Goal: Task Accomplishment & Management: Manage account settings

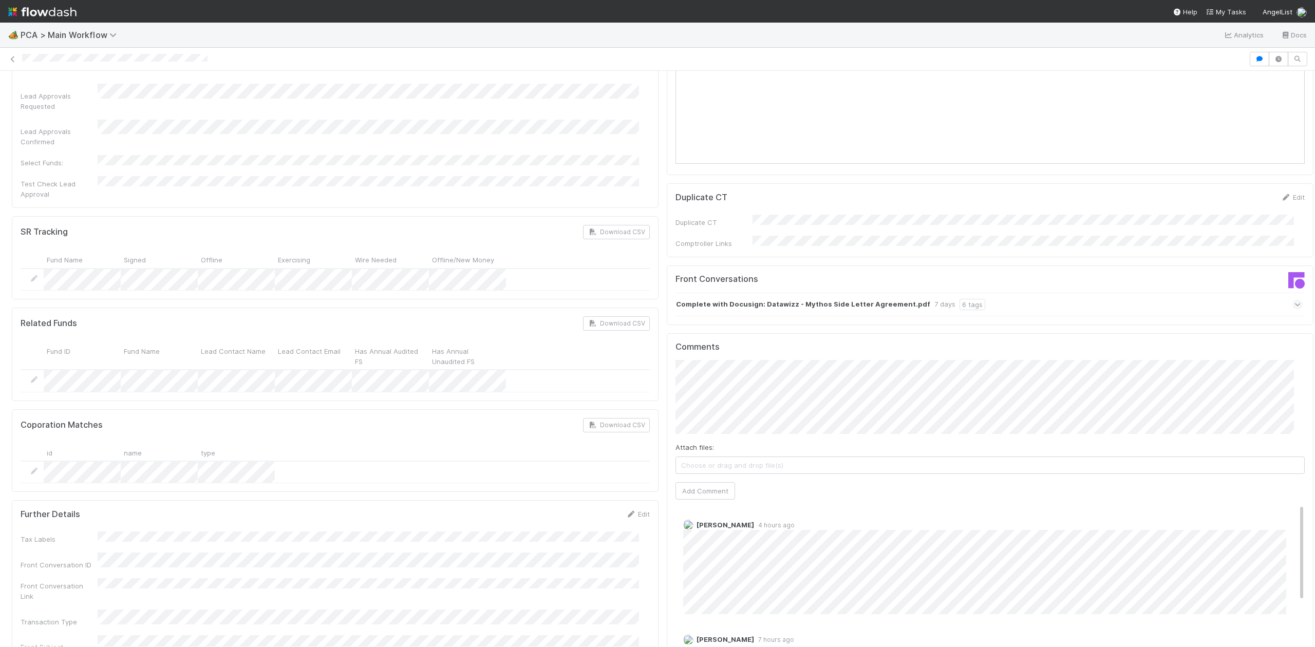
scroll to position [1579, 0]
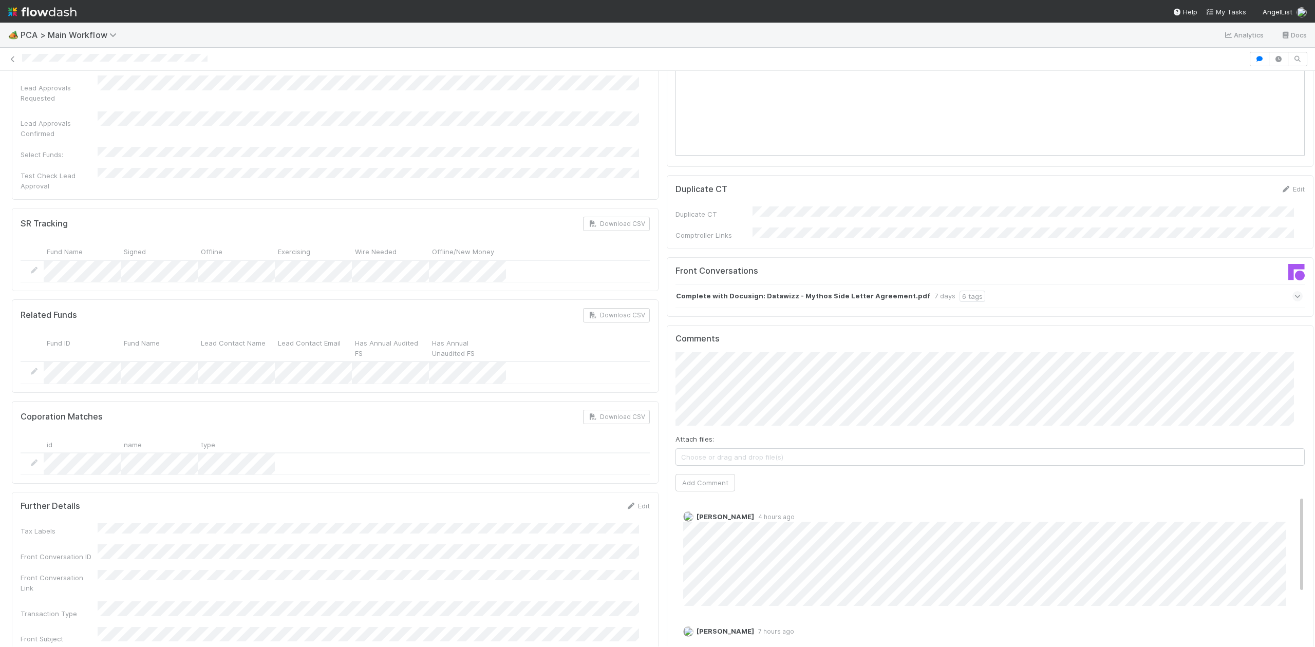
drag, startPoint x: 1301, startPoint y: 177, endPoint x: 1305, endPoint y: 489, distance: 311.8
click at [1305, 489] on div "🏕️ PCA > Main Workflow Analytics Docs IOS - ICU Philip Chung Actions Finish Mov…" at bounding box center [657, 335] width 1315 height 624
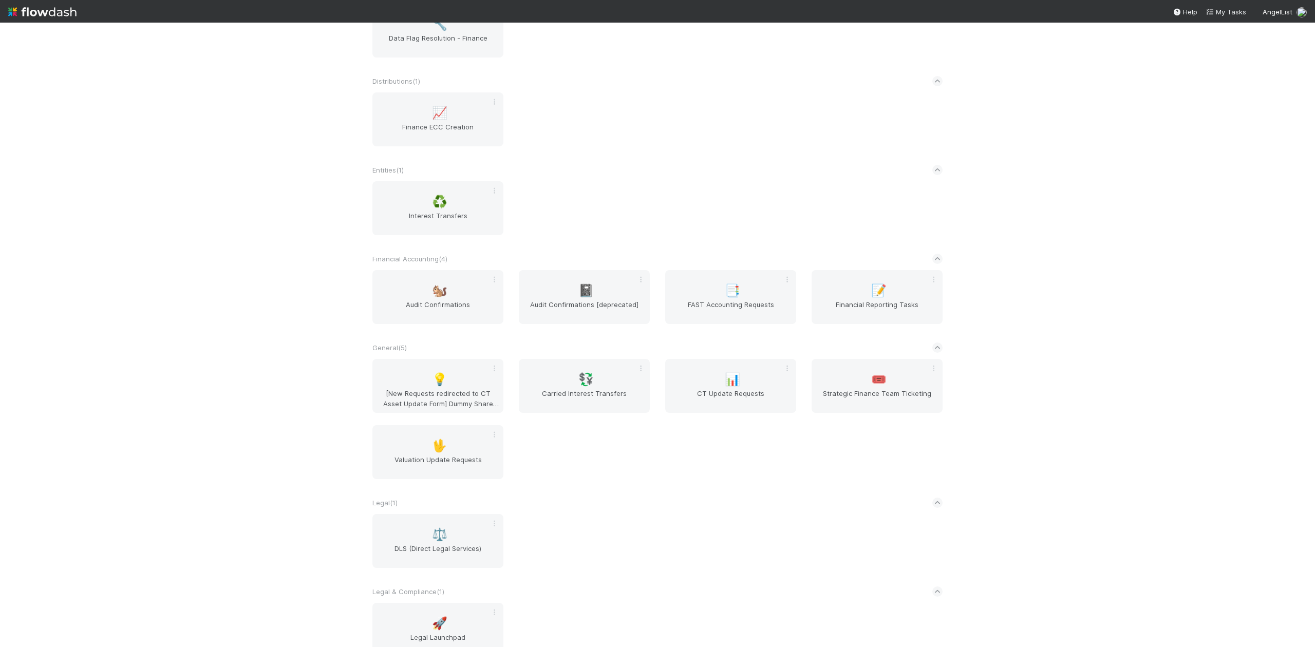
scroll to position [561, 0]
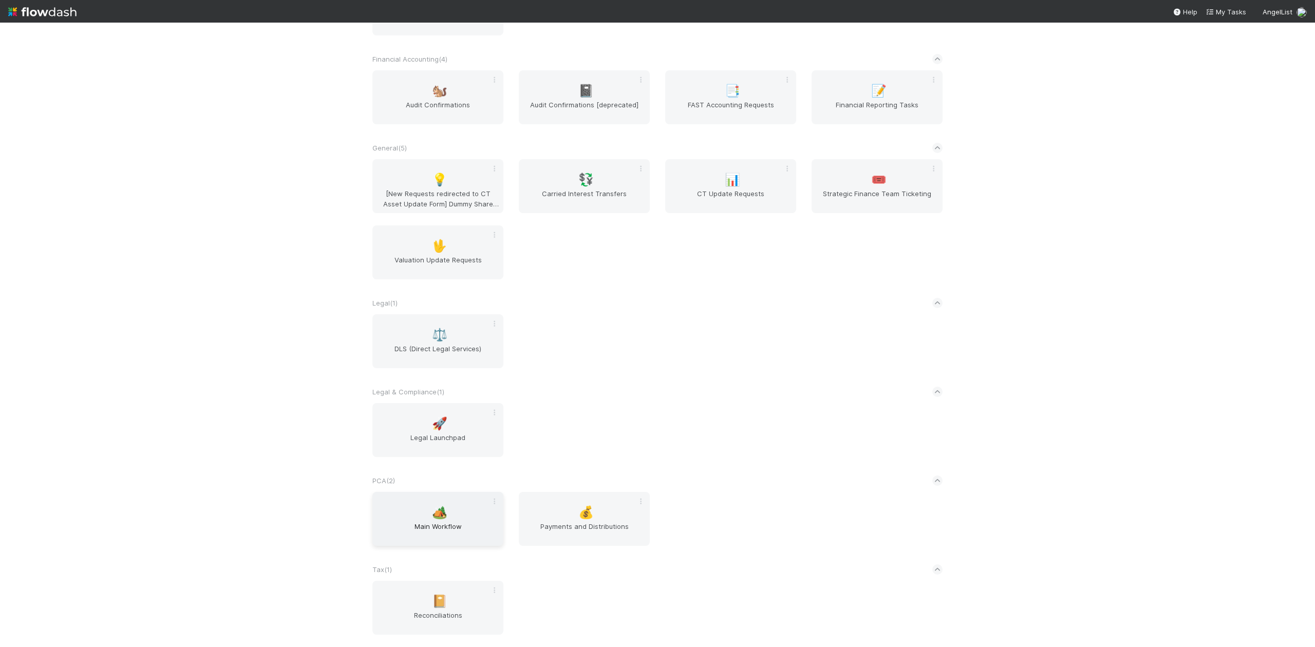
click at [430, 524] on span "Main Workflow" at bounding box center [437, 531] width 123 height 21
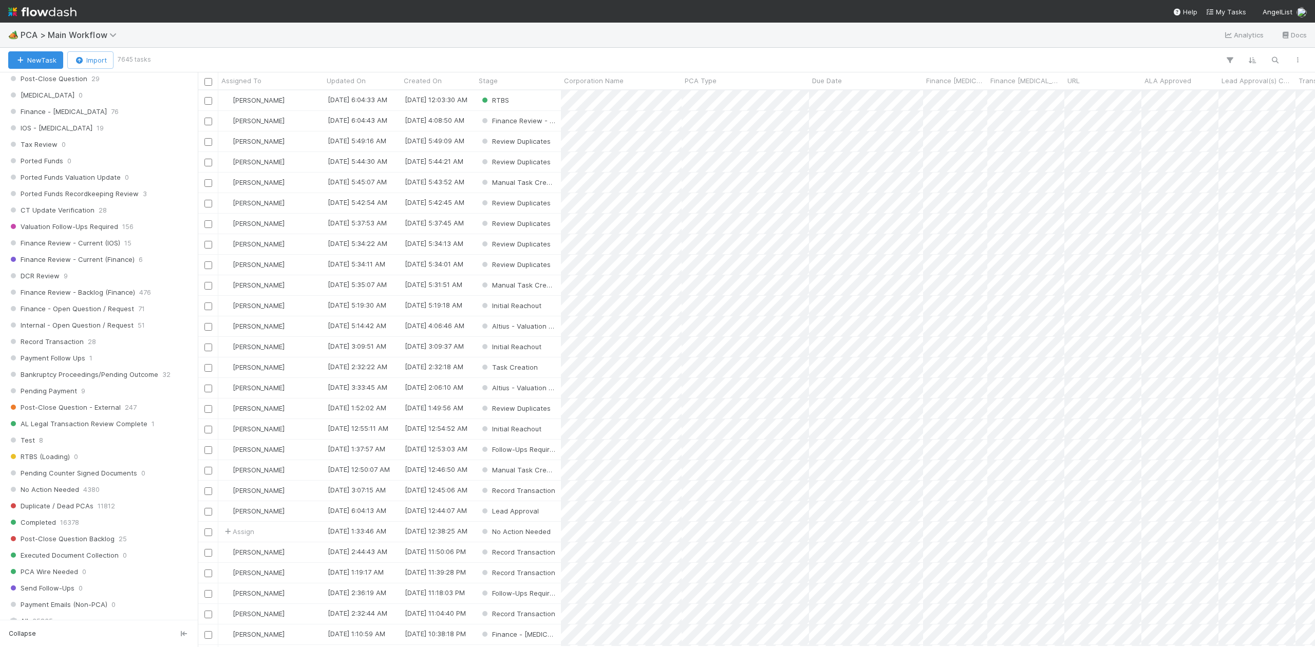
scroll to position [616, 0]
click at [56, 340] on span "DCR Review" at bounding box center [33, 333] width 51 height 13
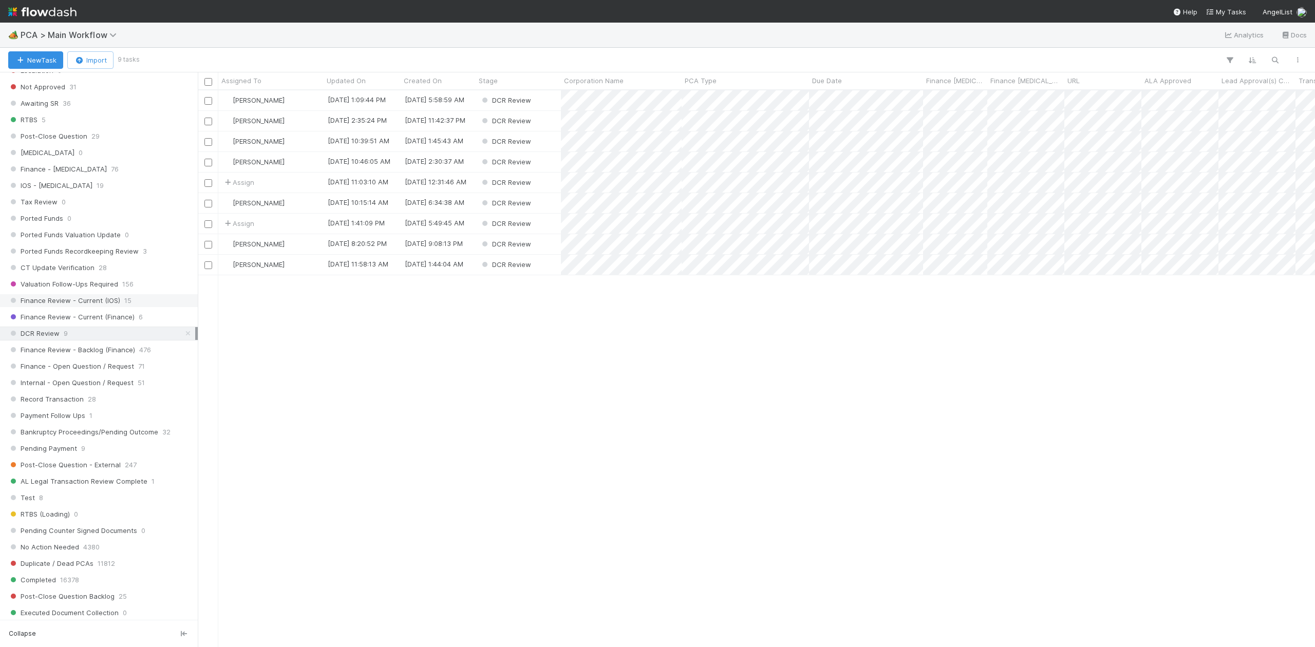
scroll to position [546, 1107]
click at [278, 82] on div "Assigned To" at bounding box center [271, 80] width 100 height 10
click at [272, 96] on div "Sort A → Z" at bounding box center [280, 99] width 117 height 15
click at [290, 123] on div "[PERSON_NAME]" at bounding box center [270, 121] width 105 height 20
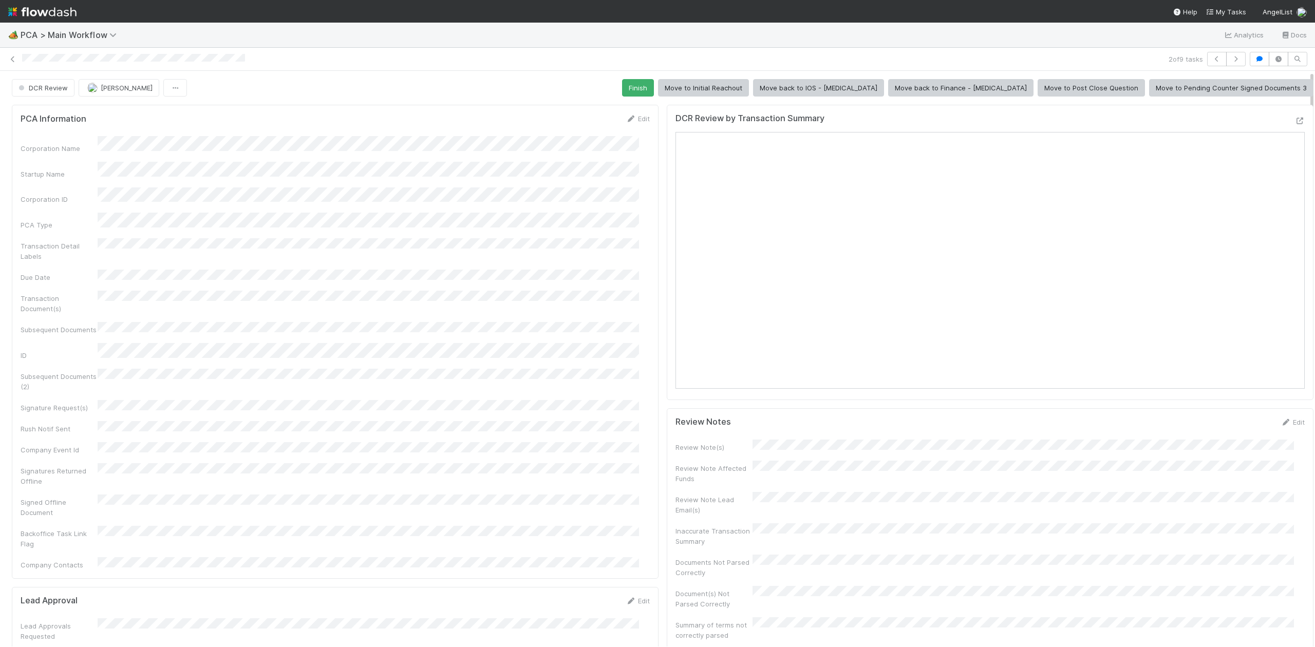
click at [1314, 171] on div at bounding box center [1315, 359] width 1 height 576
click at [1294, 118] on icon at bounding box center [1299, 121] width 10 height 7
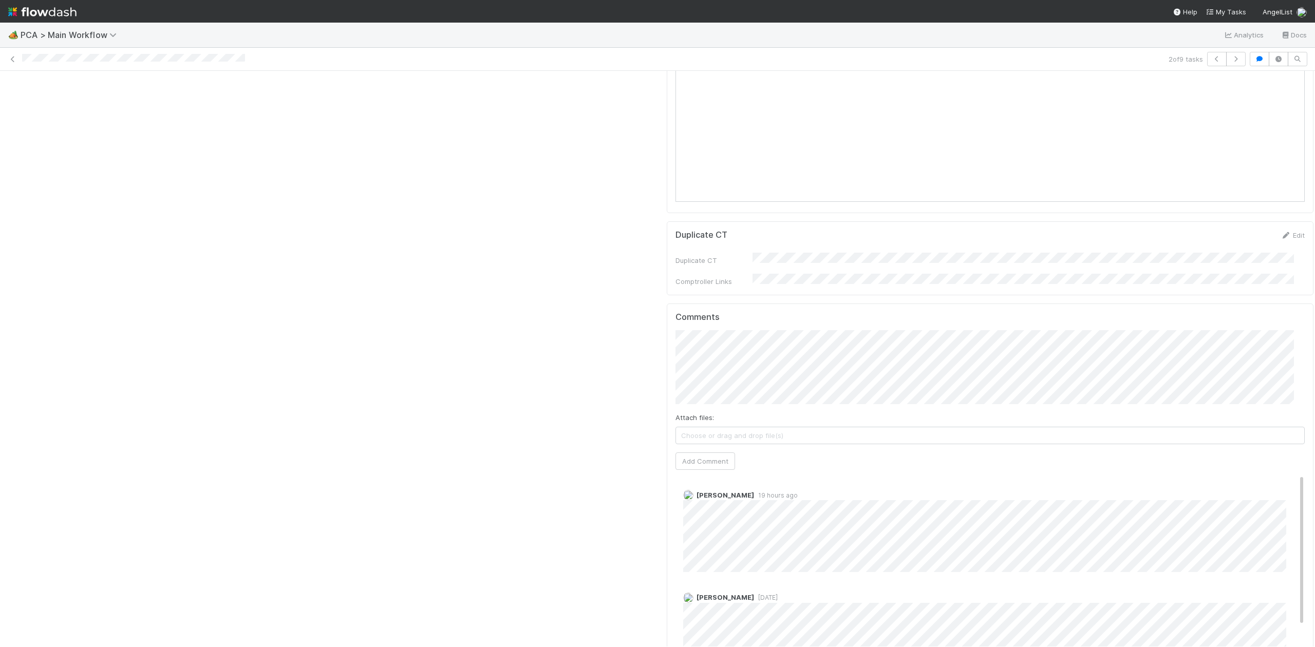
scroll to position [1849, 0]
drag, startPoint x: 1301, startPoint y: 129, endPoint x: 1301, endPoint y: 478, distance: 348.2
drag, startPoint x: 1278, startPoint y: 403, endPoint x: 1284, endPoint y: 416, distance: 14.2
click at [1284, 416] on div "Comments Attach files: Choose or drag and drop file(s) Add Comment Roselyn de V…" at bounding box center [990, 469] width 647 height 385
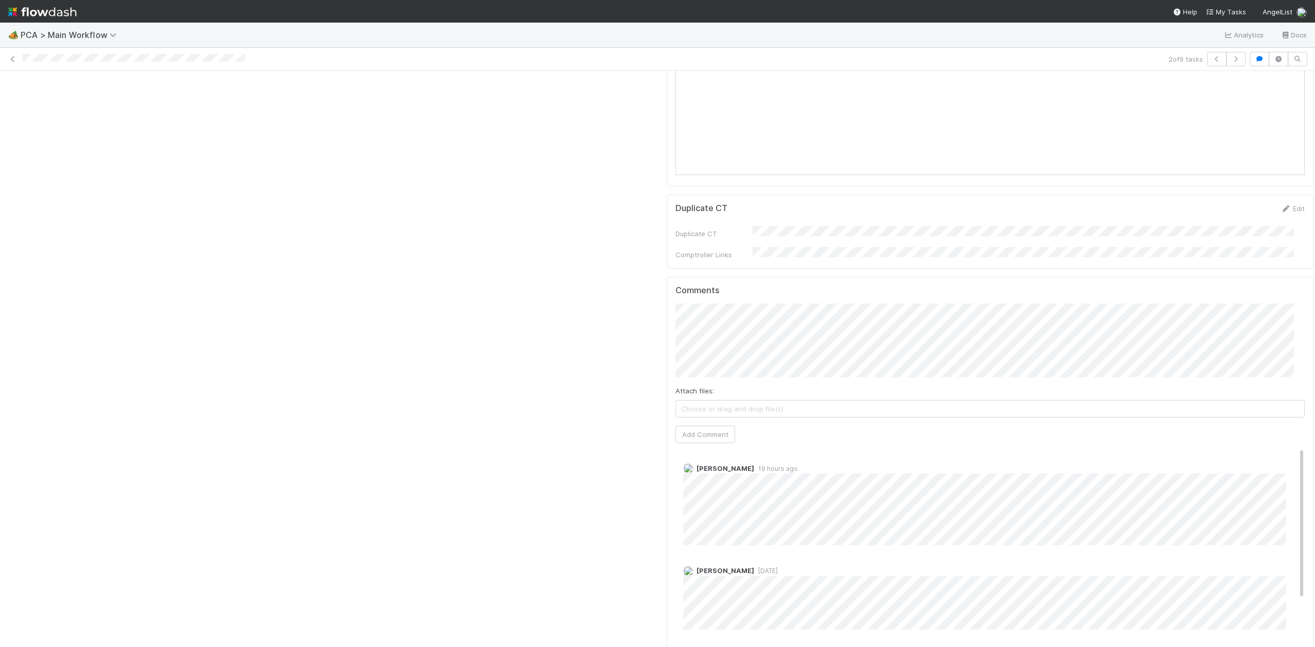
click at [1283, 456] on div "Roselyn de Villa 19 hours ago" at bounding box center [994, 501] width 639 height 90
drag, startPoint x: 1282, startPoint y: 385, endPoint x: 1287, endPoint y: 357, distance: 27.7
click at [1287, 358] on div "Comments Attach files: Choose or drag and drop file(s) Add Comment Roselyn de V…" at bounding box center [990, 469] width 647 height 385
click at [701, 426] on button "Add Comment" at bounding box center [705, 434] width 60 height 17
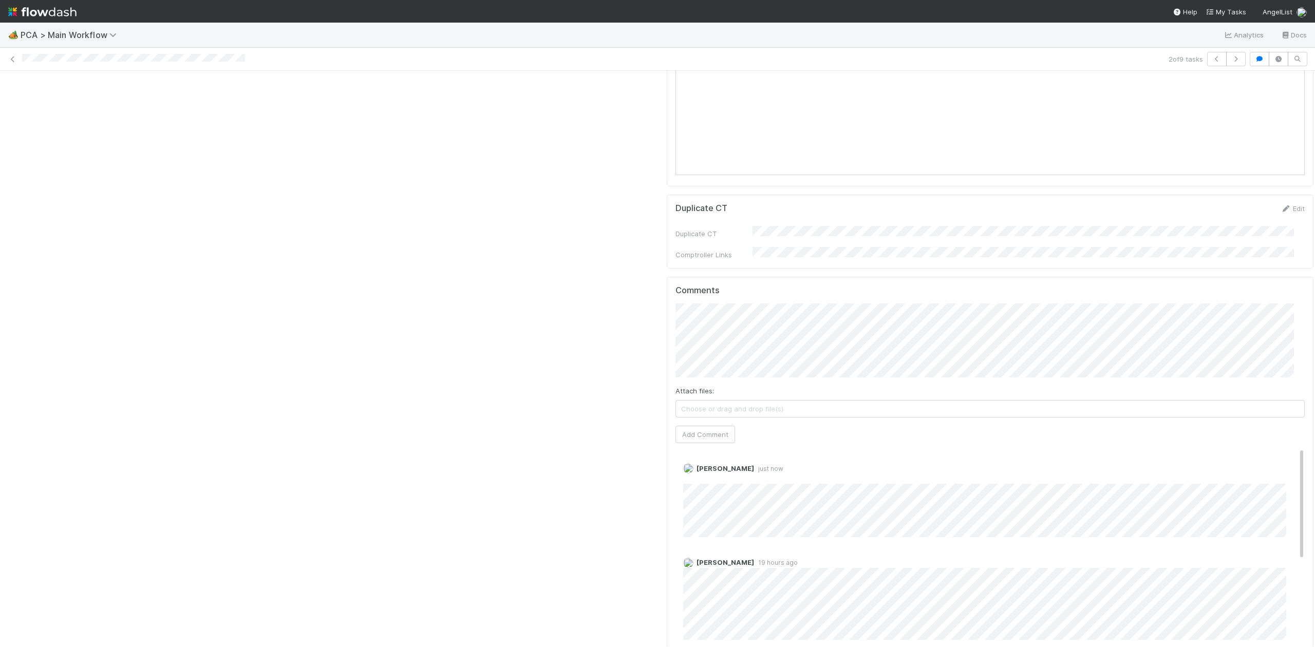
click at [1314, 434] on div at bounding box center [1315, 359] width 1 height 576
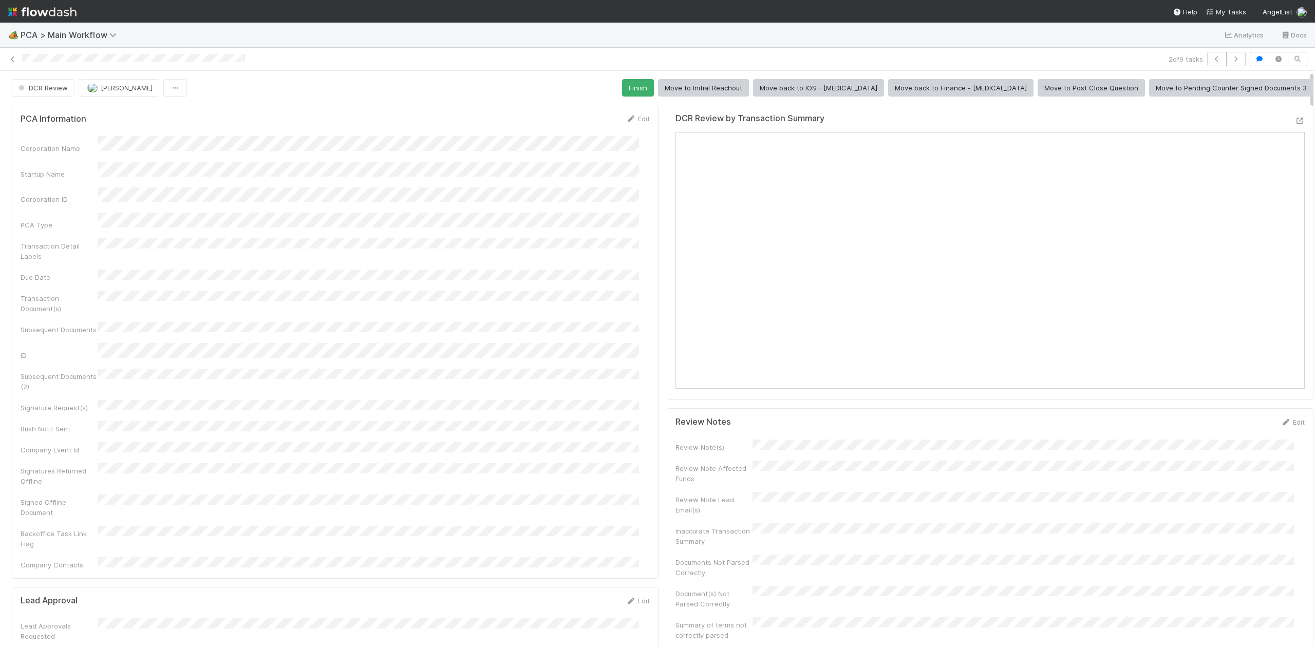
drag, startPoint x: 1301, startPoint y: 432, endPoint x: 1321, endPoint y: 40, distance: 392.3
click at [1314, 40] on html "🏕️ PCA > Main Workflow Analytics Docs 2 of 9 tasks DCR Review Janice Garcia Fin…" at bounding box center [657, 323] width 1315 height 647
click at [654, 88] on button "Finish" at bounding box center [638, 87] width 32 height 17
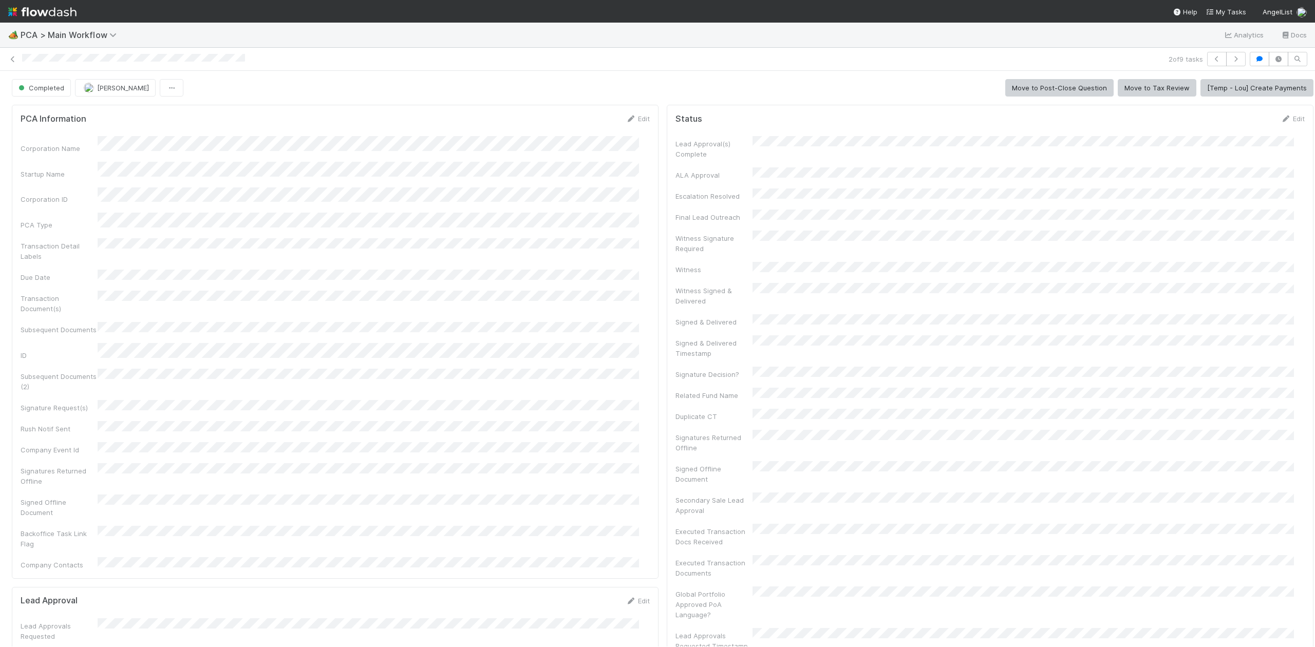
scroll to position [278, 0]
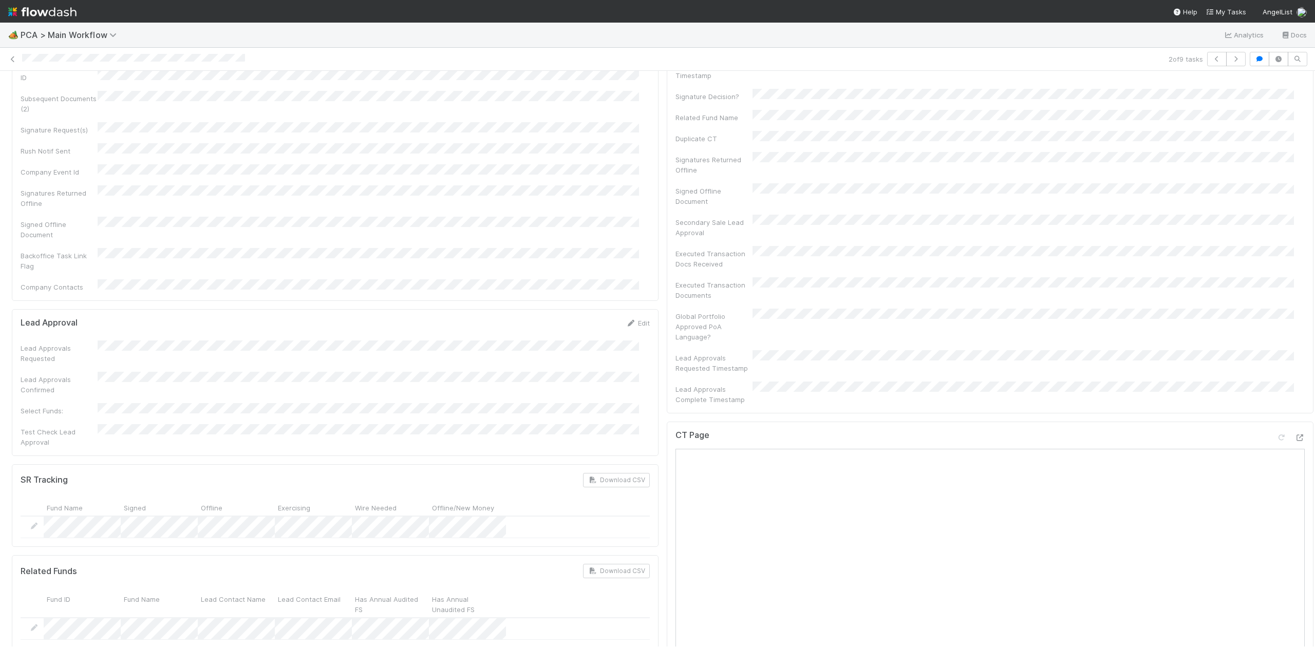
drag, startPoint x: 980, startPoint y: 234, endPoint x: 986, endPoint y: 255, distance: 21.4
click at [986, 277] on div "Executed Transaction Documents" at bounding box center [989, 288] width 629 height 23
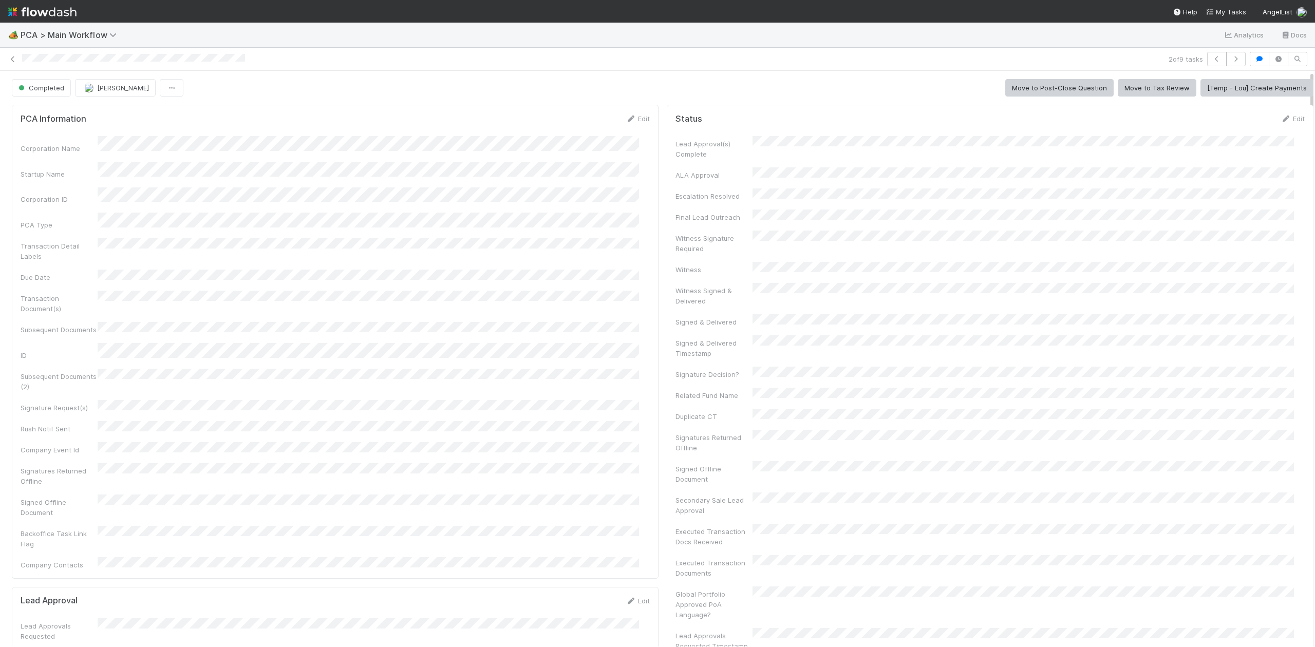
drag, startPoint x: 1300, startPoint y: 245, endPoint x: 1295, endPoint y: 164, distance: 80.8
click at [13, 58] on icon at bounding box center [13, 59] width 10 height 7
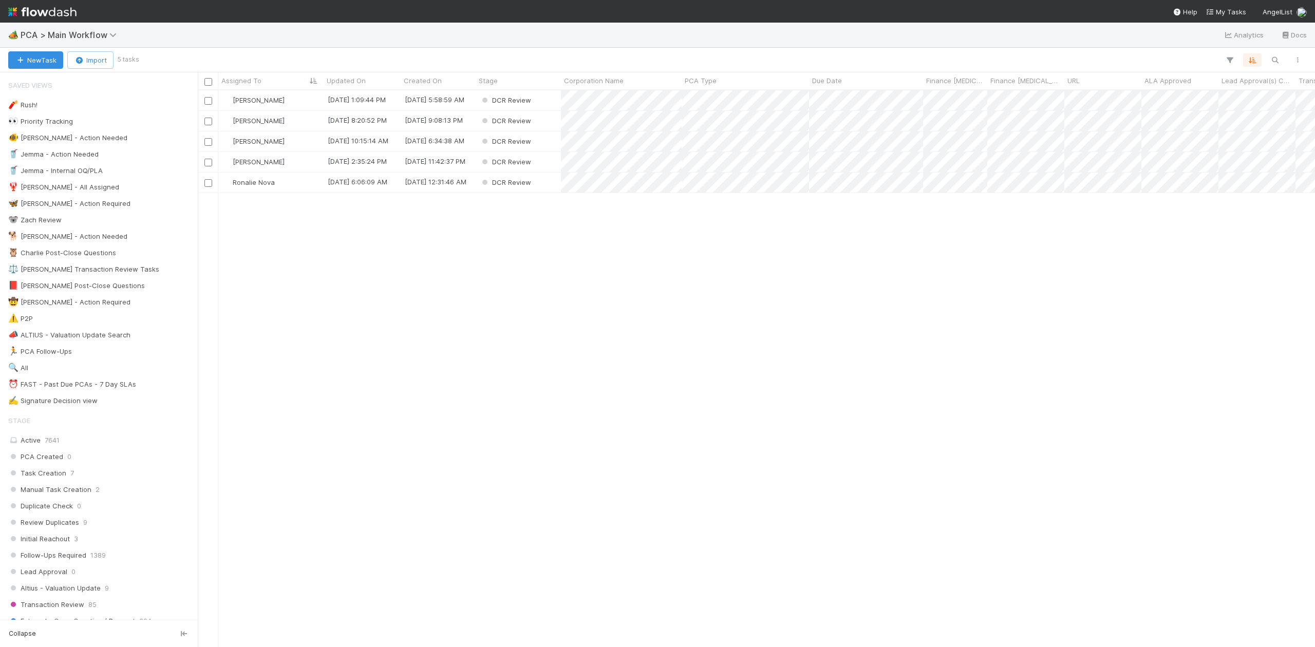
scroll to position [546, 1107]
click at [297, 101] on div "[PERSON_NAME]" at bounding box center [270, 100] width 105 height 20
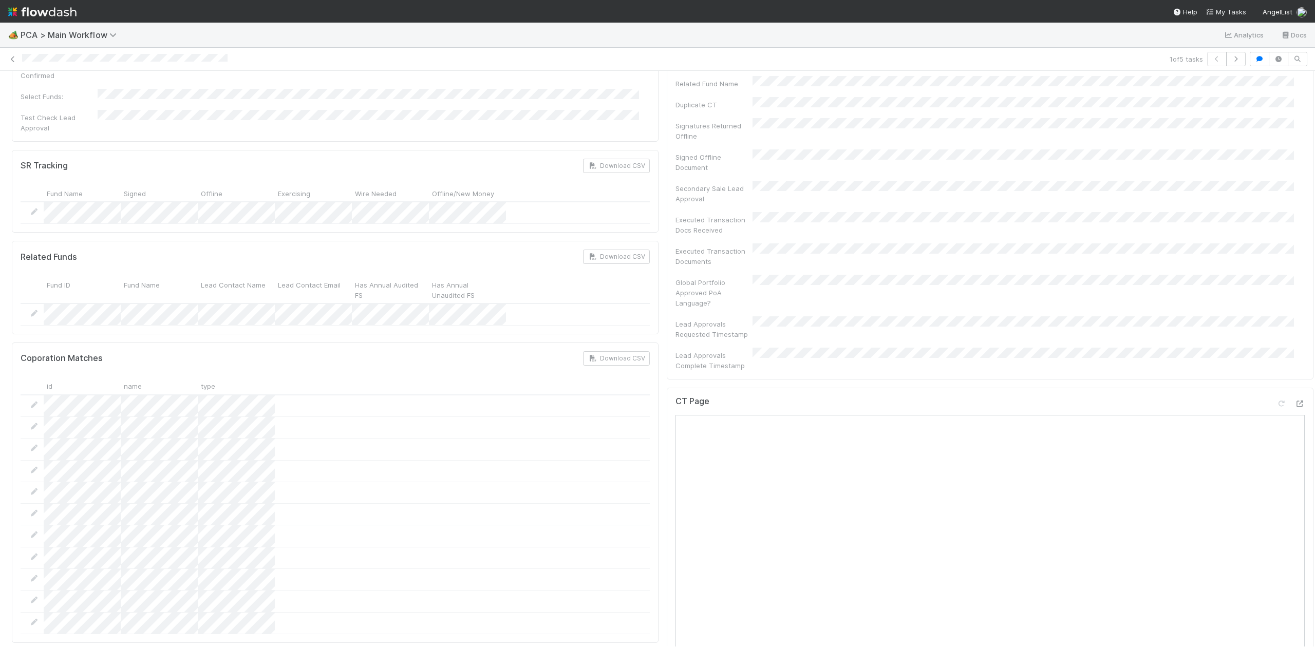
scroll to position [654, 0]
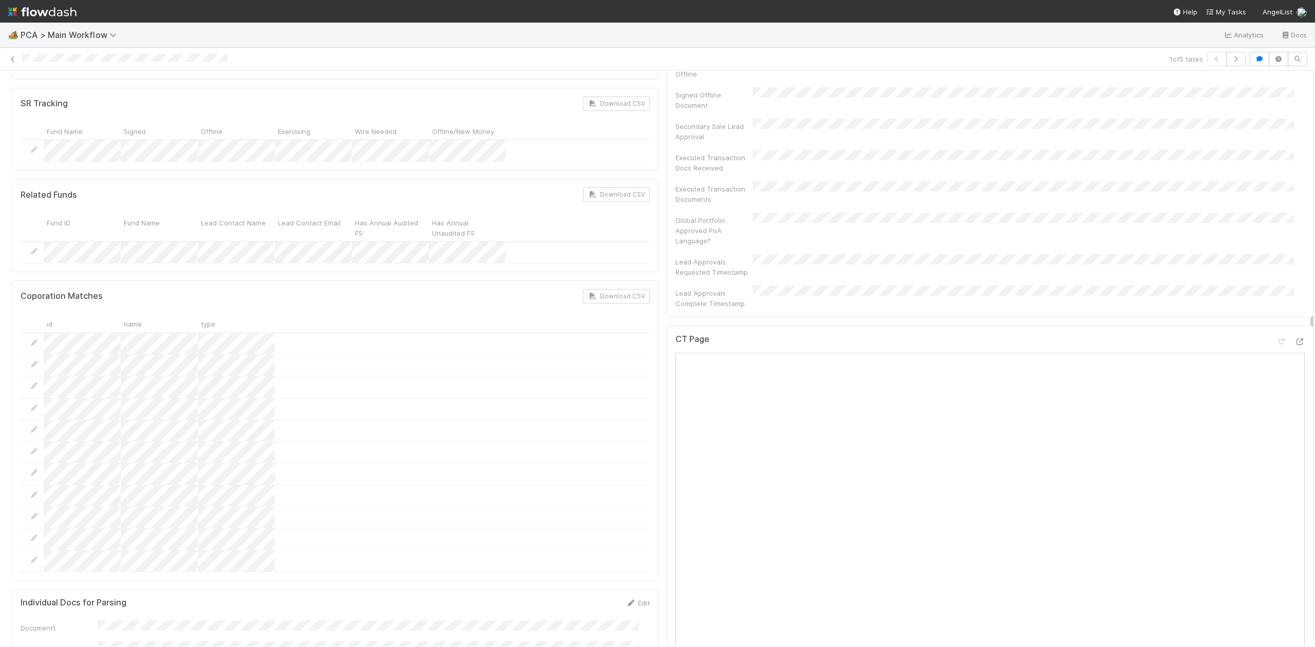
drag, startPoint x: 1300, startPoint y: 212, endPoint x: 1297, endPoint y: 369, distance: 156.7
click at [1294, 338] on icon at bounding box center [1299, 341] width 10 height 7
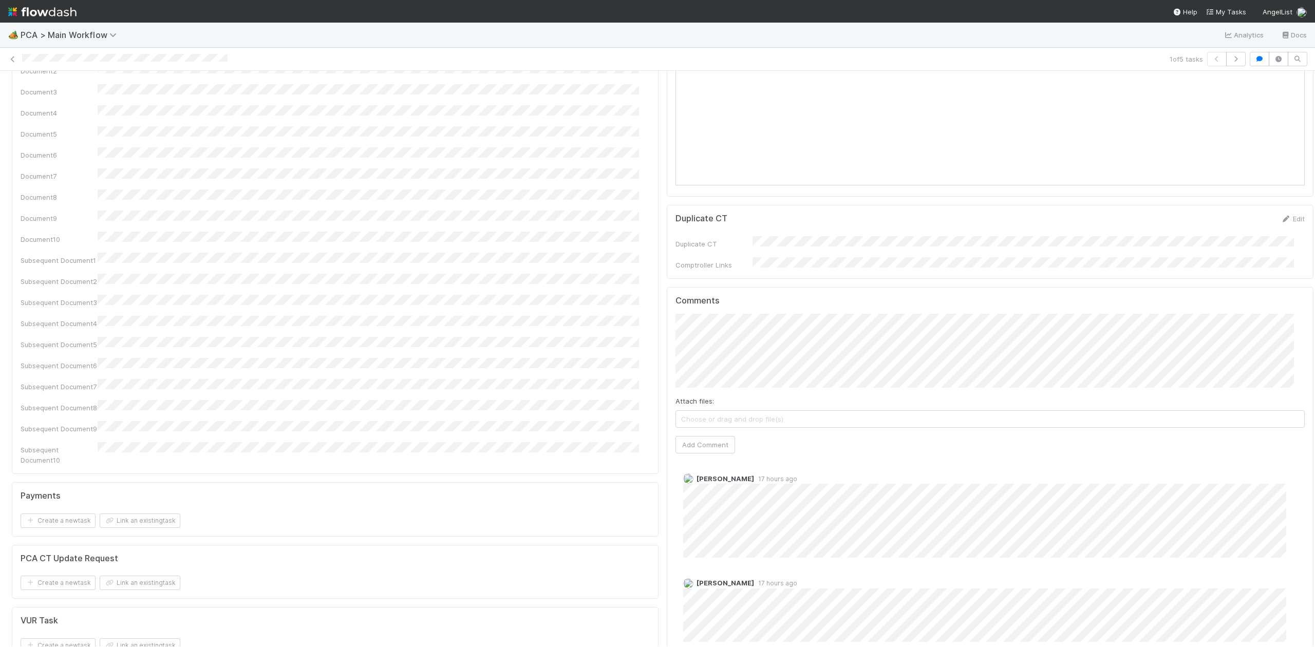
scroll to position [1243, 0]
drag, startPoint x: 1300, startPoint y: 349, endPoint x: 1319, endPoint y: 490, distance: 142.0
click at [1314, 490] on html "🏕️ PCA > Main Workflow Analytics Docs 1 of 5 tasks DCR Review Janice Garcia Fin…" at bounding box center [657, 323] width 1315 height 647
click at [704, 386] on div "Attach files: Choose or drag and drop file(s)" at bounding box center [989, 402] width 629 height 32
click at [713, 426] on button "Add Comment" at bounding box center [705, 434] width 60 height 17
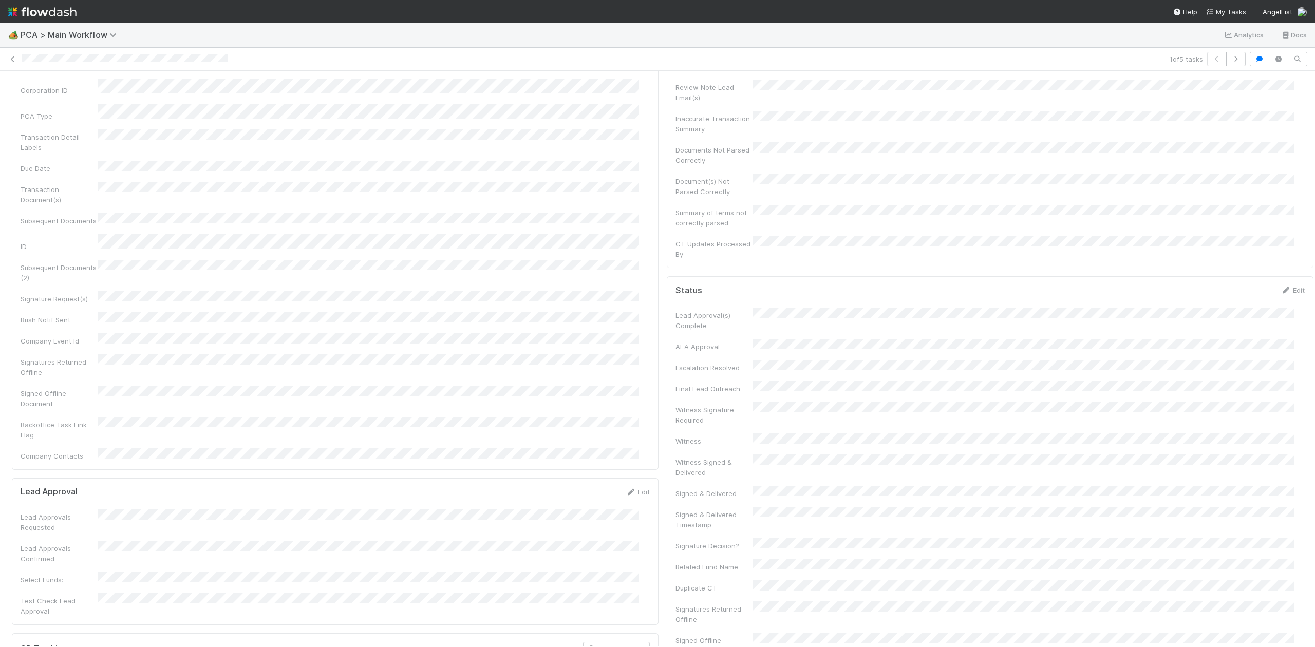
scroll to position [0, 0]
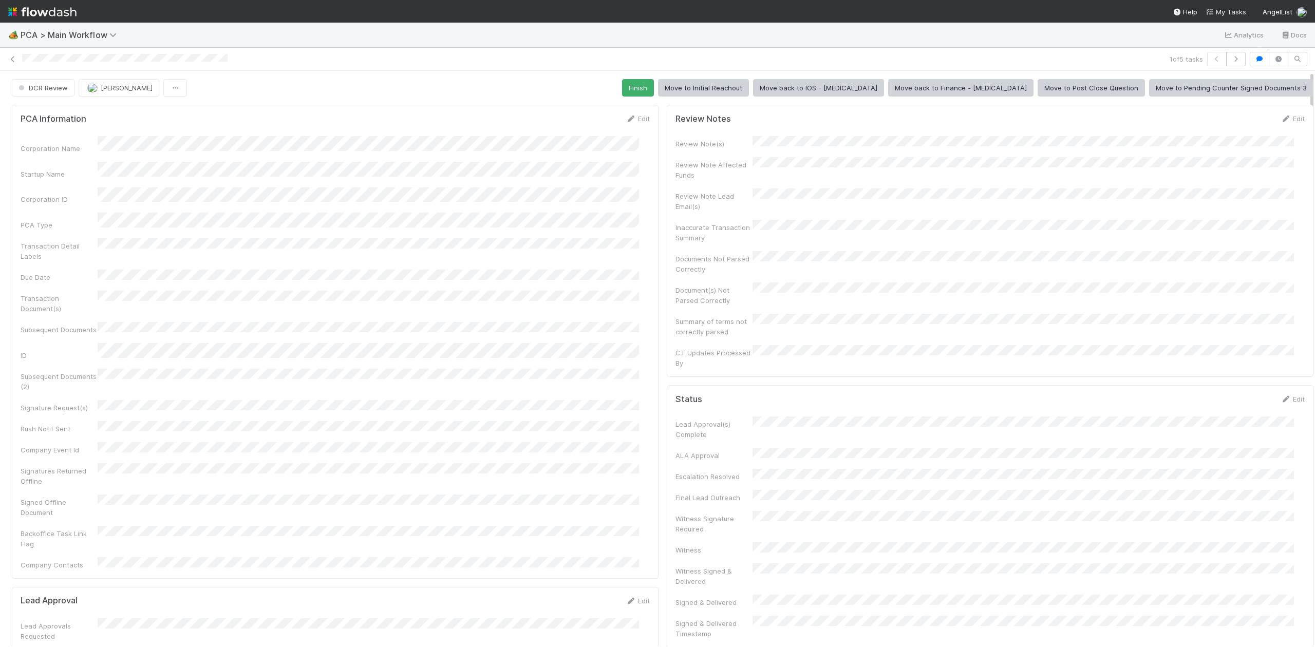
drag, startPoint x: 1301, startPoint y: 415, endPoint x: 1301, endPoint y: 68, distance: 346.7
click at [1301, 68] on div "1 of 5 tasks DCR Review Janice Garcia Finish Move to Initial Reachout Move back…" at bounding box center [657, 347] width 1315 height 599
click at [654, 88] on button "Finish" at bounding box center [638, 87] width 32 height 17
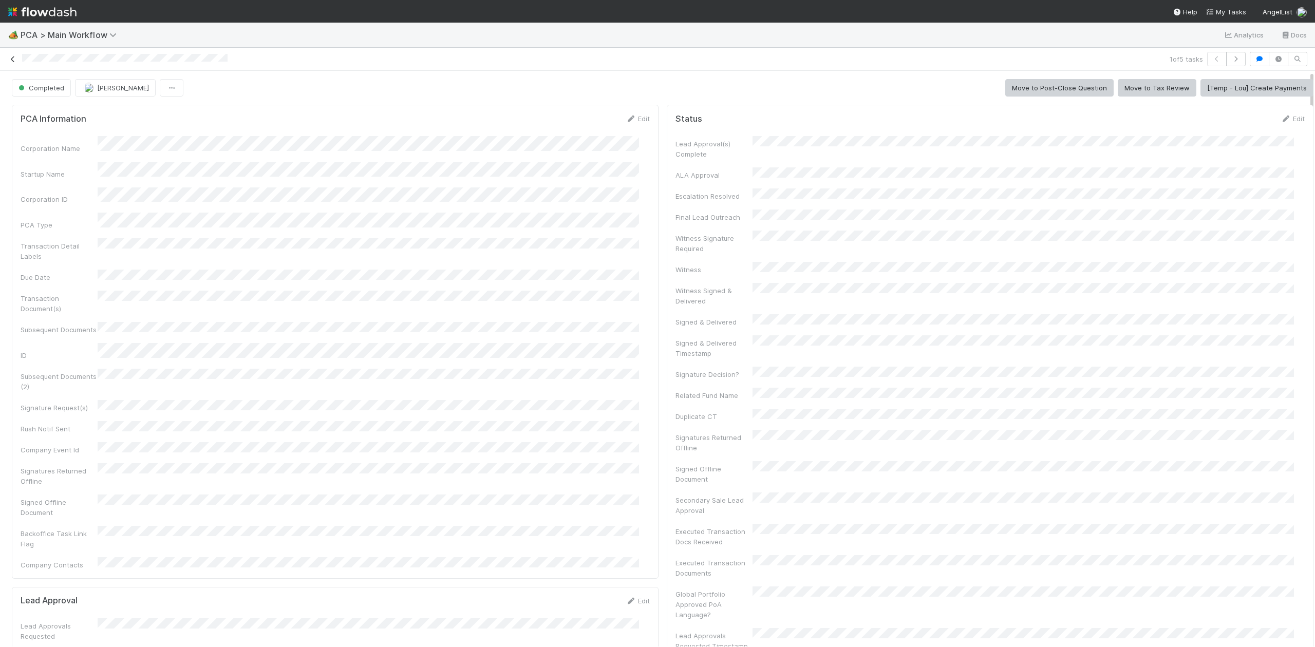
click at [11, 62] on icon at bounding box center [13, 59] width 10 height 7
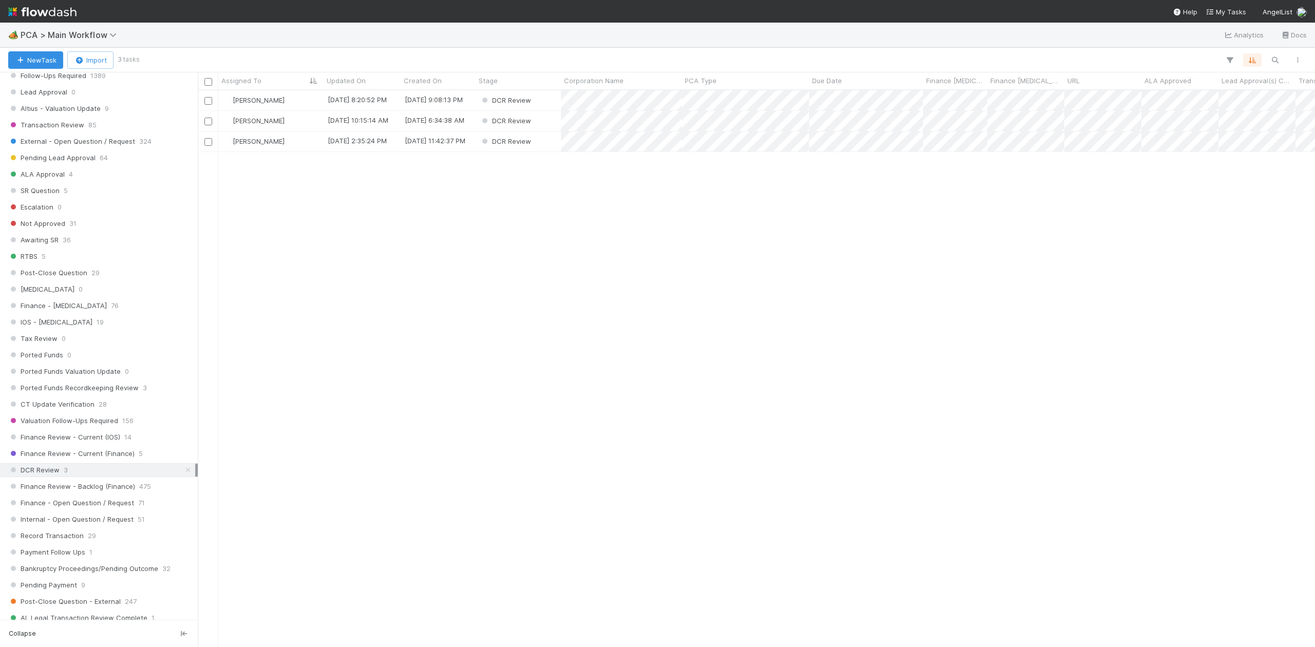
scroll to position [487, 0]
click at [83, 437] on div "Finance Review - Current (IOS) 14" at bounding box center [99, 430] width 198 height 14
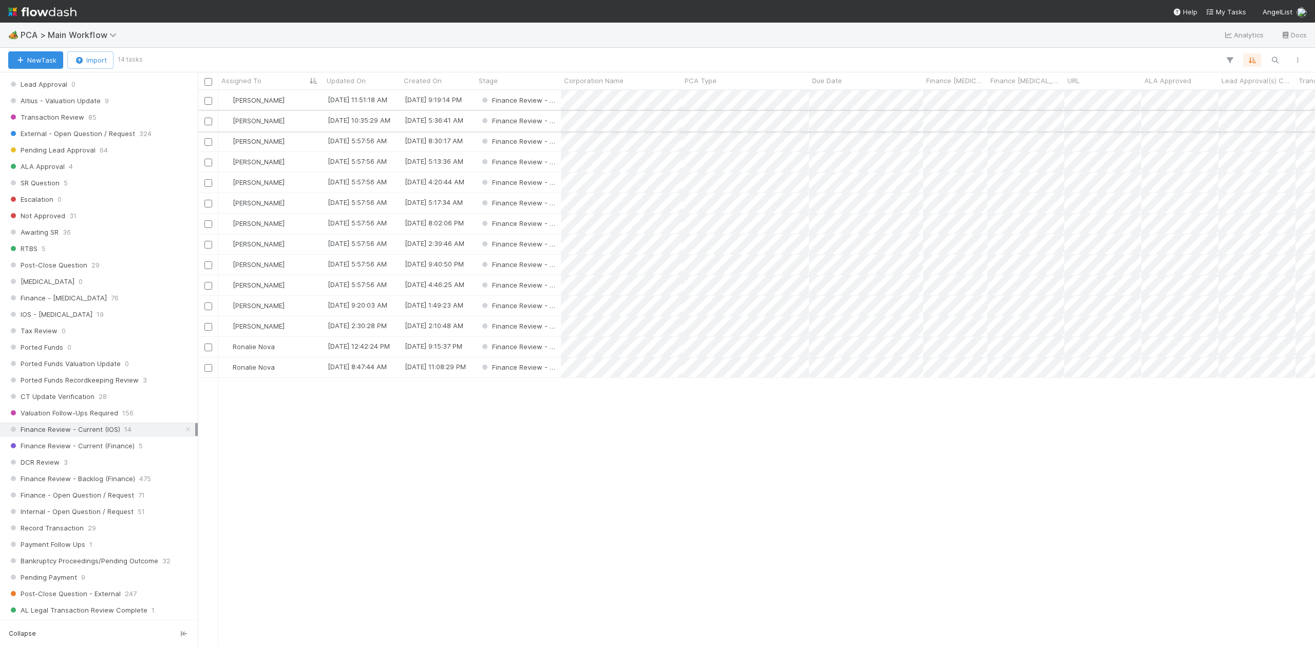
scroll to position [546, 1107]
click at [292, 100] on div "[PERSON_NAME]" at bounding box center [270, 100] width 105 height 20
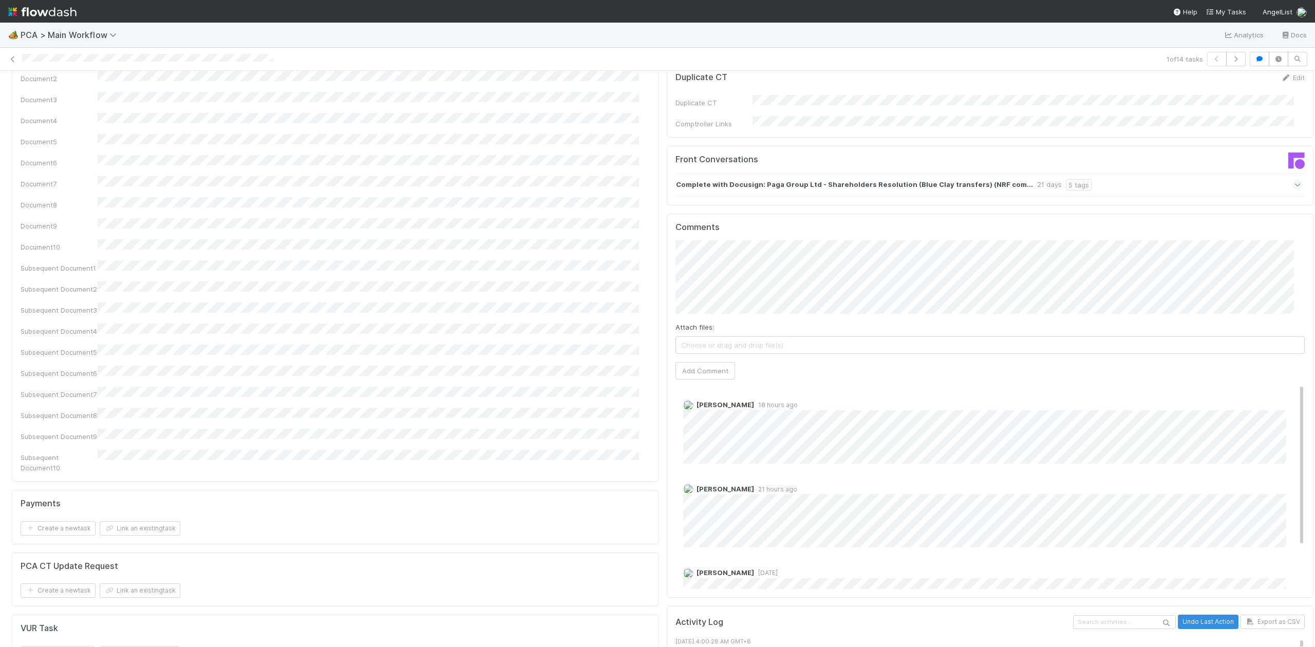
scroll to position [1502, 0]
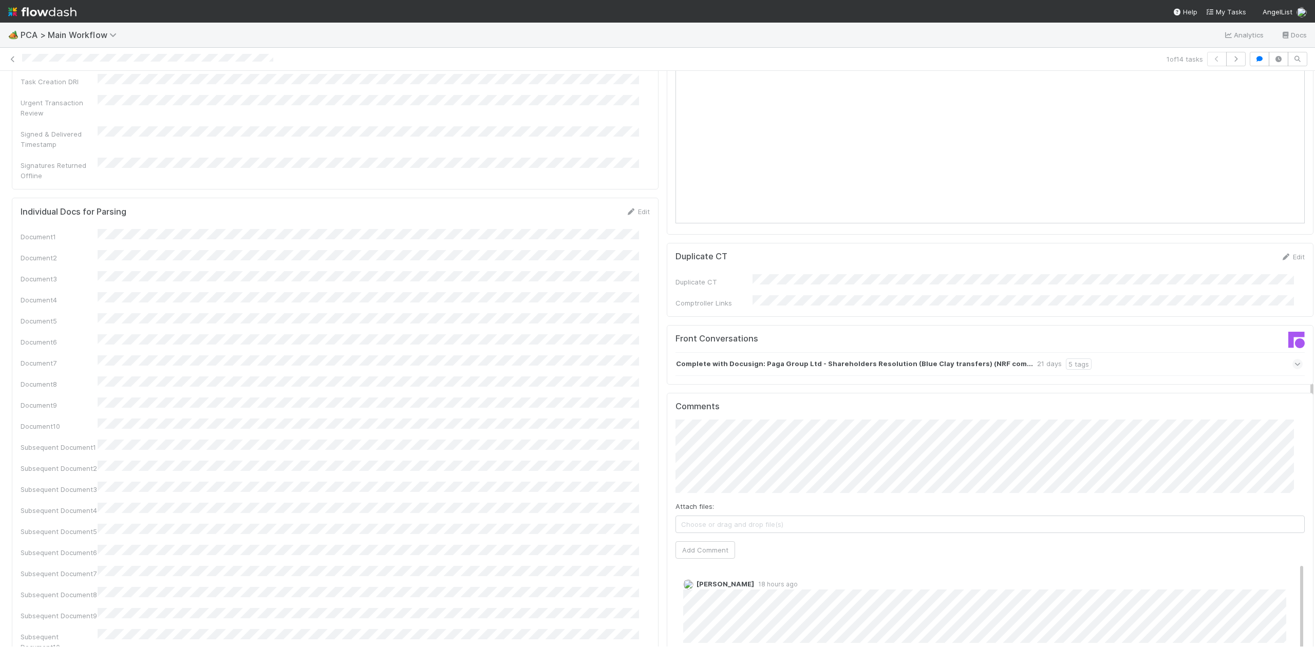
click at [1098, 472] on div "Attach files: Choose or drag and drop file(s) Add Comment" at bounding box center [989, 489] width 629 height 139
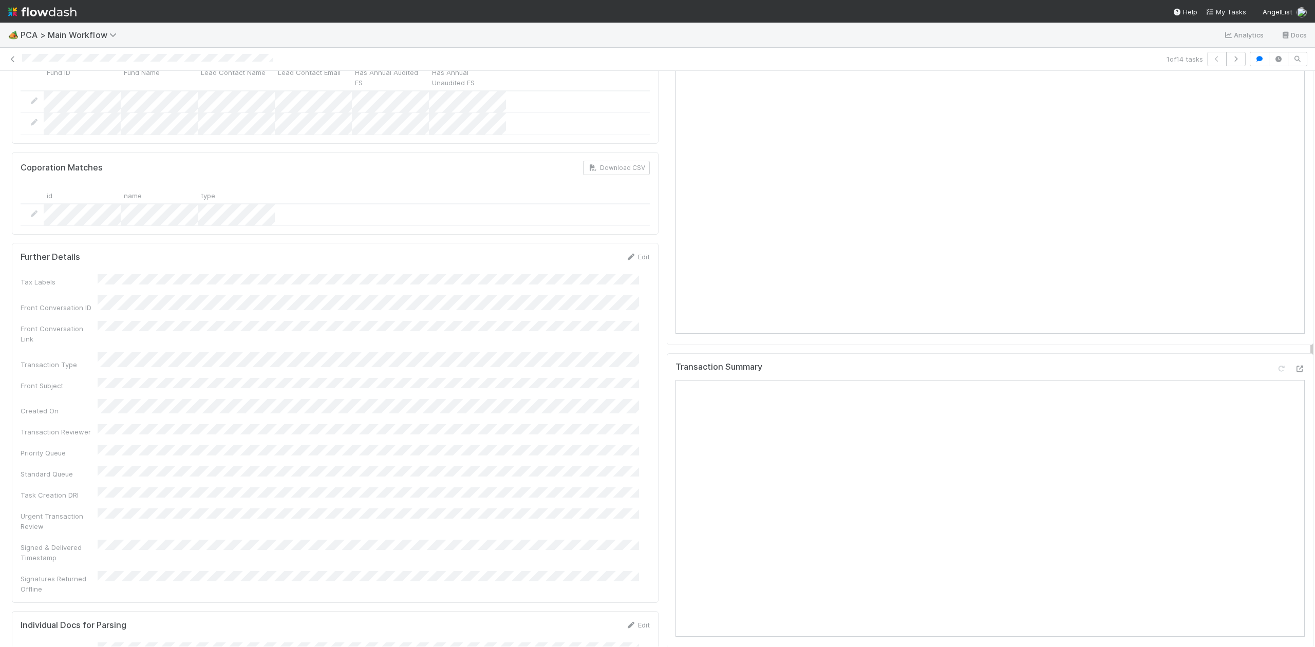
scroll to position [1153, 0]
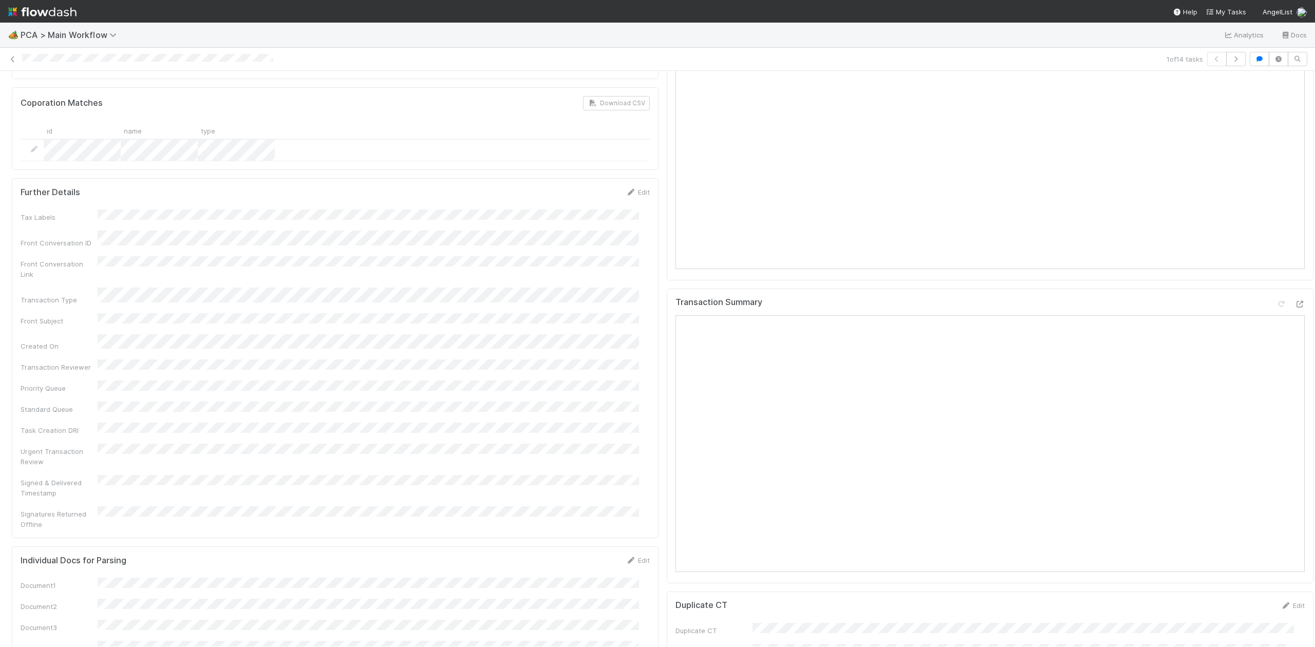
drag, startPoint x: 1301, startPoint y: 389, endPoint x: 1303, endPoint y: 317, distance: 71.9
click at [1303, 317] on div "Finance Review - Current (IOS) Janice Garcia Move to Post-Close Question Move t…" at bounding box center [657, 359] width 1315 height 576
drag, startPoint x: 1303, startPoint y: 337, endPoint x: 1303, endPoint y: 343, distance: 6.2
click at [1314, 343] on div at bounding box center [1315, 359] width 1 height 576
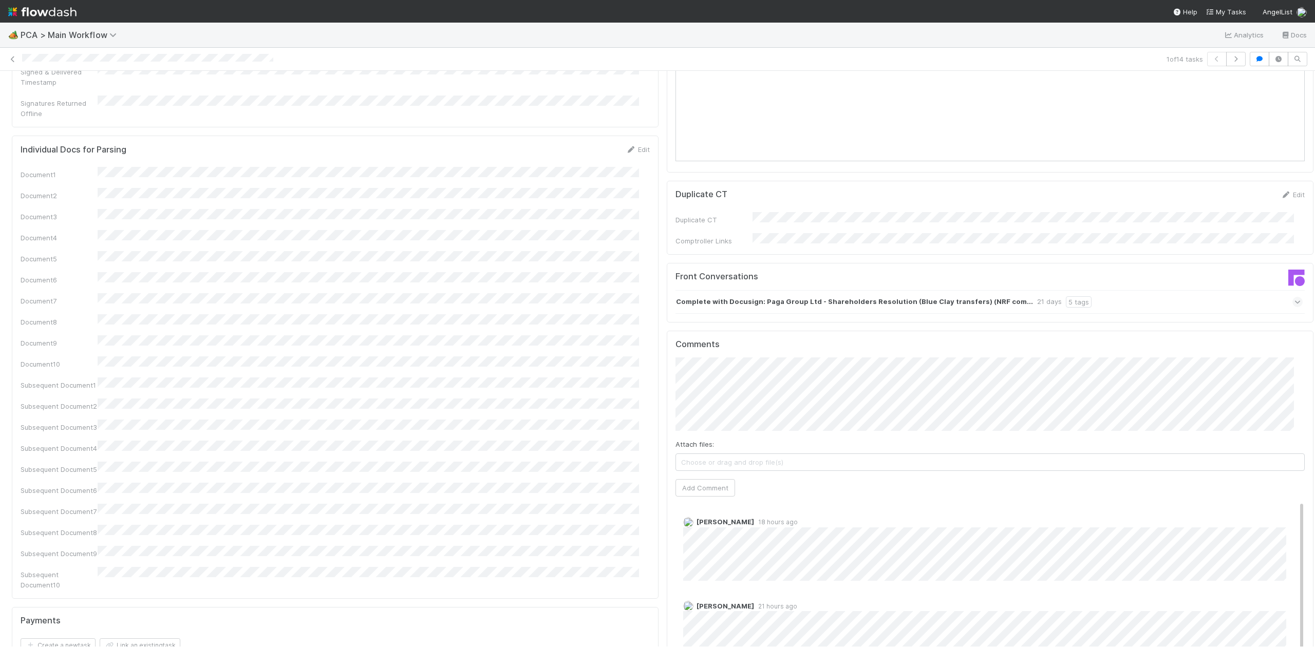
scroll to position [1607, 0]
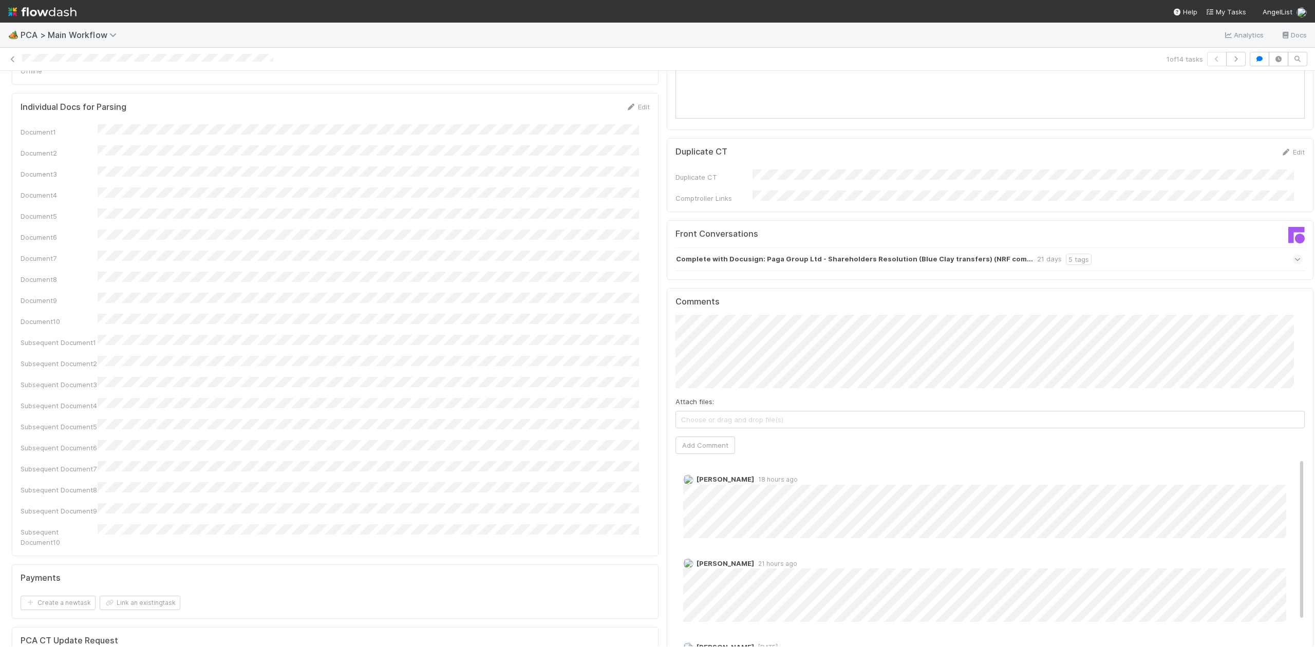
drag, startPoint x: 1301, startPoint y: 331, endPoint x: 1301, endPoint y: 424, distance: 93.5
click at [1314, 413] on div at bounding box center [1315, 359] width 1 height 576
drag, startPoint x: 1299, startPoint y: 413, endPoint x: 1303, endPoint y: 389, distance: 23.9
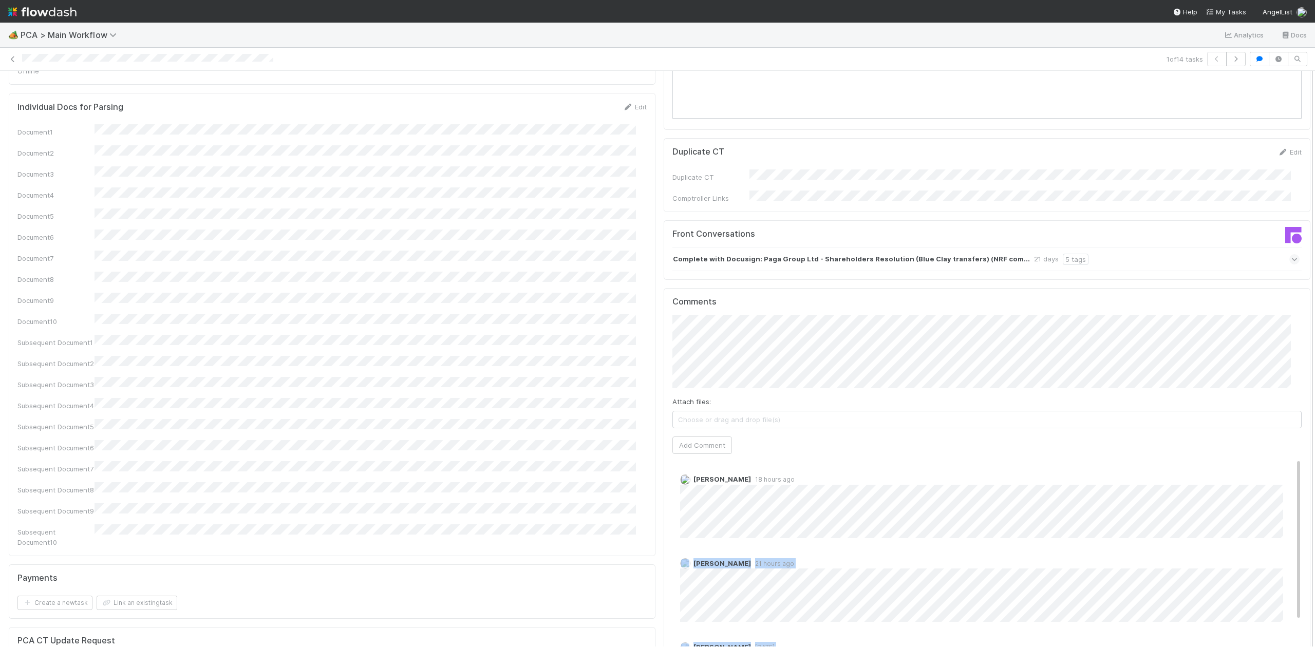
click at [1303, 389] on div "Finance Review - Current (IOS) Janice Garcia Move to Post-Close Question Move t…" at bounding box center [657, 359] width 1315 height 576
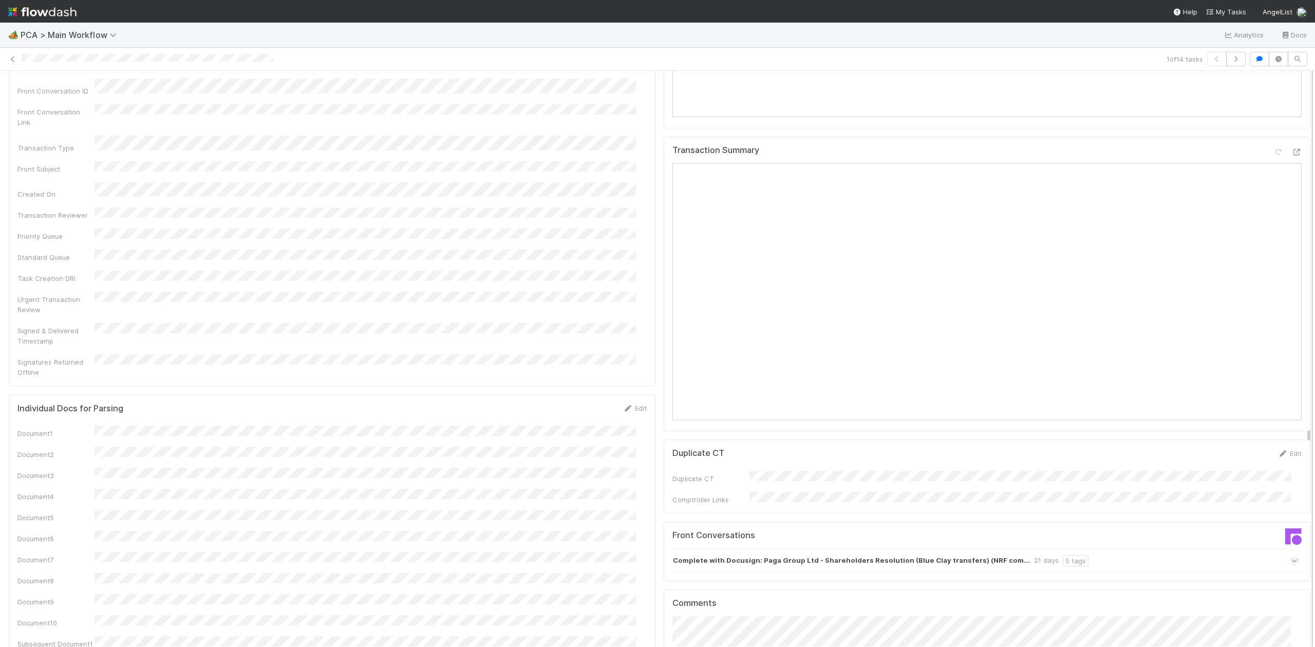
scroll to position [1268, 0]
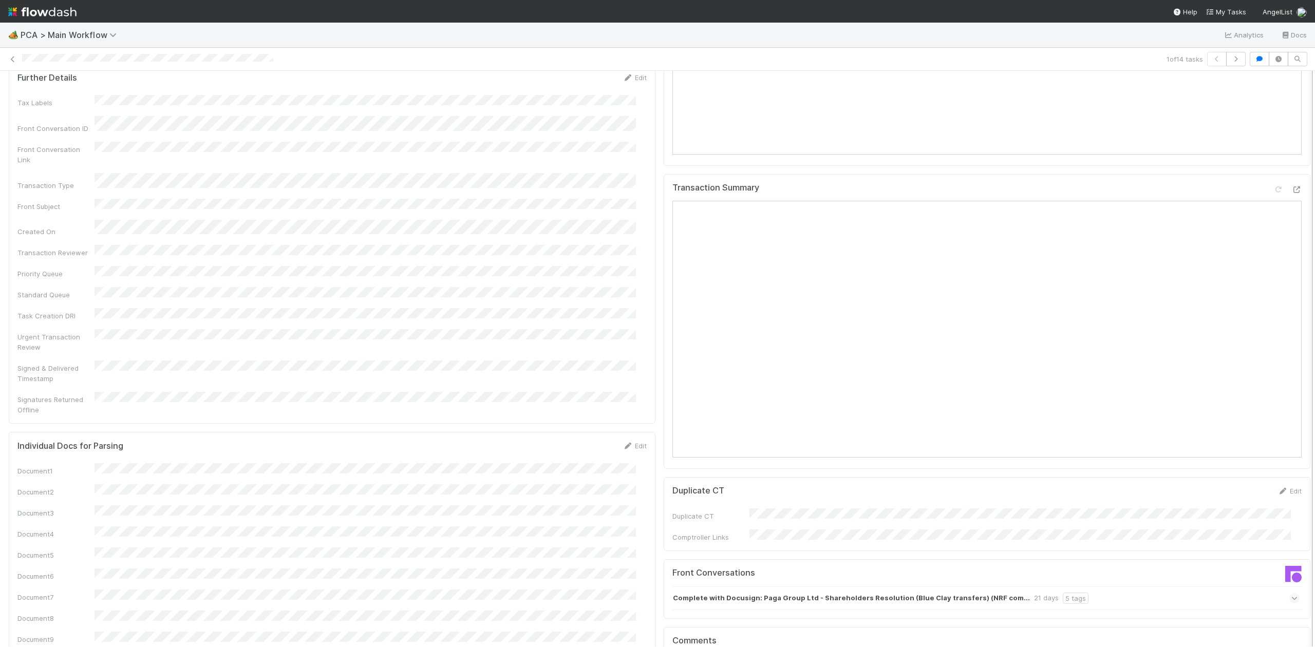
drag, startPoint x: 1298, startPoint y: 410, endPoint x: 1300, endPoint y: 340, distance: 69.9
click at [1300, 340] on div "Finance Review - Current (IOS) Janice Garcia Move to Post-Close Question Move t…" at bounding box center [657, 359] width 1315 height 576
click at [1291, 186] on icon at bounding box center [1296, 189] width 10 height 7
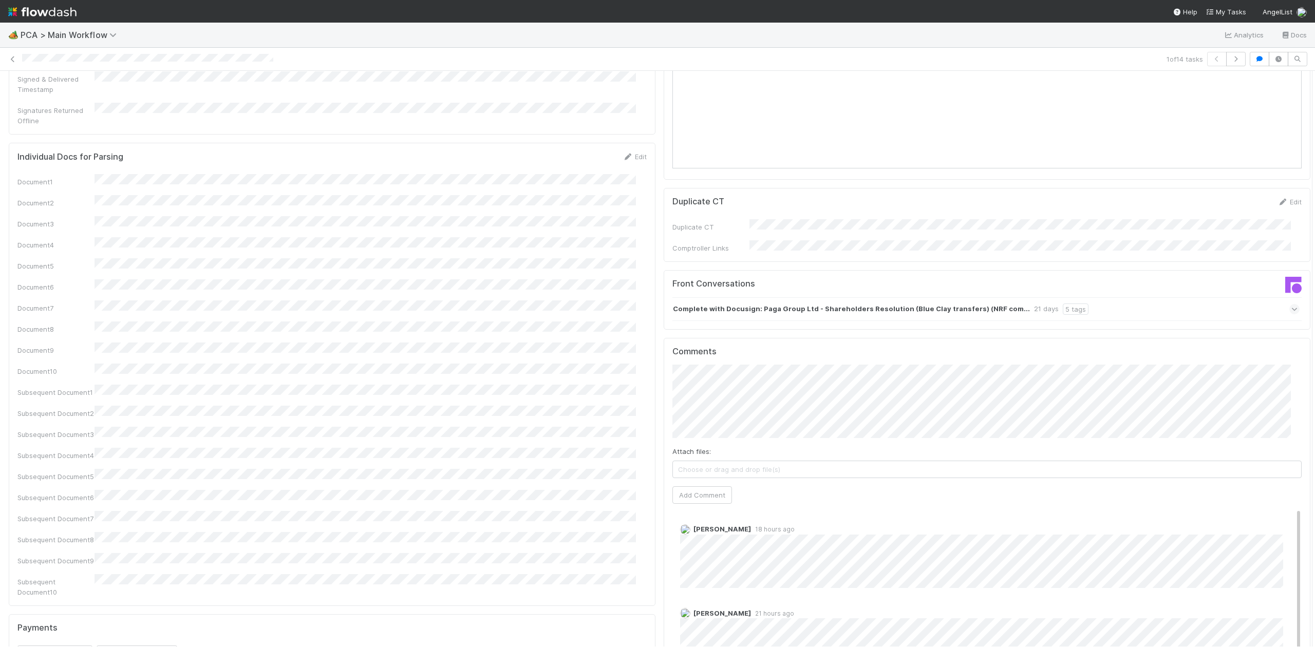
drag, startPoint x: 1298, startPoint y: 386, endPoint x: 754, endPoint y: 377, distance: 543.9
click at [1303, 446] on div "Finance Review - Current (IOS) Janice Garcia Move to Post-Close Question Move t…" at bounding box center [657, 359] width 1315 height 576
click at [715, 366] on div "Attach files: Choose or drag and drop file(s) Add Comment" at bounding box center [986, 431] width 629 height 139
click at [688, 484] on button "Add Comment" at bounding box center [702, 492] width 60 height 17
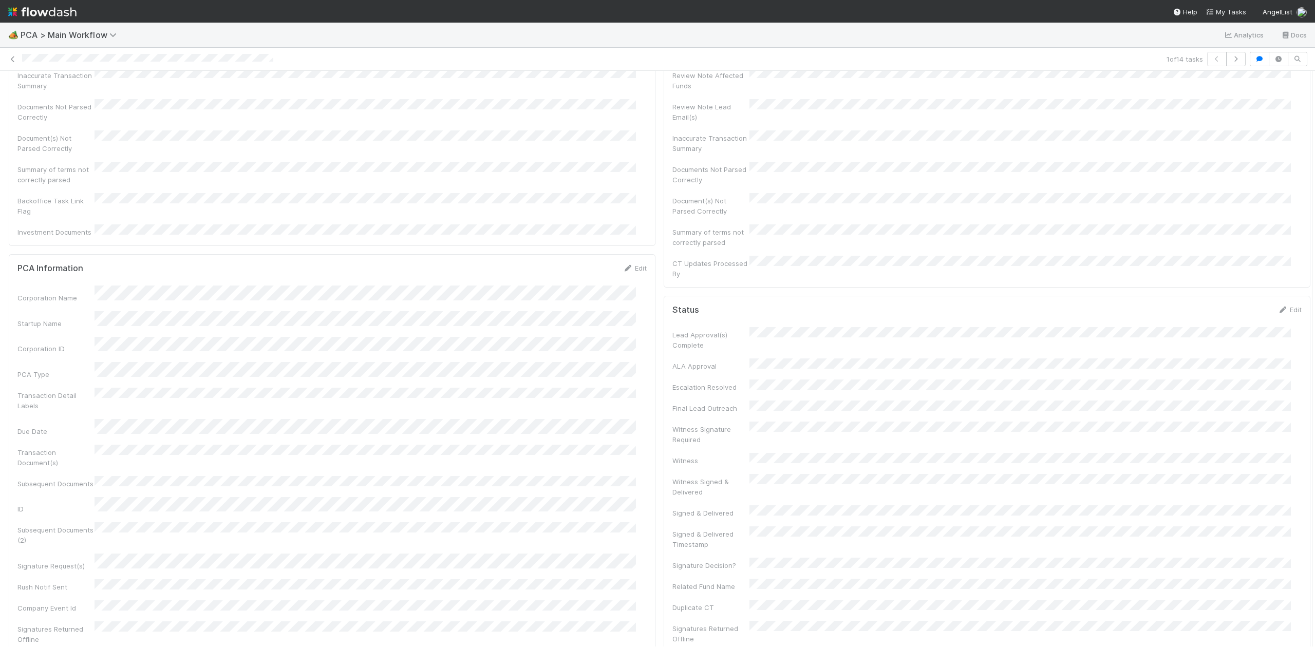
scroll to position [0, 0]
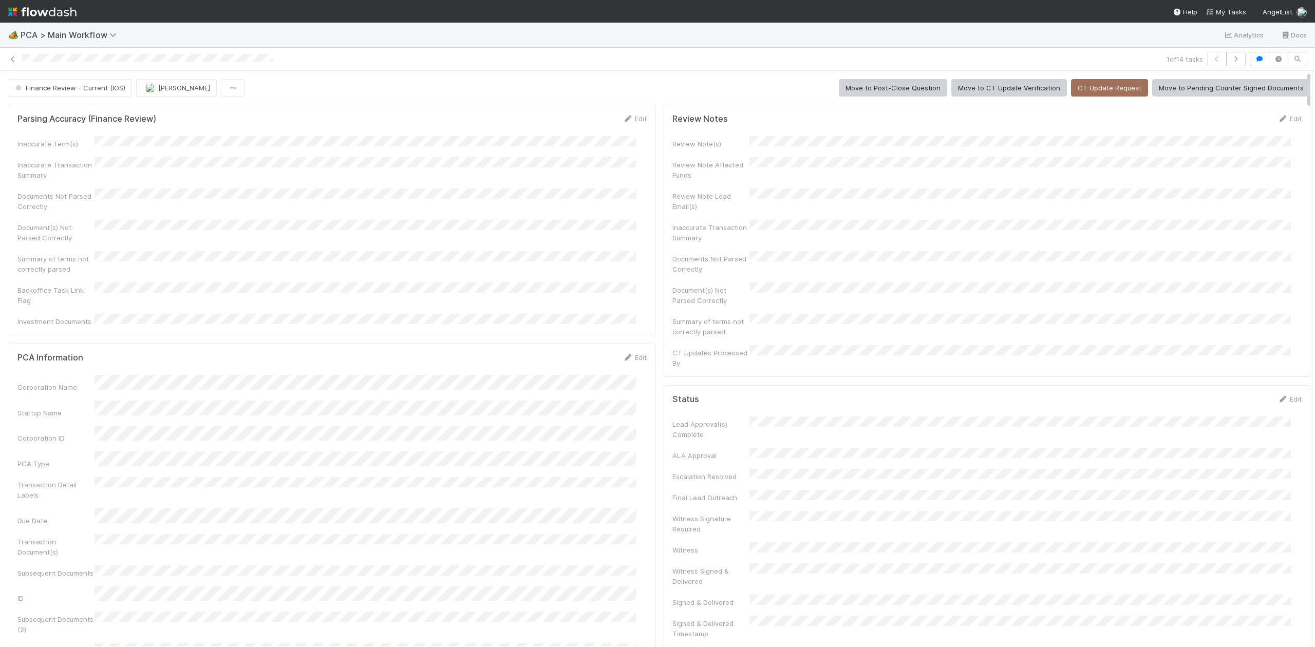
drag, startPoint x: 1297, startPoint y: 407, endPoint x: 1328, endPoint y: 45, distance: 362.9
click at [1314, 45] on html "🏕️ PCA > Main Workflow Analytics Docs 1 of 14 tasks Finance Review - Current (I…" at bounding box center [657, 323] width 1315 height 647
click at [101, 93] on button "Finance Review - Current (IOS)" at bounding box center [70, 87] width 123 height 17
click at [81, 171] on div "Completed" at bounding box center [77, 172] width 144 height 18
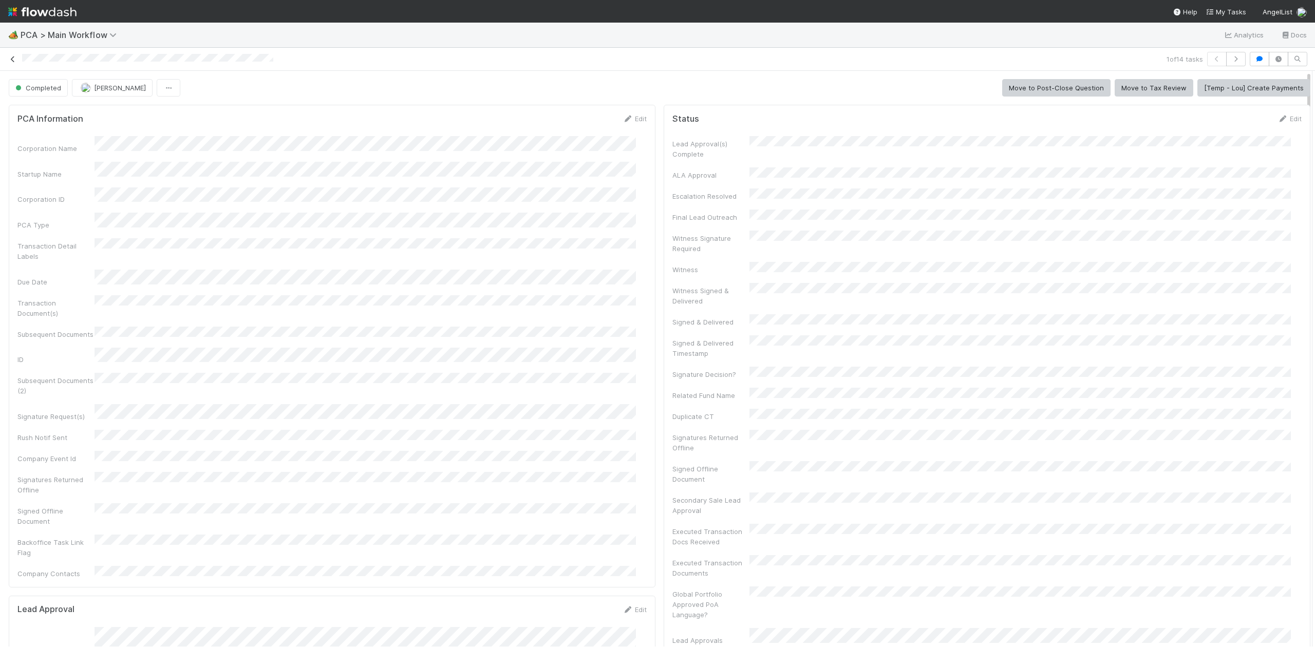
click at [11, 61] on icon at bounding box center [13, 59] width 10 height 7
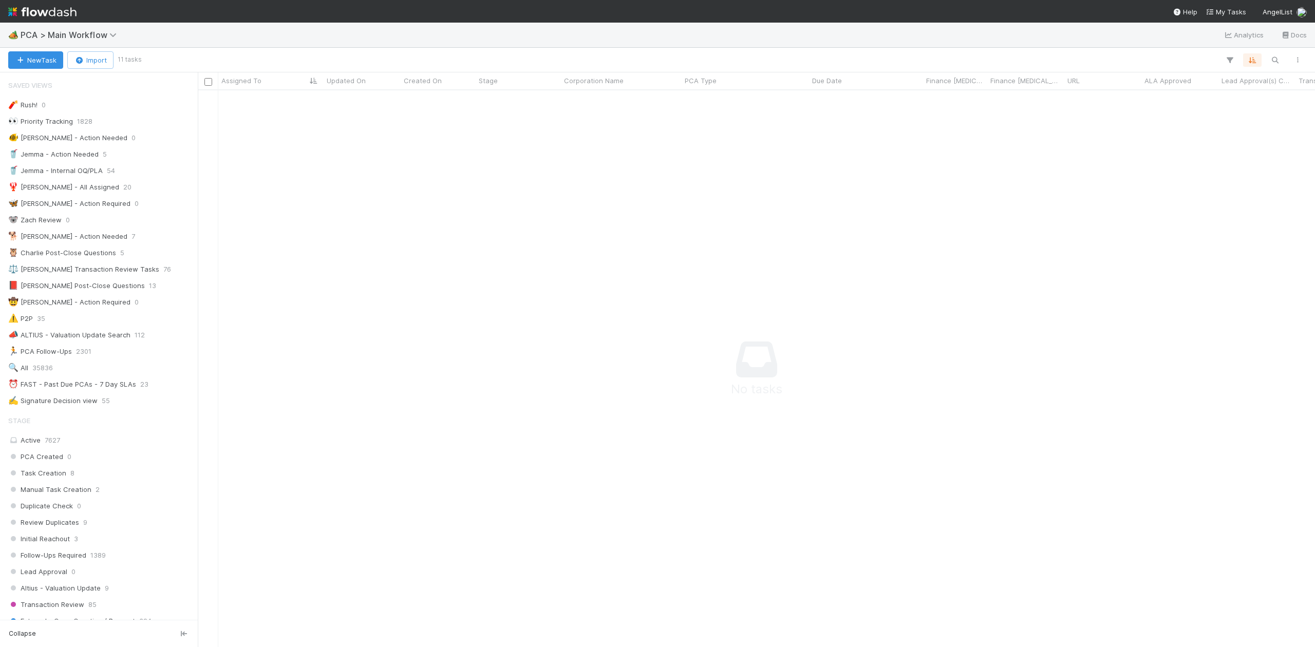
scroll to position [11, 11]
click at [58, 371] on div "🔍 All 35836" at bounding box center [101, 368] width 187 height 13
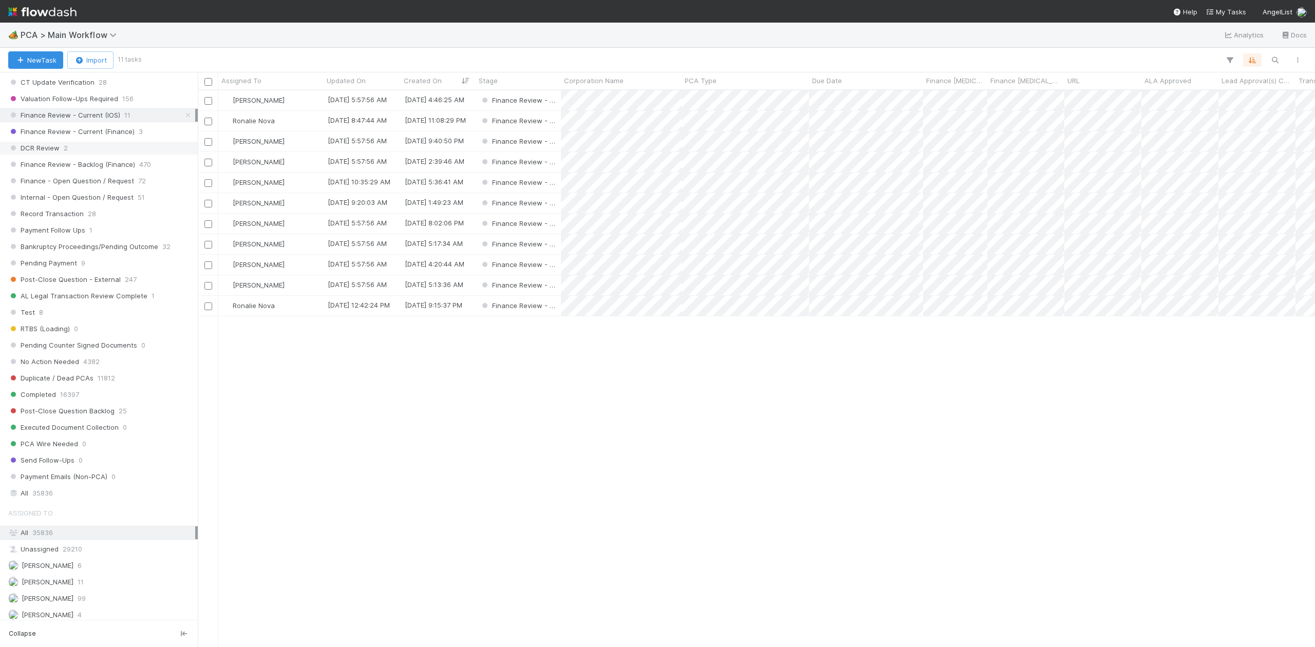
scroll to position [797, 0]
click at [31, 160] on div "DCR Review 2" at bounding box center [99, 153] width 198 height 14
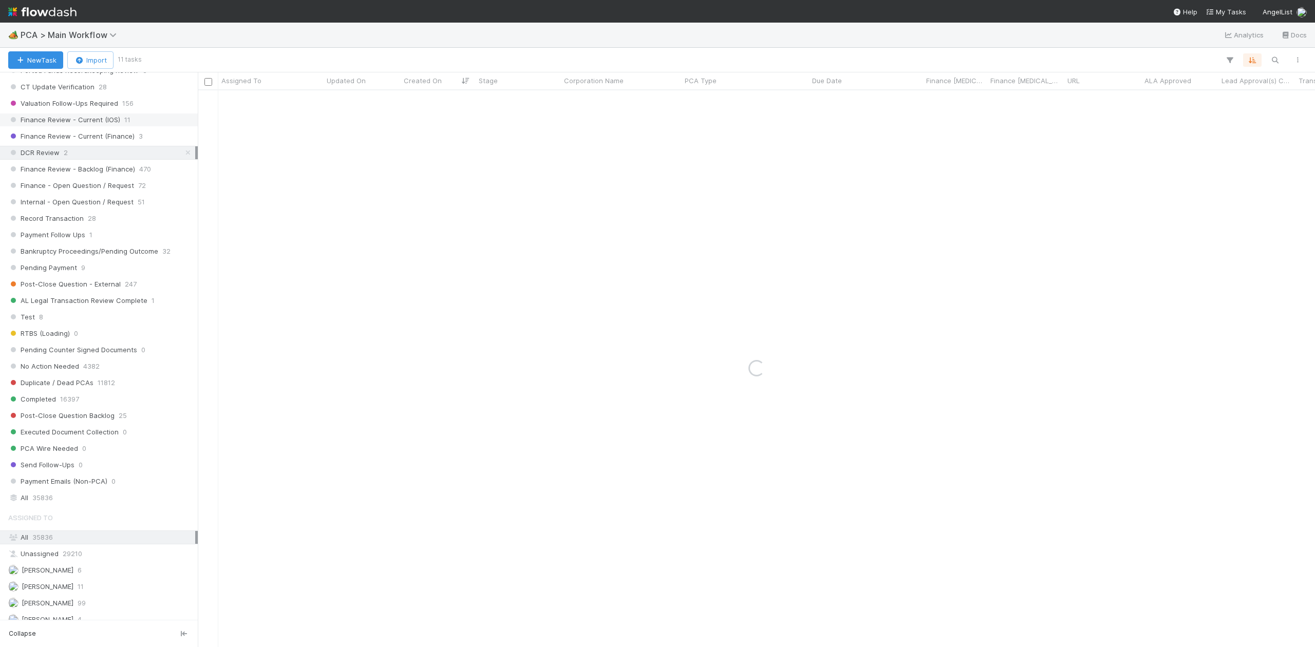
click at [96, 126] on span "Finance Review - Current (IOS)" at bounding box center [64, 119] width 112 height 13
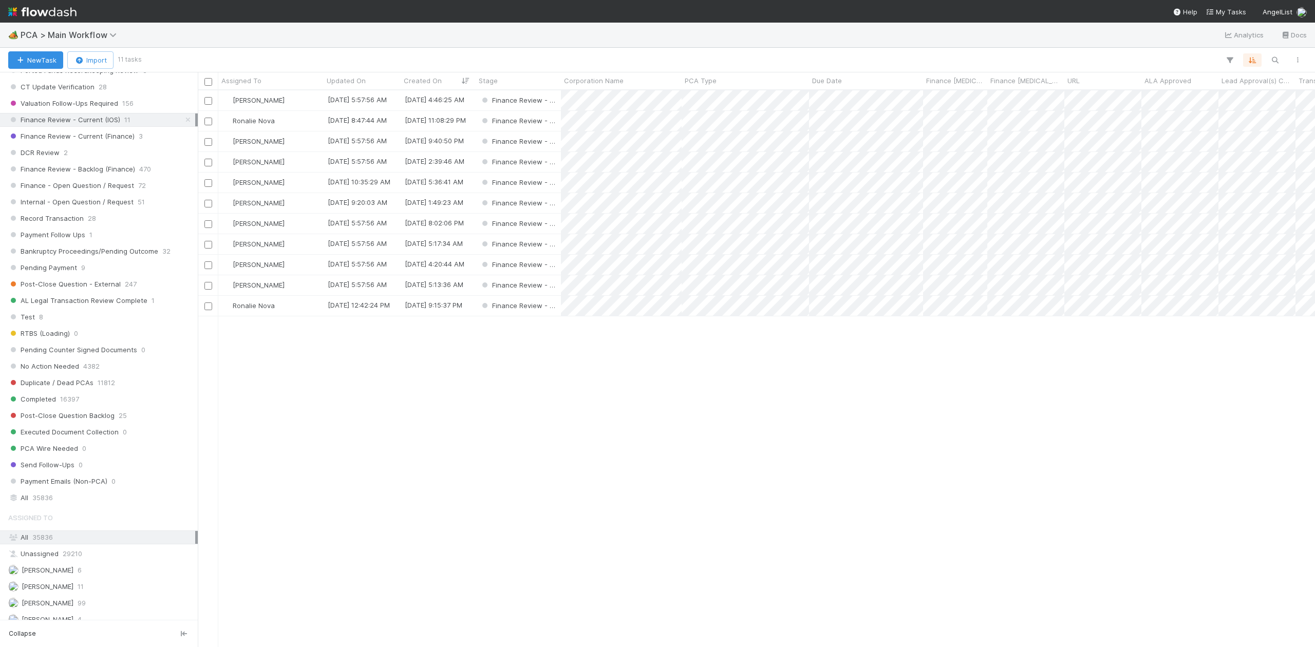
scroll to position [546, 1107]
click at [298, 81] on div "Assigned To" at bounding box center [271, 80] width 100 height 10
click at [280, 91] on div "Sort A → Z Sort Z → A" at bounding box center [280, 107] width 117 height 39
click at [280, 105] on div "Sort A → Z" at bounding box center [280, 99] width 117 height 15
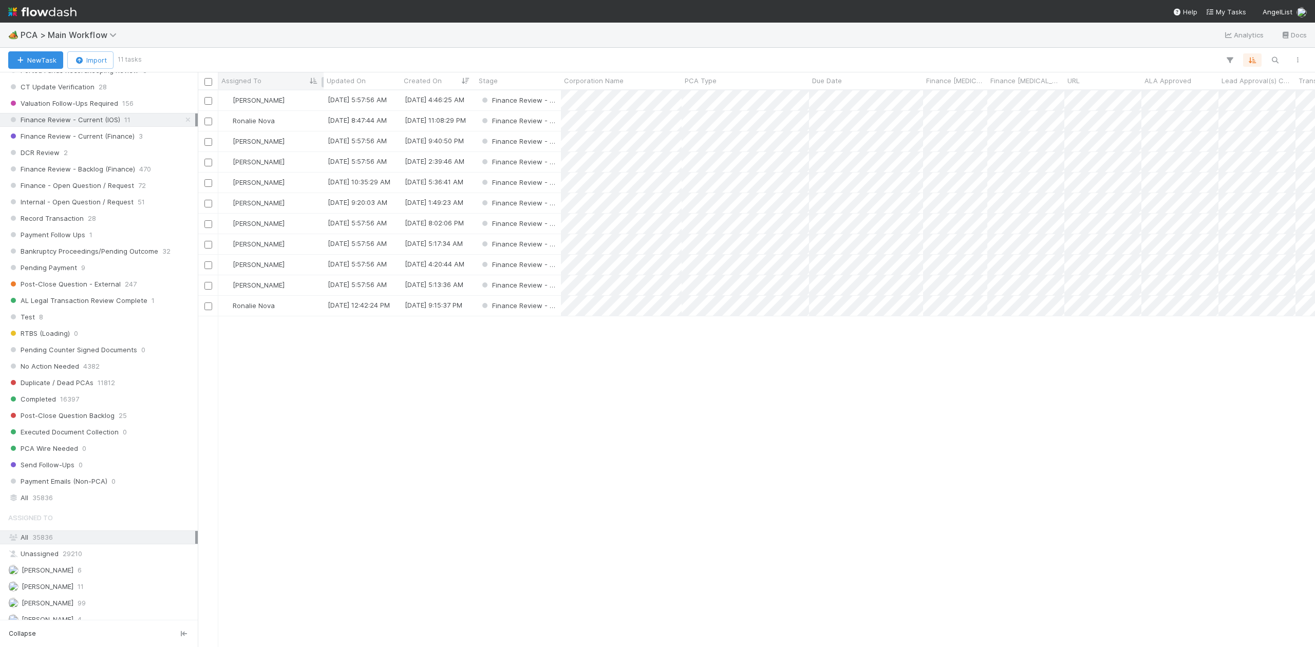
click at [280, 84] on div "Assigned To" at bounding box center [271, 80] width 100 height 10
click at [291, 103] on div "Sort A → Z" at bounding box center [280, 99] width 117 height 15
click at [268, 83] on div "Assigned To" at bounding box center [271, 80] width 100 height 10
click at [264, 96] on div "Sort A → Z" at bounding box center [280, 99] width 117 height 15
click at [297, 184] on div "[PERSON_NAME]" at bounding box center [270, 183] width 105 height 20
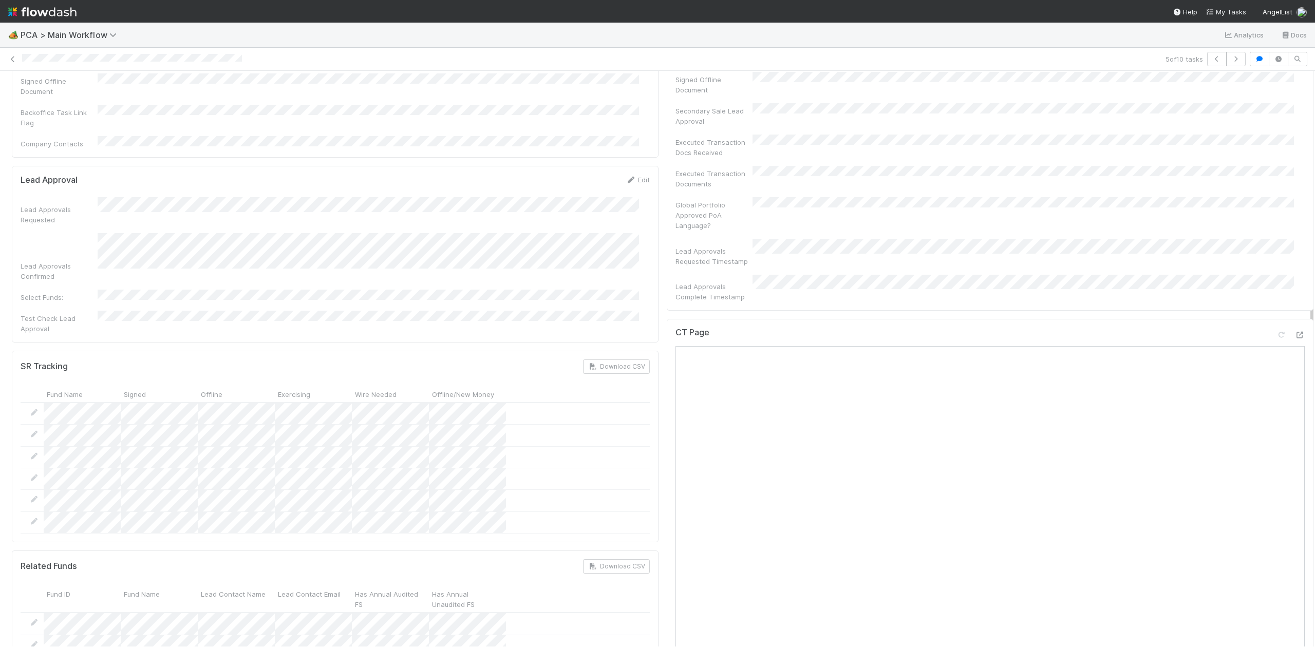
scroll to position [692, 0]
drag, startPoint x: 1300, startPoint y: 182, endPoint x: 1299, endPoint y: 323, distance: 141.2
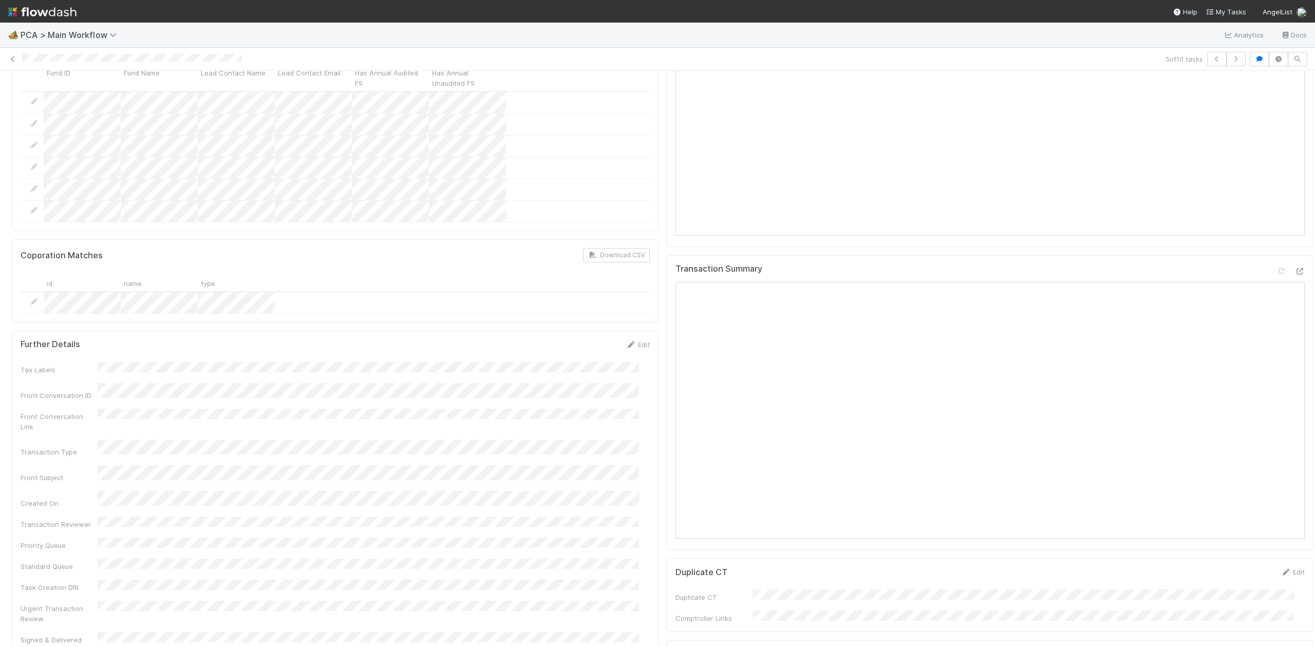
scroll to position [1213, 0]
drag, startPoint x: 1300, startPoint y: 233, endPoint x: 1299, endPoint y: 339, distance: 106.3
click at [1299, 339] on div "Parsing Accuracy (Finance Review) Edit Inaccurate Term(s) Inaccurate Transactio…" at bounding box center [662, 340] width 1325 height 2904
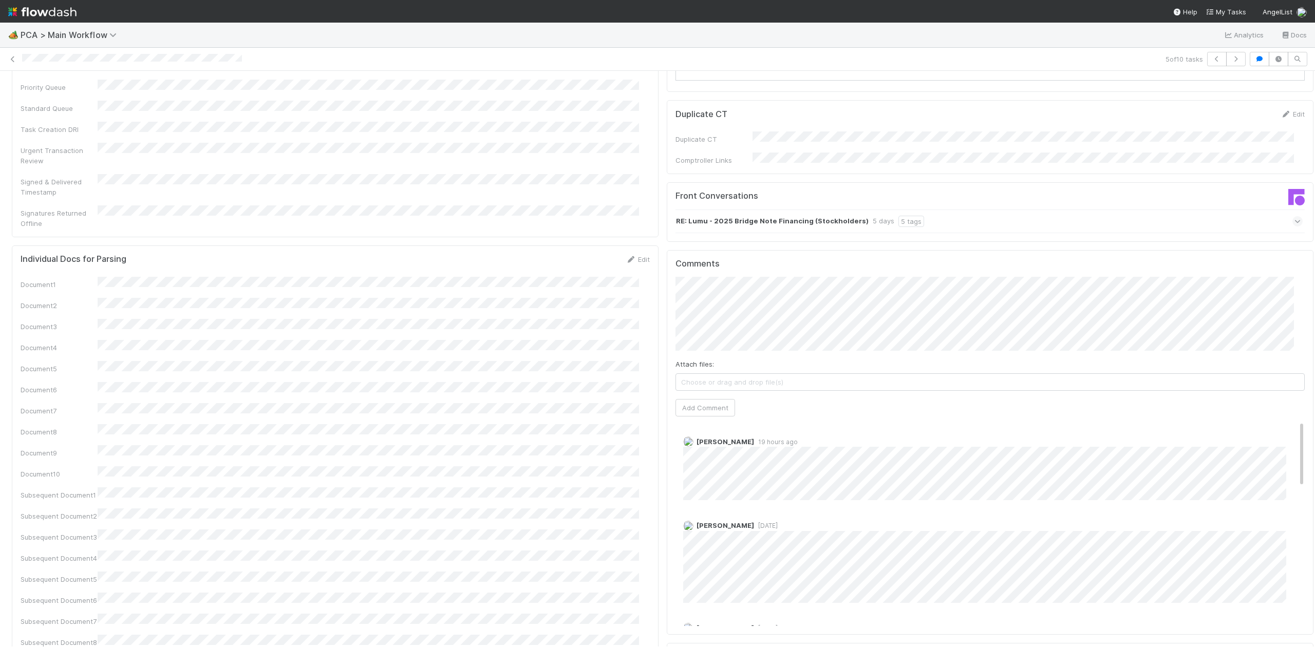
scroll to position [1659, 0]
drag, startPoint x: 1301, startPoint y: 333, endPoint x: 1307, endPoint y: 424, distance: 91.1
click at [1307, 424] on div "🏕️ PCA > Main Workflow Analytics Docs 5 of 10 tasks Finance Review - Current (I…" at bounding box center [657, 335] width 1315 height 624
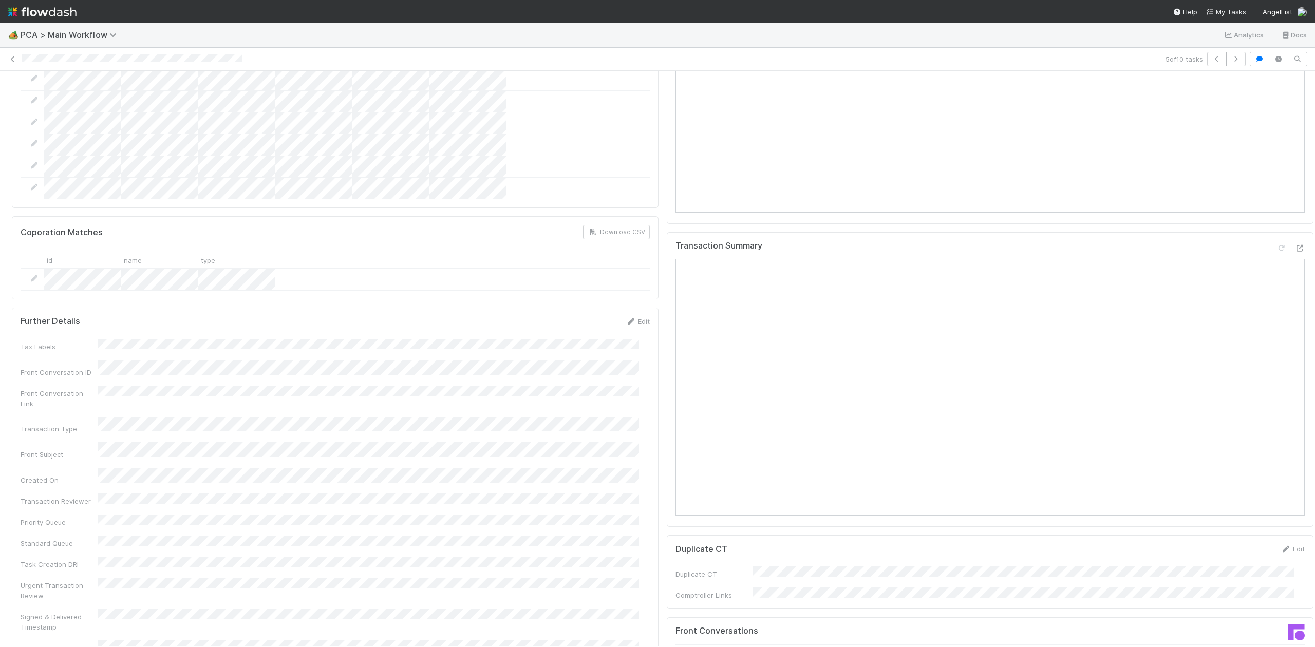
scroll to position [1216, 0]
drag, startPoint x: 1301, startPoint y: 417, endPoint x: 1301, endPoint y: 327, distance: 90.4
click at [1301, 327] on div "Parsing Accuracy (Finance Review) Edit Inaccurate Term(s) Inaccurate Transactio…" at bounding box center [662, 337] width 1325 height 2904
click at [1294, 248] on icon at bounding box center [1299, 251] width 10 height 7
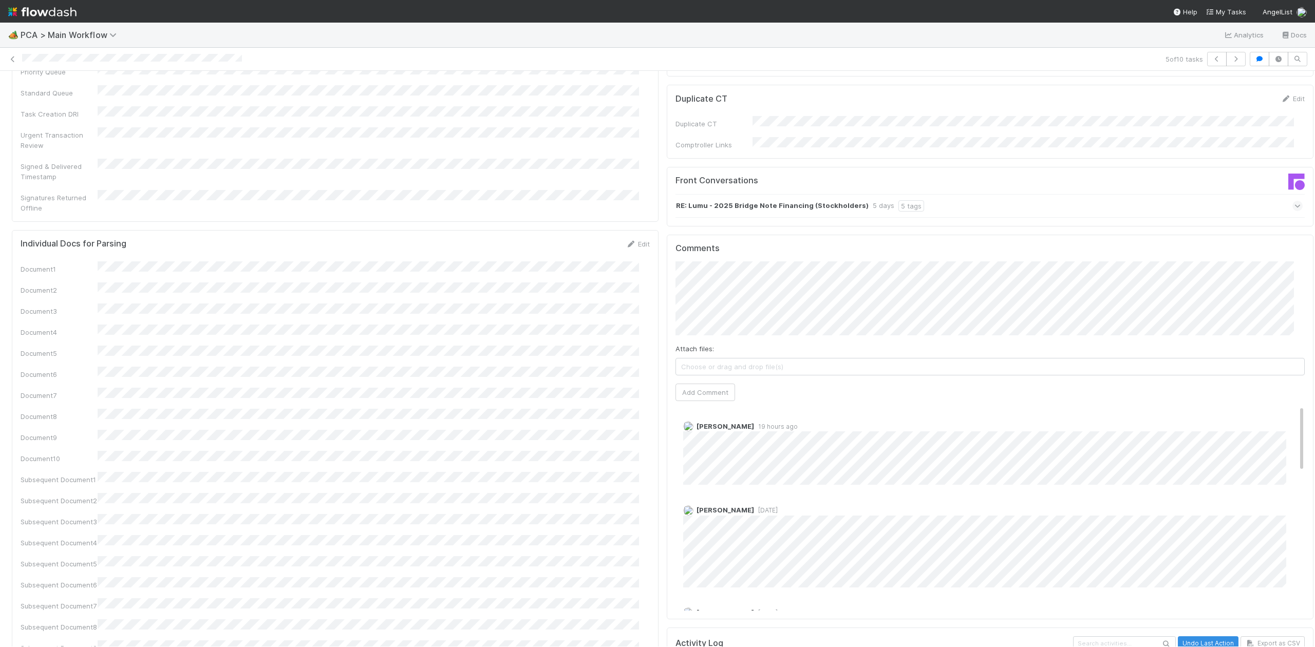
scroll to position [1702, 0]
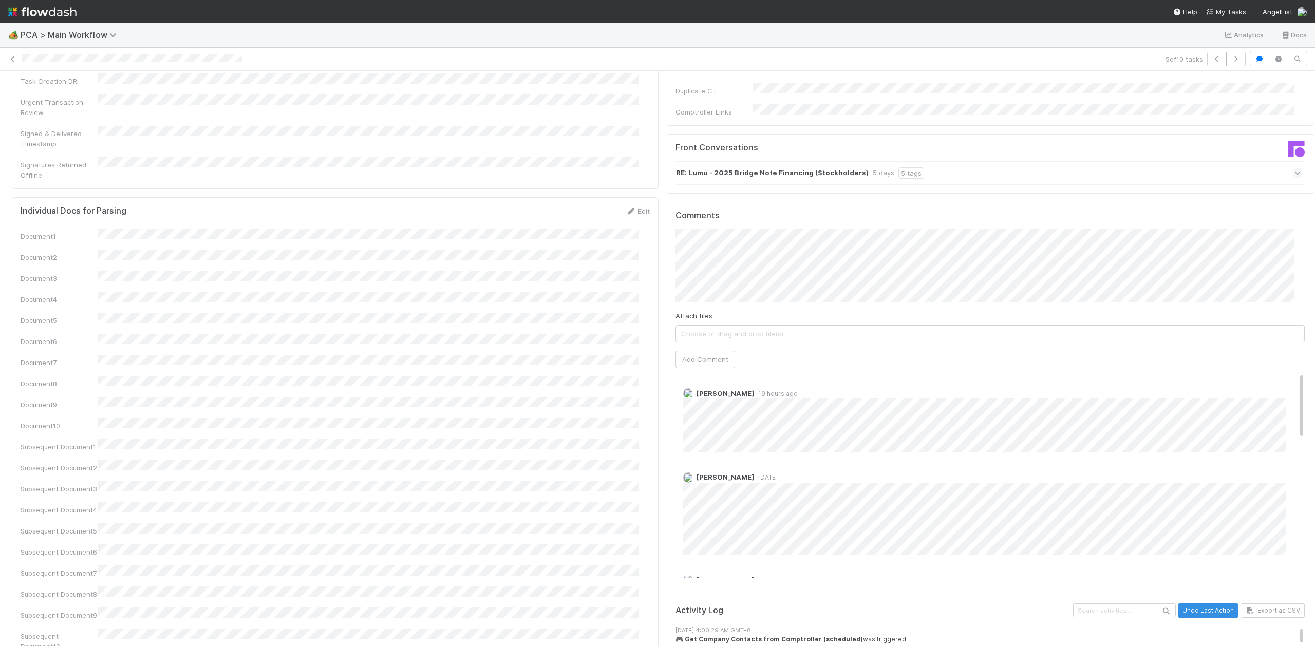
drag, startPoint x: 1301, startPoint y: 378, endPoint x: 1291, endPoint y: 477, distance: 99.6
click at [1276, 359] on div "Roselyn de Villa 19 hours ago" at bounding box center [994, 394] width 639 height 71
click at [711, 351] on button "Add Comment" at bounding box center [705, 359] width 60 height 17
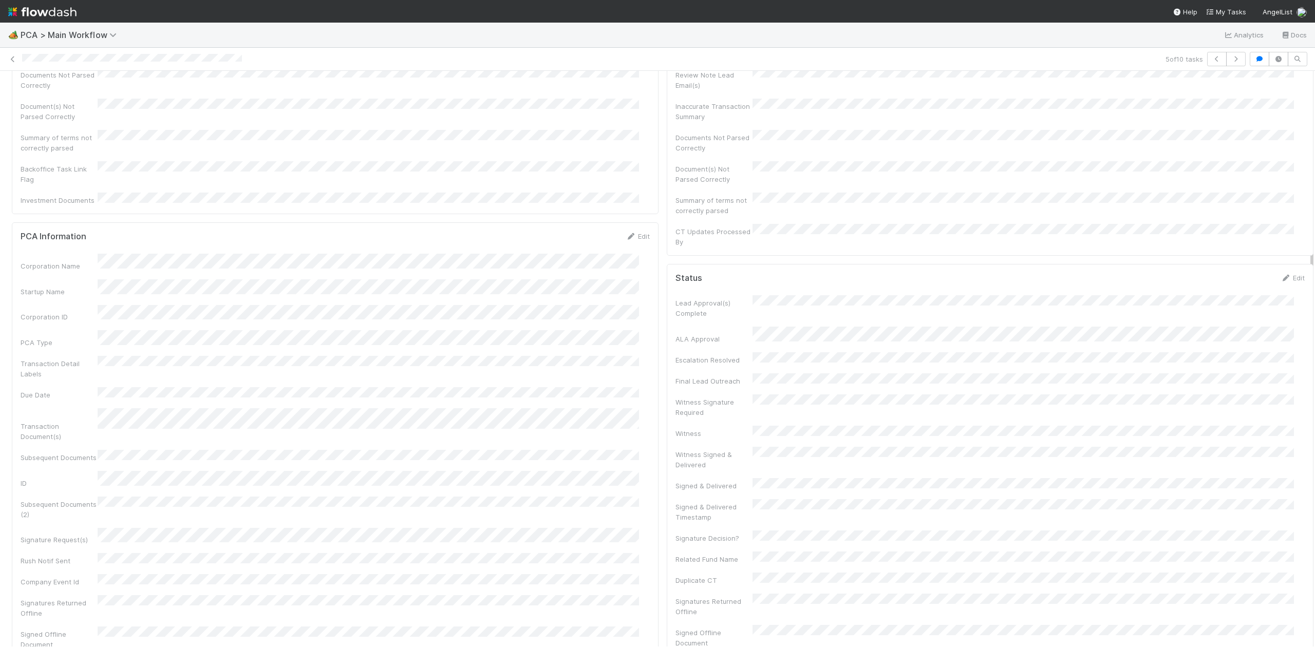
scroll to position [0, 0]
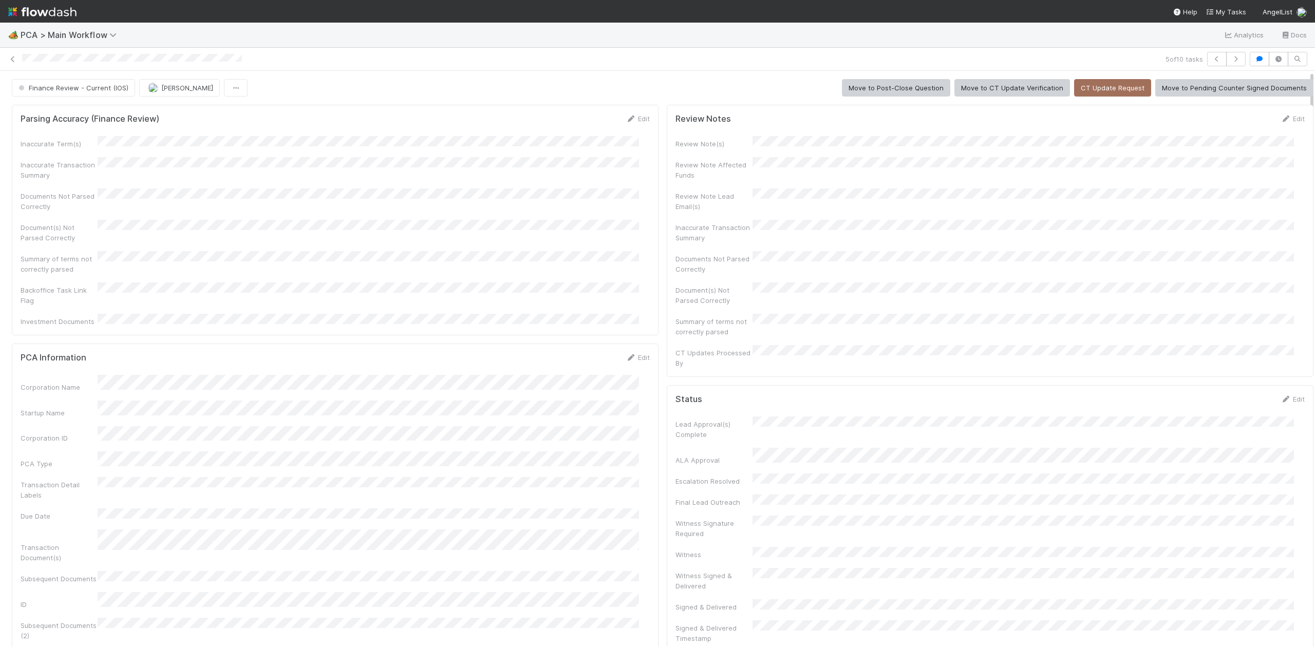
drag, startPoint x: 1301, startPoint y: 424, endPoint x: 1303, endPoint y: 59, distance: 365.7
click at [1303, 59] on div "5 of 10 tasks Finance Review - Current (IOS) Janice Garcia Move to Post-Close Q…" at bounding box center [657, 347] width 1315 height 599
click at [106, 84] on span "Finance Review - Current (IOS)" at bounding box center [72, 88] width 112 height 8
click at [69, 164] on div "Completed" at bounding box center [80, 162] width 144 height 18
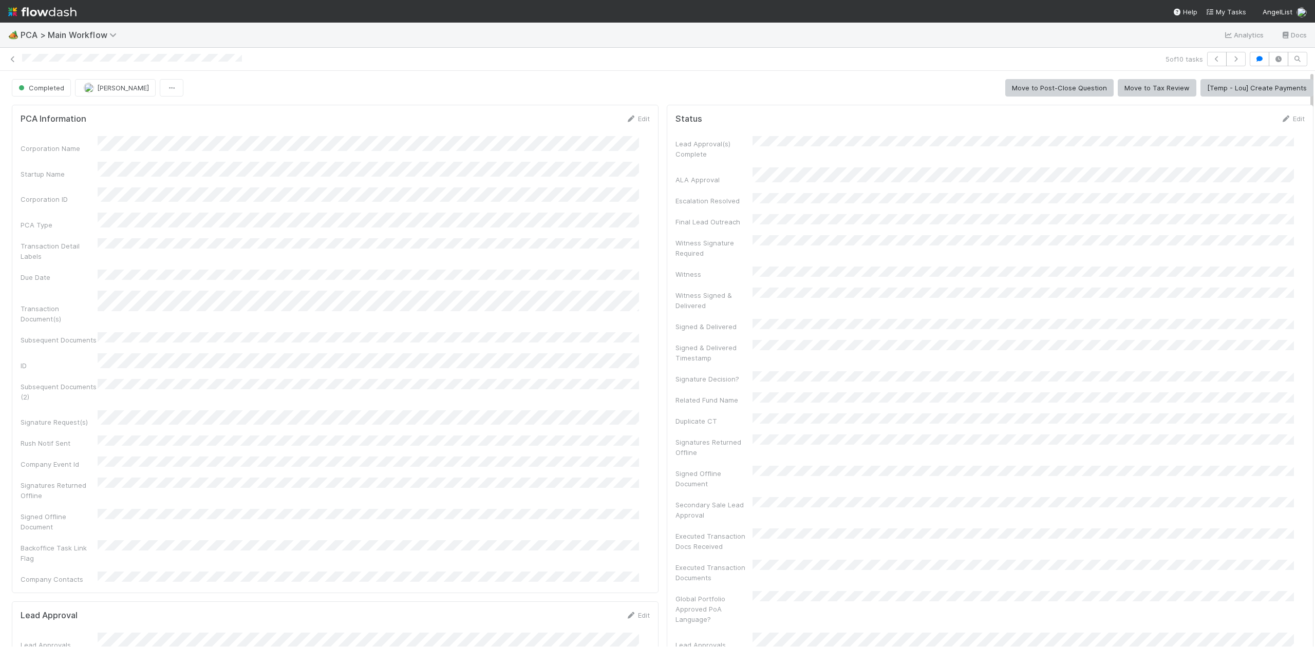
click at [5, 52] on div "5 of 10 tasks" at bounding box center [657, 59] width 1315 height 14
click at [9, 56] on icon at bounding box center [13, 59] width 10 height 7
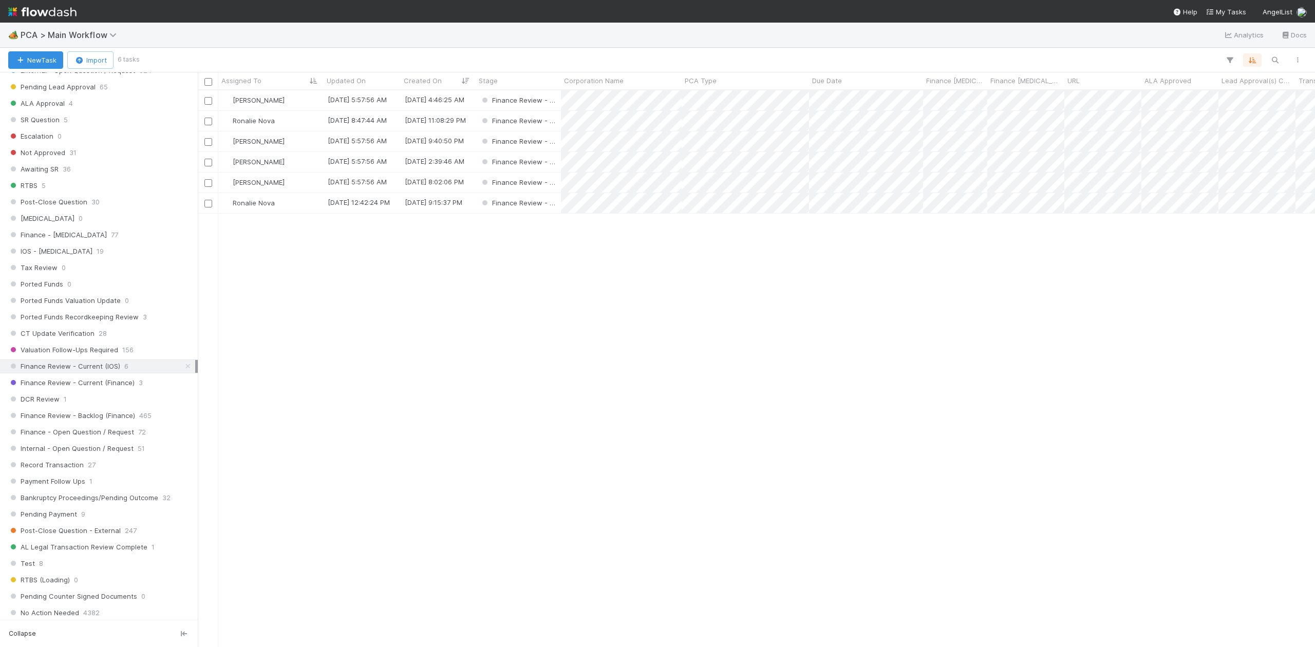
scroll to position [553, 0]
click at [87, 387] on span "Finance Review - Current (Finance)" at bounding box center [71, 380] width 126 height 13
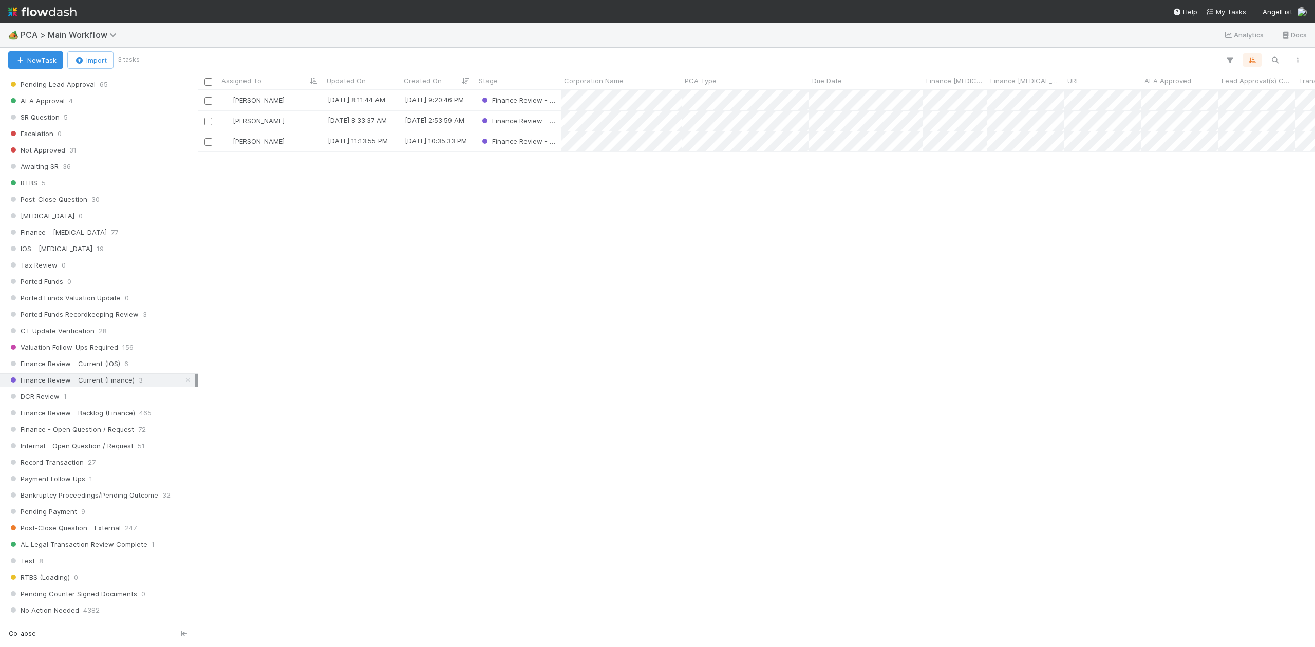
scroll to position [596, 0]
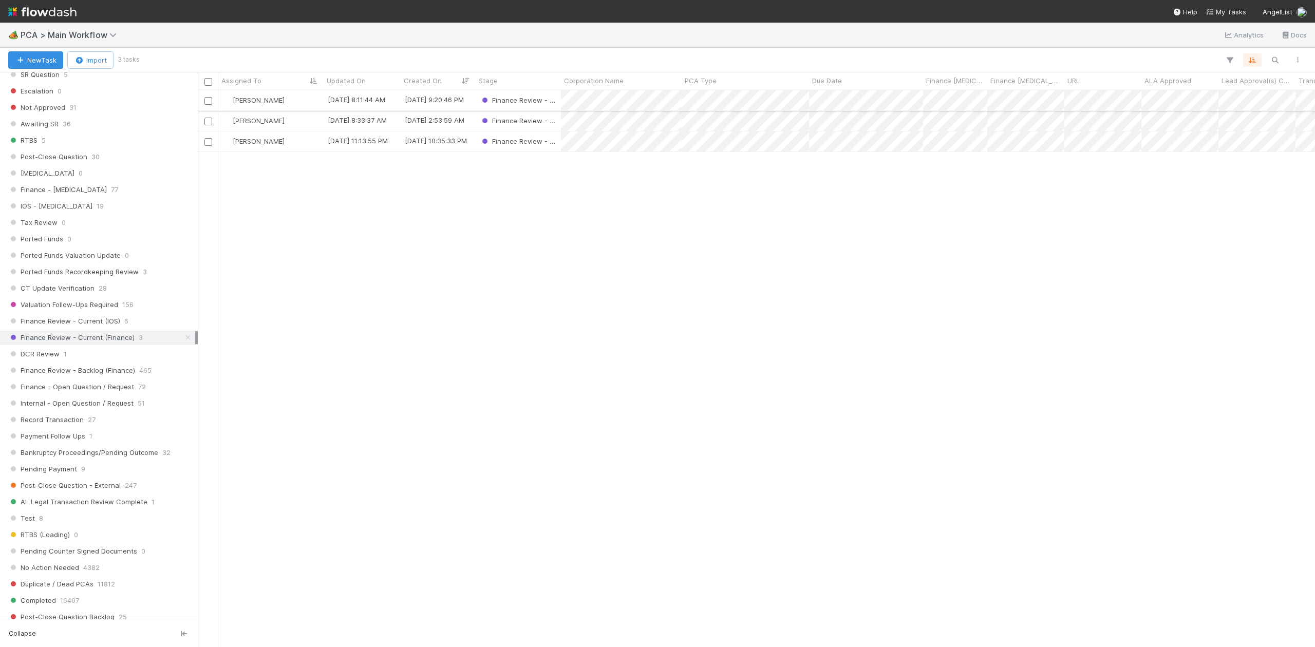
click at [308, 101] on div "[PERSON_NAME]" at bounding box center [270, 100] width 105 height 20
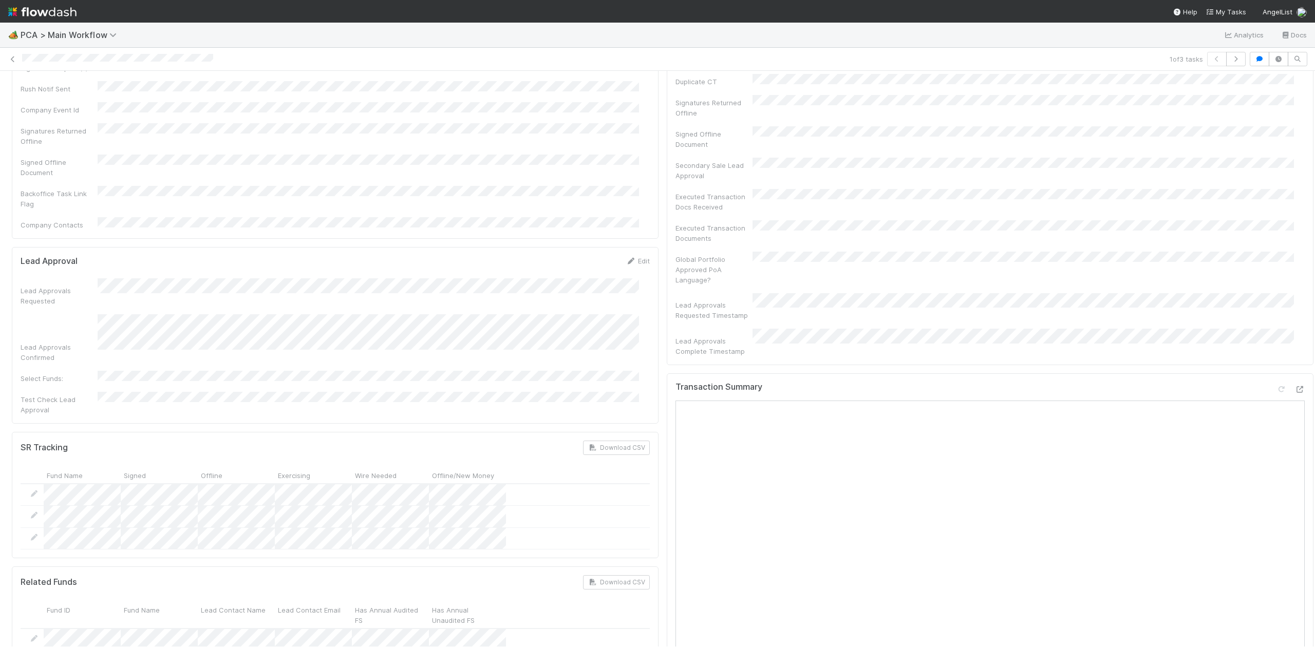
scroll to position [352, 0]
drag, startPoint x: 1301, startPoint y: 206, endPoint x: 1301, endPoint y: 294, distance: 87.3
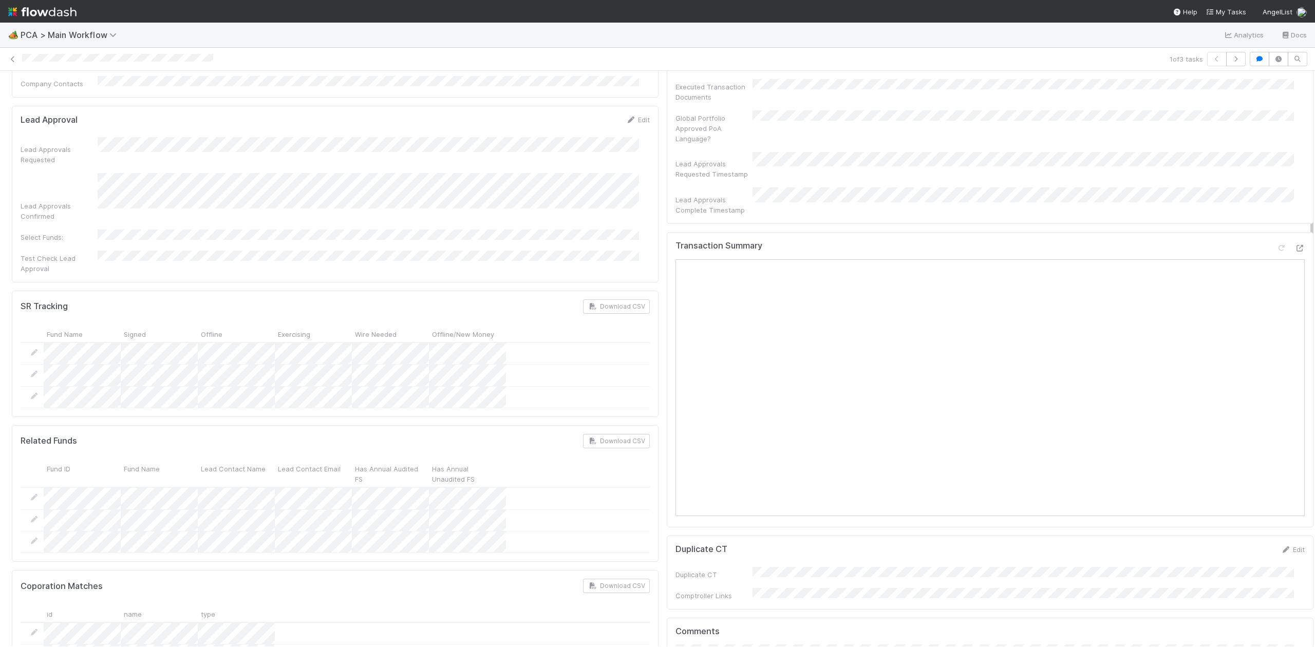
scroll to position [460, 0]
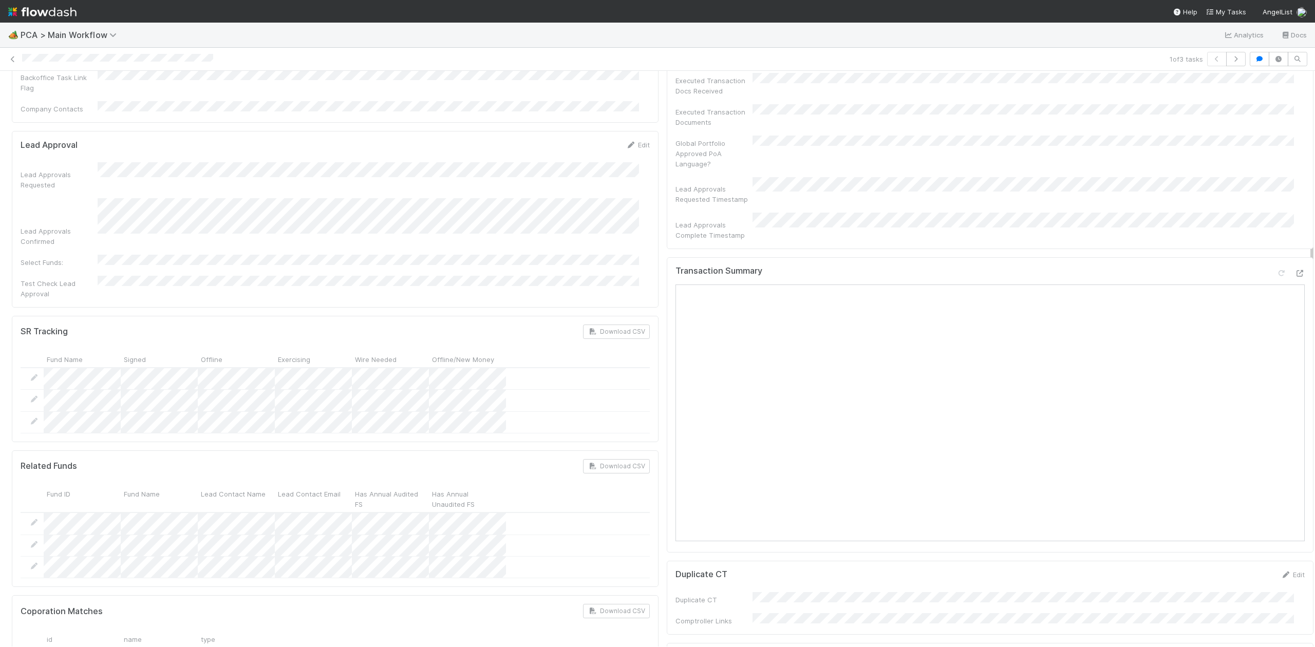
drag, startPoint x: 1301, startPoint y: 294, endPoint x: 1299, endPoint y: 321, distance: 26.8
click at [1280, 266] on div "Transaction Summary" at bounding box center [989, 275] width 629 height 18
click at [1294, 268] on div at bounding box center [1299, 273] width 10 height 10
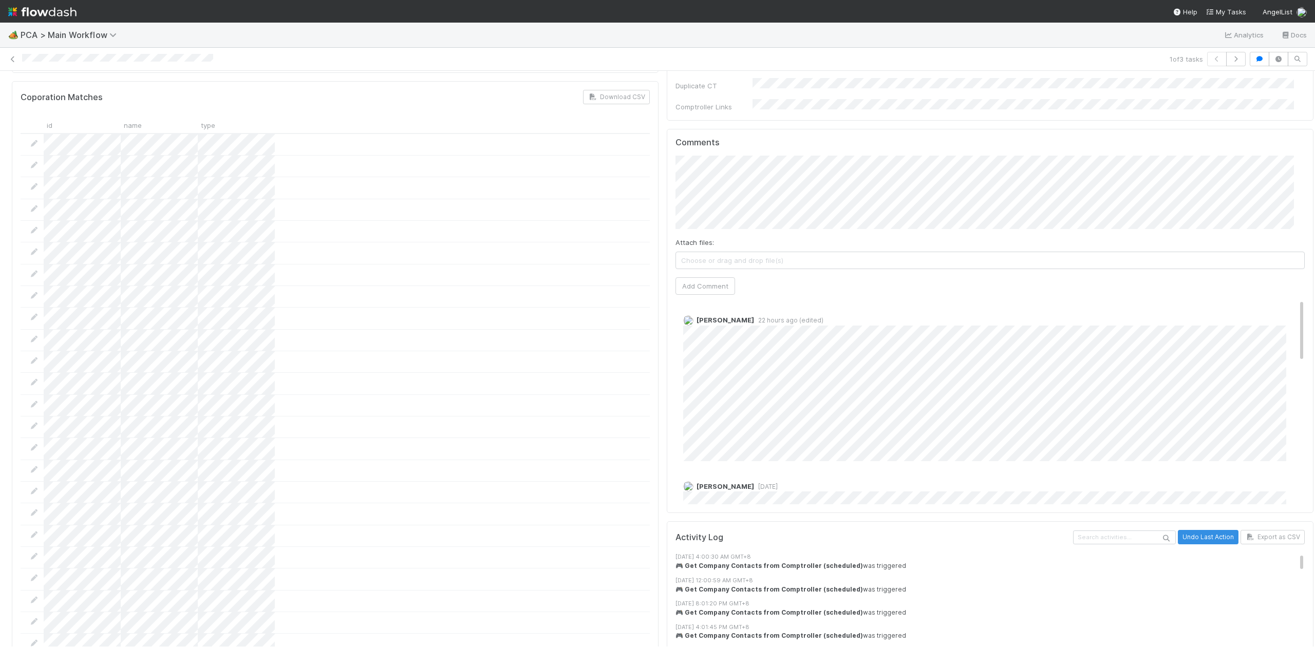
scroll to position [954, 0]
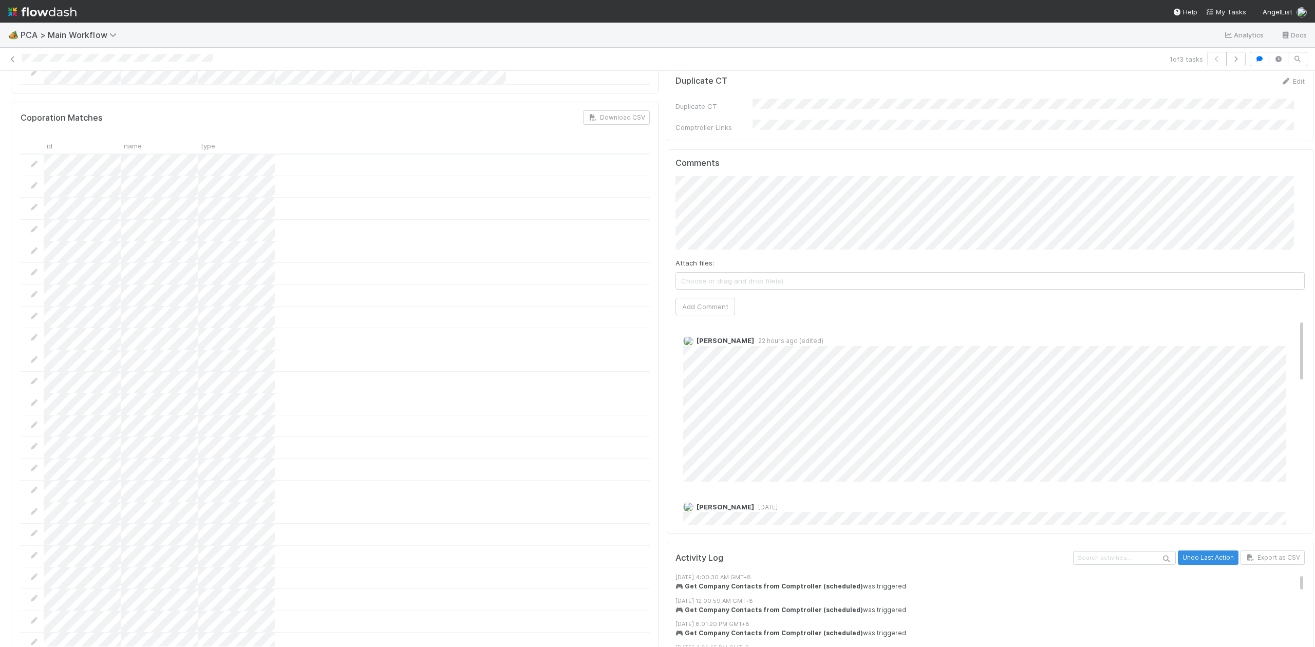
drag, startPoint x: 1301, startPoint y: 278, endPoint x: 1334, endPoint y: 399, distance: 125.1
click at [1314, 399] on html "🏕️ PCA > Main Workflow Analytics Docs 1 of 3 tasks Finance Review - Current (Fi…" at bounding box center [657, 323] width 1315 height 647
drag, startPoint x: 1281, startPoint y: 306, endPoint x: 1299, endPoint y: 381, distance: 76.6
click at [1299, 381] on div "PCA Information Edit Corporation Name Startup Name Corporation ID PCA Type Tran…" at bounding box center [662, 347] width 1325 height 2401
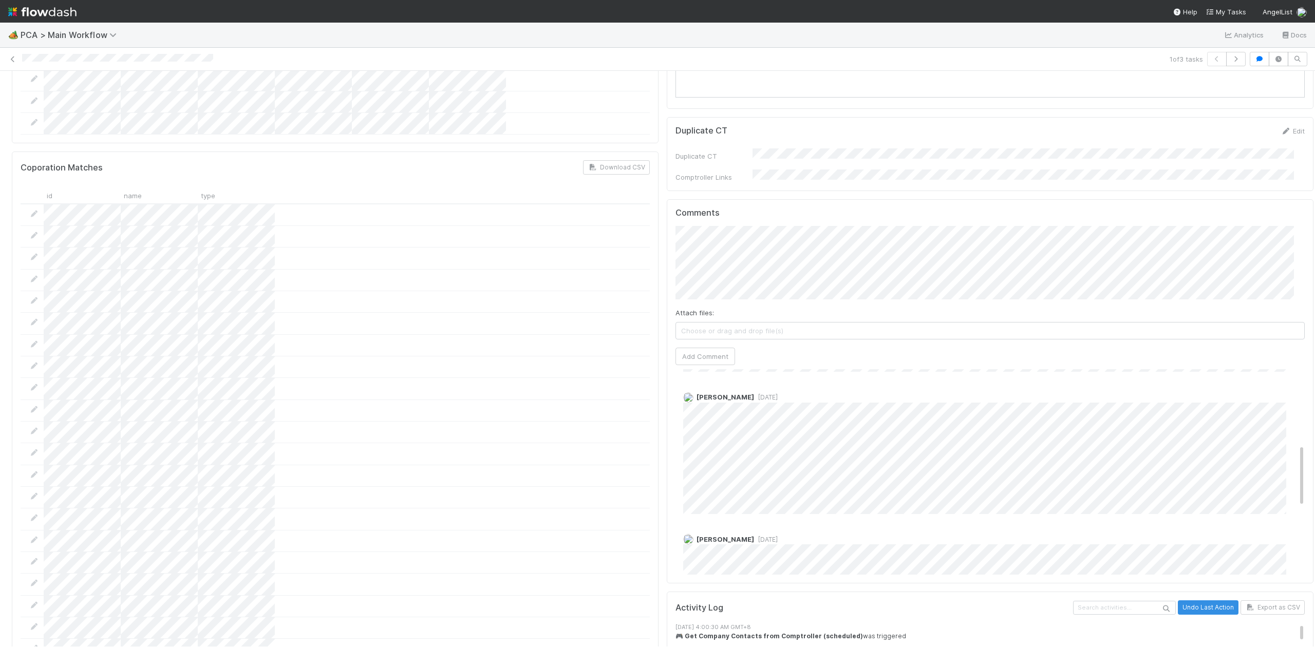
scroll to position [871, 0]
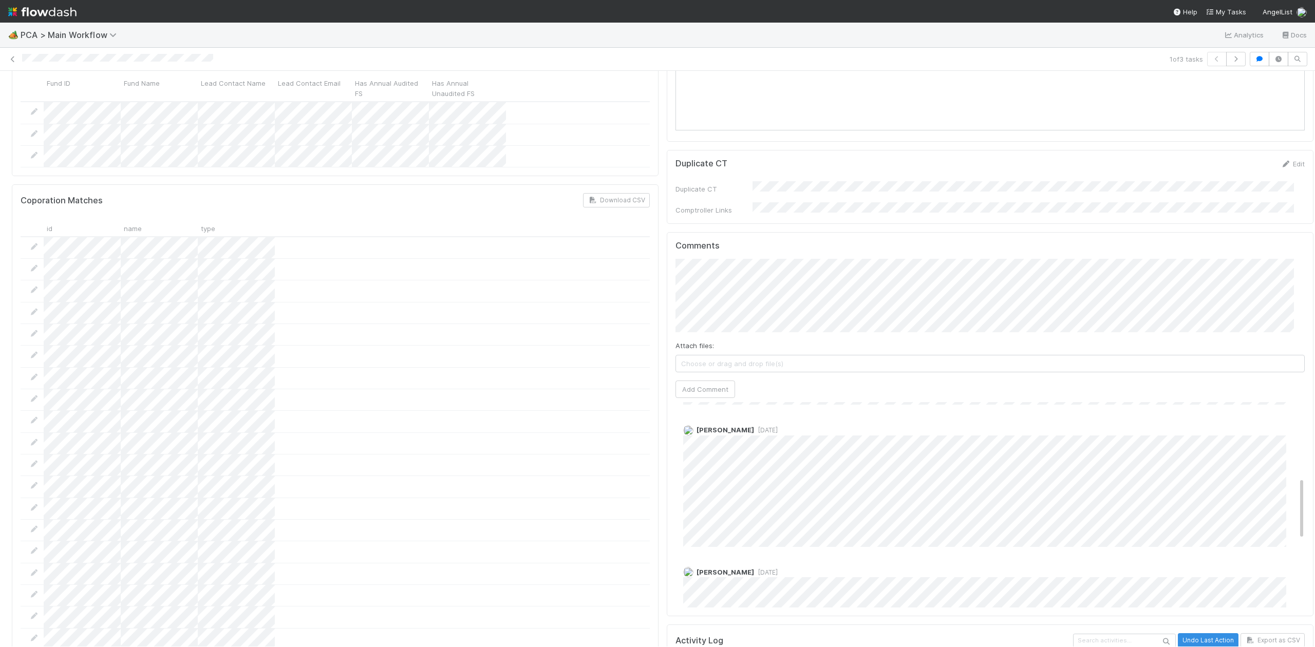
drag, startPoint x: 1301, startPoint y: 317, endPoint x: 1301, endPoint y: 297, distance: 20.5
click at [1301, 297] on div "PCA Information Edit Corporation Name Startup Name Corporation ID PCA Type Tran…" at bounding box center [662, 430] width 1325 height 2401
drag, startPoint x: 1280, startPoint y: 422, endPoint x: 1282, endPoint y: 352, distance: 70.4
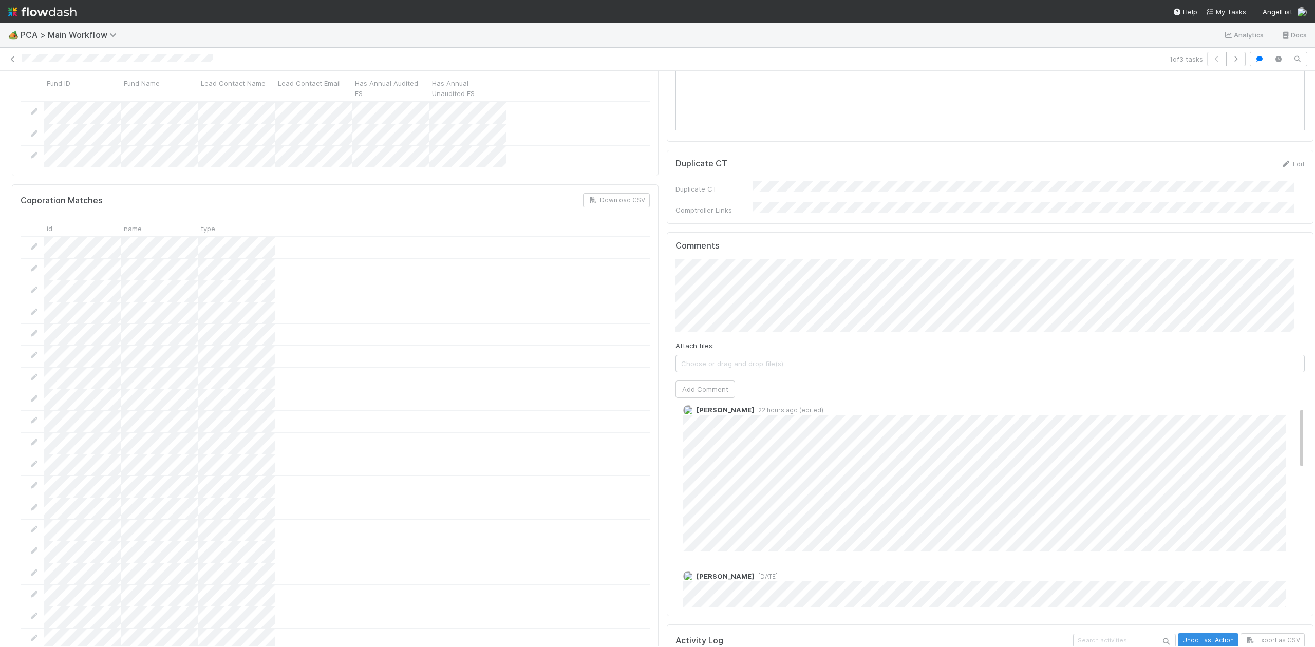
scroll to position [0, 0]
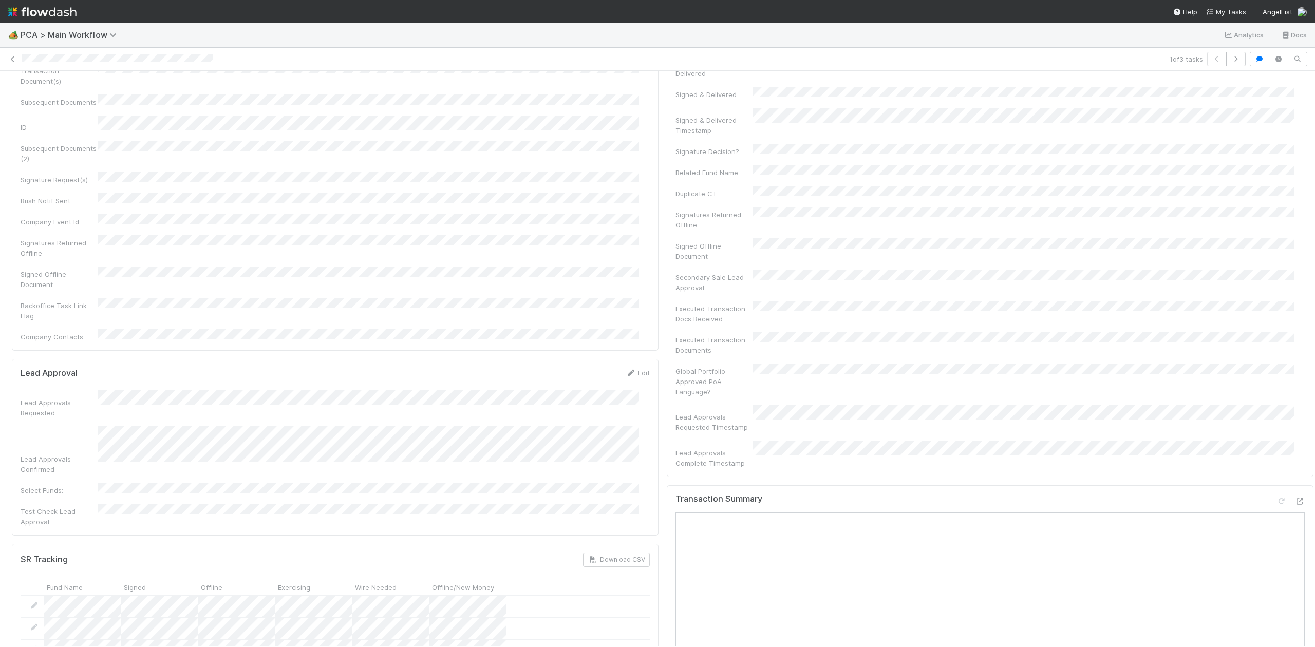
scroll to position [257, 0]
drag, startPoint x: 1301, startPoint y: 211, endPoint x: 1285, endPoint y: 274, distance: 65.8
drag, startPoint x: 1302, startPoint y: 257, endPoint x: 1302, endPoint y: 252, distance: 5.6
click at [1314, 252] on div at bounding box center [1315, 359] width 1 height 576
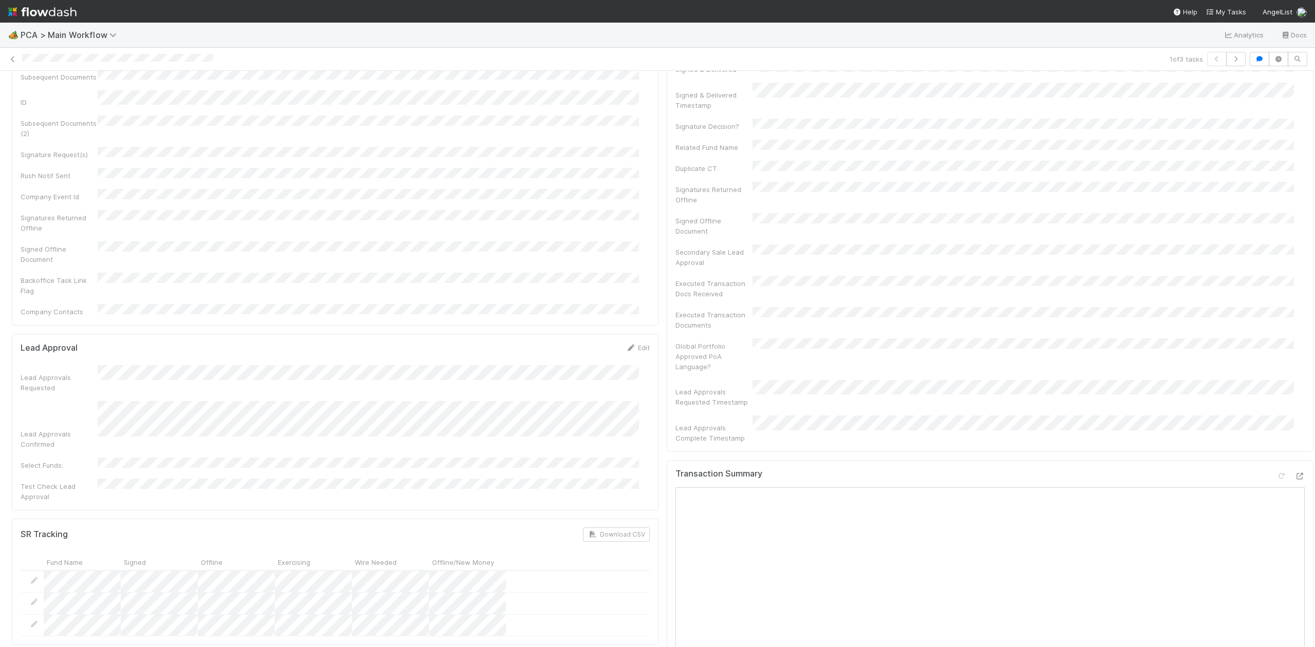
drag, startPoint x: 1303, startPoint y: 150, endPoint x: 1301, endPoint y: 138, distance: 12.0
click at [1301, 138] on div "Finance Review - Current (Finance) Don Walker Finish Move to Post-Close Questio…" at bounding box center [657, 359] width 1315 height 576
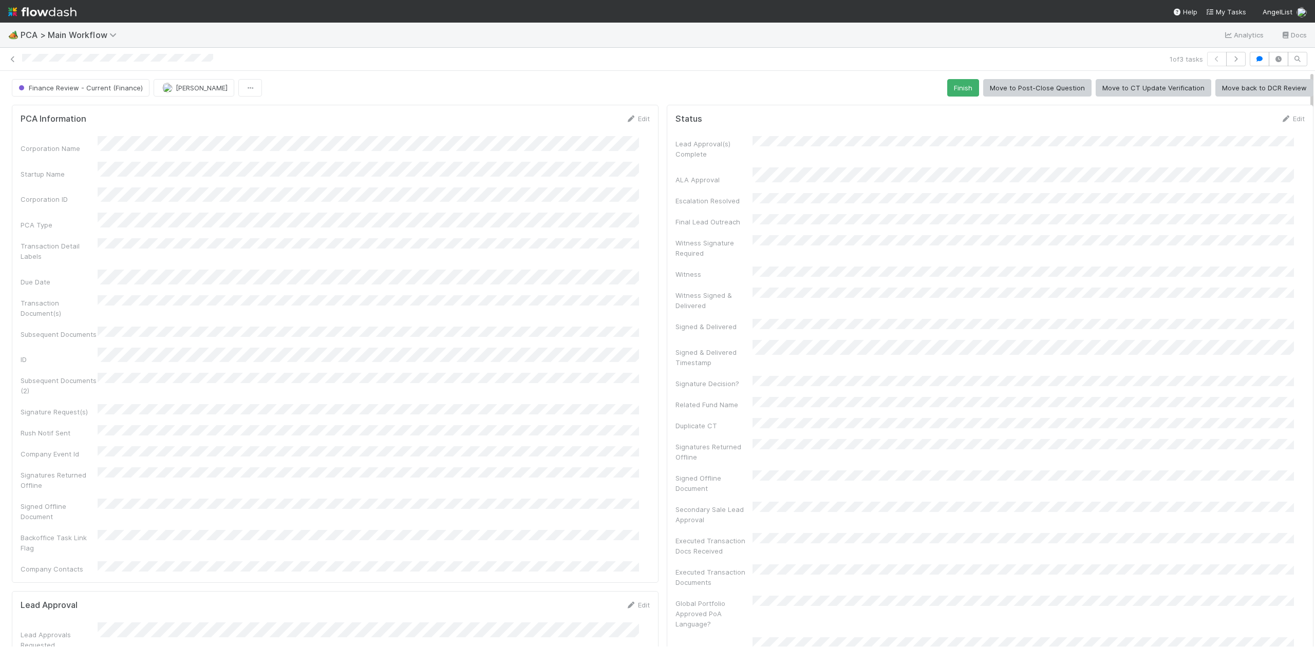
drag, startPoint x: 1300, startPoint y: 144, endPoint x: 1317, endPoint y: 28, distance: 117.3
click at [1314, 28] on html "🏕️ PCA > Main Workflow Analytics Docs 1 of 3 tasks Finance Review - Current (Fi…" at bounding box center [657, 323] width 1315 height 647
click at [15, 9] on img at bounding box center [42, 11] width 68 height 17
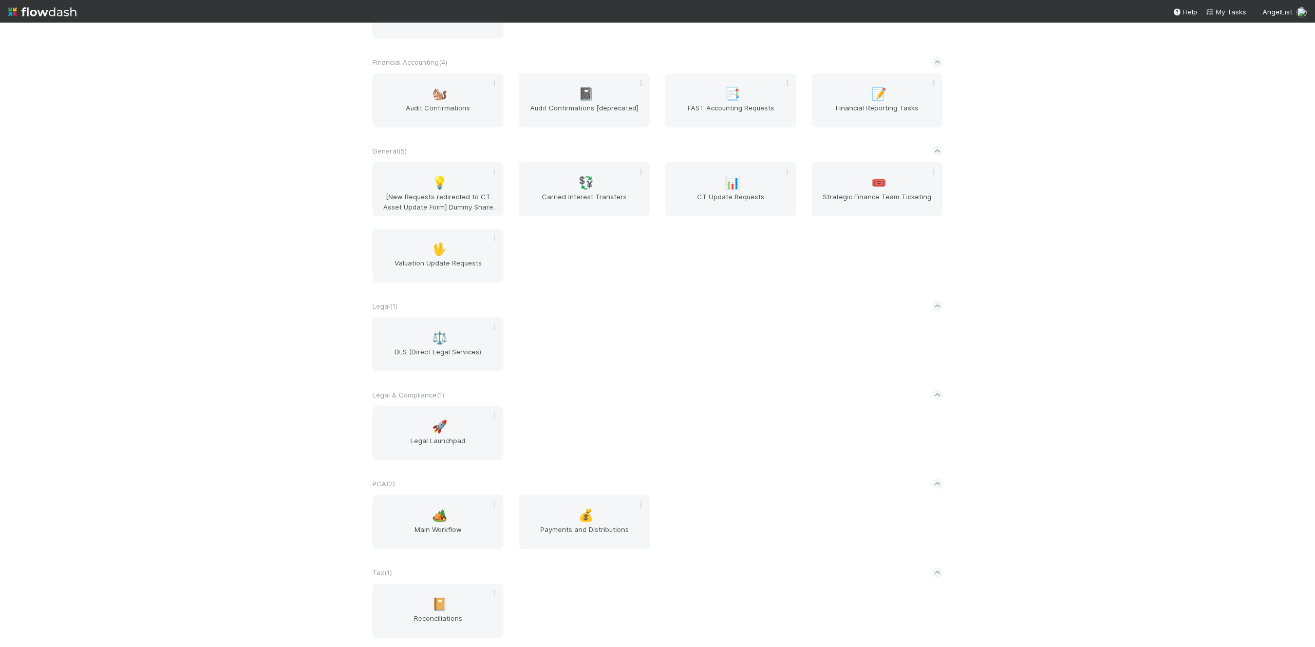
scroll to position [561, 0]
click at [446, 525] on span "Main Workflow" at bounding box center [437, 531] width 123 height 21
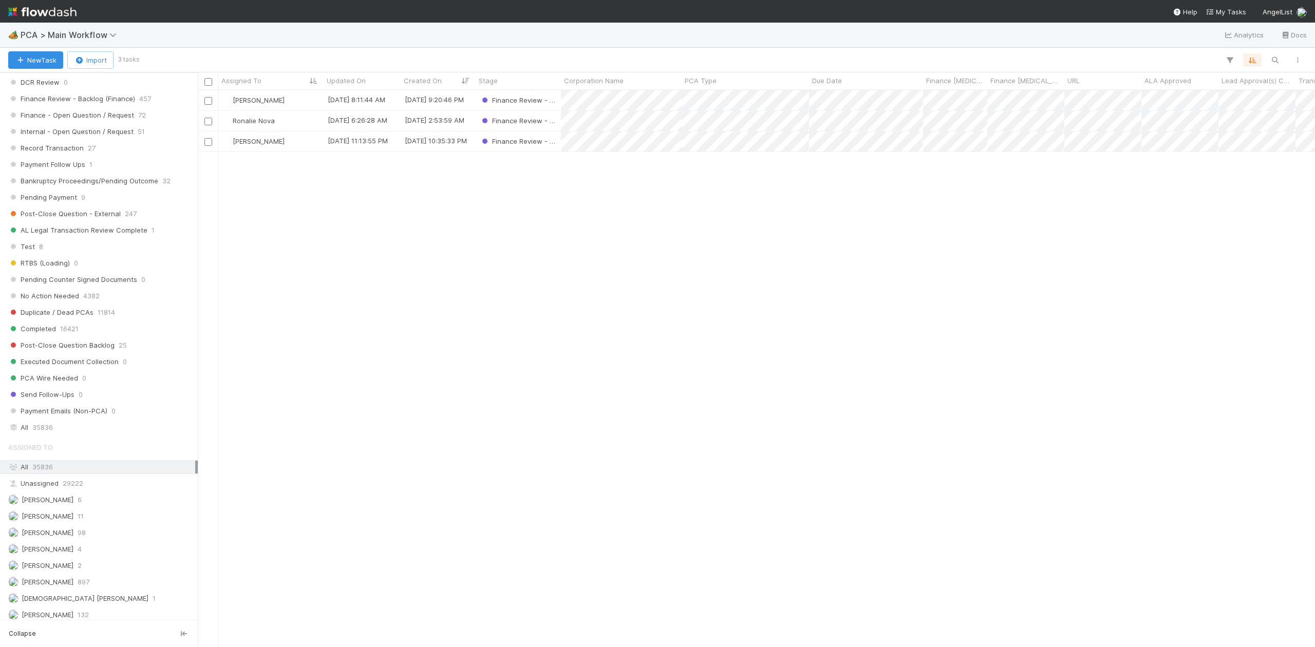
scroll to position [865, 0]
click at [91, 108] on span "Finance Review - Backlog (Finance)" at bounding box center [71, 101] width 127 height 13
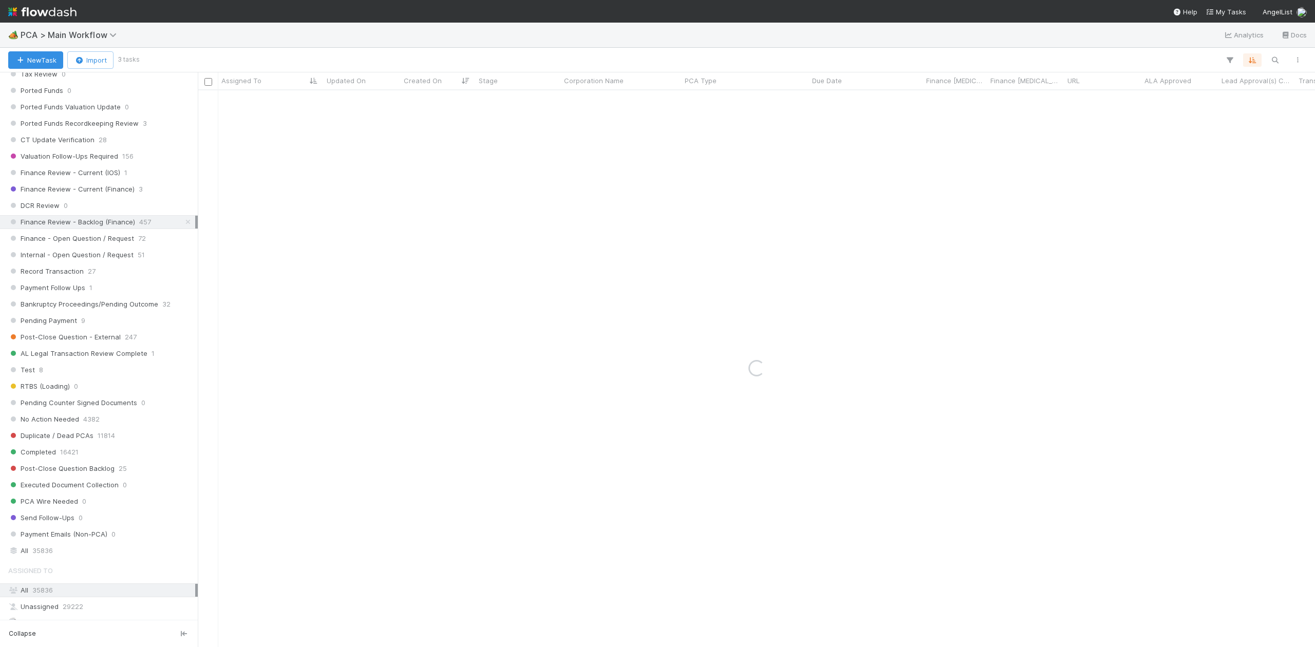
scroll to position [701, 0]
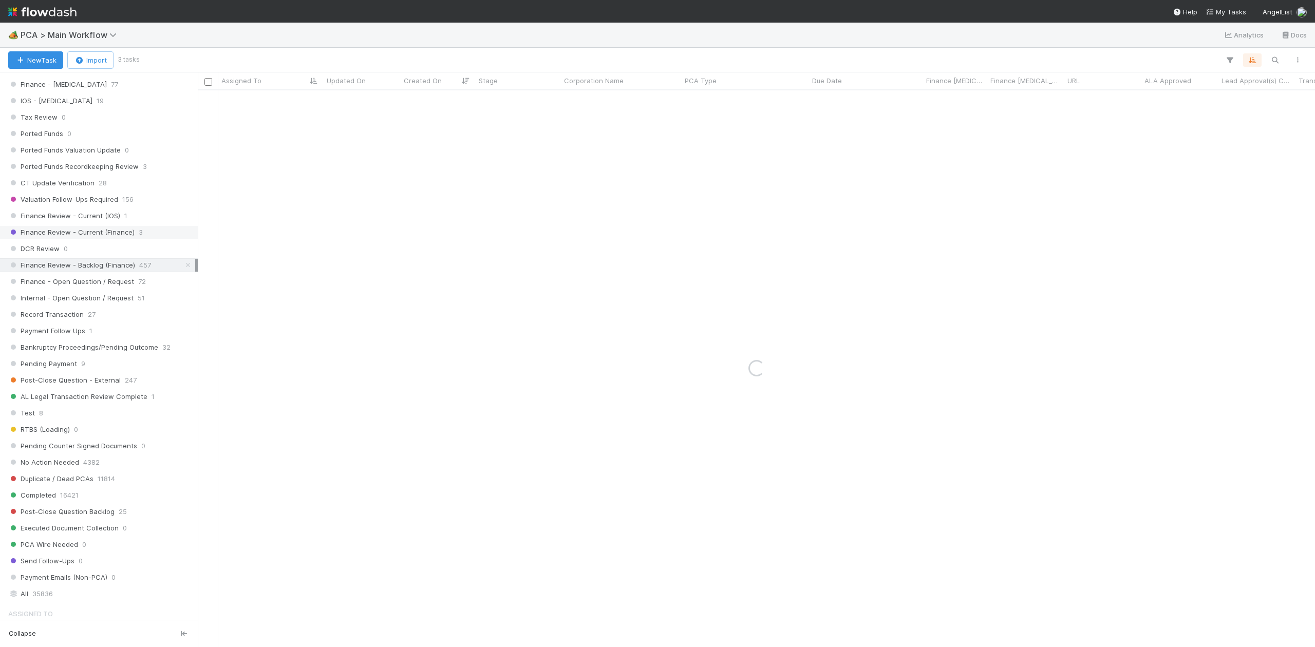
click at [103, 222] on span "Finance Review - Current (IOS)" at bounding box center [64, 216] width 112 height 13
click at [100, 222] on span "Finance Review - Current (IOS)" at bounding box center [64, 216] width 112 height 13
click at [69, 222] on span "Finance Review - Current (IOS)" at bounding box center [64, 216] width 112 height 13
click at [76, 272] on span "Finance Review - Backlog (Finance)" at bounding box center [71, 265] width 127 height 13
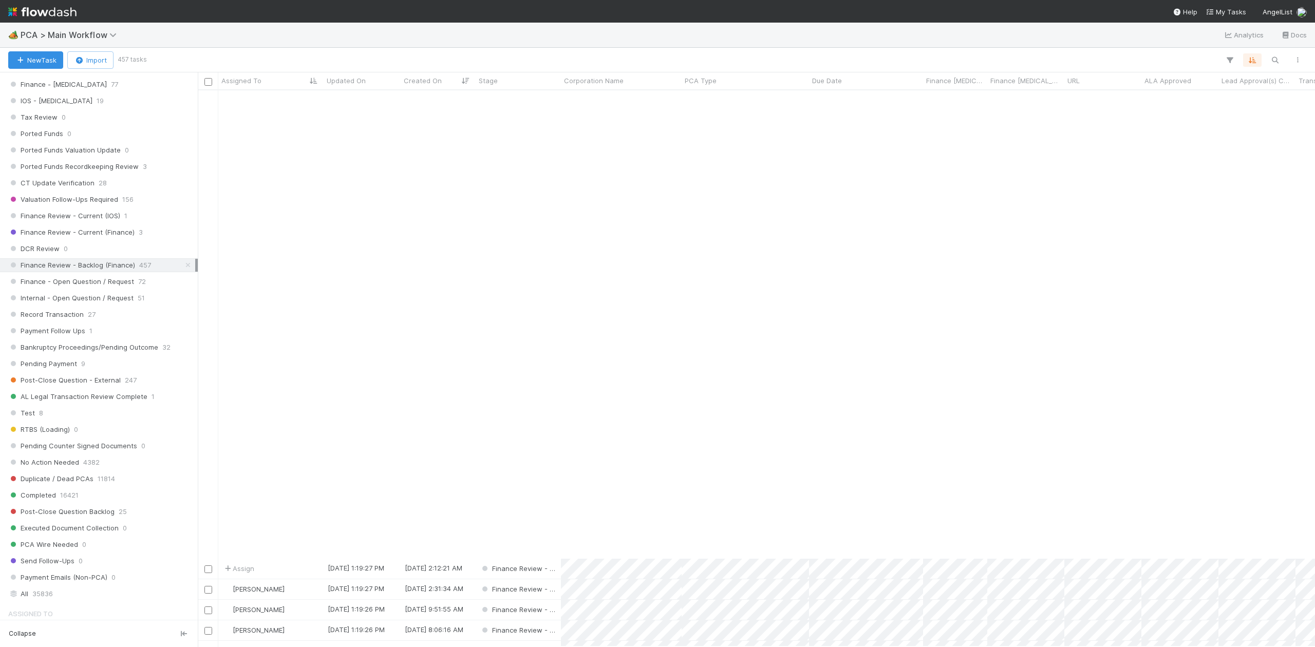
scroll to position [1079, 0]
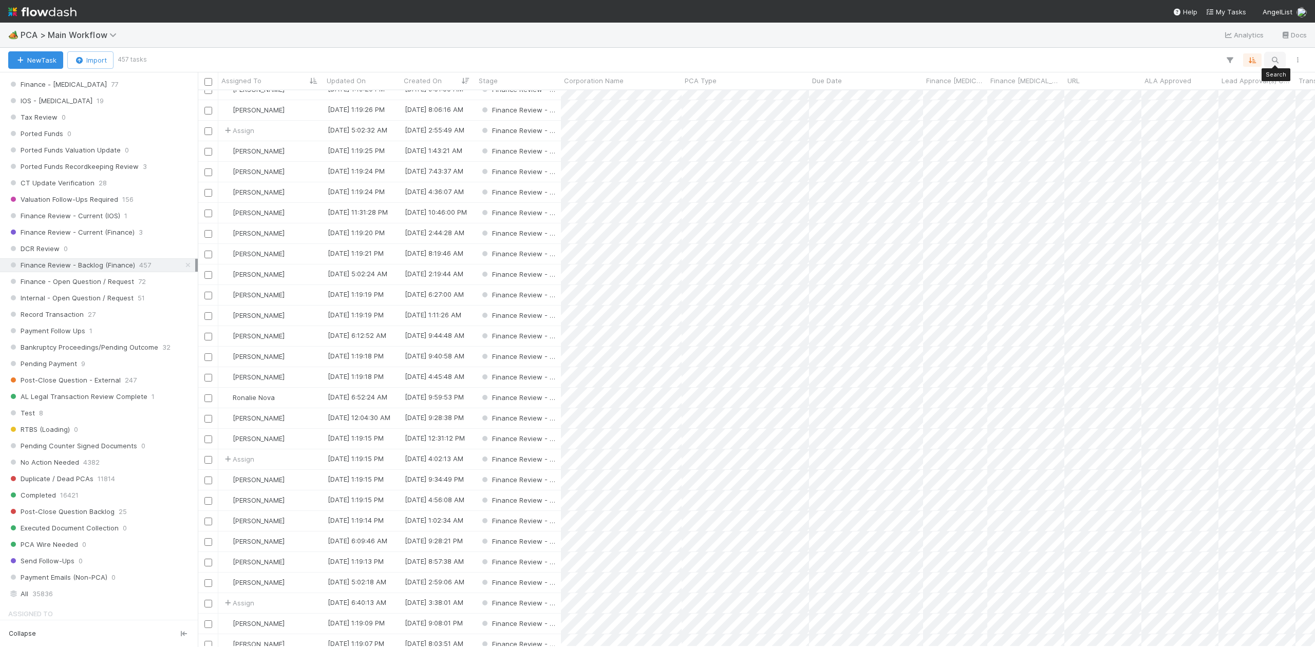
click at [1272, 56] on icon "button" at bounding box center [1275, 59] width 10 height 9
type input "follow-on"
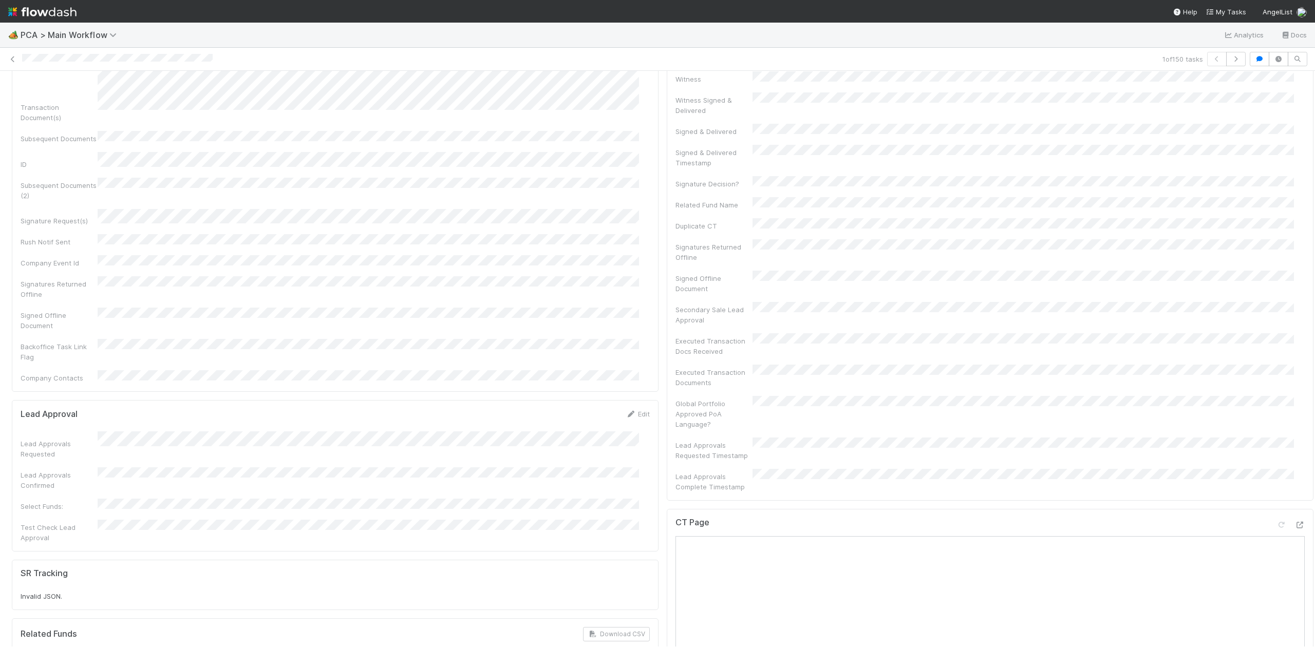
scroll to position [695, 0]
drag, startPoint x: 1300, startPoint y: 180, endPoint x: 1301, endPoint y: 315, distance: 135.6
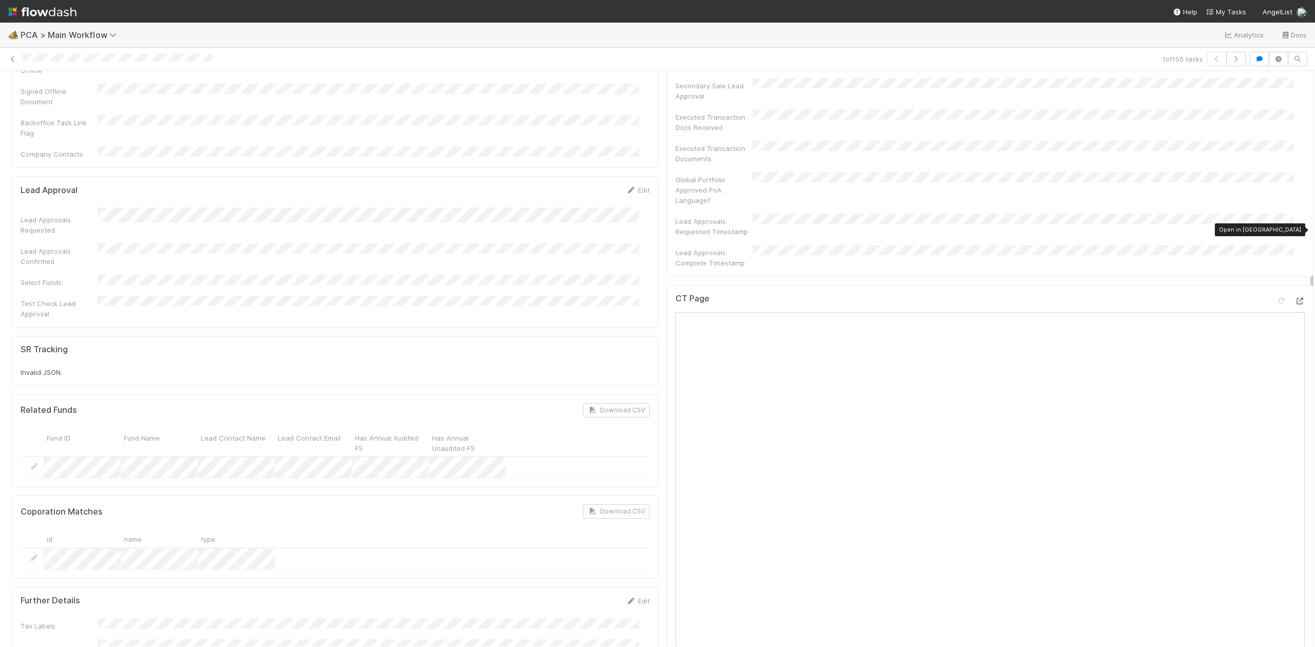
click at [1294, 298] on icon at bounding box center [1299, 301] width 10 height 7
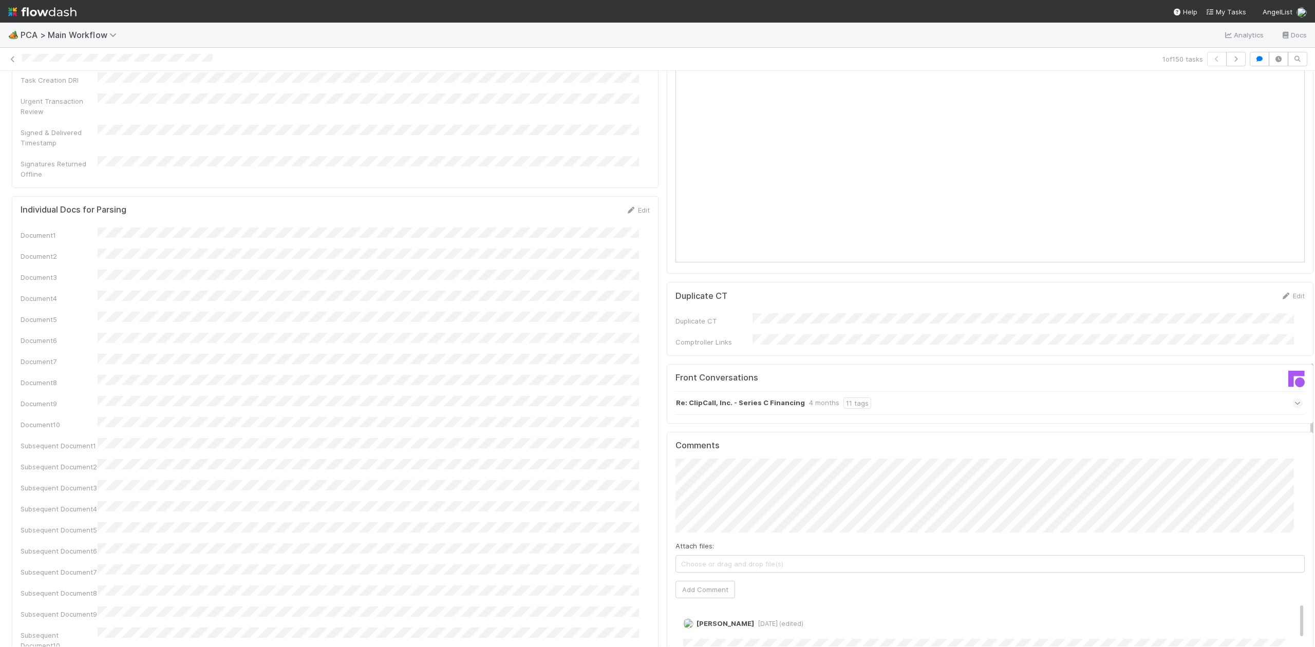
scroll to position [1521, 0]
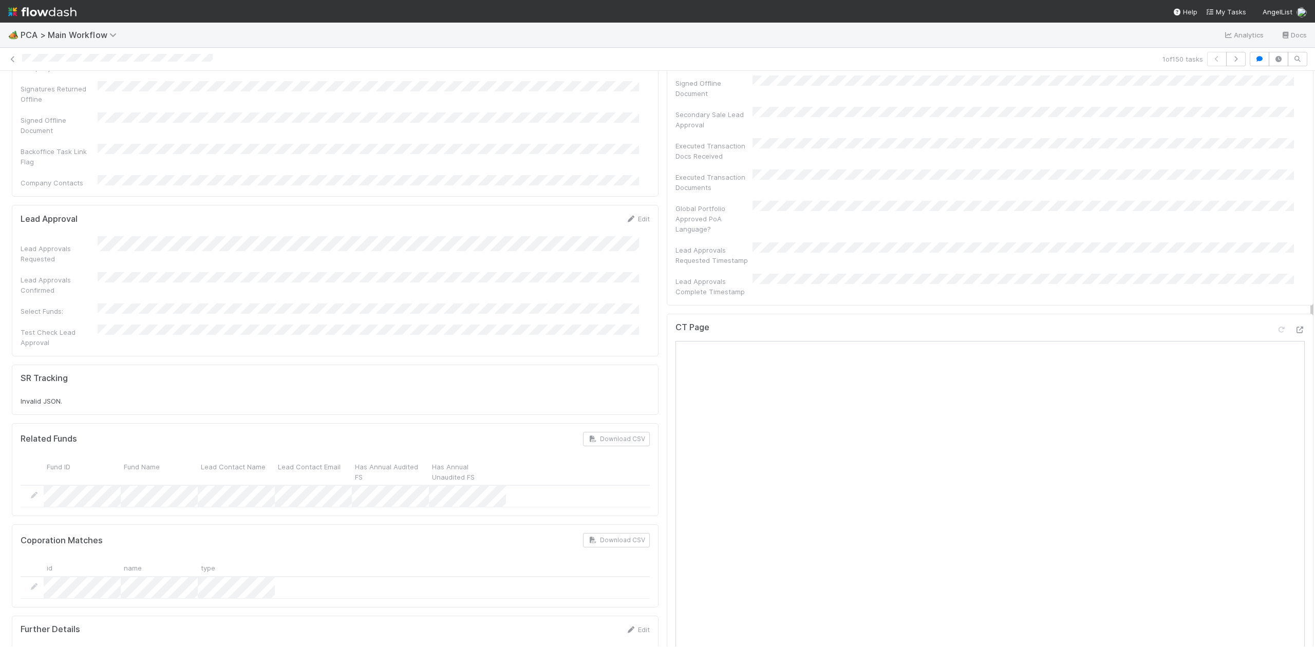
drag, startPoint x: 1301, startPoint y: 267, endPoint x: 1301, endPoint y: 238, distance: 28.8
click at [1312, 244] on div "🏕️ PCA > Main Workflow Analytics Docs 1 of 150 tasks Finance Review - Backlog (…" at bounding box center [657, 335] width 1315 height 624
click at [10, 59] on icon at bounding box center [13, 59] width 10 height 7
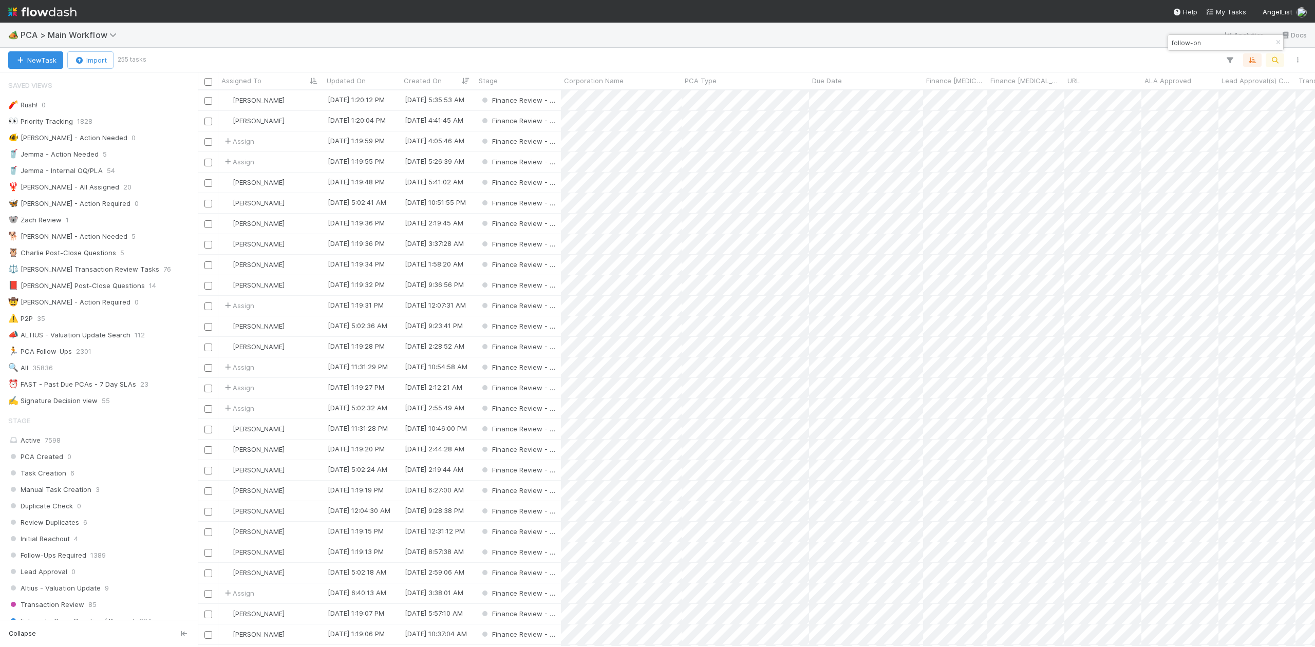
scroll to position [546, 1107]
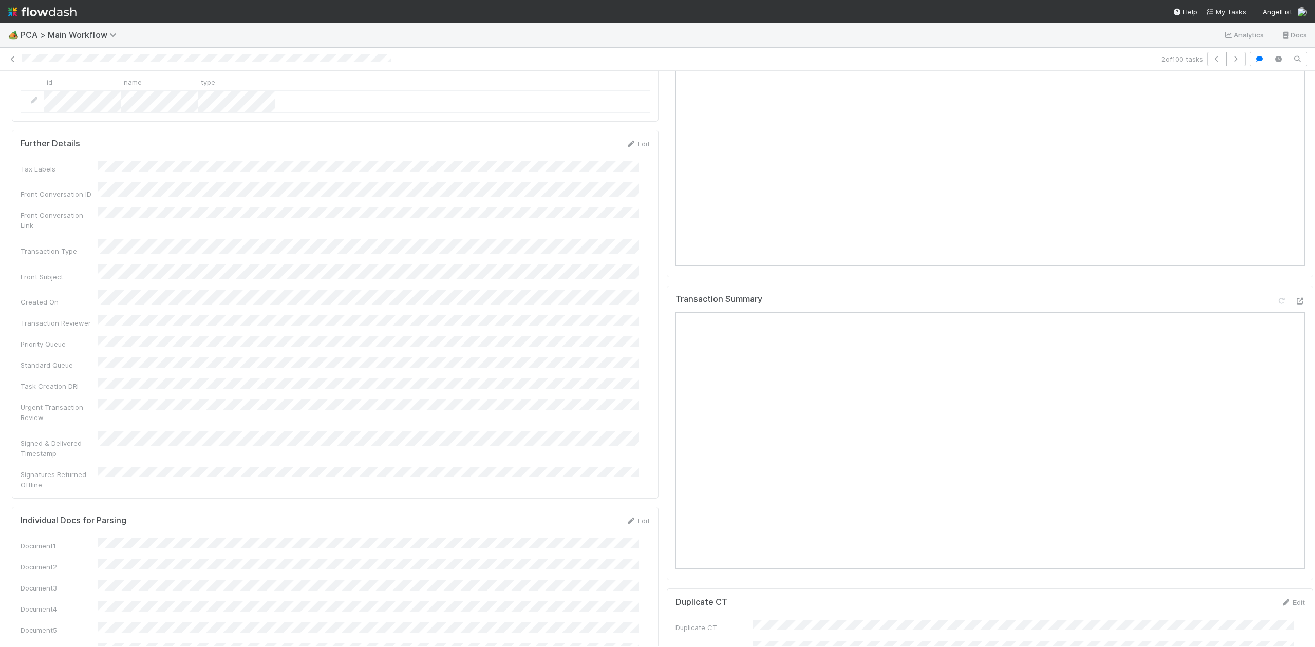
scroll to position [1153, 0]
drag, startPoint x: 1300, startPoint y: 181, endPoint x: 1289, endPoint y: 407, distance: 226.8
click at [1289, 407] on div "Parsing Accuracy (Finance Review) Edit Inaccurate Term(s) Inaccurate Transactio…" at bounding box center [662, 452] width 1325 height 3011
click at [1294, 301] on icon at bounding box center [1299, 304] width 10 height 7
click at [1299, 323] on div "Parsing Accuracy (Finance Review) Edit Inaccurate Term(s) Inaccurate Transactio…" at bounding box center [662, 452] width 1325 height 3011
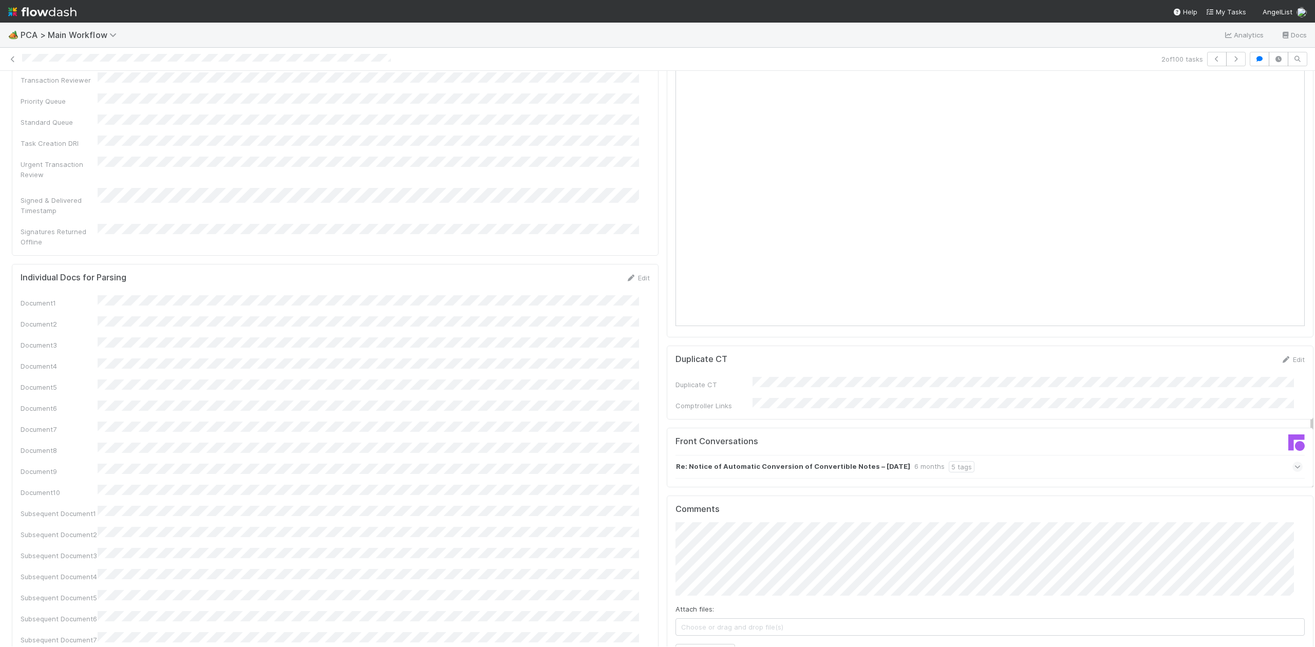
scroll to position [1572, 0]
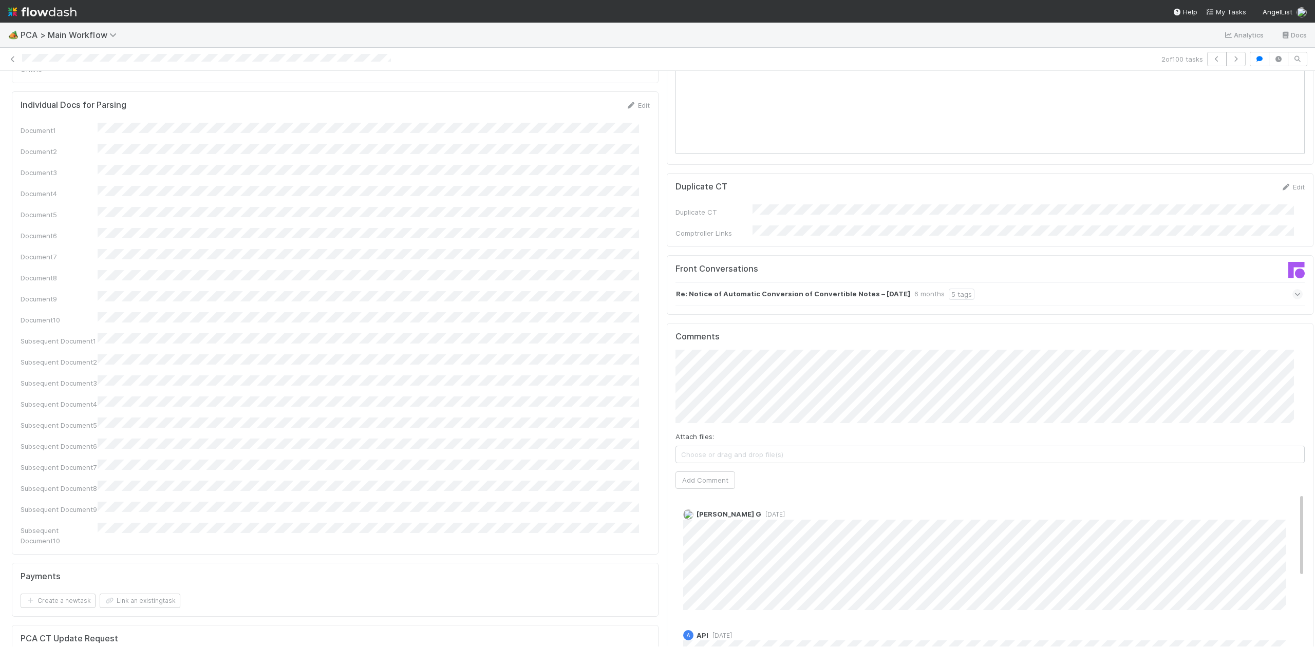
drag, startPoint x: 1300, startPoint y: 326, endPoint x: 1295, endPoint y: 408, distance: 82.4
click at [1295, 408] on div "Parsing Accuracy (Finance Review) Edit Inaccurate Term(s) Inaccurate Transactio…" at bounding box center [662, 34] width 1325 height 3011
click at [689, 350] on div "Attach files: Choose or drag and drop file(s) Add Comment" at bounding box center [989, 419] width 629 height 139
click at [697, 471] on button "Add Comment" at bounding box center [705, 479] width 60 height 17
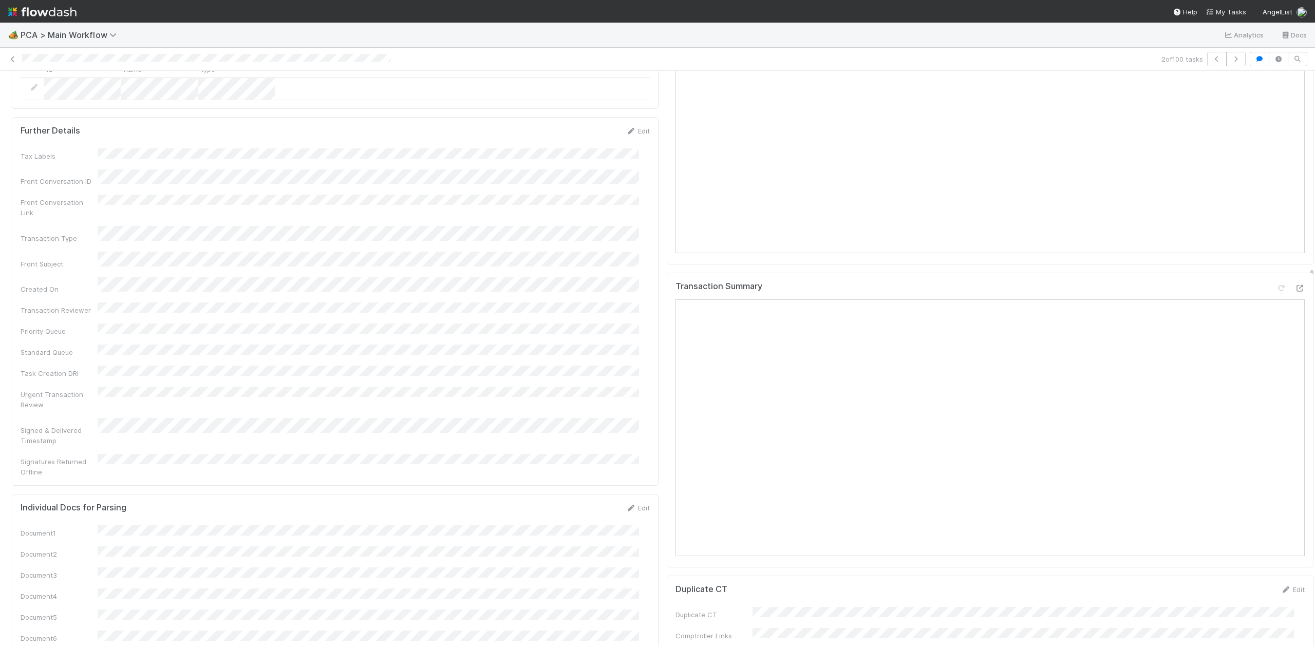
scroll to position [929, 0]
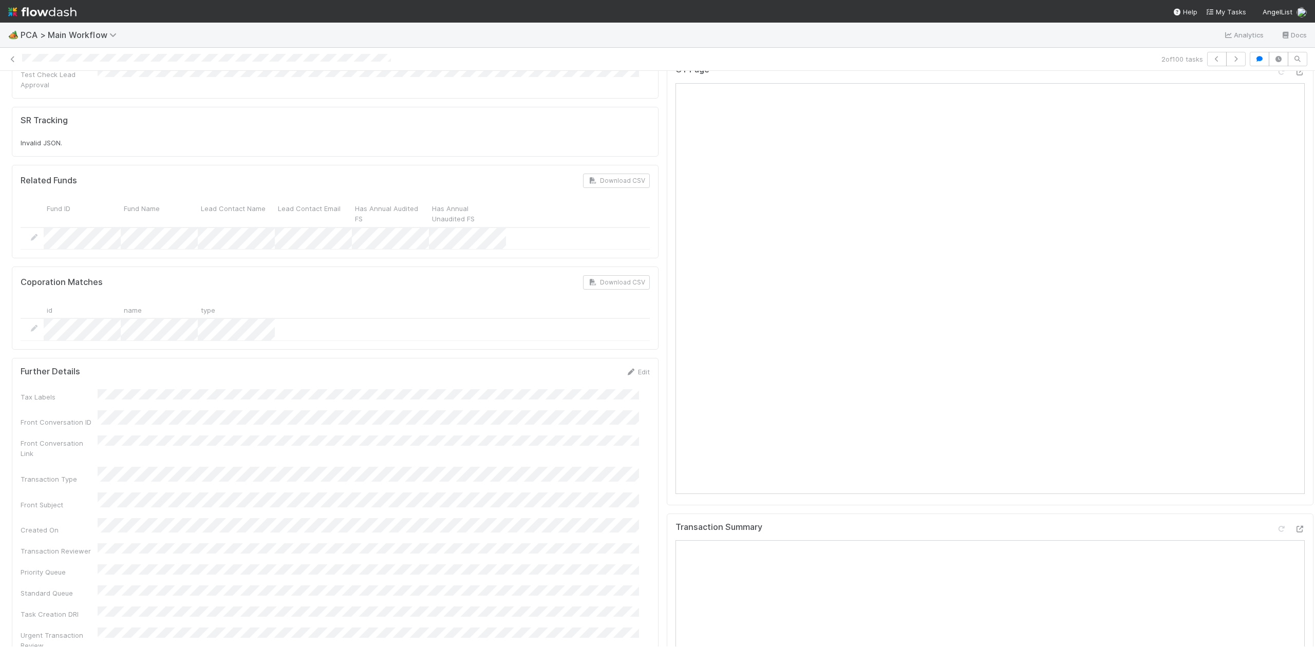
drag, startPoint x: 1300, startPoint y: 388, endPoint x: 1307, endPoint y: 262, distance: 126.5
click at [1307, 262] on div "🏕️ PCA > Main Workflow Analytics Docs 2 of 100 tasks Finance Review - Backlog (…" at bounding box center [657, 335] width 1315 height 624
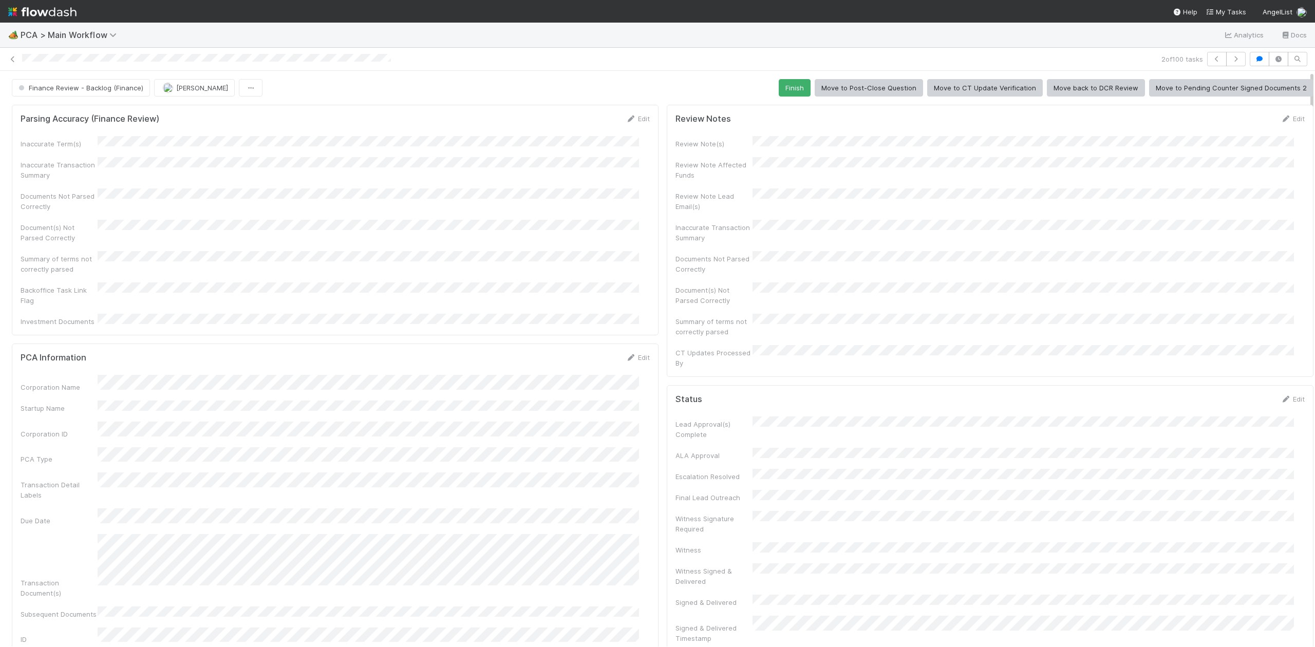
drag, startPoint x: 1300, startPoint y: 299, endPoint x: 1309, endPoint y: 70, distance: 229.2
click at [1309, 70] on div "🏕️ PCA > Main Workflow Analytics Docs 2 of 100 tasks Finance Review - Backlog (…" at bounding box center [657, 335] width 1315 height 624
click at [785, 88] on button "Finish" at bounding box center [795, 87] width 32 height 17
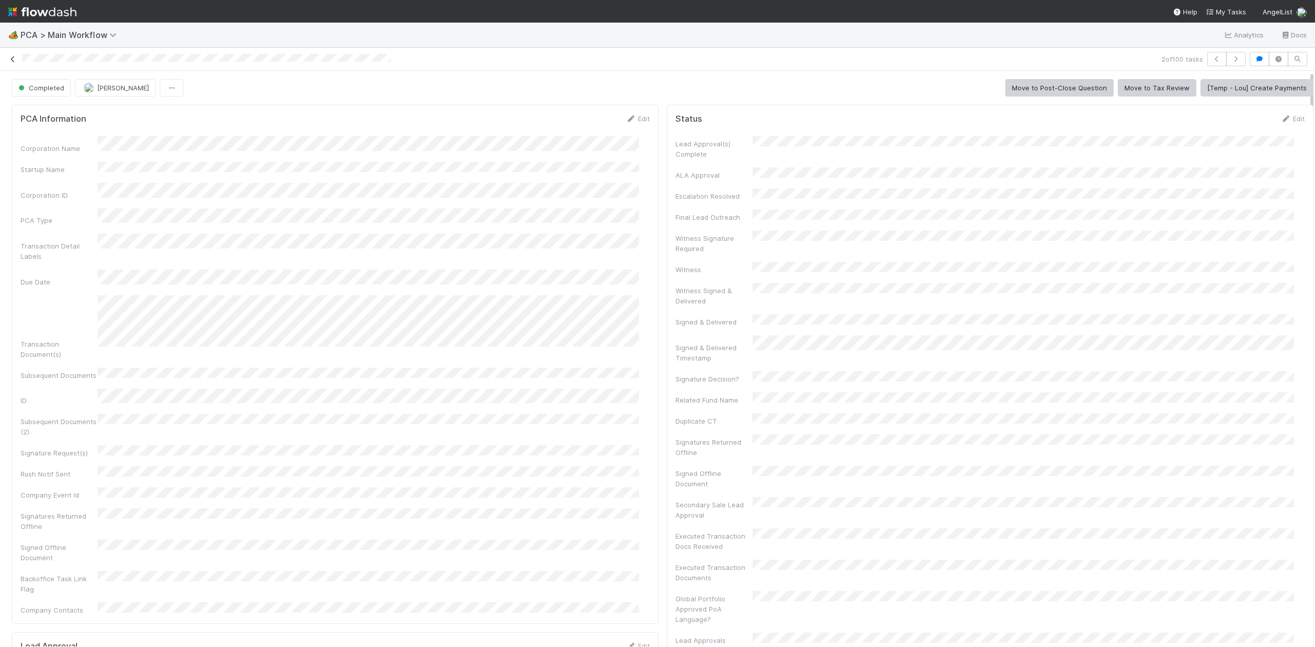
click at [13, 61] on icon at bounding box center [13, 59] width 10 height 7
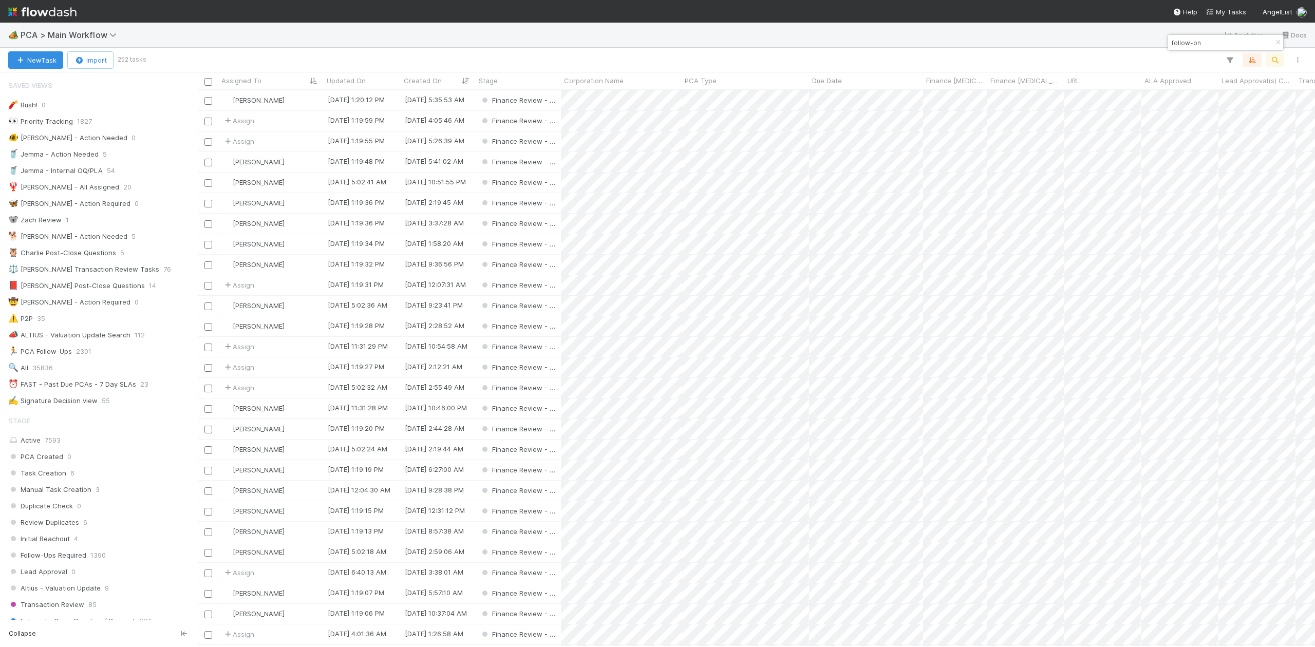
scroll to position [546, 1107]
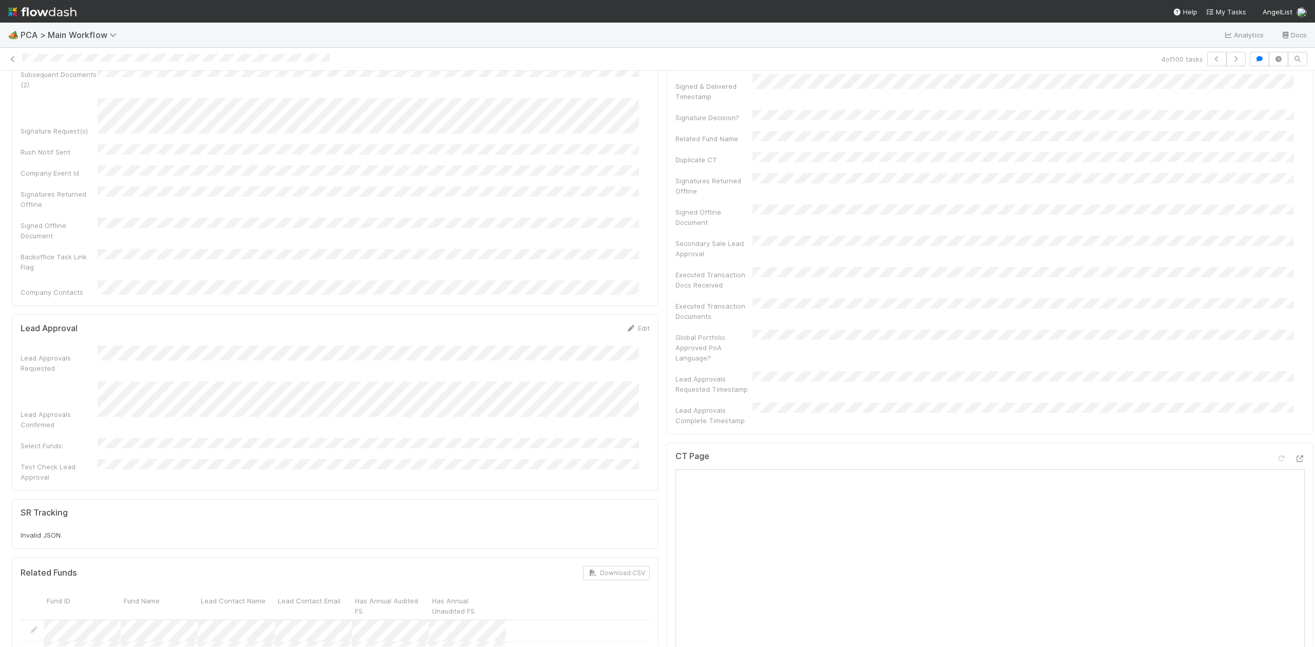
scroll to position [647, 0]
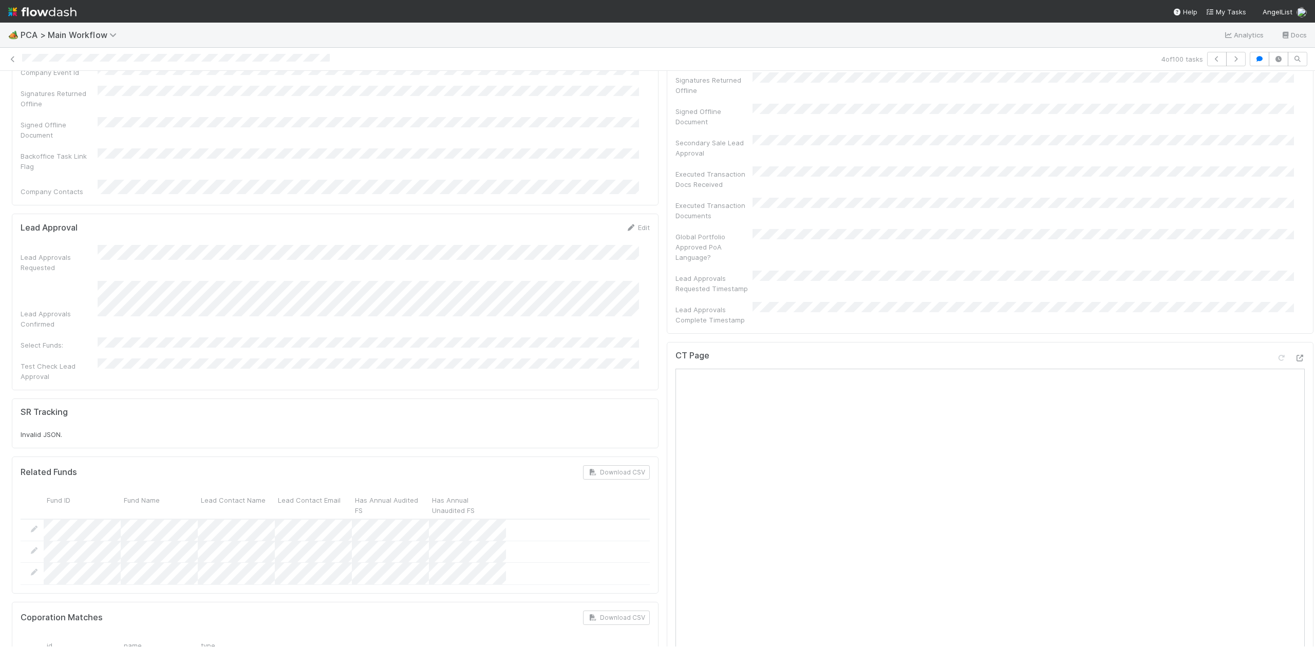
drag, startPoint x: 1301, startPoint y: 181, endPoint x: 1293, endPoint y: 307, distance: 126.1
click at [1294, 355] on icon at bounding box center [1299, 358] width 10 height 7
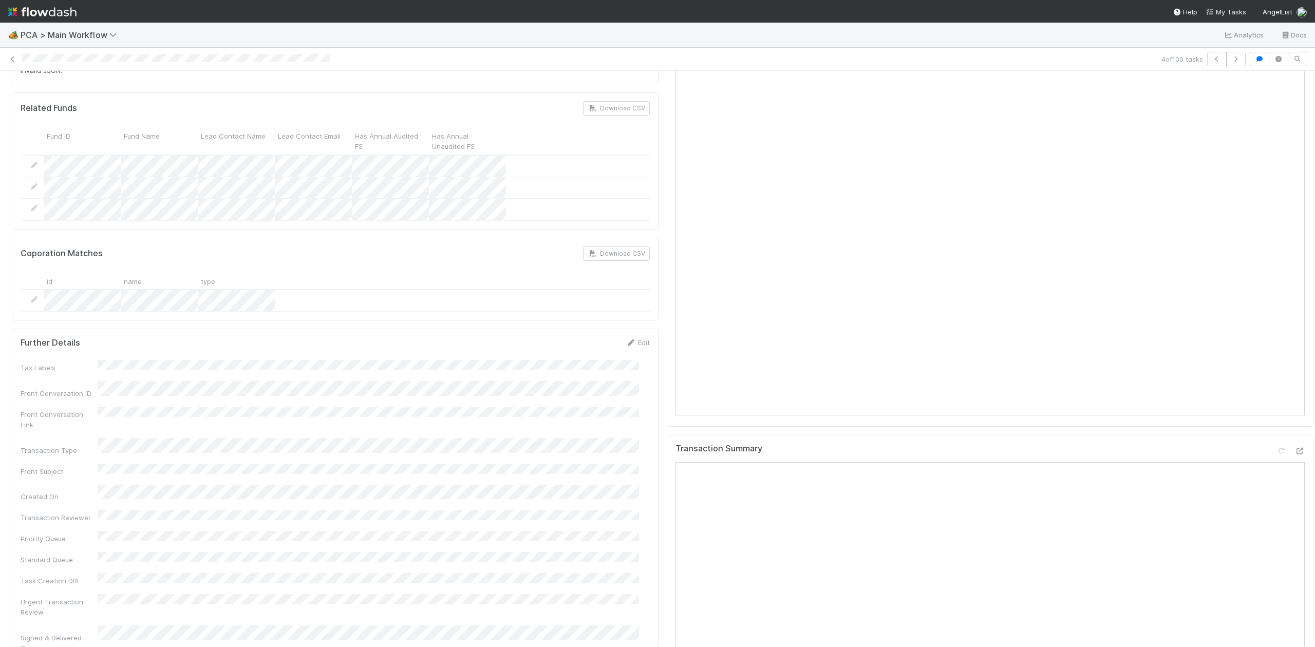
scroll to position [1054, 0]
drag, startPoint x: 1300, startPoint y: 288, endPoint x: 1302, endPoint y: 363, distance: 74.5
click at [1302, 363] on div "Finance Review - Backlog (Finance) Jacob Luna Finish Move to Post-Close Questio…" at bounding box center [657, 359] width 1315 height 576
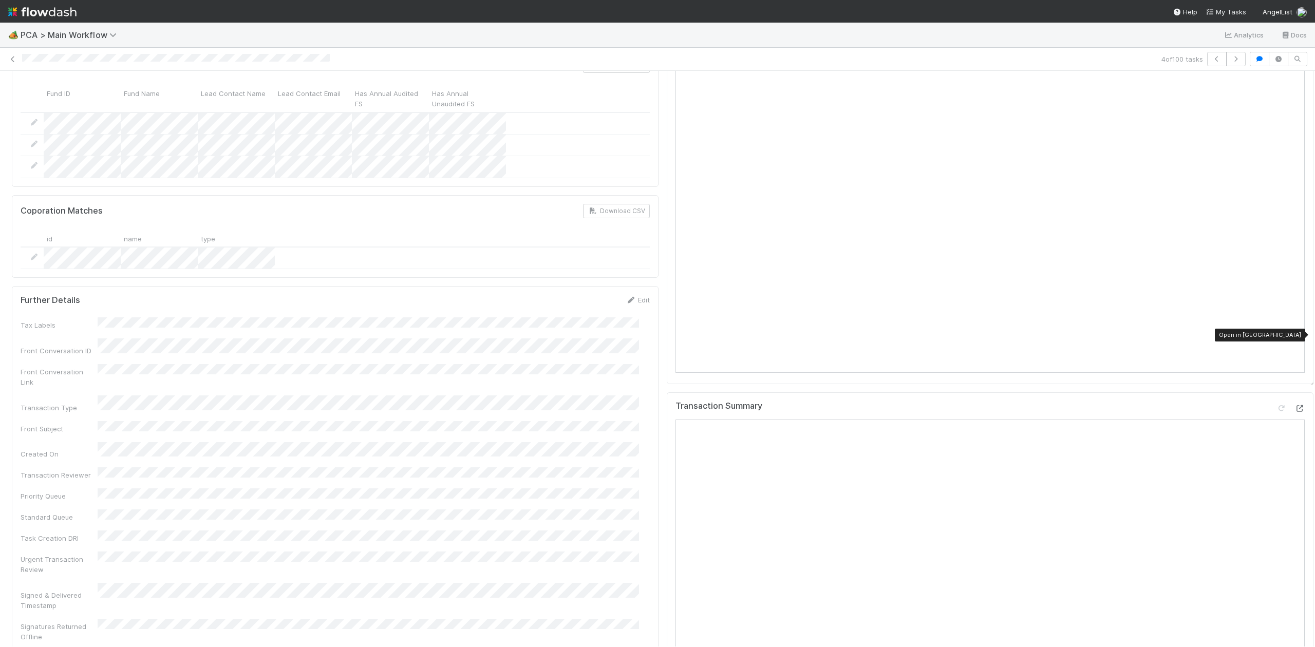
click at [1294, 405] on icon at bounding box center [1299, 408] width 10 height 7
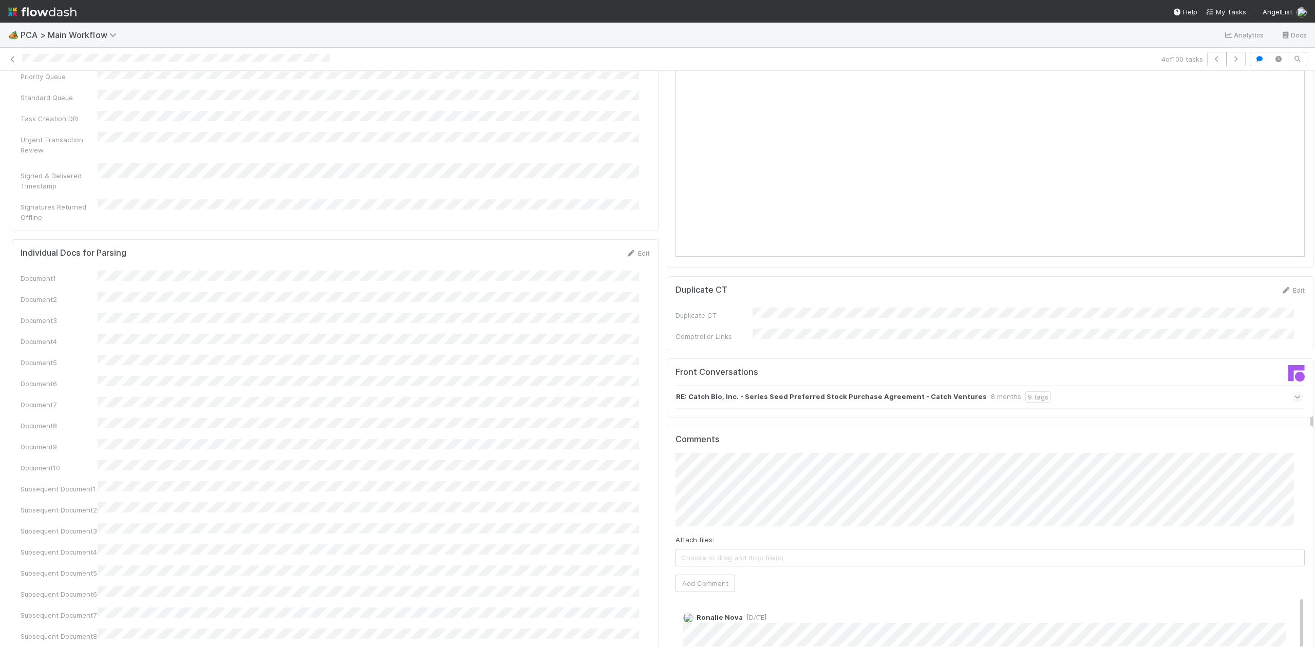
scroll to position [1476, 0]
drag, startPoint x: 1301, startPoint y: 299, endPoint x: 1307, endPoint y: 381, distance: 82.4
click at [1307, 381] on div "🏕️ PCA > Main Workflow Analytics Docs 4 of 100 tasks Finance Review - Backlog (…" at bounding box center [657, 335] width 1315 height 624
drag, startPoint x: 1303, startPoint y: 461, endPoint x: 1302, endPoint y: 467, distance: 5.7
click at [1314, 467] on div at bounding box center [1315, 359] width 1 height 576
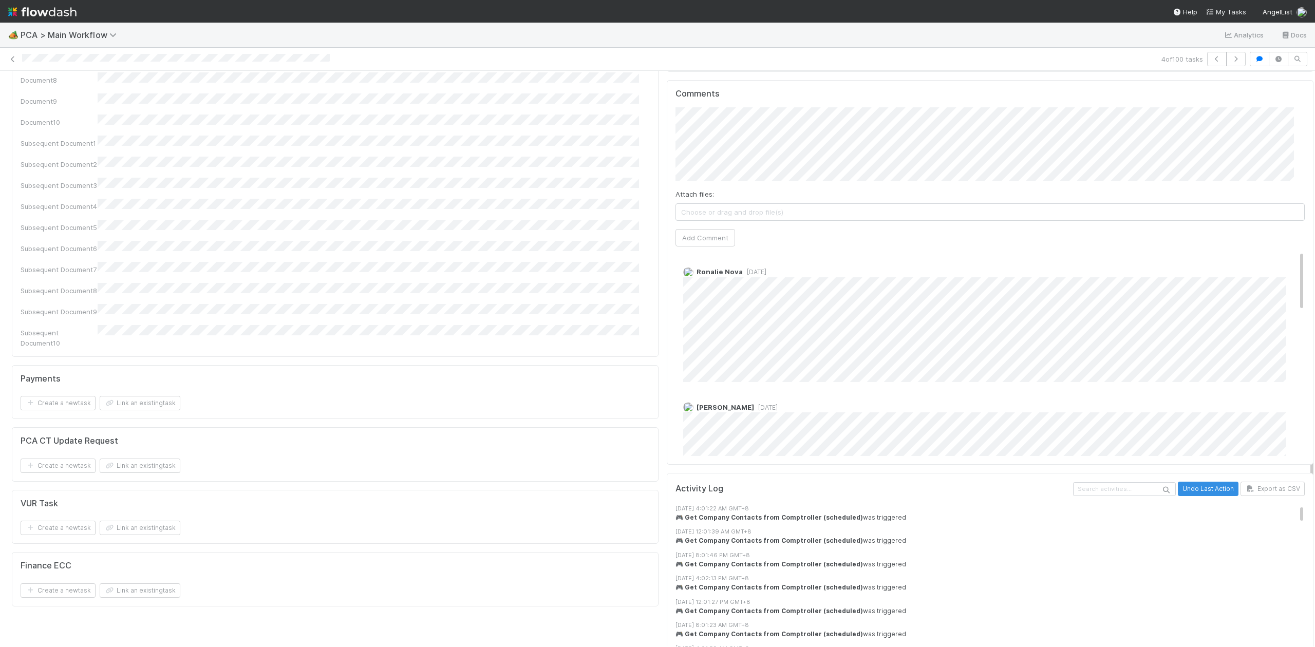
scroll to position [1822, 0]
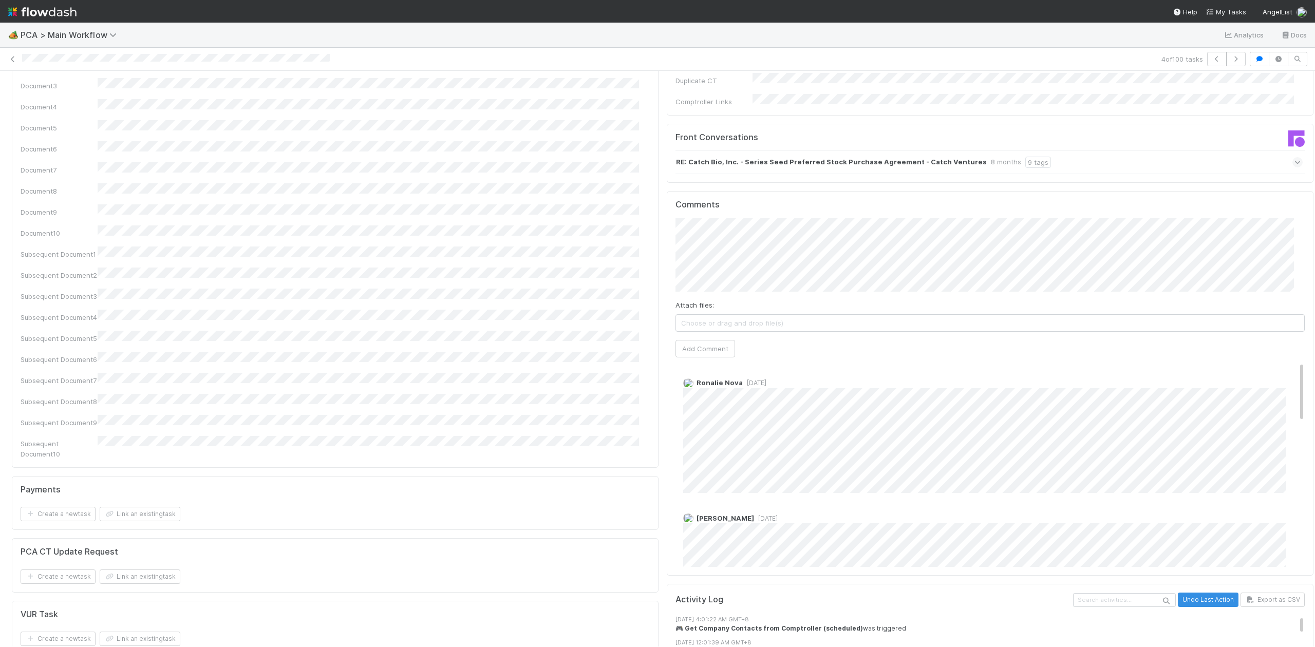
drag, startPoint x: 1300, startPoint y: 461, endPoint x: 1279, endPoint y: 436, distance: 33.1
click at [1313, 504] on div "🏕️ PCA > Main Workflow Analytics Docs 4 of 100 tasks Finance Review - Backlog (…" at bounding box center [657, 335] width 1315 height 624
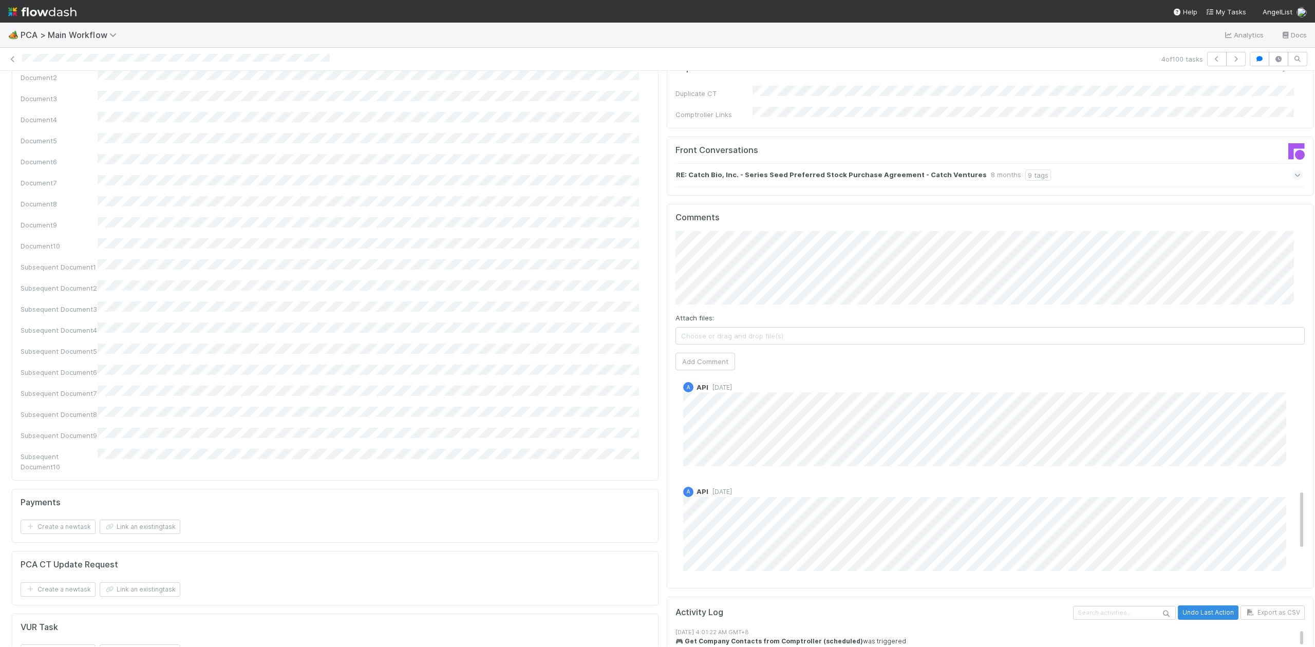
scroll to position [491, 0]
drag, startPoint x: 1281, startPoint y: 342, endPoint x: 1303, endPoint y: 520, distance: 179.1
click at [1303, 520] on div "Finance Review - Backlog (Finance) Jacob Luna Finish Move to Post-Close Questio…" at bounding box center [657, 359] width 1315 height 576
drag, startPoint x: 1280, startPoint y: 464, endPoint x: 1295, endPoint y: 307, distance: 158.4
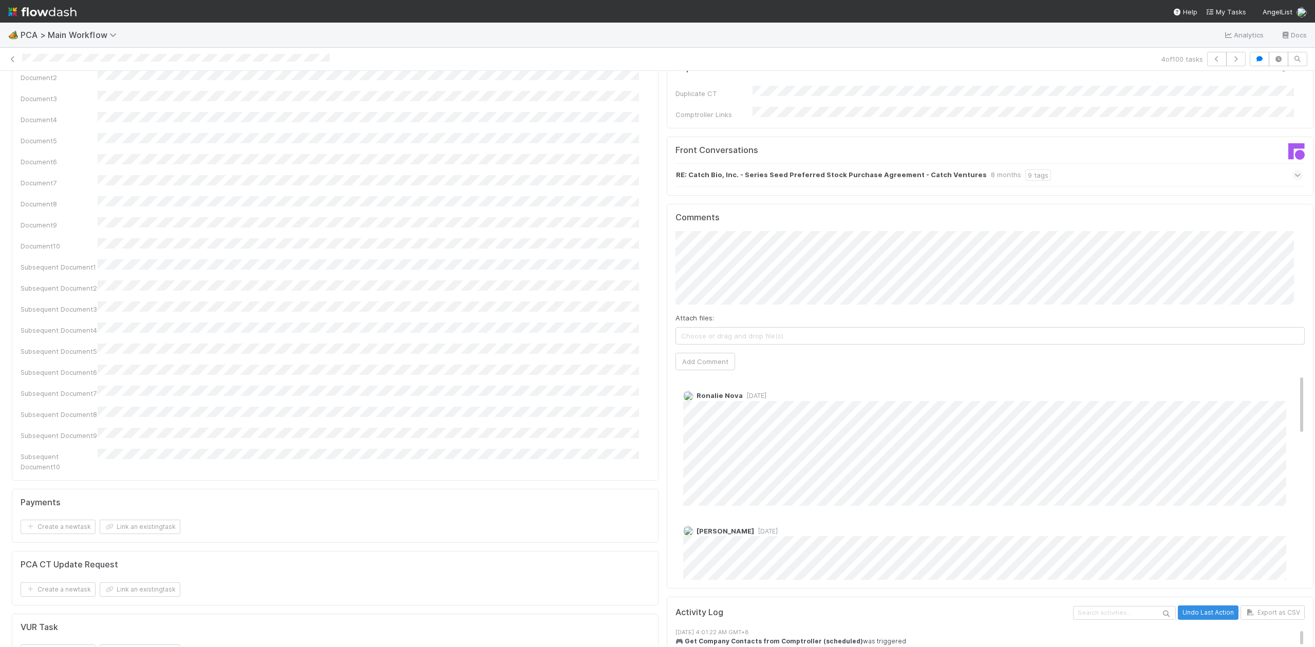
drag, startPoint x: 1282, startPoint y: 323, endPoint x: 1282, endPoint y: 311, distance: 11.3
click at [1282, 383] on div "Ronalie Nova 6 months ago" at bounding box center [994, 444] width 639 height 123
drag, startPoint x: 1278, startPoint y: 313, endPoint x: 1277, endPoint y: 300, distance: 13.4
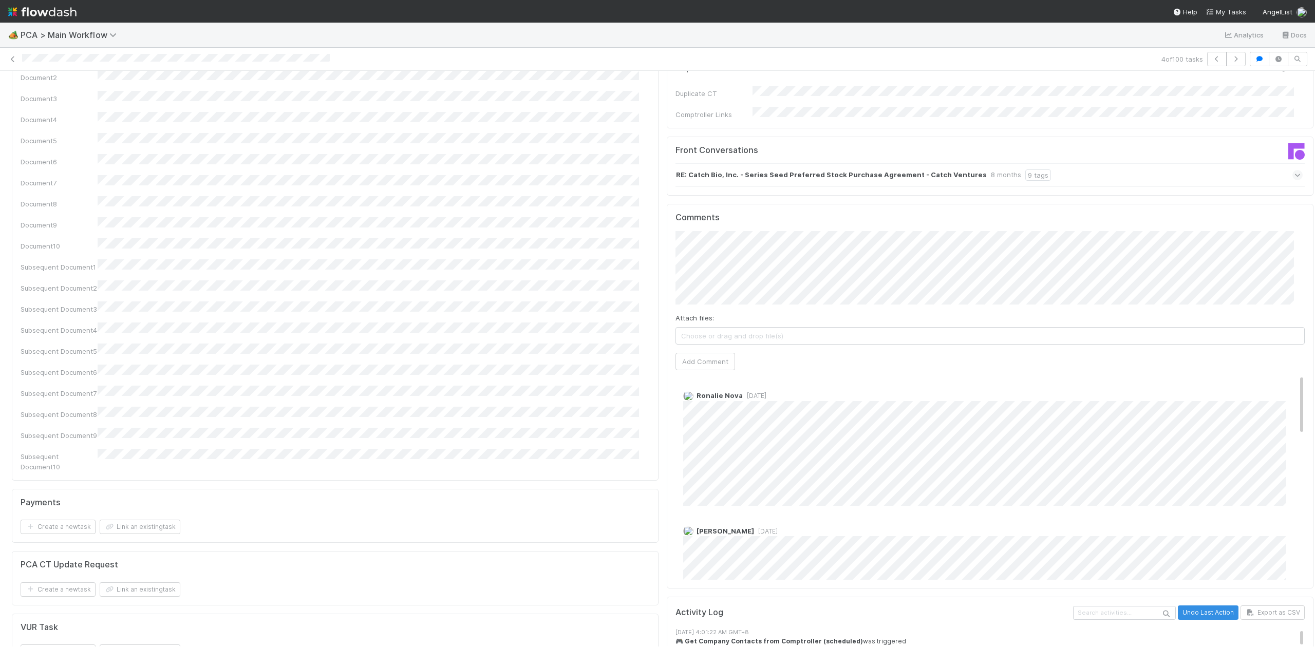
drag, startPoint x: 1280, startPoint y: 315, endPoint x: 1282, endPoint y: 287, distance: 28.8
click at [1282, 287] on div "Comments Attach files: Choose or drag and drop file(s) Add Comment Ronalie Nova…" at bounding box center [989, 396] width 629 height 367
drag, startPoint x: 687, startPoint y: 298, endPoint x: 692, endPoint y: 294, distance: 6.3
click at [688, 298] on div "Comments Attach files: Choose or drag and drop file(s) Add Comment Ronalie Nova…" at bounding box center [989, 396] width 629 height 367
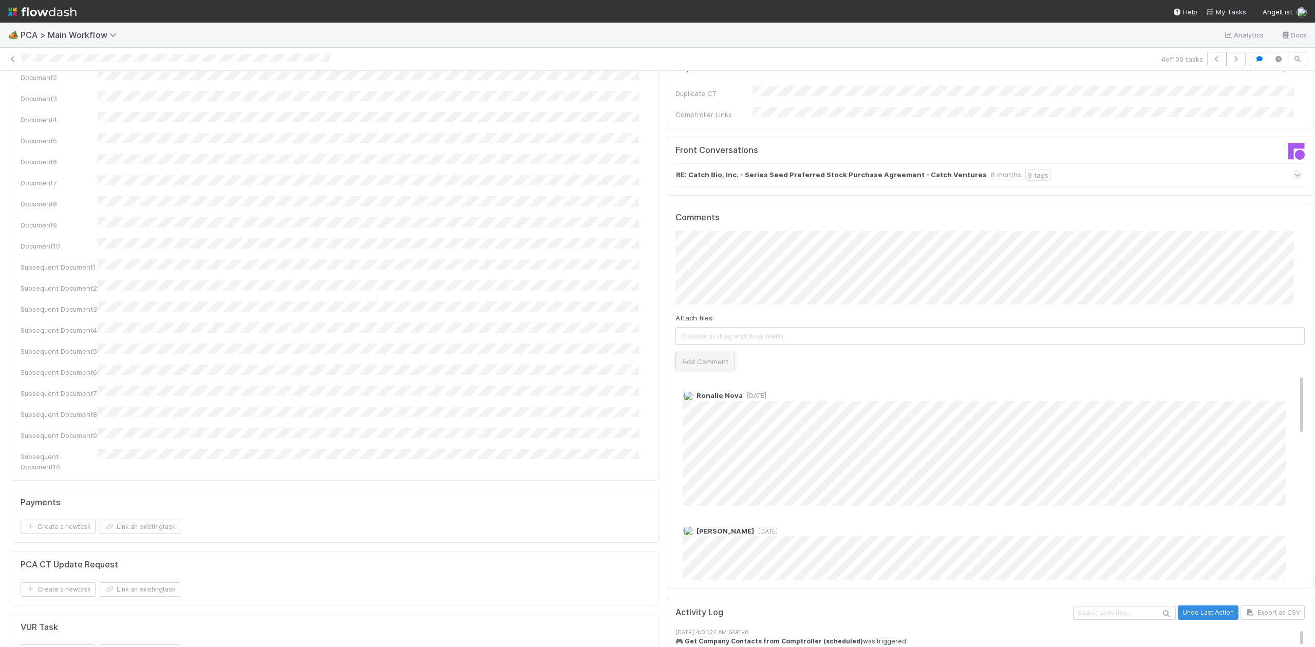
click at [693, 353] on button "Add Comment" at bounding box center [705, 361] width 60 height 17
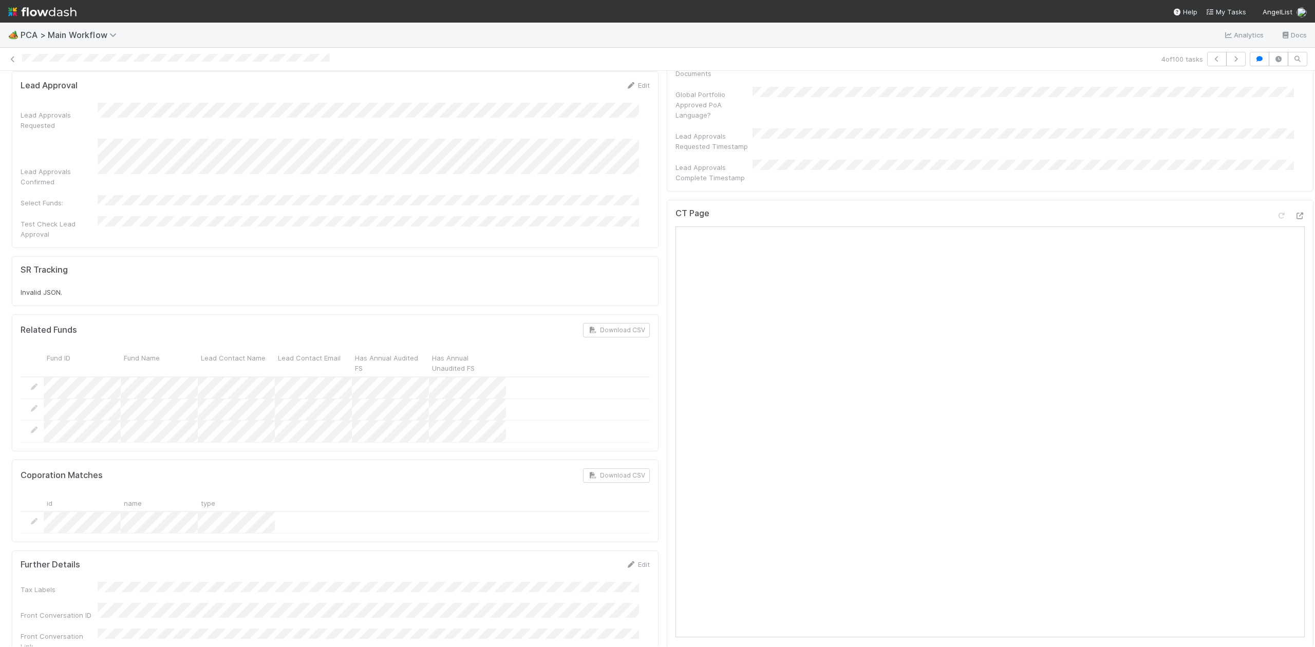
scroll to position [750, 0]
drag, startPoint x: 1303, startPoint y: 227, endPoint x: 1298, endPoint y: 176, distance: 51.6
click at [1298, 176] on div "Finance Review - Backlog (Finance) Jacob Luna Finish Move to Post-Close Questio…" at bounding box center [657, 359] width 1315 height 576
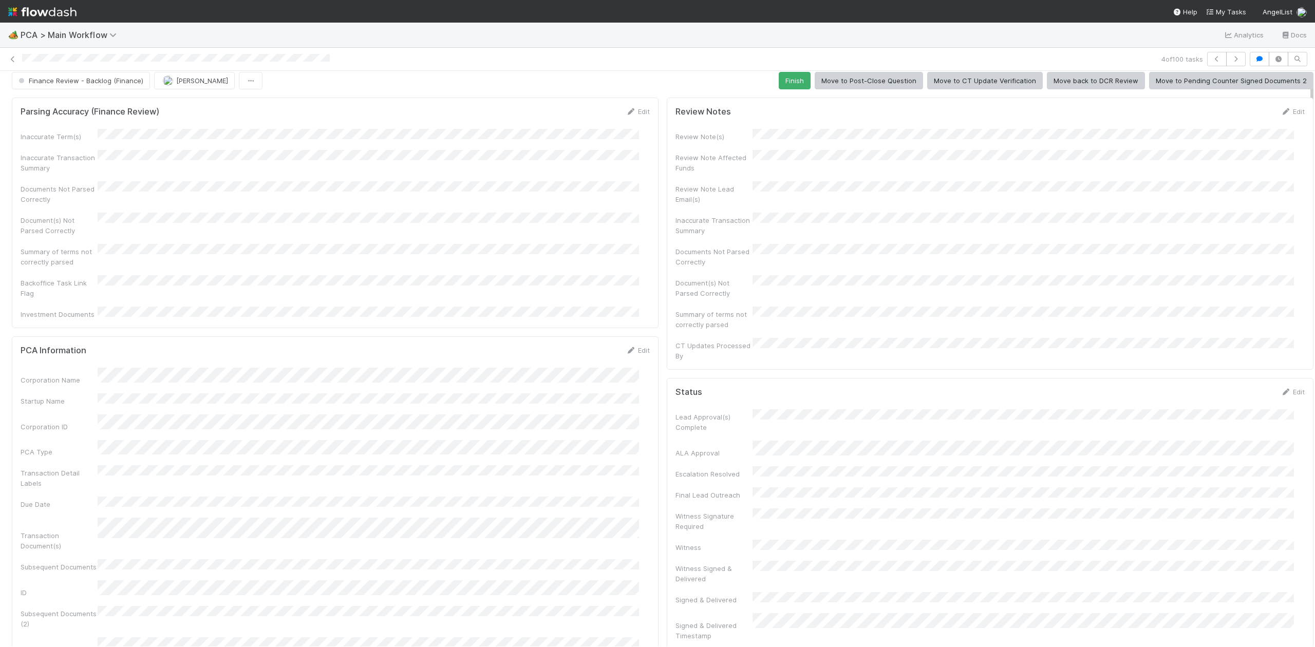
scroll to position [0, 0]
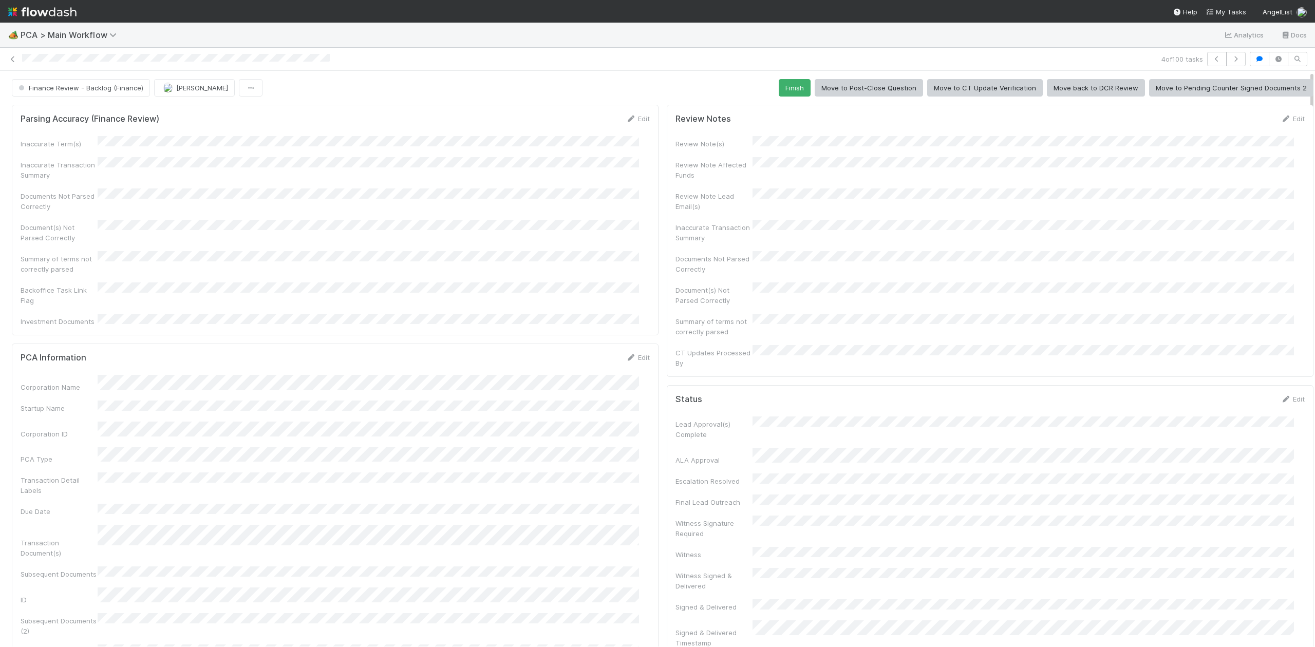
drag, startPoint x: 1301, startPoint y: 231, endPoint x: 1311, endPoint y: 61, distance: 170.3
click at [1311, 61] on div "🏕️ PCA > Main Workflow Analytics Docs 4 of 100 tasks Finance Review - Backlog (…" at bounding box center [657, 335] width 1315 height 624
click at [779, 93] on button "Finish" at bounding box center [795, 87] width 32 height 17
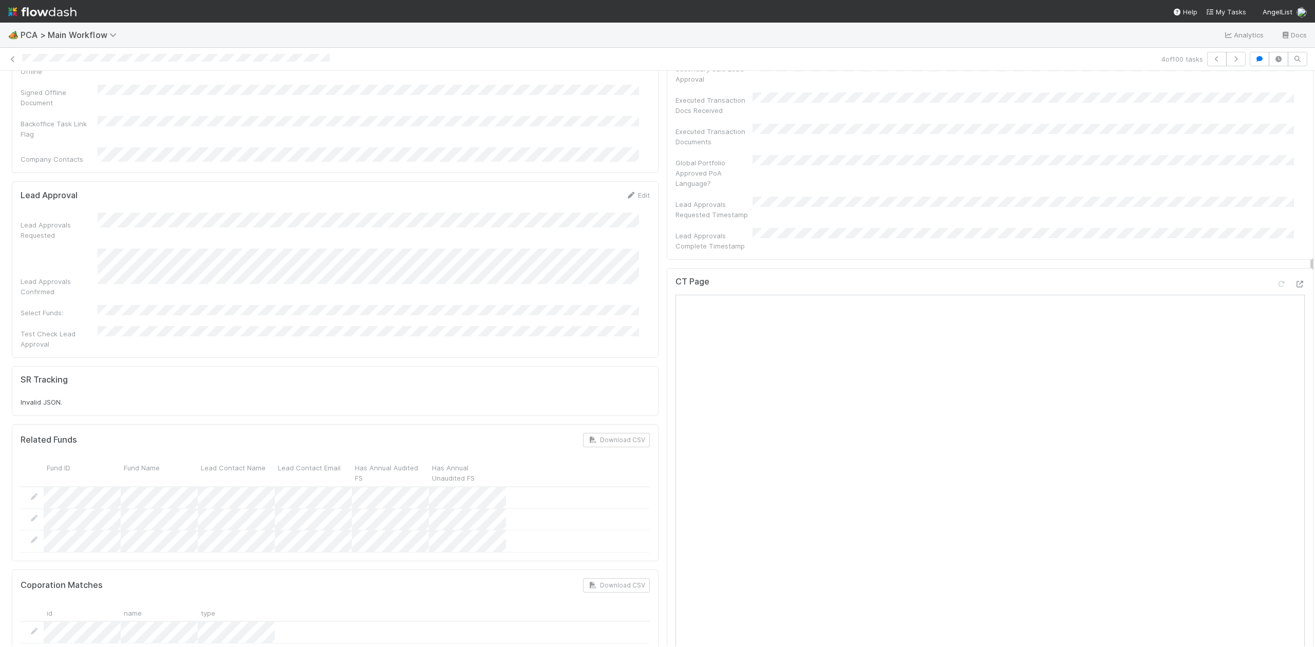
drag, startPoint x: 1300, startPoint y: 179, endPoint x: 1286, endPoint y: 274, distance: 95.6
click at [13, 58] on icon at bounding box center [13, 59] width 10 height 7
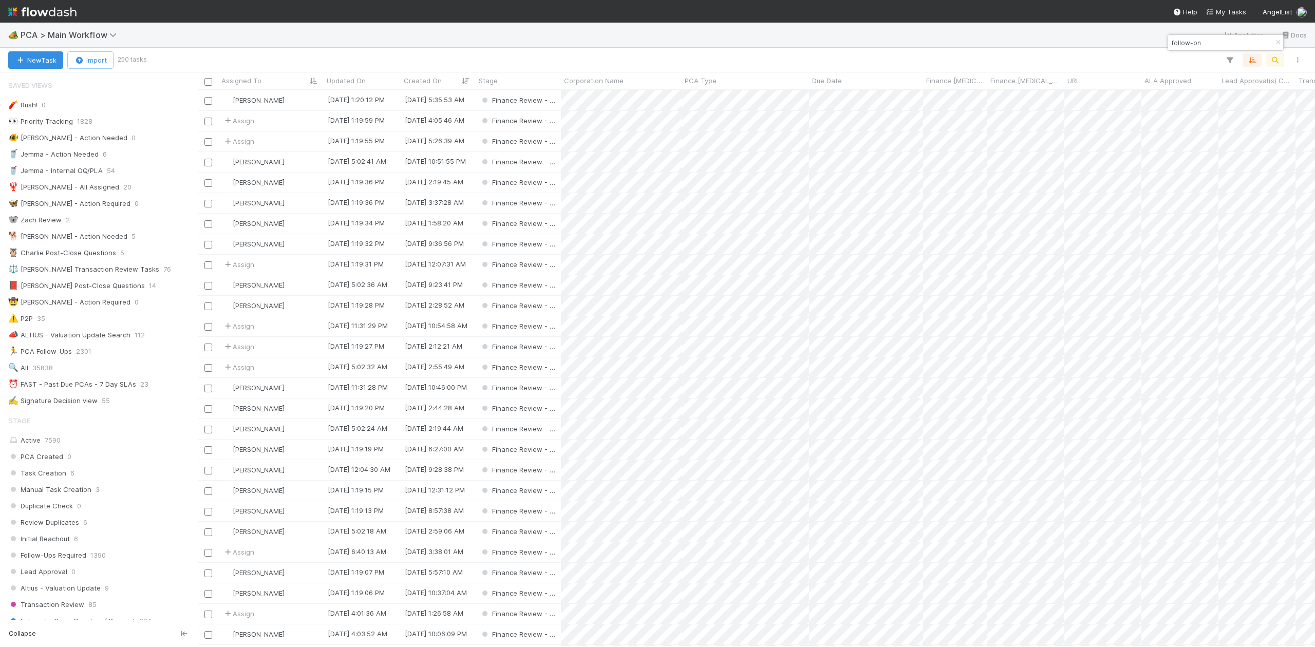
scroll to position [546, 1107]
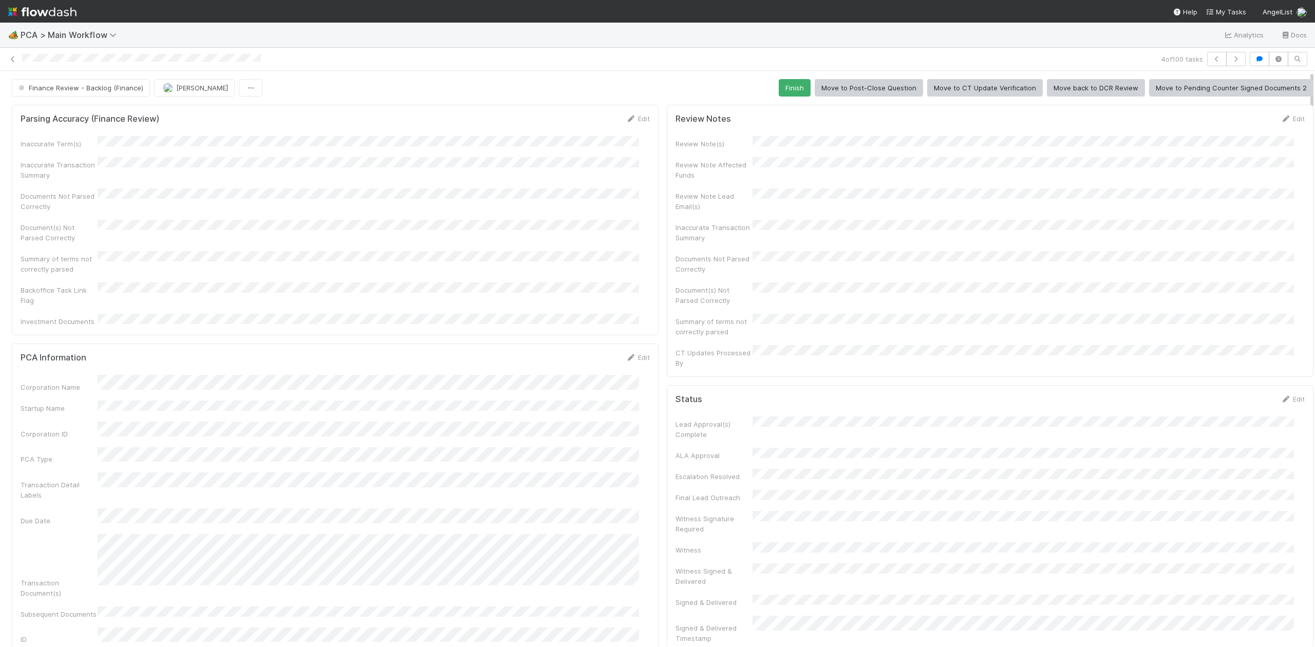
drag, startPoint x: 1303, startPoint y: 177, endPoint x: 1303, endPoint y: 186, distance: 8.7
click at [1314, 186] on div at bounding box center [1315, 359] width 1 height 576
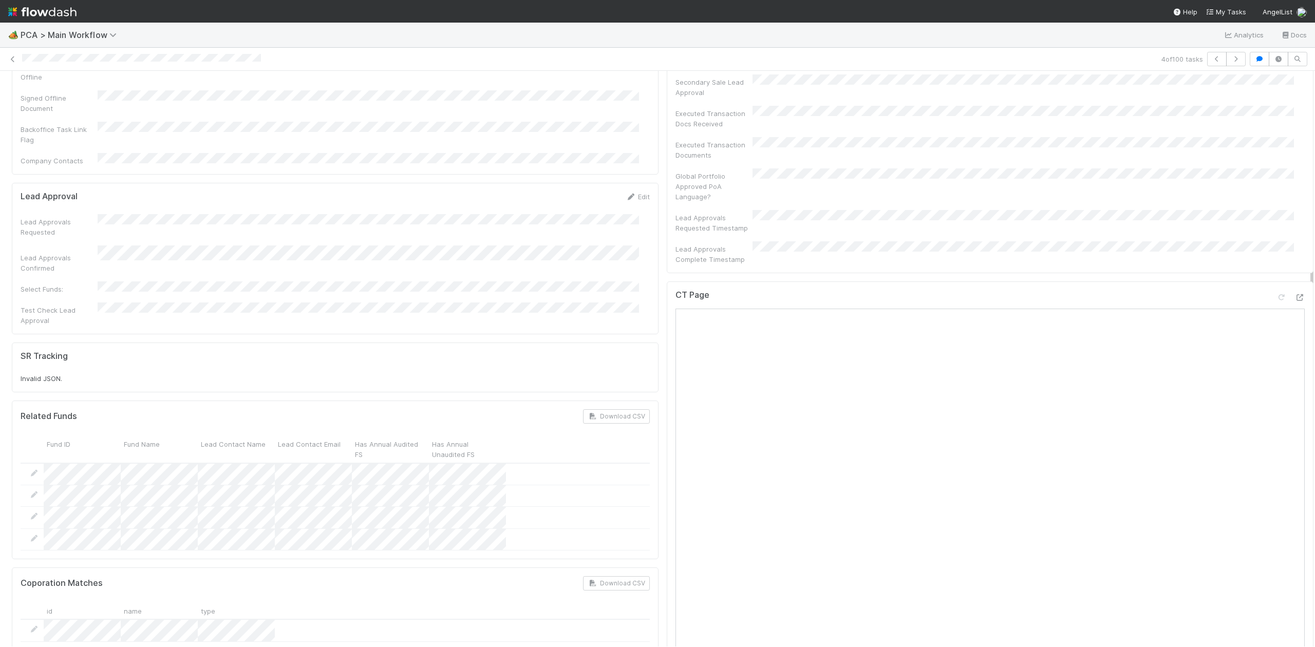
scroll to position [705, 0]
drag, startPoint x: 1301, startPoint y: 179, endPoint x: 1313, endPoint y: 319, distance: 140.2
click at [1313, 319] on div "🏕️ PCA > Main Workflow Analytics Docs 4 of 100 tasks Finance Review - Backlog (…" at bounding box center [657, 335] width 1315 height 624
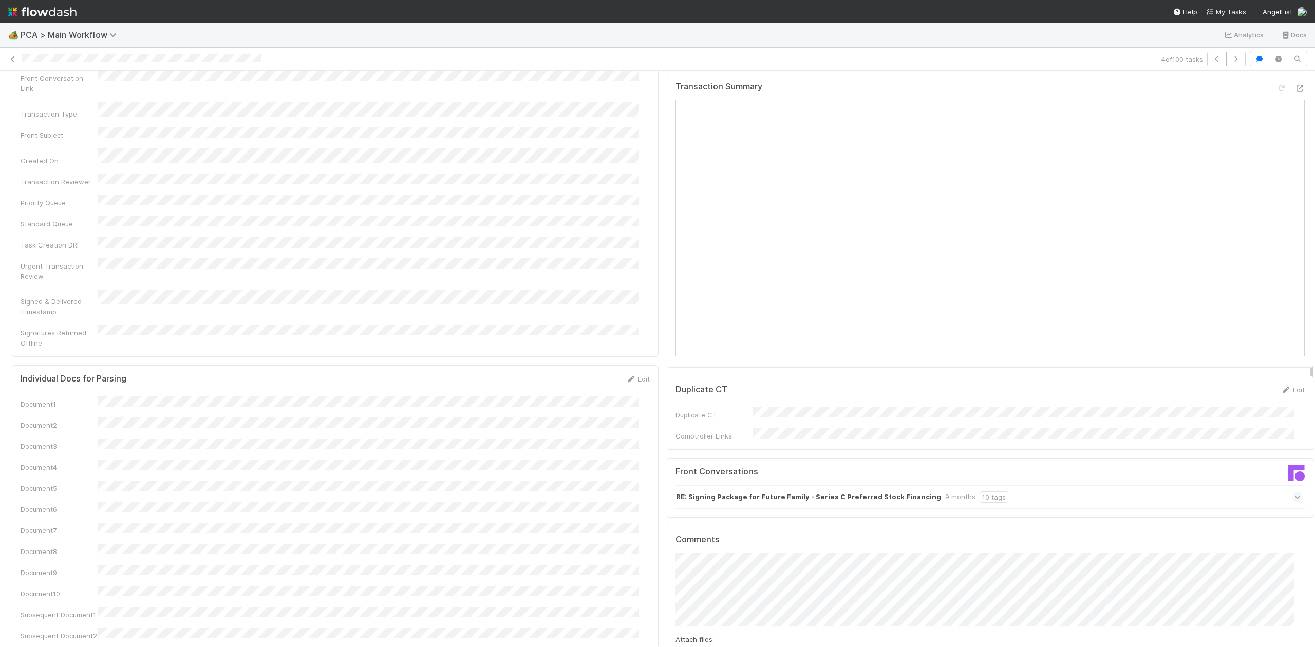
scroll to position [1299, 0]
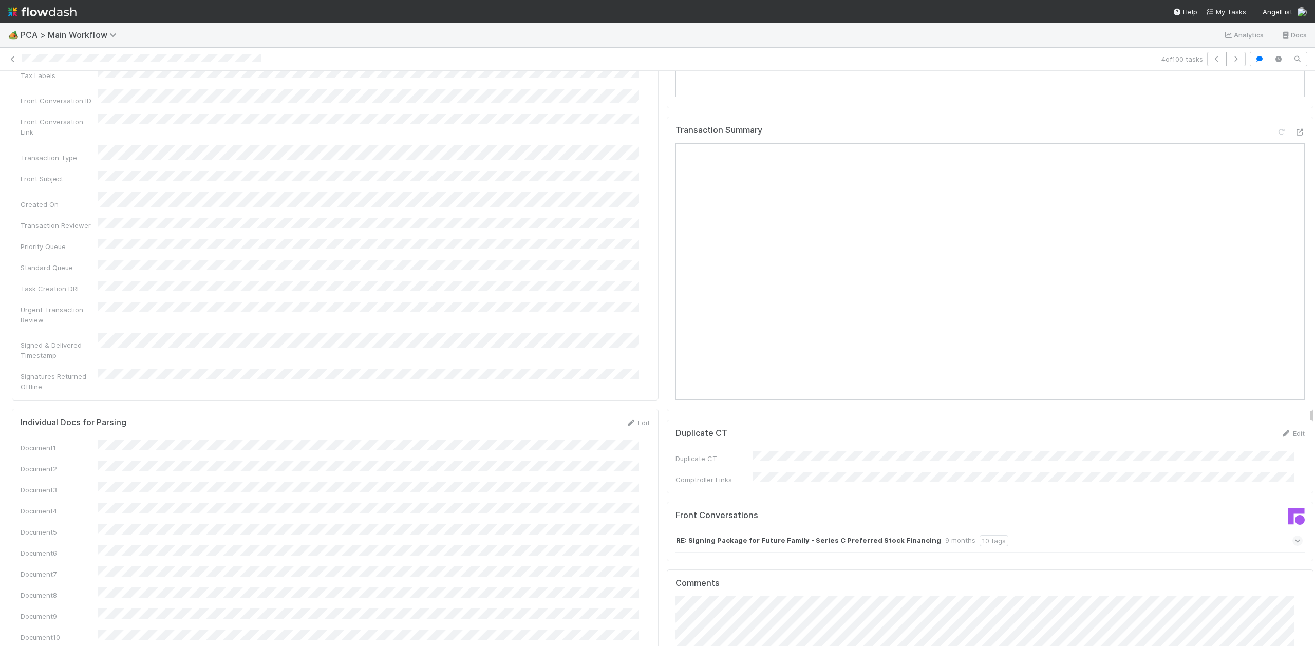
drag, startPoint x: 1301, startPoint y: 259, endPoint x: 1082, endPoint y: 30, distance: 317.8
click at [1301, 377] on div "Parsing Accuracy (Finance Review) Edit Inaccurate Term(s) Inaccurate Transactio…" at bounding box center [662, 266] width 1325 height 2983
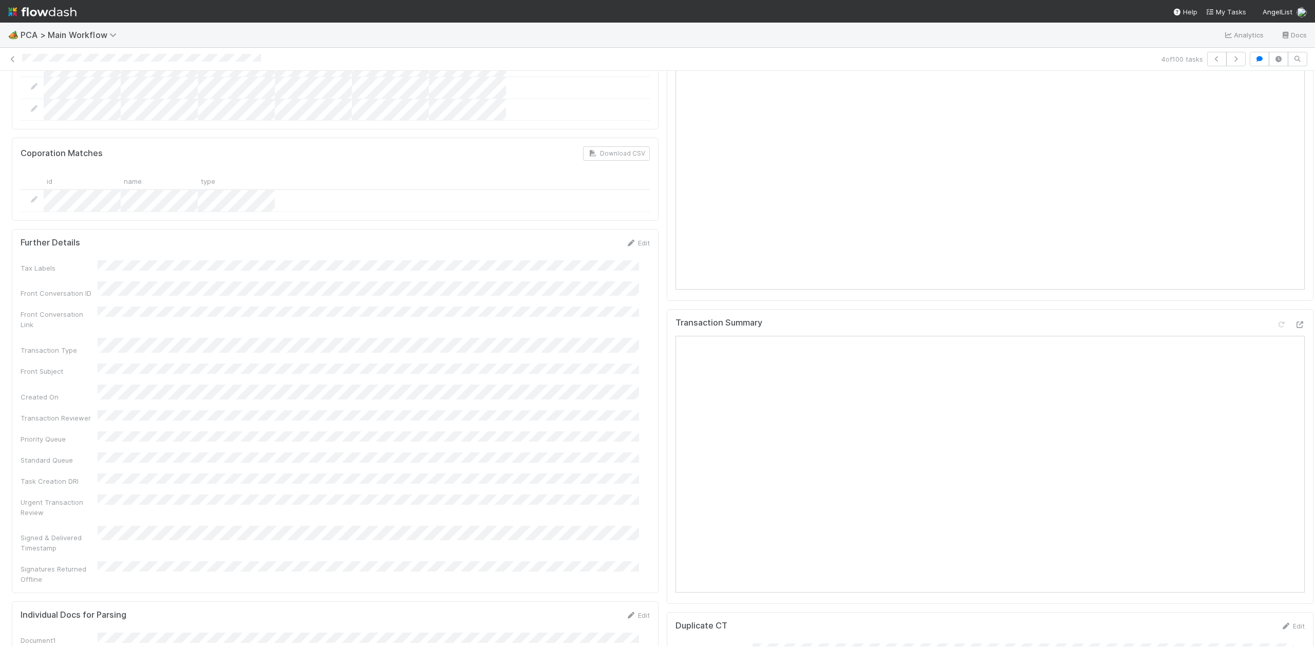
scroll to position [1052, 0]
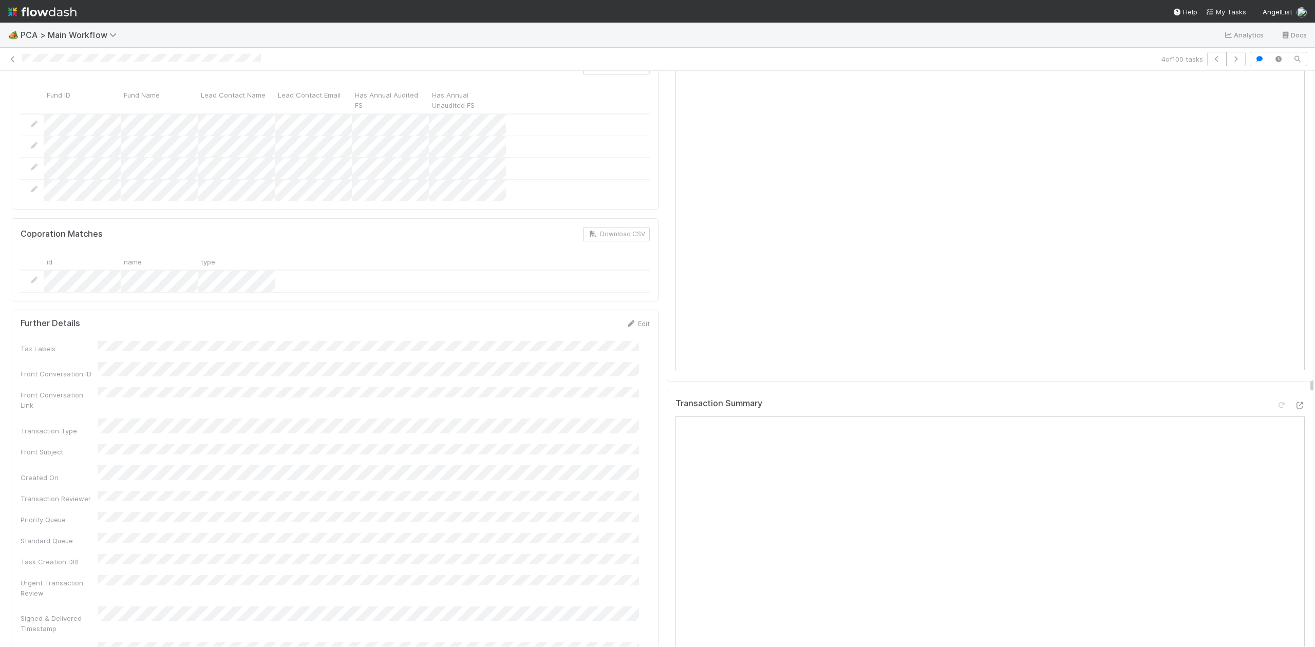
drag, startPoint x: 1301, startPoint y: 436, endPoint x: 1293, endPoint y: 387, distance: 49.6
click at [1293, 387] on div "Parsing Accuracy (Finance Review) Edit Inaccurate Term(s) Inaccurate Transactio…" at bounding box center [662, 539] width 1325 height 2983
click at [1294, 402] on icon at bounding box center [1299, 405] width 10 height 7
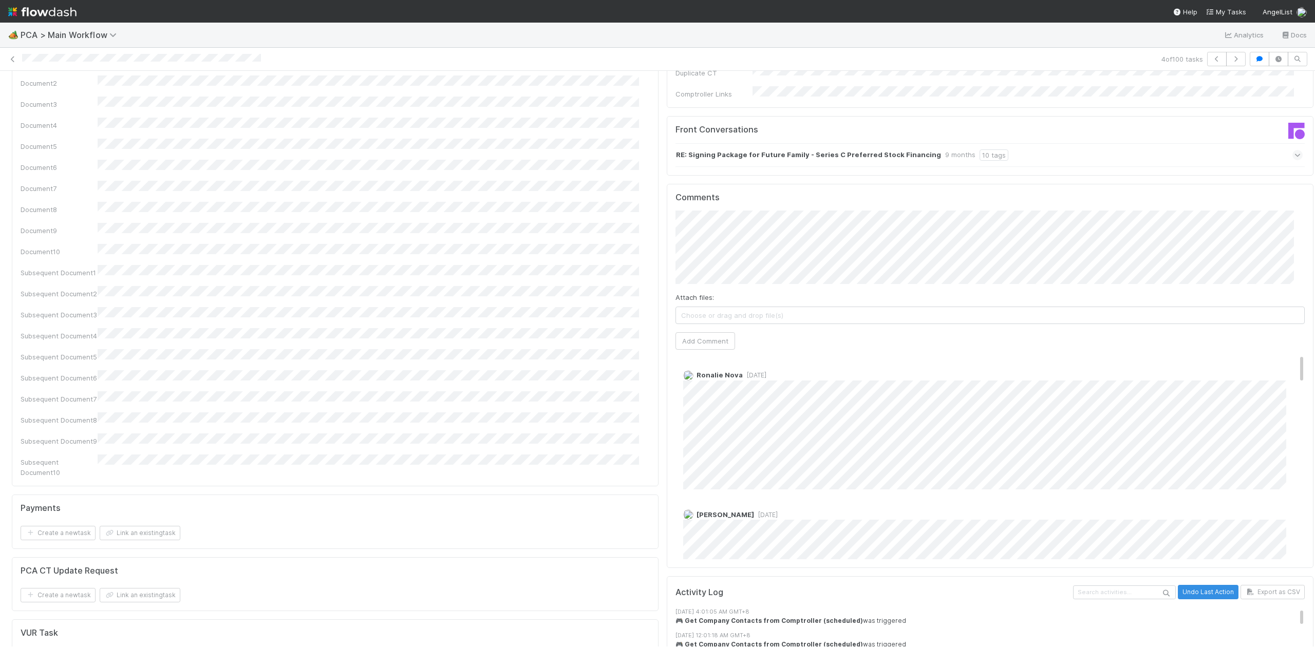
scroll to position [1721, 0]
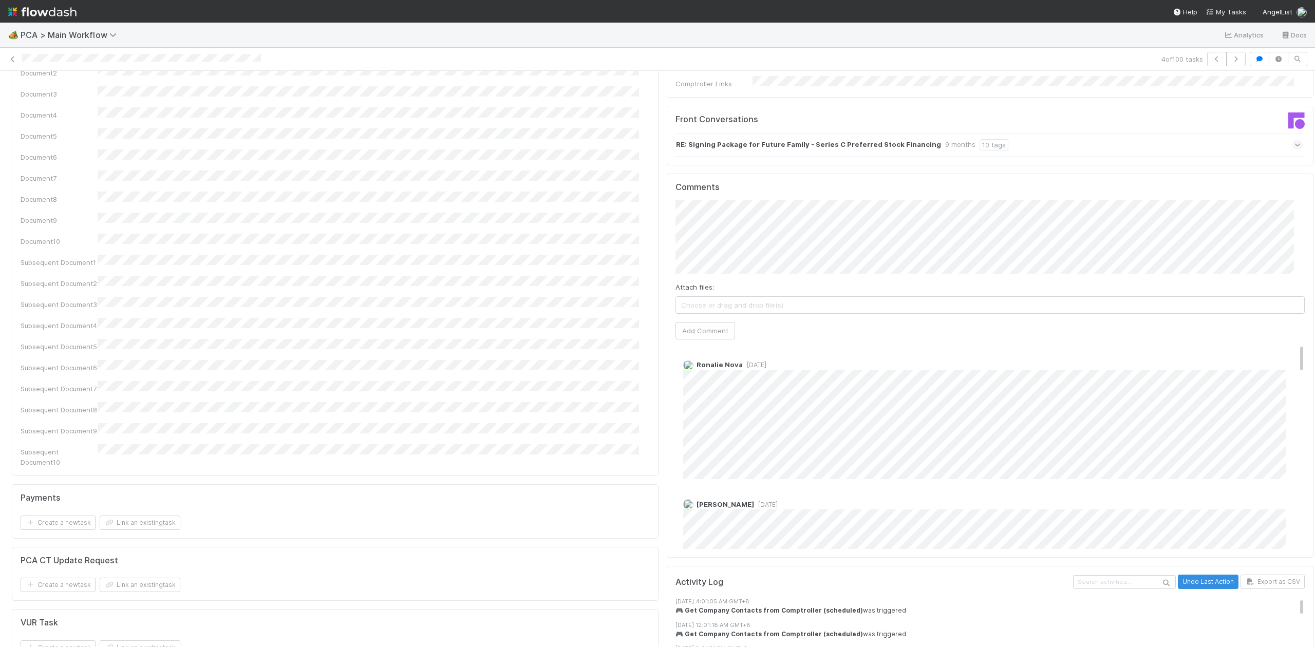
drag, startPoint x: 1301, startPoint y: 335, endPoint x: 1309, endPoint y: 467, distance: 132.7
click at [1309, 467] on div "🏕️ PCA > Main Workflow Analytics Docs 4 of 100 tasks Finance Review - Backlog (…" at bounding box center [657, 335] width 1315 height 624
click at [1284, 285] on div "Comments Attach files: Choose or drag and drop file(s) Add Comment Ronalie Nova…" at bounding box center [990, 366] width 647 height 385
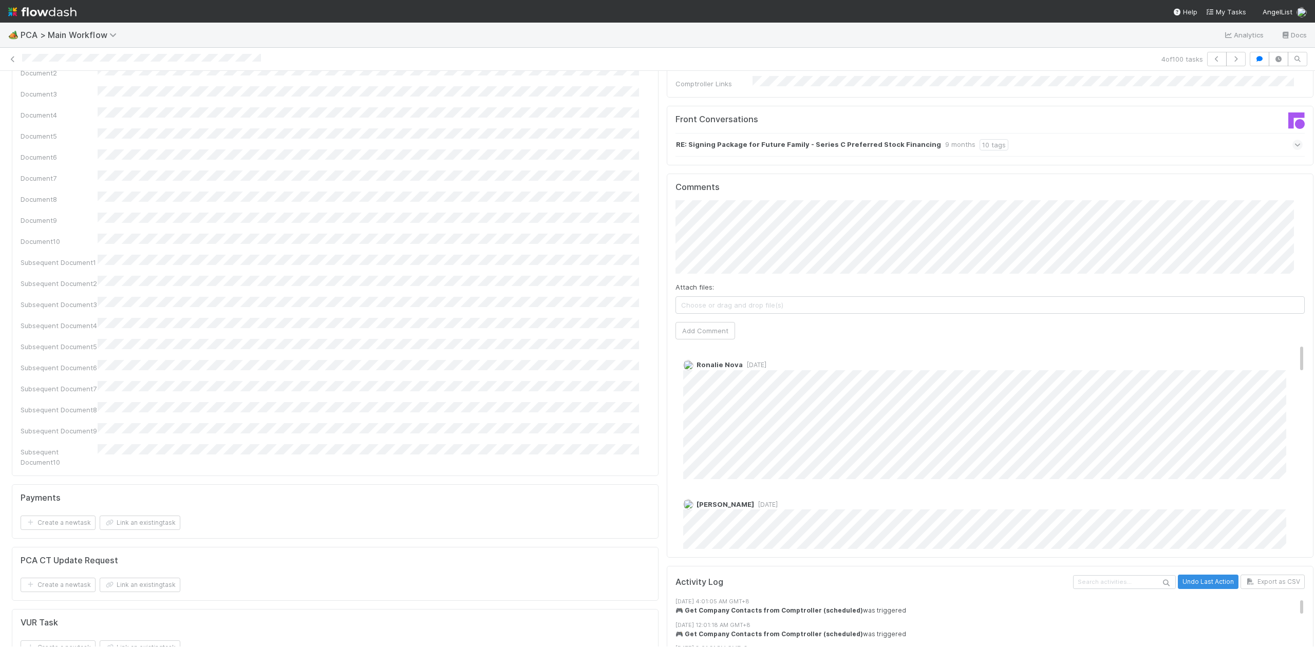
drag, startPoint x: 1282, startPoint y: 288, endPoint x: 1011, endPoint y: 7, distance: 389.7
click at [1278, 200] on div "Comments Attach files: Choose or drag and drop file(s) Add Comment Ronalie Nova…" at bounding box center [989, 365] width 629 height 367
click at [713, 322] on button "Add Comment" at bounding box center [705, 330] width 60 height 17
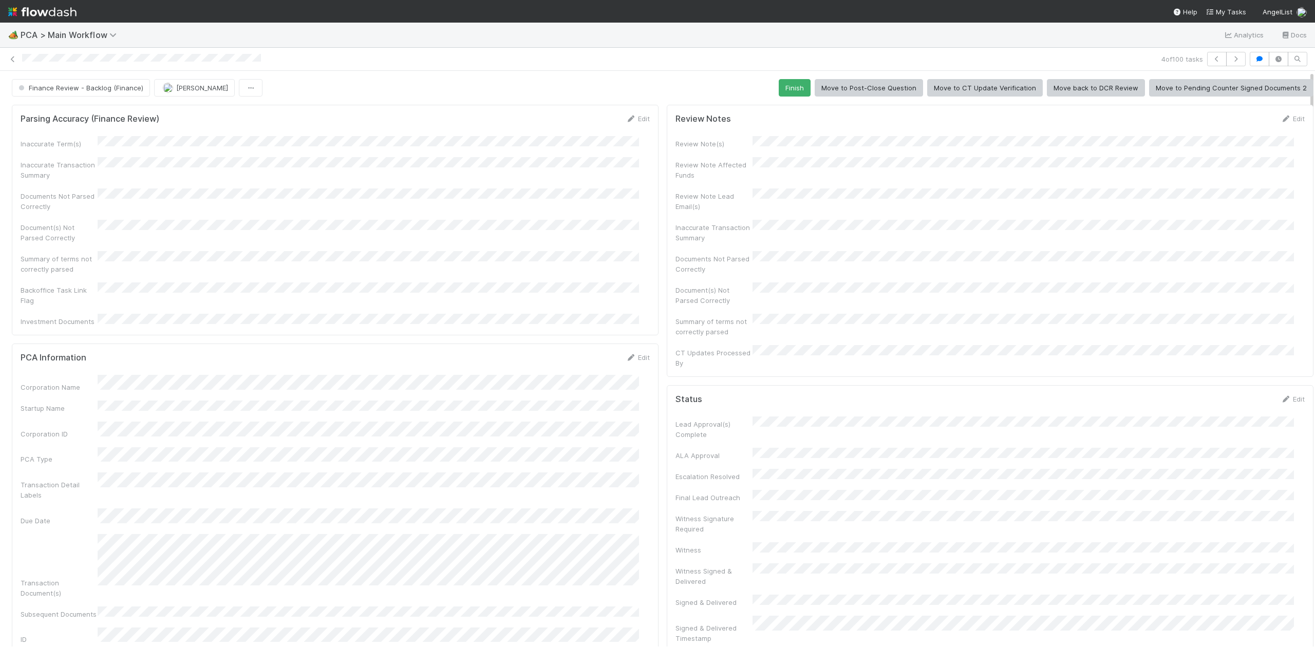
drag, startPoint x: 1300, startPoint y: 424, endPoint x: 1303, endPoint y: 64, distance: 359.5
click at [1303, 64] on div "4 of 100 tasks Finance Review - Backlog (Finance) Jacob Luna Finish Move to Pos…" at bounding box center [657, 347] width 1315 height 599
click at [779, 97] on button "Finish" at bounding box center [795, 87] width 32 height 17
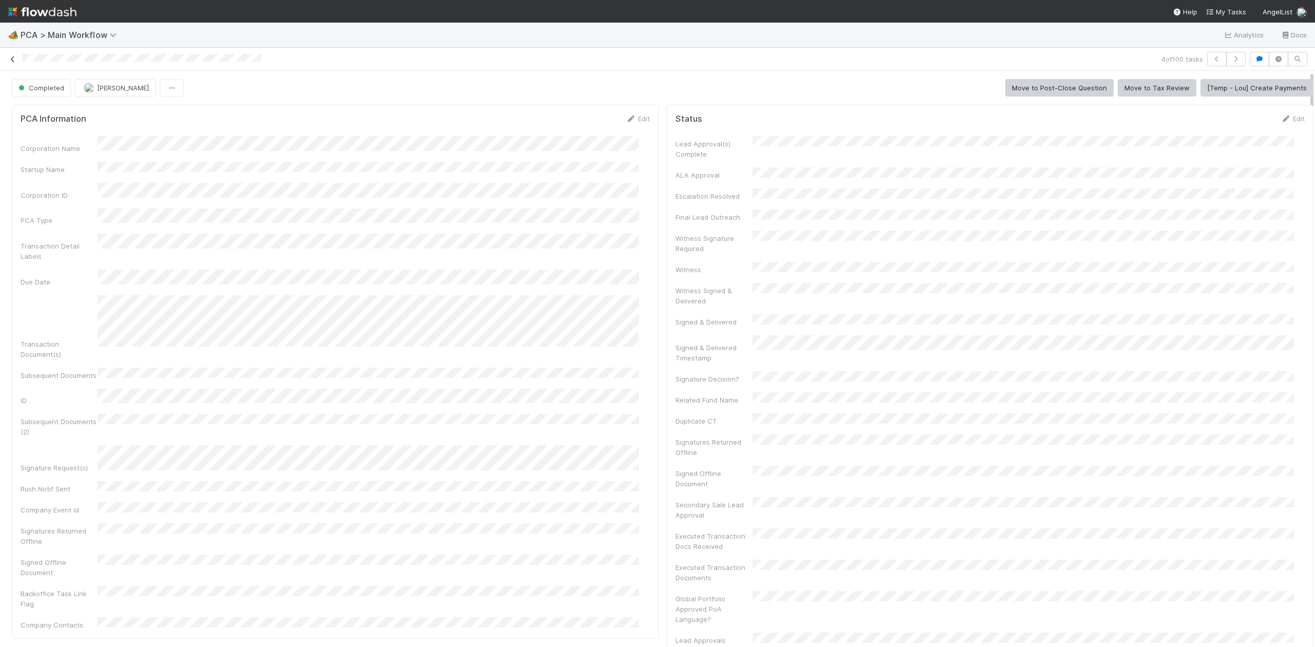
click at [15, 62] on icon at bounding box center [13, 59] width 10 height 7
click at [15, 63] on link at bounding box center [13, 59] width 10 height 10
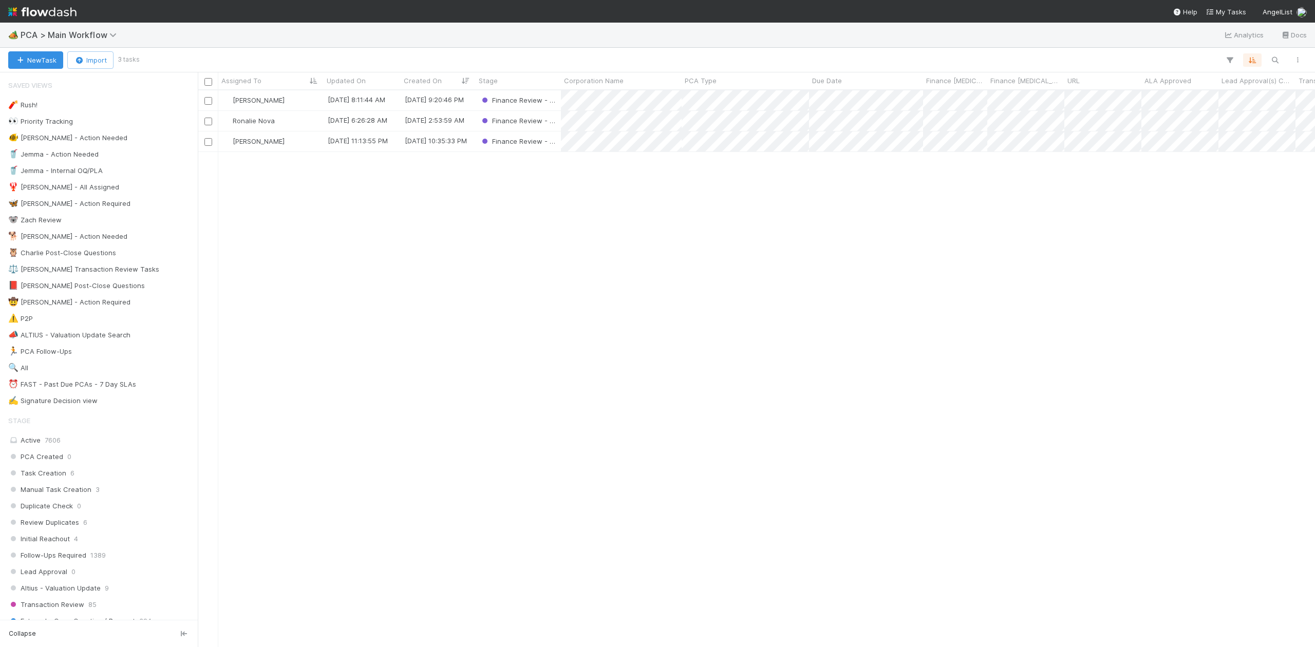
scroll to position [546, 1107]
click at [296, 125] on div "Ronalie Nova" at bounding box center [270, 121] width 105 height 20
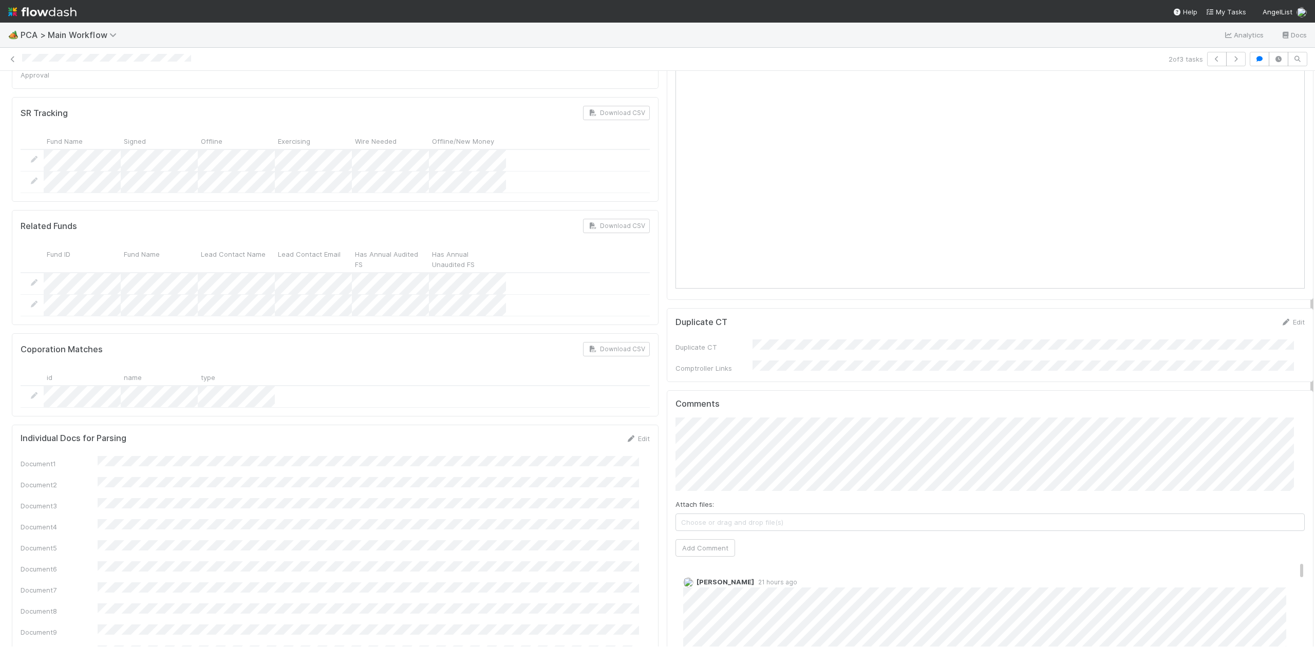
scroll to position [718, 0]
click at [1281, 404] on div "PCA Information Edit Corporation Name Startup Name Corporation ID PCA Type Tran…" at bounding box center [662, 484] width 1325 height 2202
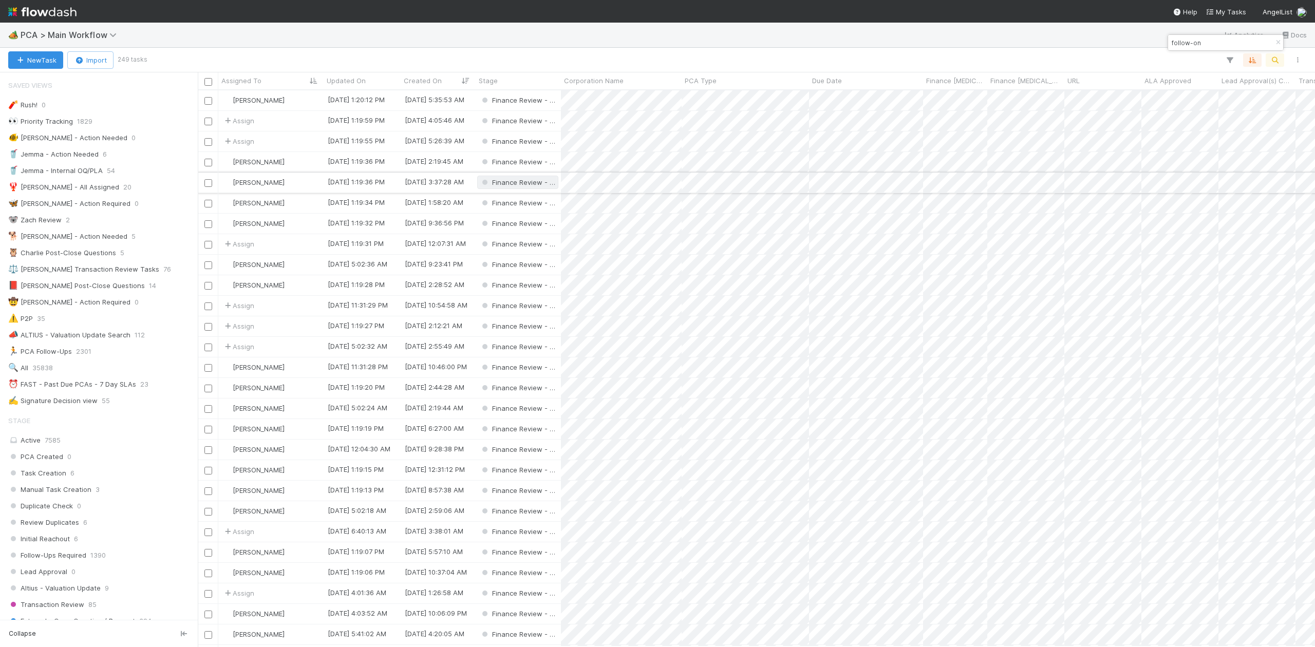
click at [782, 165] on div "Jacob Luna 6/24/25, 1:20:12 PM 4/17/25, 5:35:53 AM Finance Review - Backlog (Fi…" at bounding box center [756, 368] width 1117 height 556
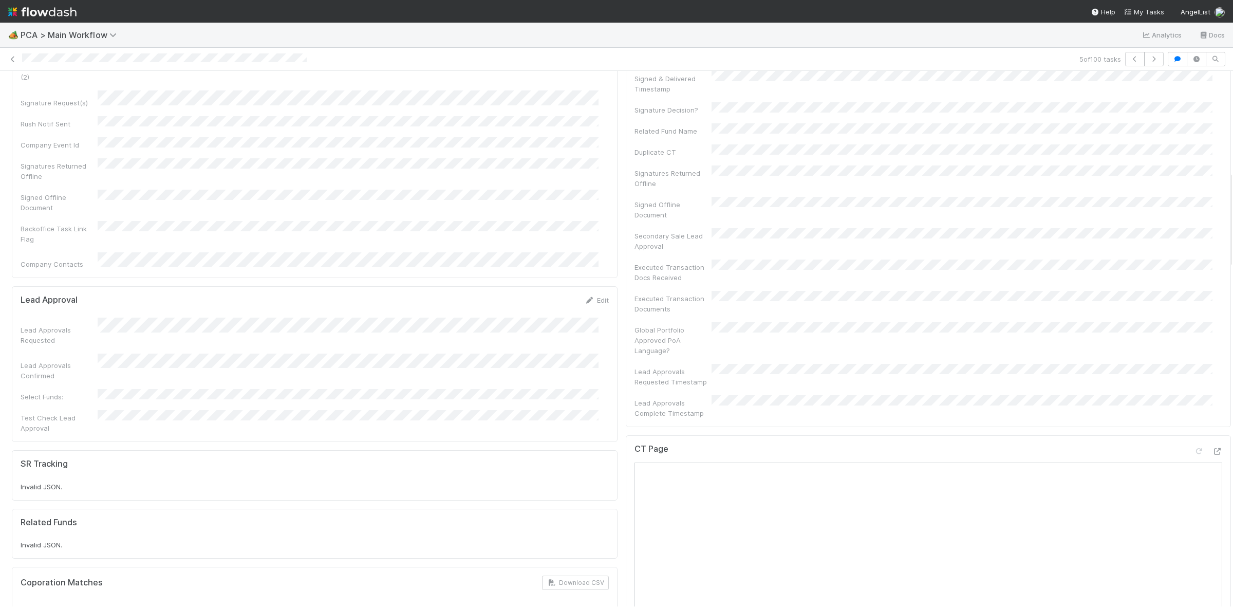
scroll to position [722, 0]
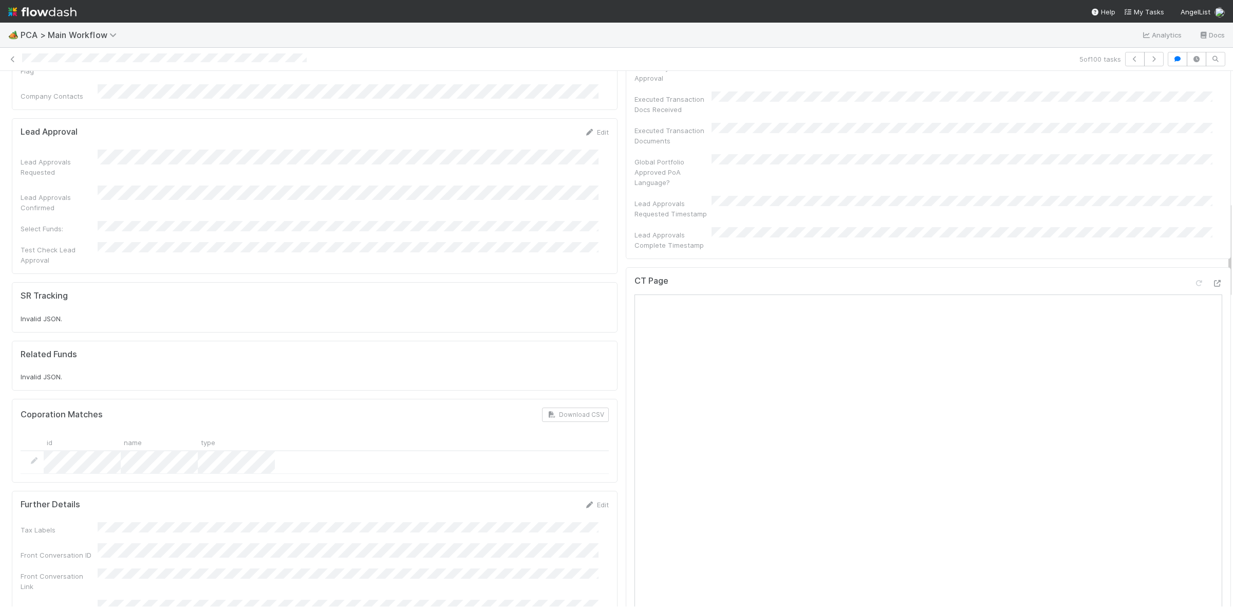
drag, startPoint x: 1219, startPoint y: 165, endPoint x: 1214, endPoint y: 296, distance: 130.5
click at [1212, 280] on icon at bounding box center [1217, 283] width 10 height 7
drag, startPoint x: 1221, startPoint y: 230, endPoint x: 1219, endPoint y: 242, distance: 13.0
click at [1219, 242] on div "Finance Review - Backlog (Finance) Jacob Luna Finish Move to Post-Close Questio…" at bounding box center [616, 338] width 1233 height 535
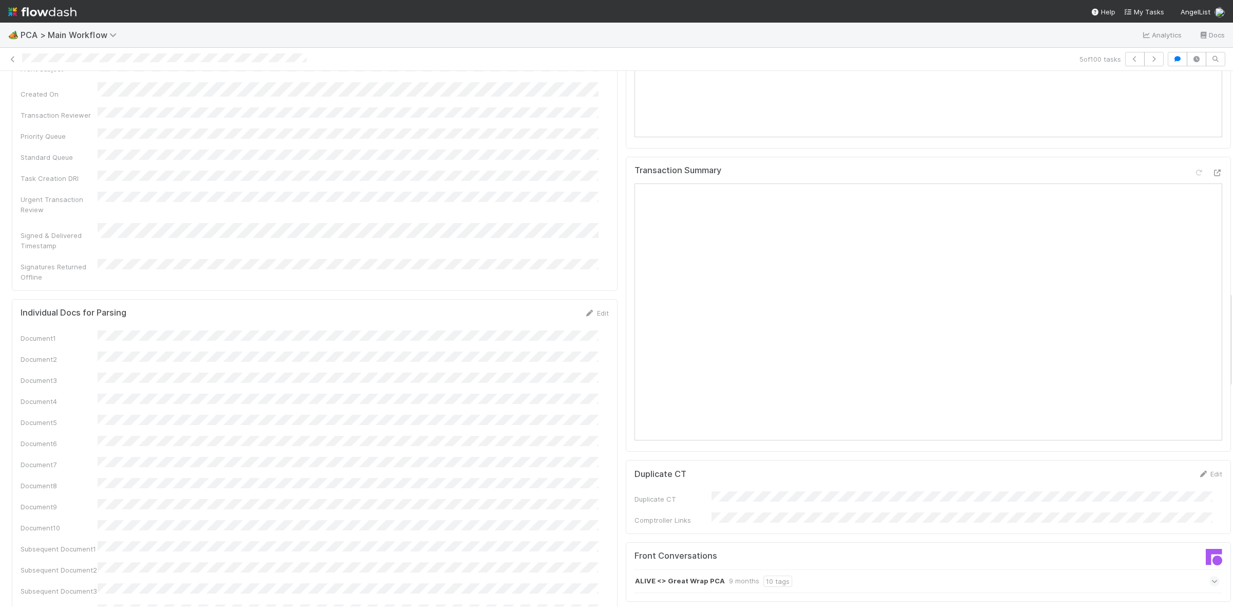
scroll to position [1167, 0]
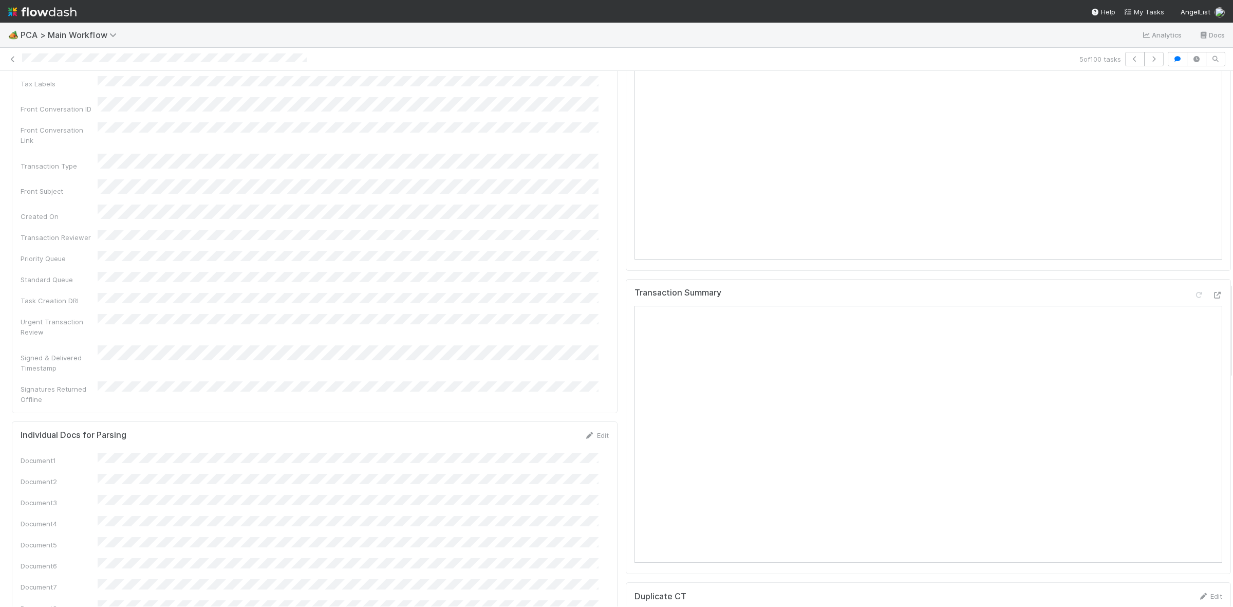
drag, startPoint x: 1220, startPoint y: 234, endPoint x: 1216, endPoint y: 314, distance: 80.7
click at [1216, 314] on div "Parsing Accuracy (Finance Review) Edit Inaccurate Term(s) Inaccurate Transactio…" at bounding box center [621, 450] width 1242 height 3034
click at [1212, 292] on icon at bounding box center [1217, 295] width 10 height 7
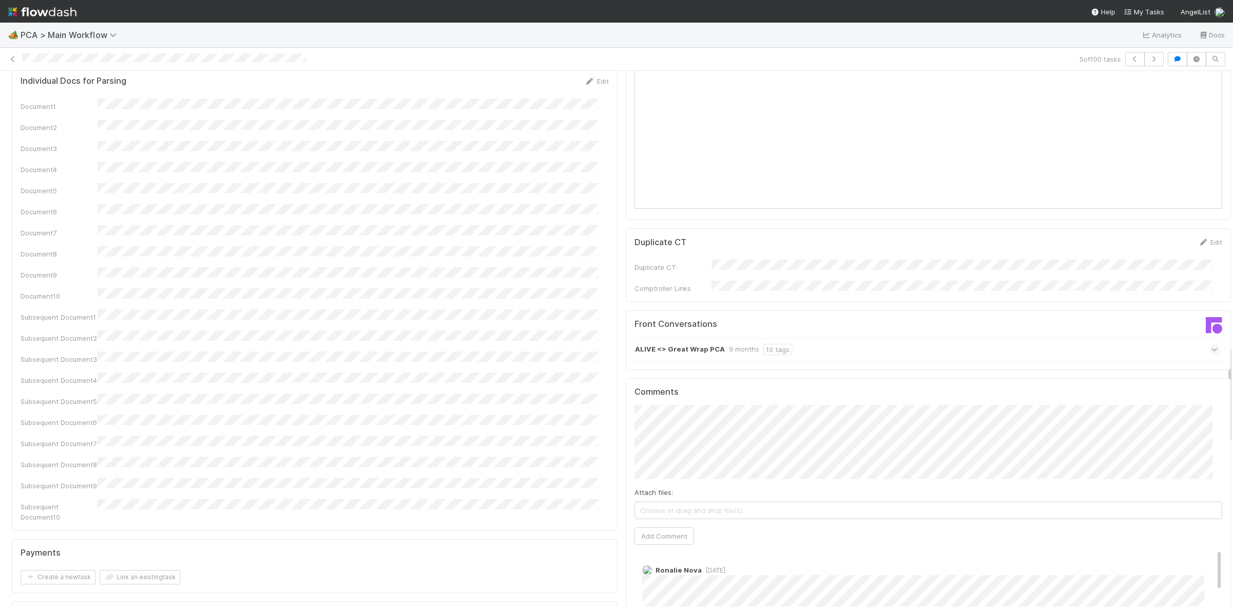
scroll to position [1692, 0]
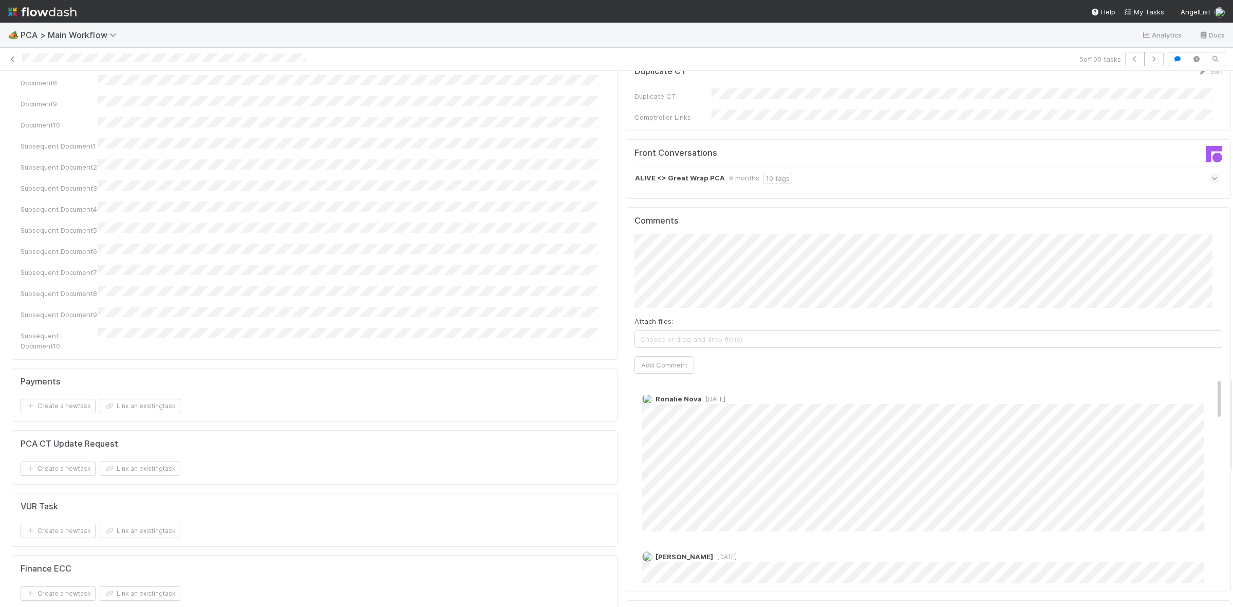
drag, startPoint x: 1220, startPoint y: 309, endPoint x: 1214, endPoint y: 392, distance: 83.4
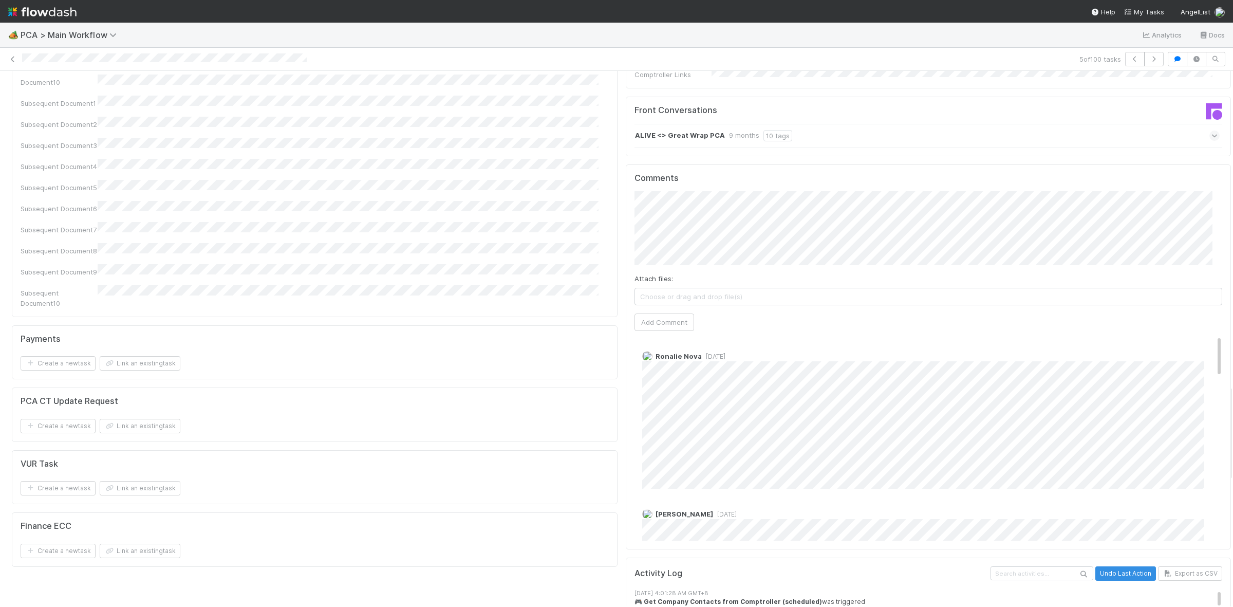
scroll to position [1756, 0]
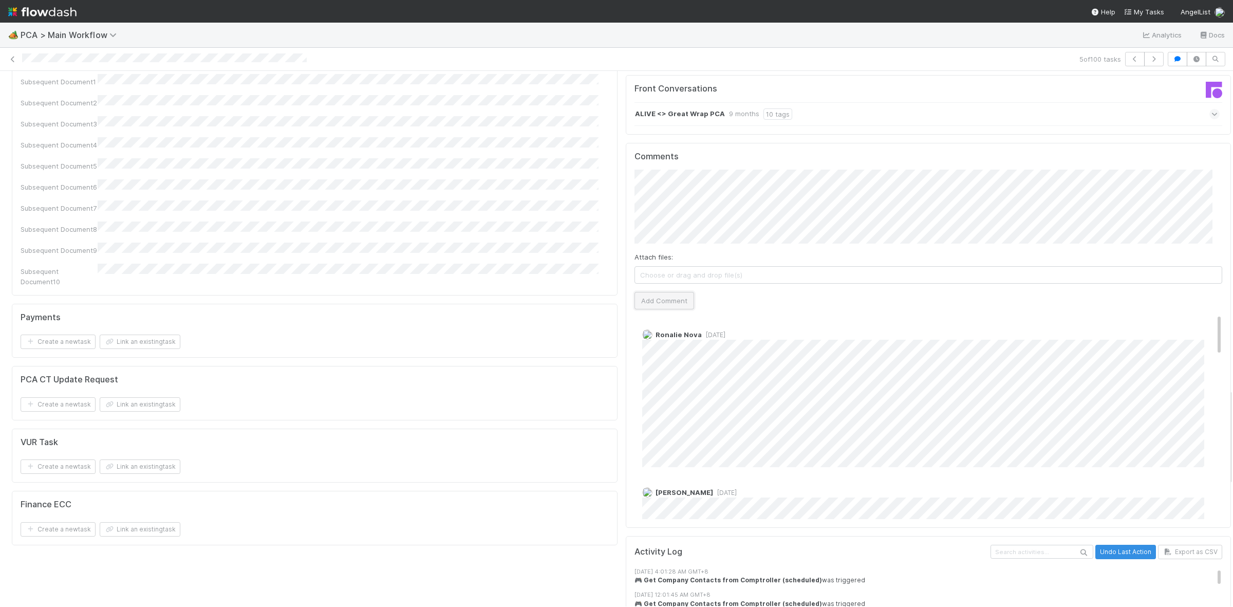
click at [666, 292] on button "Add Comment" at bounding box center [664, 300] width 60 height 17
drag, startPoint x: 1221, startPoint y: 400, endPoint x: 1223, endPoint y: 374, distance: 25.8
click at [1223, 374] on div "🏕️ PCA > Main Workflow Analytics Docs 5 of 100 tasks Finance Review - Backlog (…" at bounding box center [616, 315] width 1233 height 584
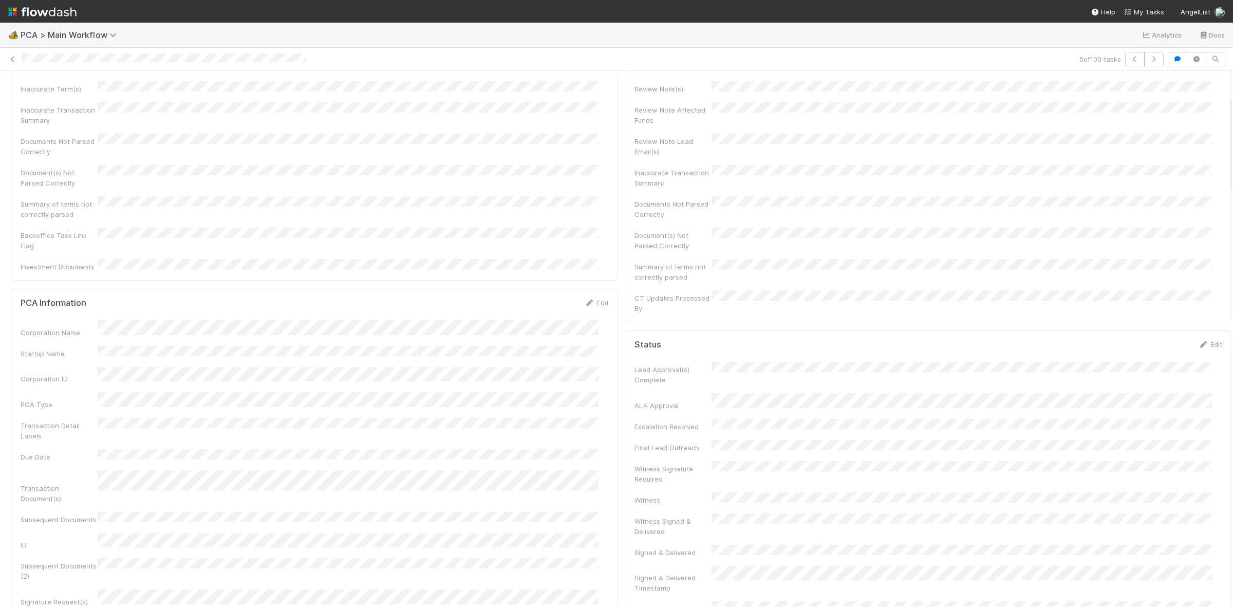
scroll to position [0, 0]
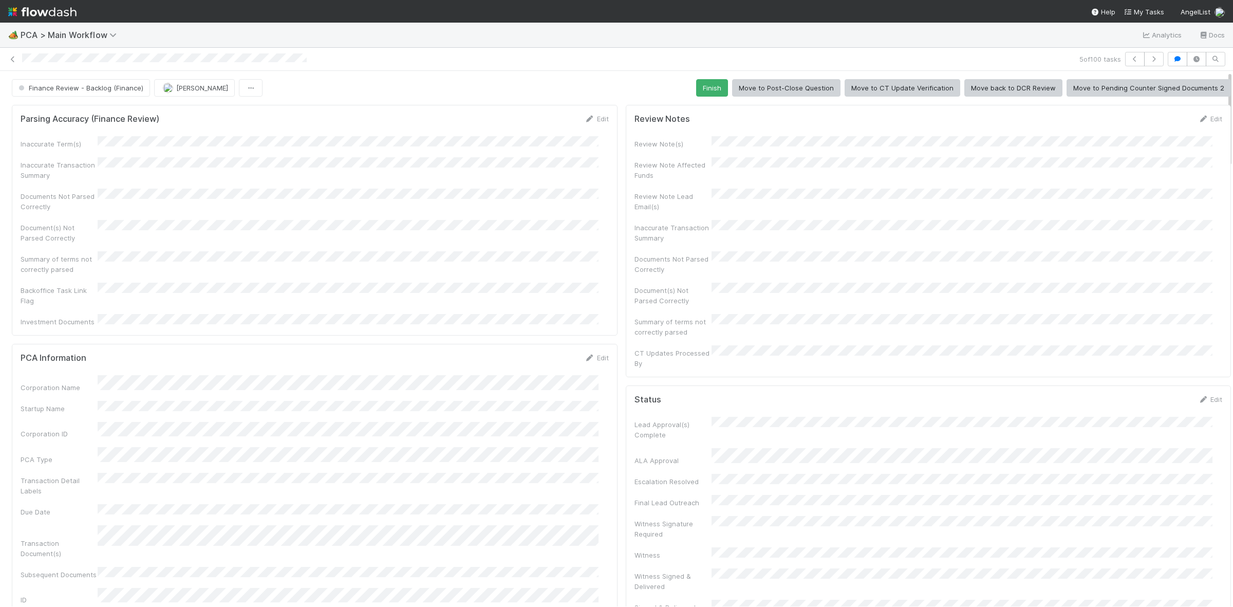
drag, startPoint x: 1219, startPoint y: 398, endPoint x: 1228, endPoint y: 32, distance: 365.8
click at [1228, 32] on div "🏕️ PCA > Main Workflow Analytics Docs 5 of 100 tasks Finance Review - Backlog (…" at bounding box center [616, 315] width 1233 height 584
click at [709, 90] on button "Finish" at bounding box center [712, 87] width 32 height 17
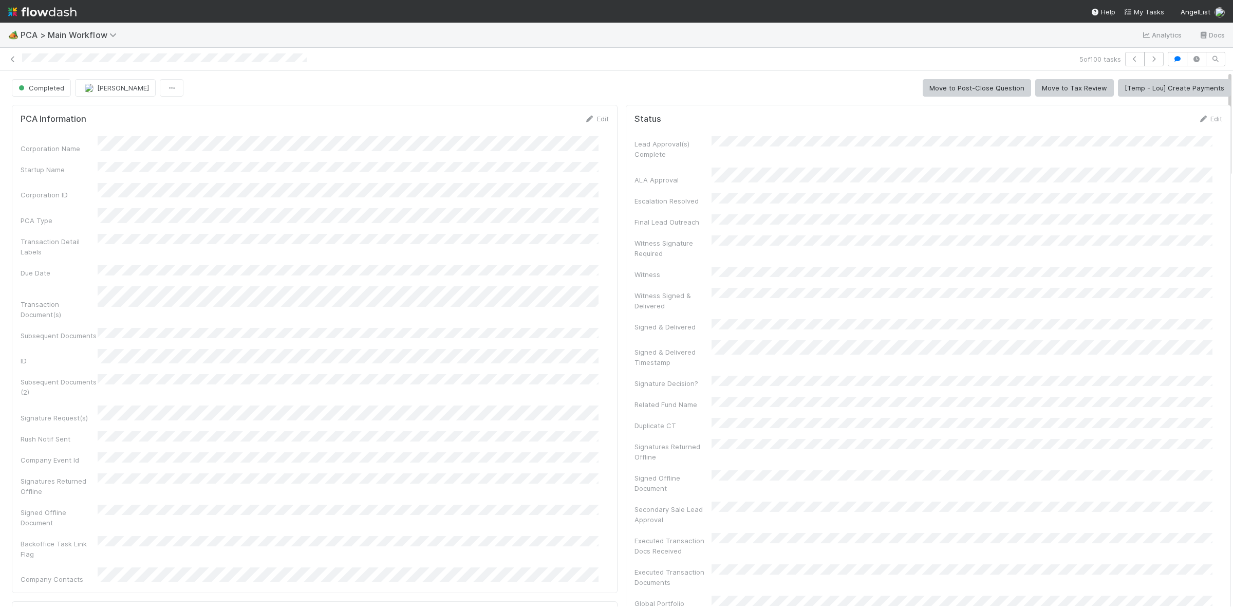
click at [11, 49] on div "5 of 100 tasks" at bounding box center [616, 59] width 1233 height 23
click at [14, 63] on link at bounding box center [13, 59] width 10 height 10
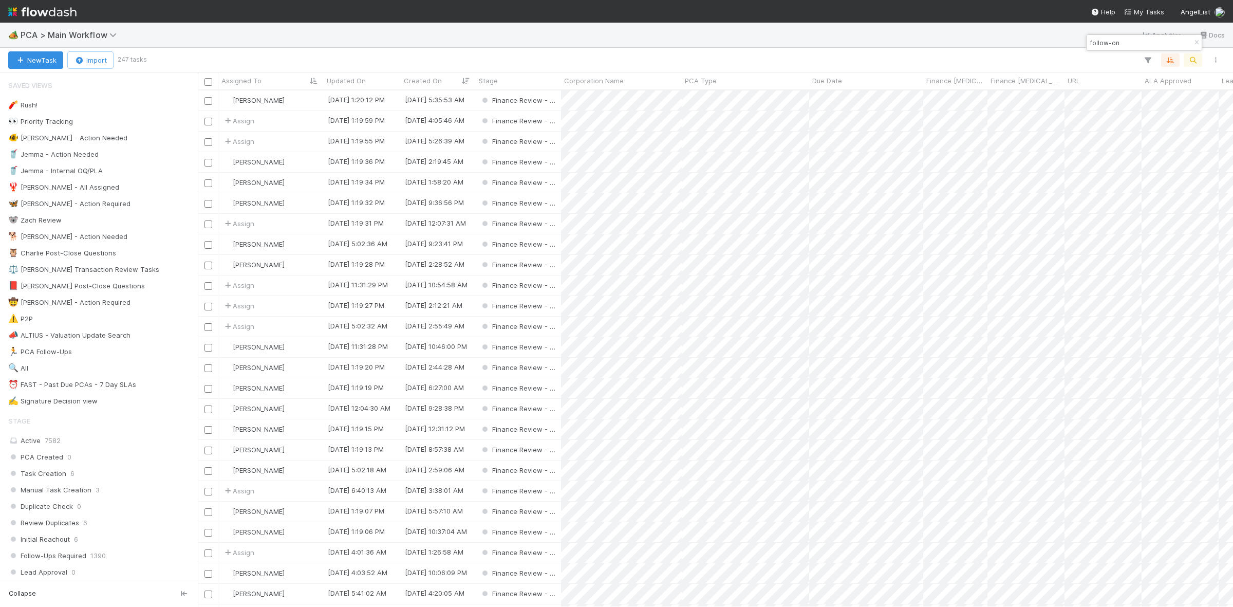
scroll to position [506, 1025]
click at [306, 208] on div "Jacob Weiss" at bounding box center [270, 203] width 105 height 20
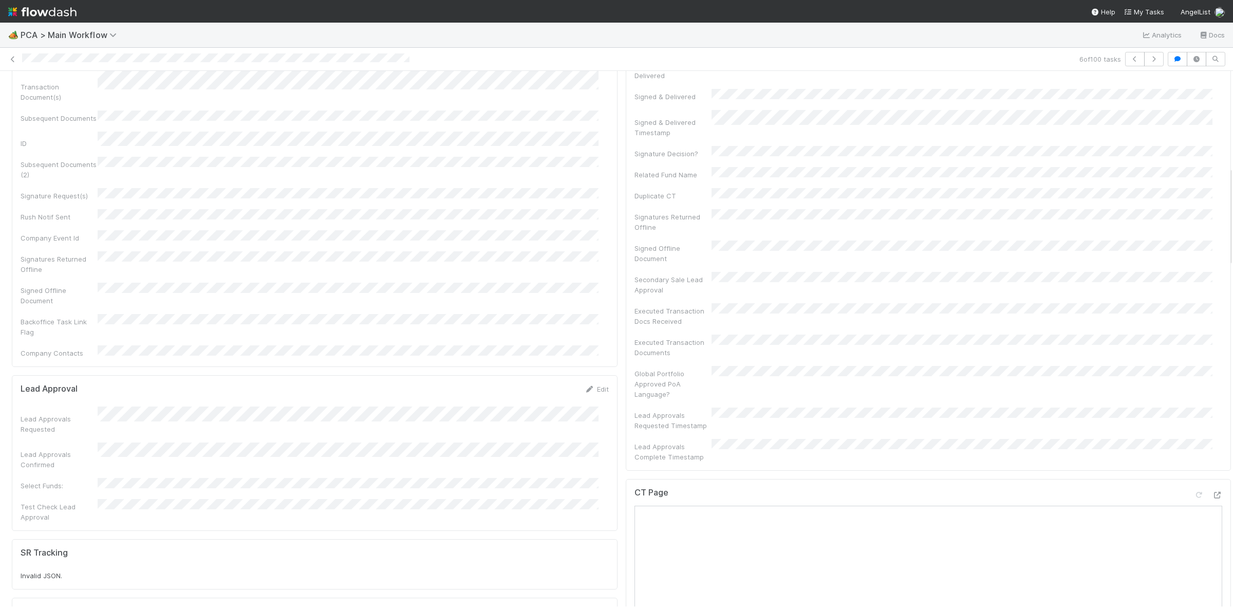
scroll to position [511, 0]
drag, startPoint x: 1220, startPoint y: 140, endPoint x: 1217, endPoint y: 235, distance: 95.6
click at [1233, 255] on div at bounding box center [1233, 338] width 1 height 535
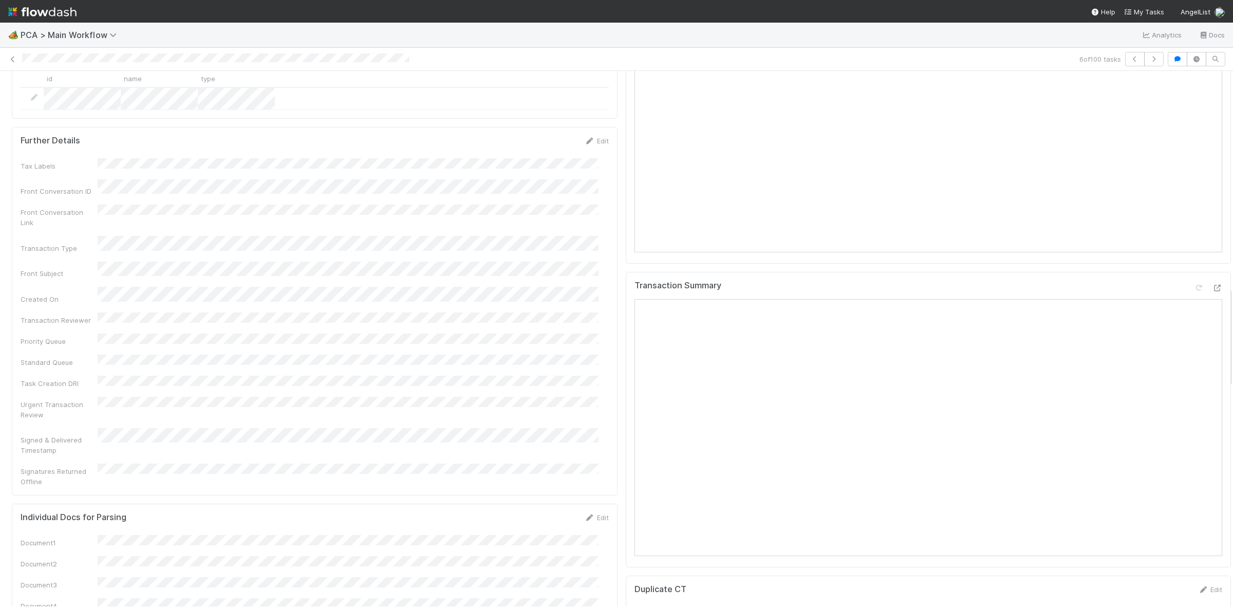
scroll to position [1182, 0]
drag, startPoint x: 1219, startPoint y: 253, endPoint x: 1223, endPoint y: 378, distance: 125.4
click at [1223, 378] on div "🏕️ PCA > Main Workflow Analytics Docs 6 of 100 tasks Finance Review - Backlog (…" at bounding box center [616, 315] width 1233 height 584
drag, startPoint x: 1218, startPoint y: 350, endPoint x: 1218, endPoint y: 387, distance: 37.0
click at [1218, 387] on div "Parsing Accuracy (Finance Review) Edit Inaccurate Term(s) Inaccurate Transactio…" at bounding box center [621, 389] width 1242 height 2941
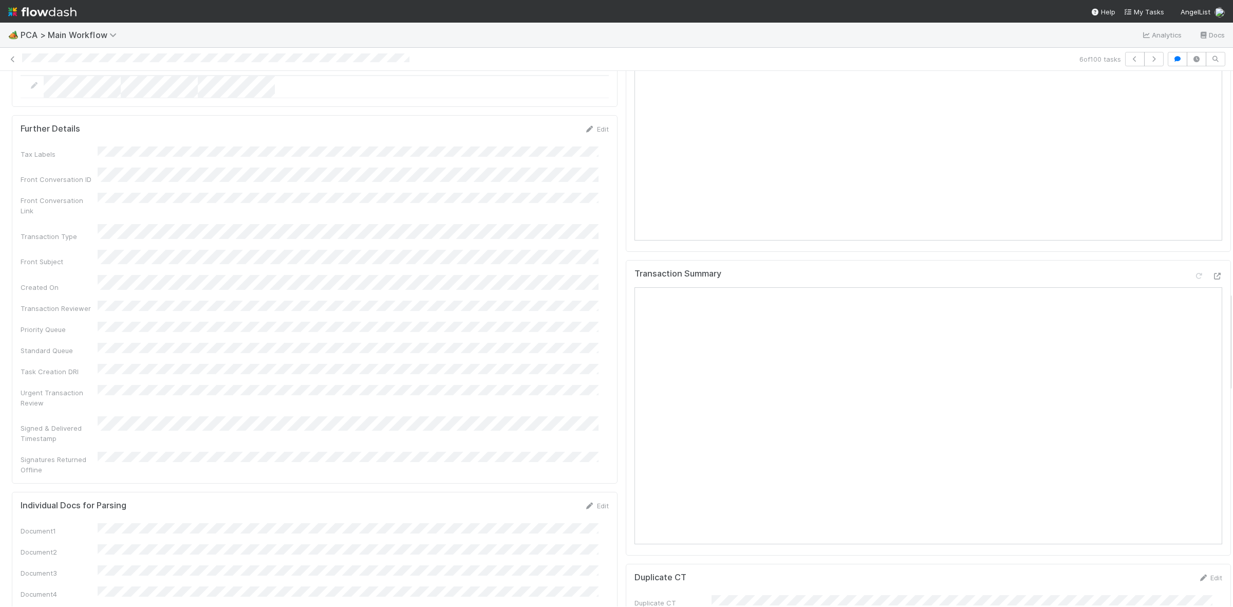
drag, startPoint x: 1221, startPoint y: 387, endPoint x: 1221, endPoint y: 395, distance: 8.7
click at [1233, 395] on div at bounding box center [1233, 338] width 1 height 535
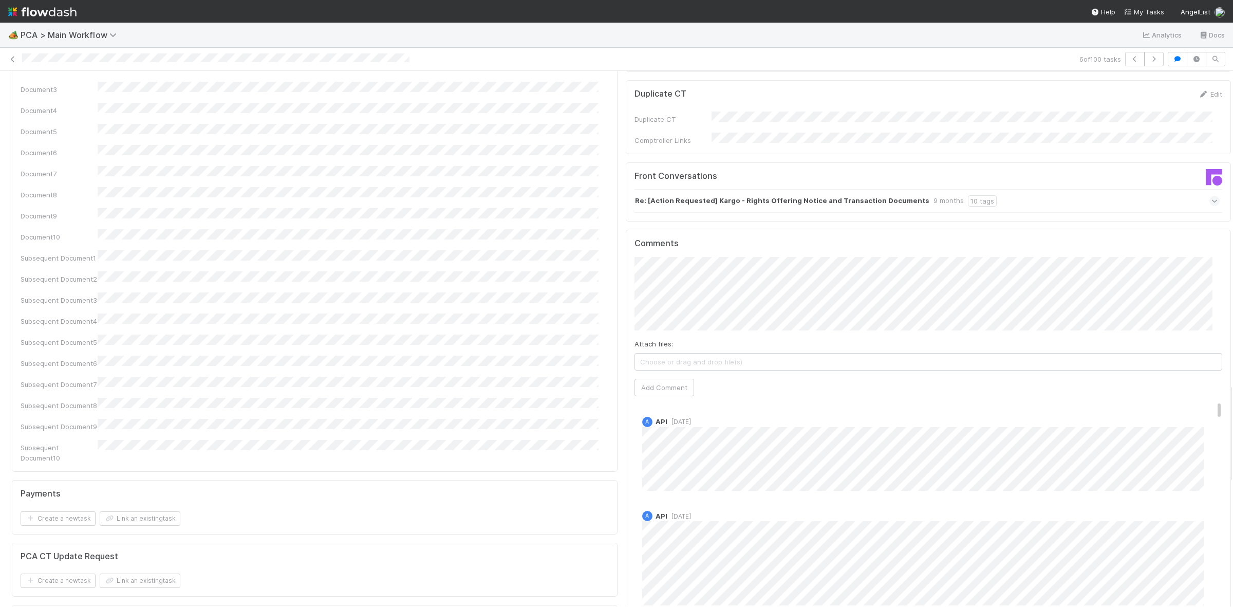
scroll to position [1671, 0]
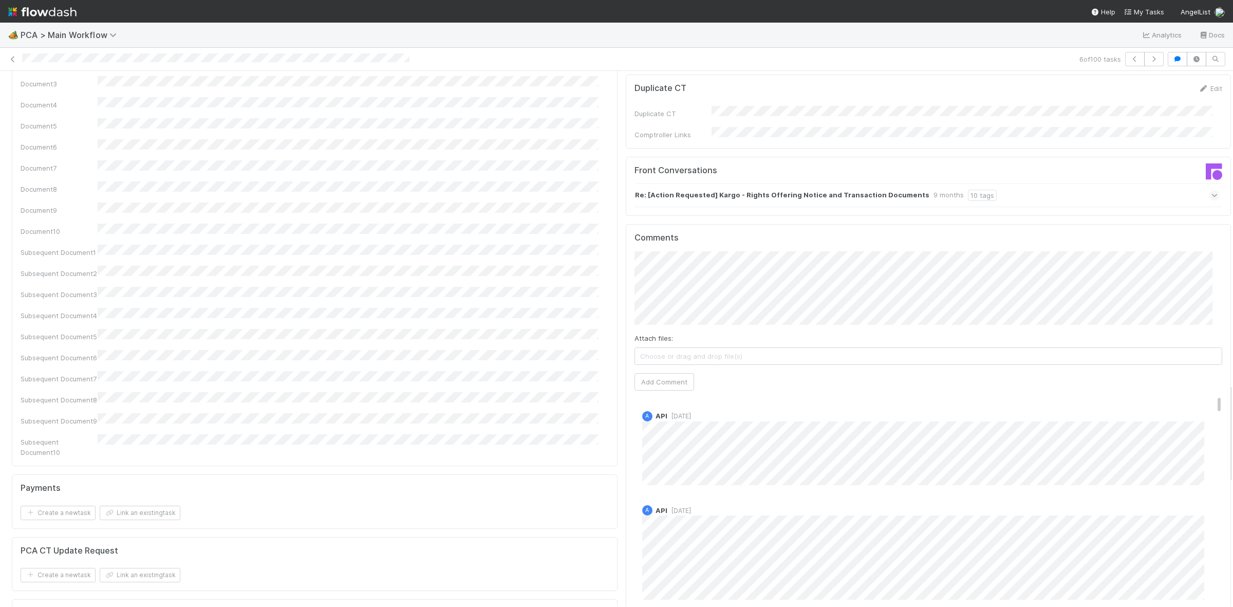
drag, startPoint x: 1220, startPoint y: 385, endPoint x: 1219, endPoint y: 477, distance: 91.4
click at [692, 483] on div "Ronalie Nova 9 months ago" at bounding box center [932, 537] width 597 height 108
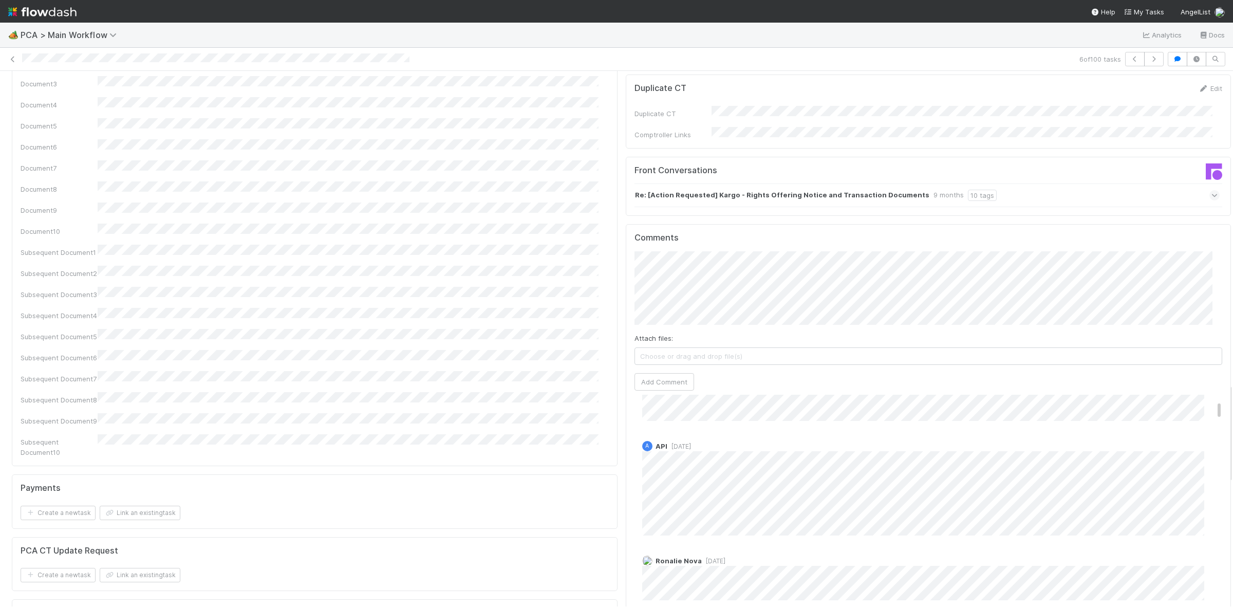
drag, startPoint x: 1061, startPoint y: 420, endPoint x: 868, endPoint y: 475, distance: 200.3
click at [868, 547] on div "Ronalie Nova 9 months ago" at bounding box center [932, 601] width 597 height 108
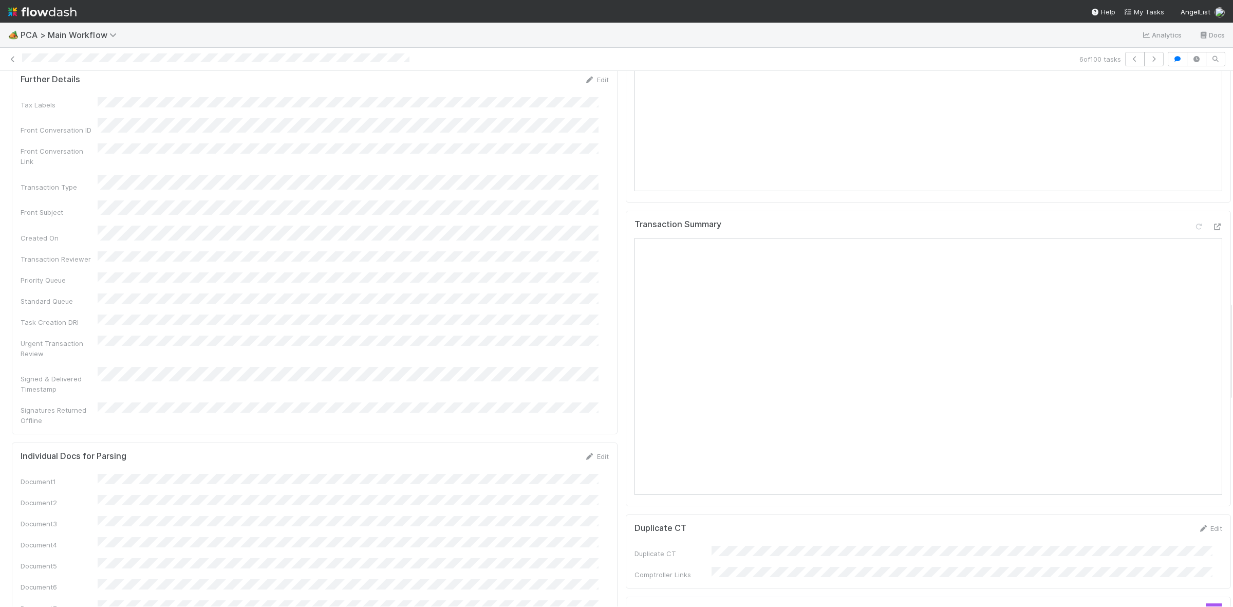
drag, startPoint x: 1220, startPoint y: 389, endPoint x: 1206, endPoint y: 279, distance: 110.8
click at [1210, 304] on div "Parsing Accuracy (Finance Review) Edit Inaccurate Term(s) Inaccurate Transactio…" at bounding box center [621, 340] width 1242 height 2941
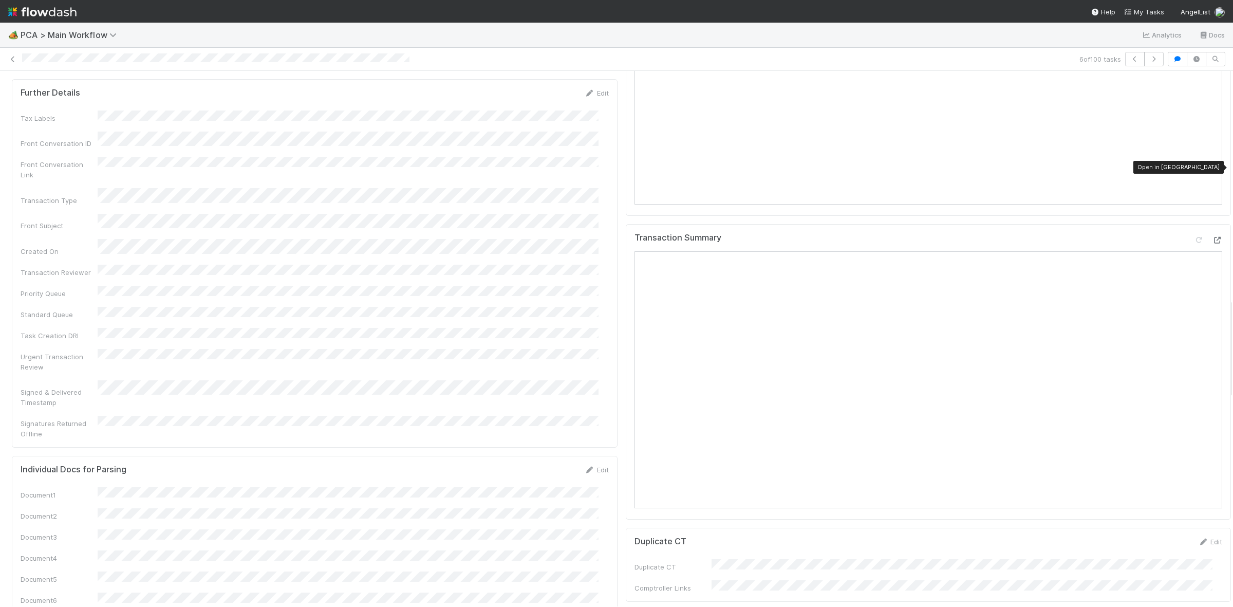
click at [1212, 235] on div at bounding box center [1217, 240] width 10 height 10
drag, startPoint x: 1221, startPoint y: 329, endPoint x: 1220, endPoint y: 360, distance: 31.3
click at [1220, 360] on div "Finance Review - Backlog (Finance) Jacob Weiss Finish Move to Post-Close Questi…" at bounding box center [616, 338] width 1233 height 535
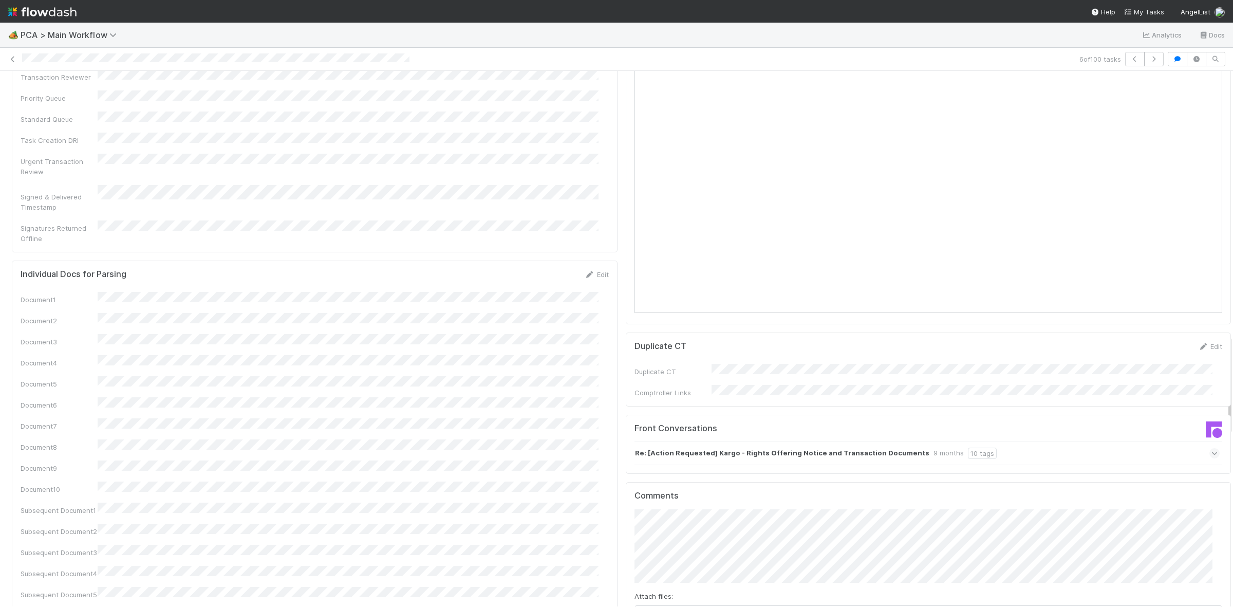
scroll to position [1511, 0]
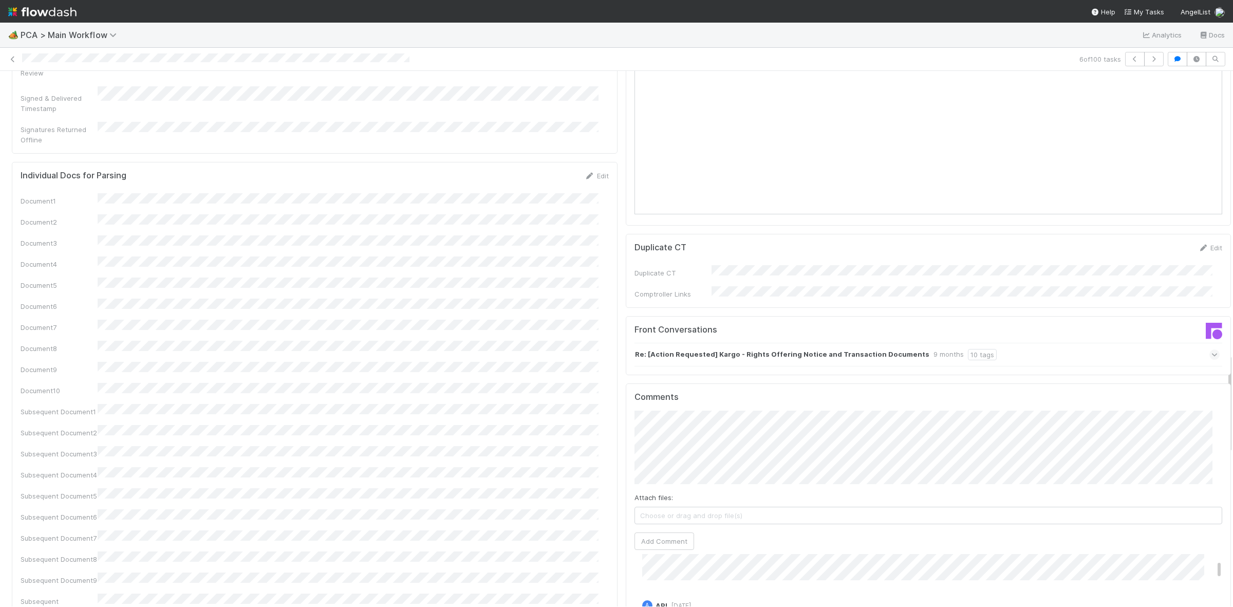
drag, startPoint x: 1220, startPoint y: 383, endPoint x: 1220, endPoint y: 438, distance: 55.0
click at [1220, 438] on div "Parsing Accuracy (Finance Review) Edit Inaccurate Term(s) Inaccurate Transactio…" at bounding box center [621, 59] width 1242 height 2941
click at [663, 532] on button "Add Comment" at bounding box center [664, 540] width 60 height 17
click at [8, 8] on img at bounding box center [42, 11] width 68 height 17
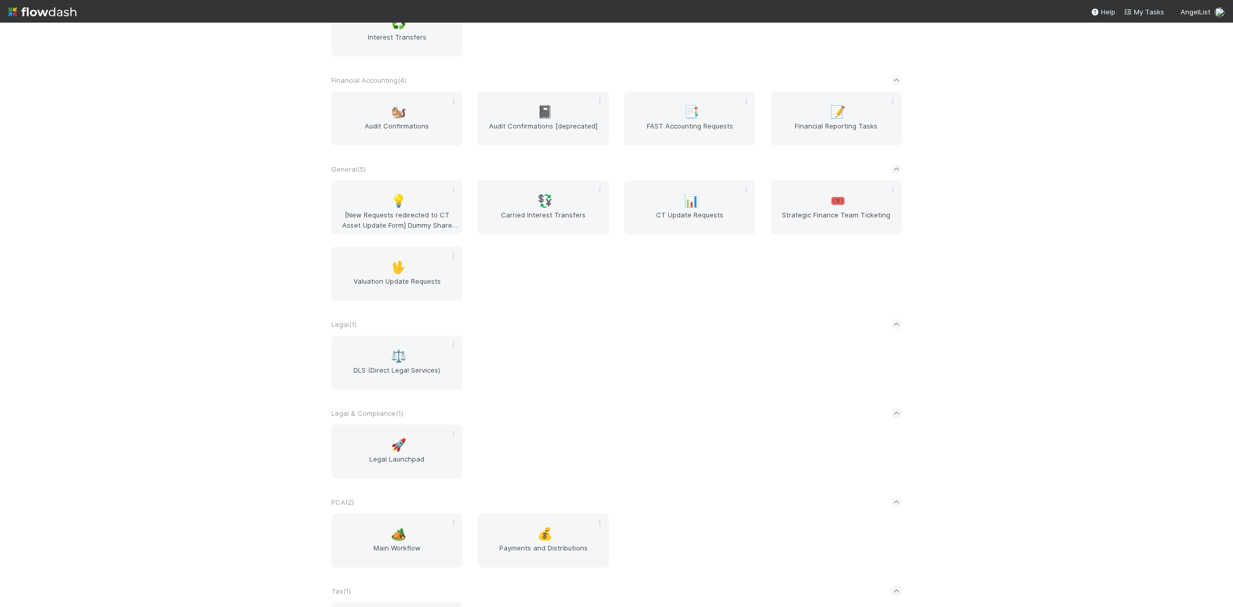
scroll to position [571, 0]
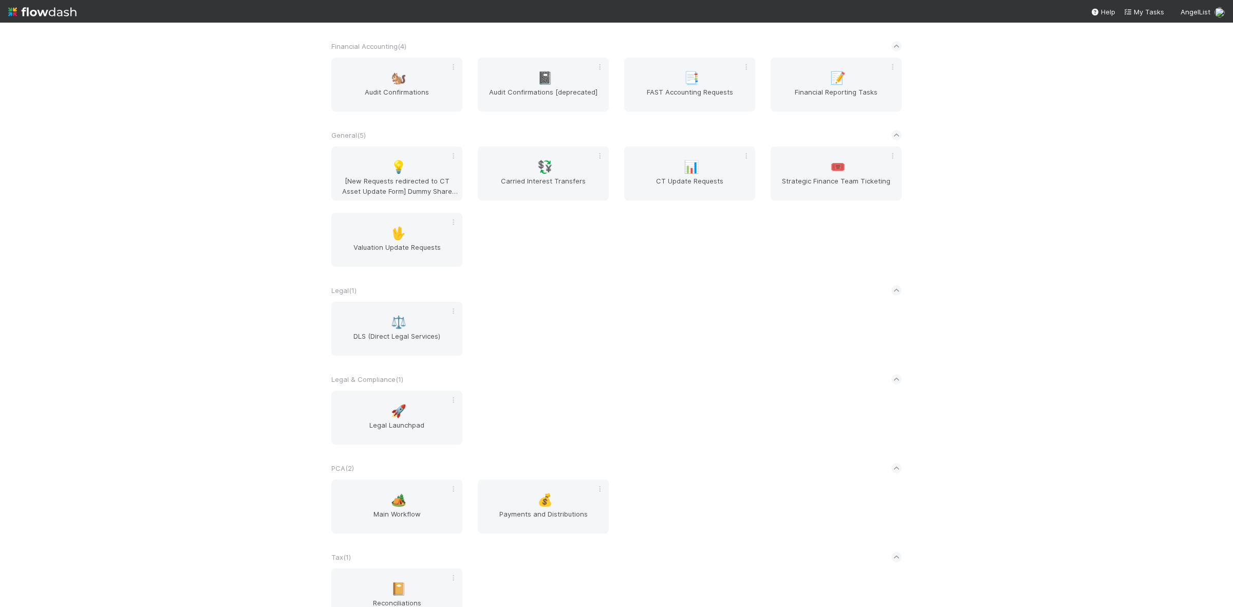
click at [398, 542] on div "🏕️ Main Workflow 💰 Payments and Distributions" at bounding box center [616, 512] width 585 height 66
click at [379, 515] on span "Main Workflow" at bounding box center [396, 518] width 123 height 21
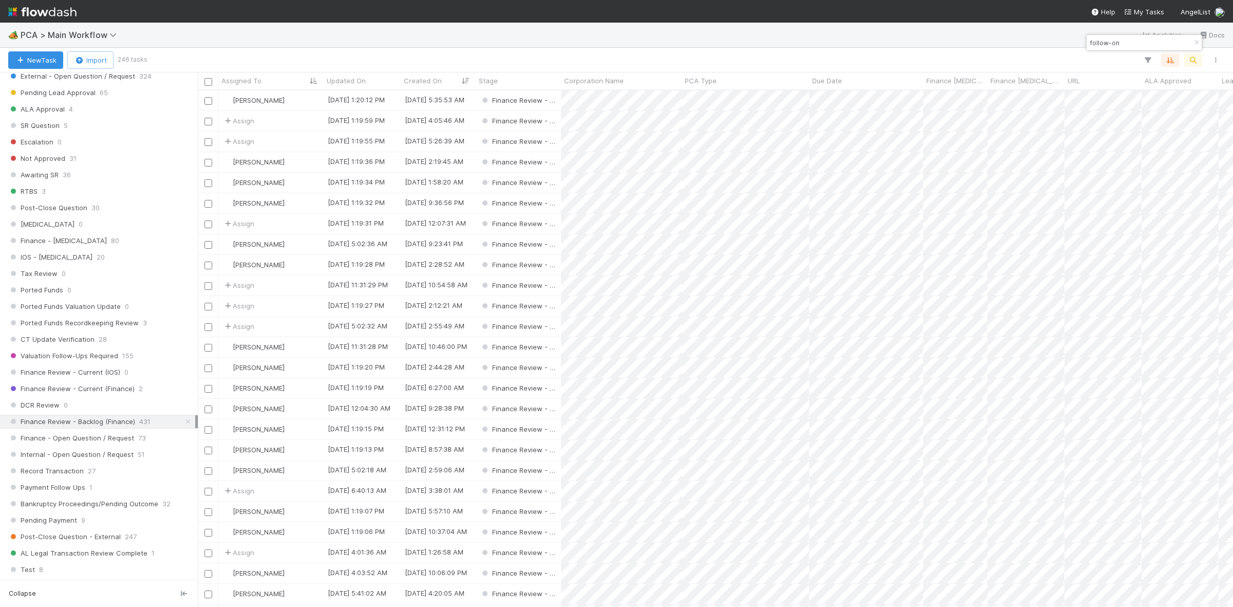
scroll to position [558, 0]
click at [115, 382] on span "Finance Review - Current (Finance)" at bounding box center [71, 375] width 126 height 13
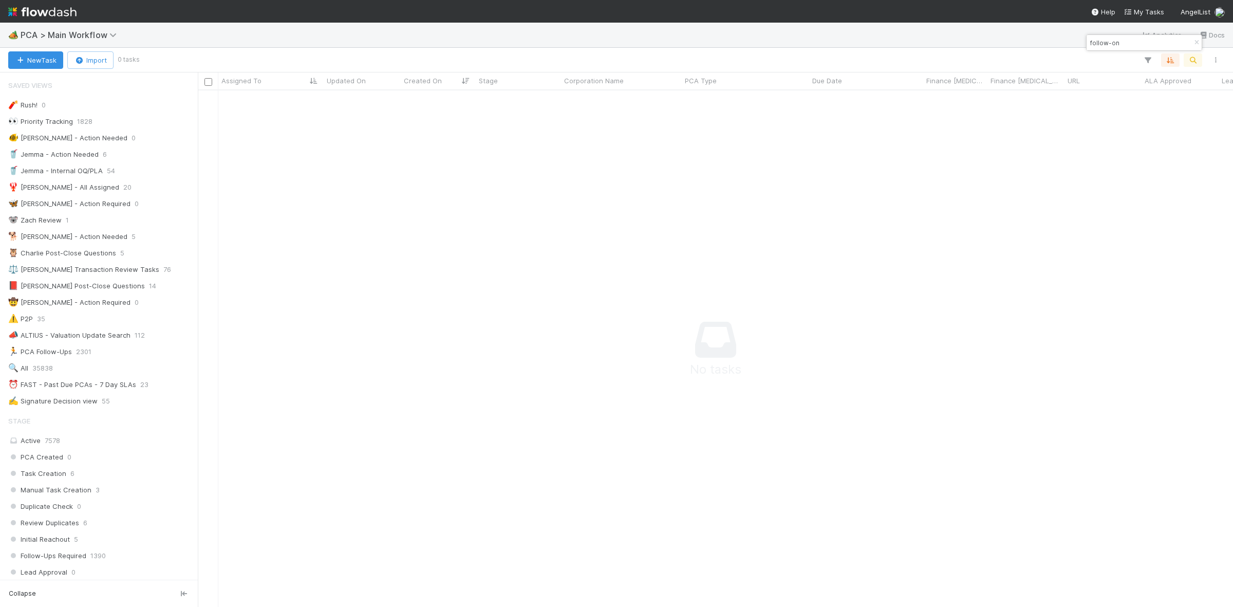
click at [11, 5] on img at bounding box center [42, 11] width 68 height 17
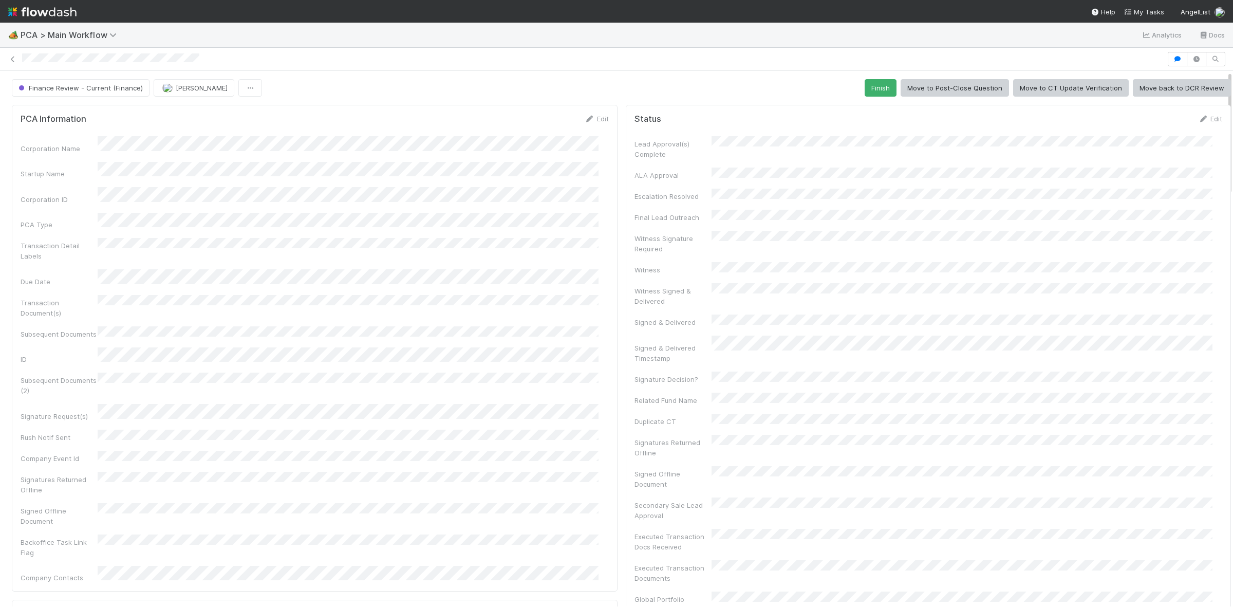
drag, startPoint x: 1221, startPoint y: 153, endPoint x: 1219, endPoint y: 179, distance: 25.8
click at [986, 179] on div "Finance Review - Current (Finance) [PERSON_NAME] Finish Move to Post-Close Ques…" at bounding box center [616, 338] width 1233 height 535
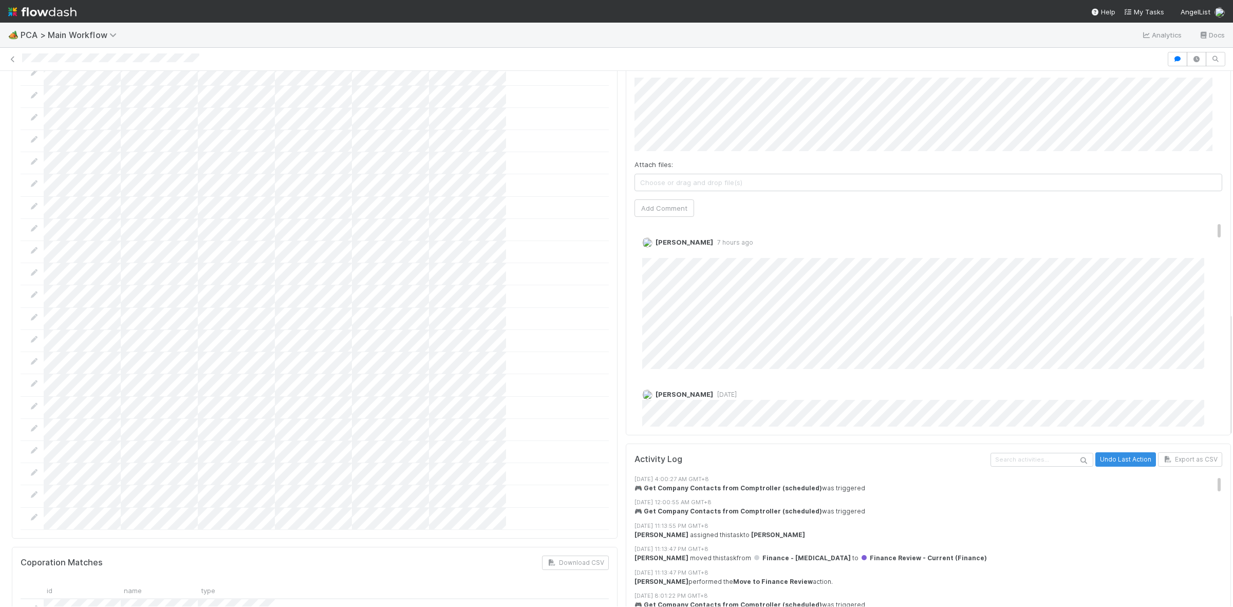
scroll to position [1044, 0]
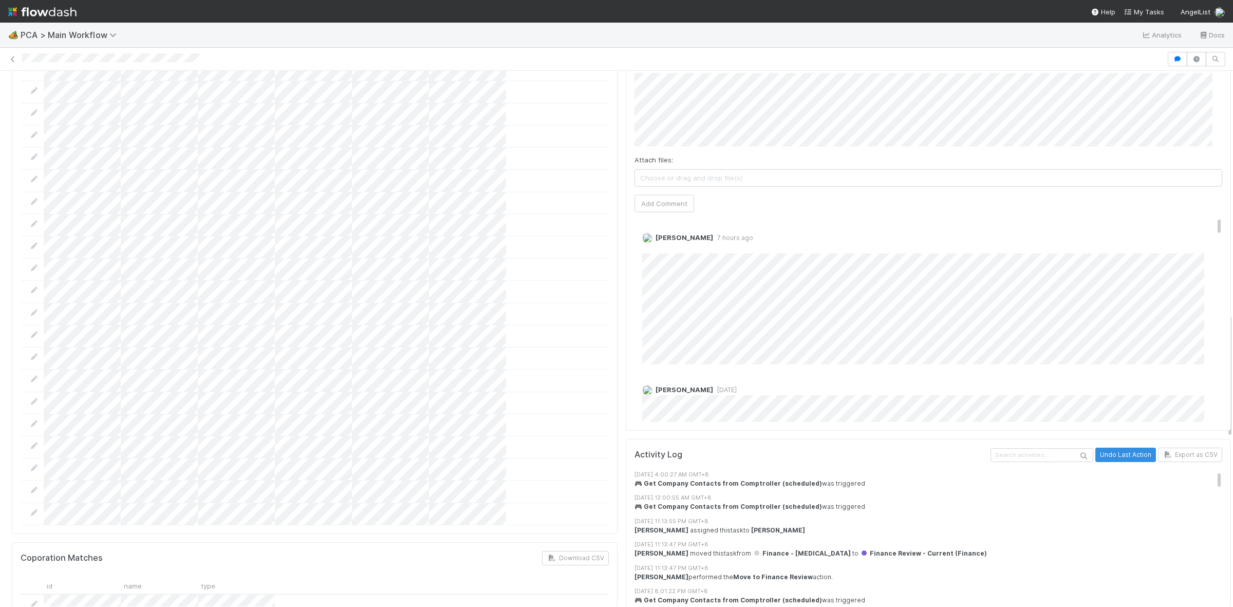
drag, startPoint x: 1220, startPoint y: 283, endPoint x: 1210, endPoint y: 431, distance: 148.3
click at [986, 431] on div "PCA Information Edit Corporation Name Startup Name Corporation ID PCA Type Tran…" at bounding box center [621, 243] width 1242 height 2372
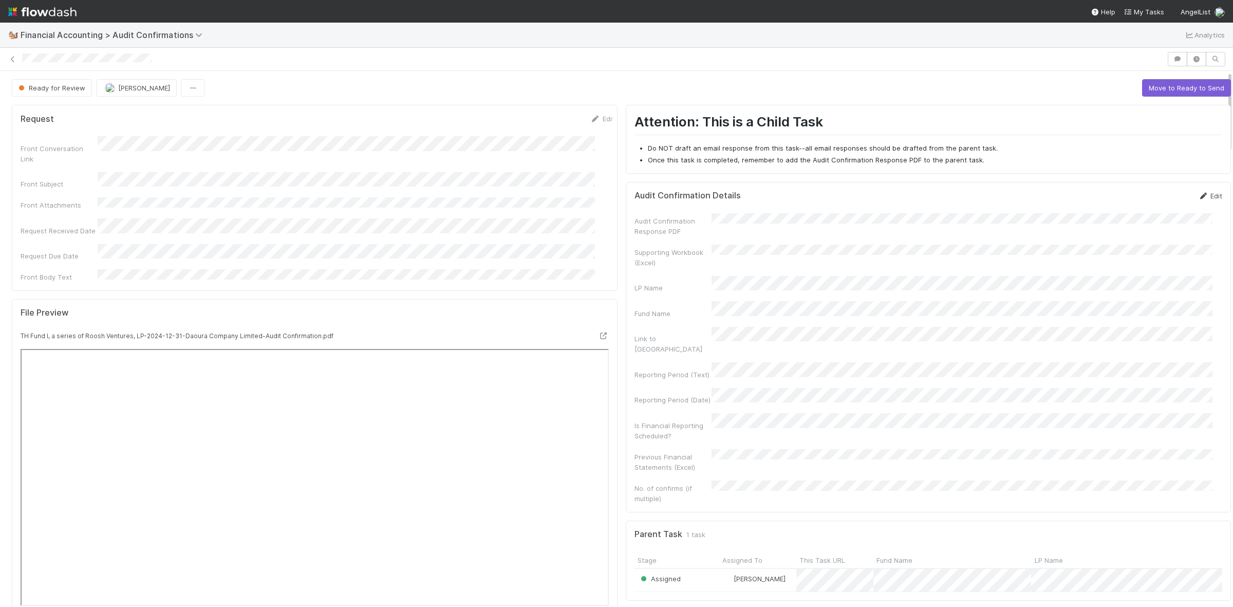
click at [1200, 194] on link "Edit" at bounding box center [1210, 196] width 24 height 8
click at [1152, 196] on button "Save" at bounding box center [1166, 199] width 29 height 17
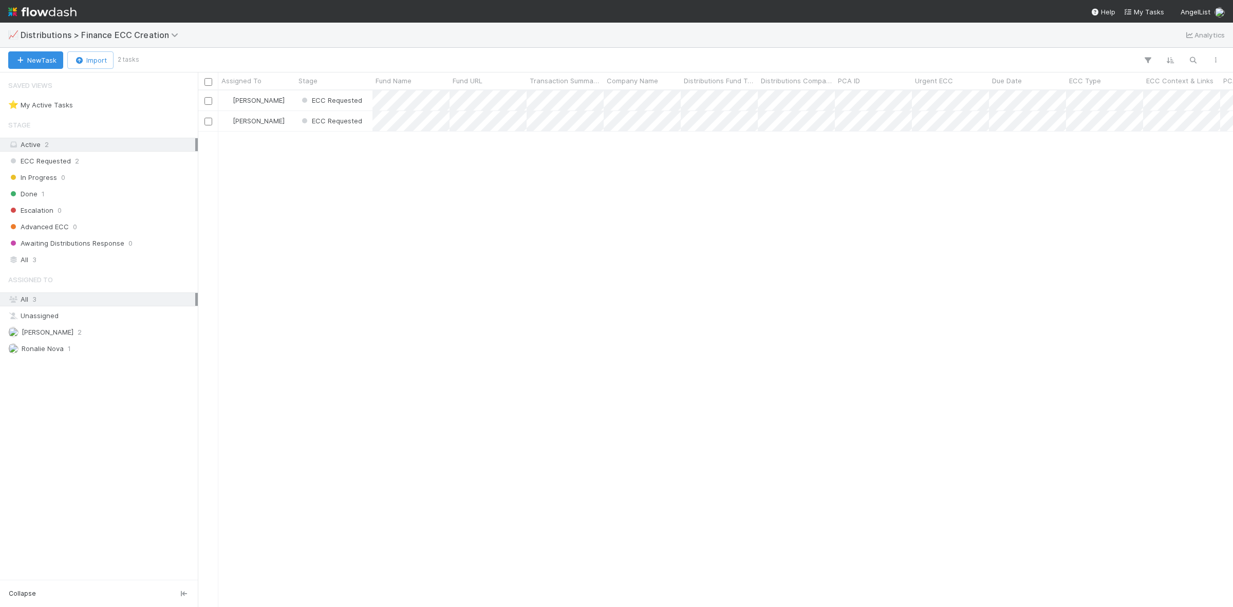
scroll to position [506, 1025]
click at [753, 262] on div "[PERSON_NAME] ECC Requested 1 [DATE] 7:06:50 AM [DATE] 7:14:33 AM [PERSON_NAME]…" at bounding box center [715, 348] width 1035 height 516
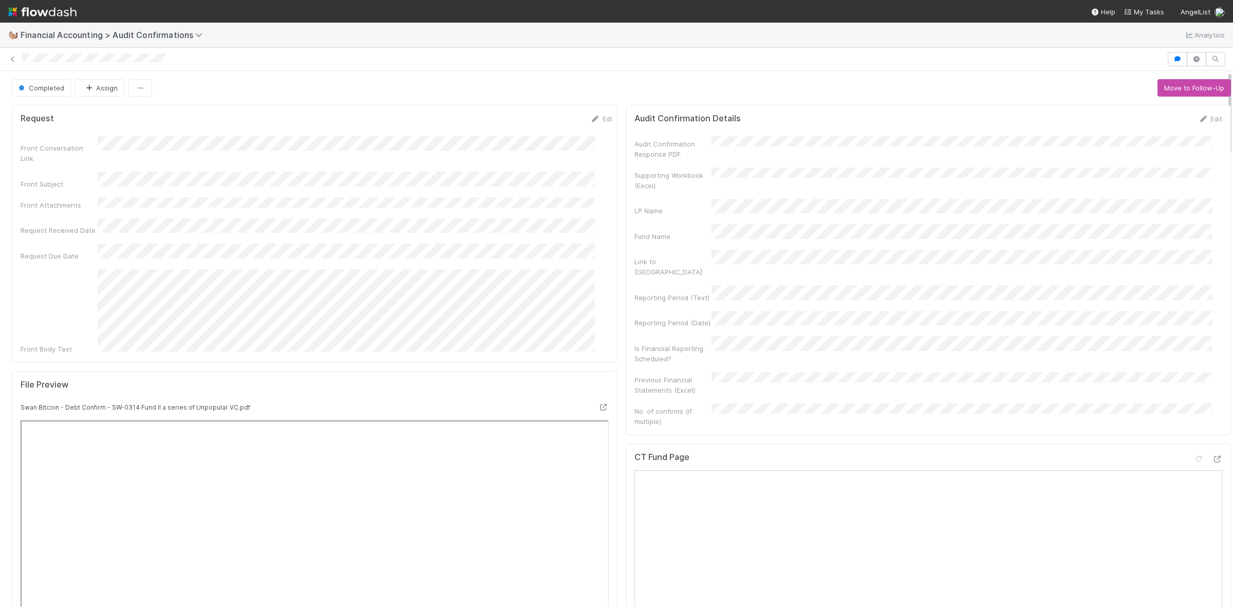
click at [13, 10] on img at bounding box center [42, 11] width 68 height 17
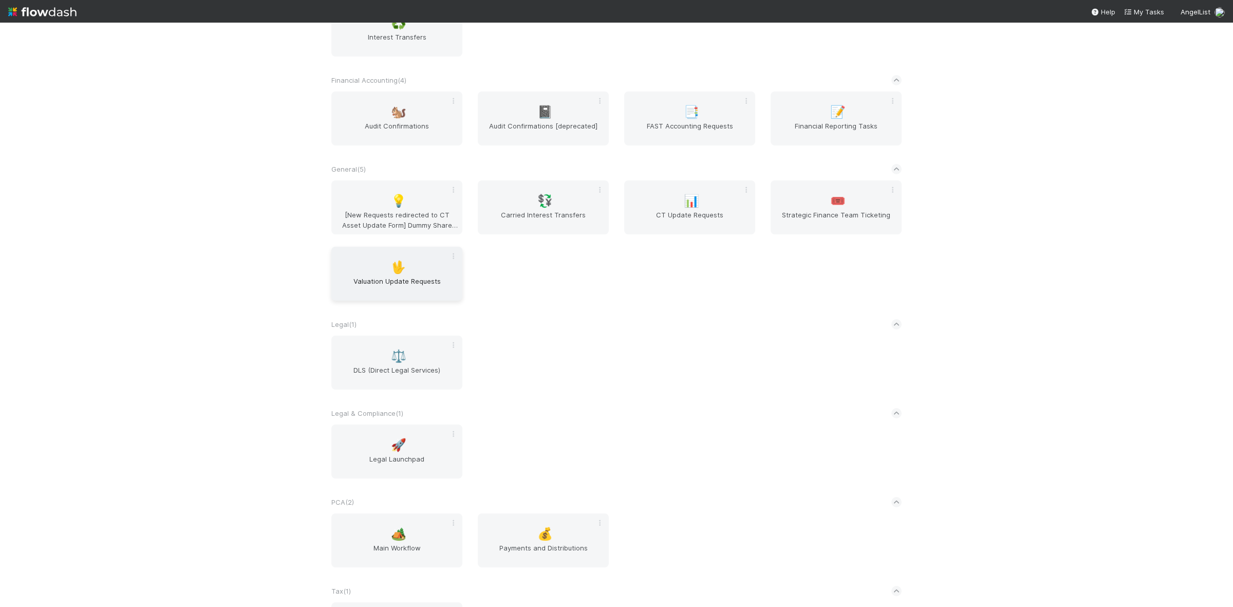
scroll to position [515, 0]
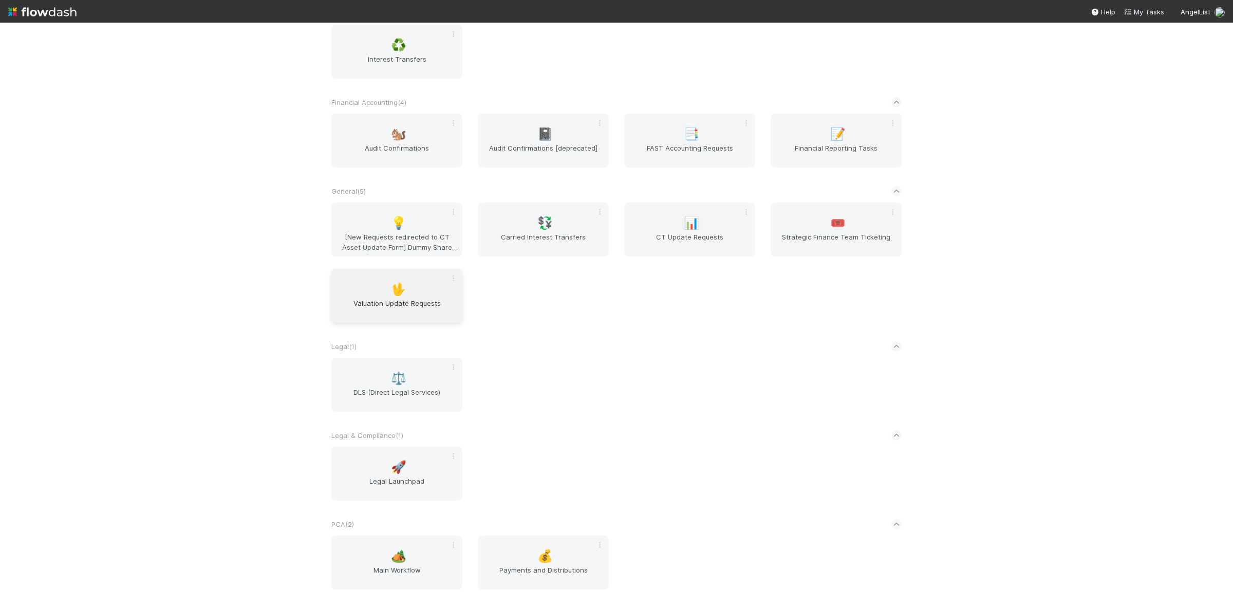
click at [411, 318] on span "Valuation Update Requests" at bounding box center [396, 308] width 123 height 21
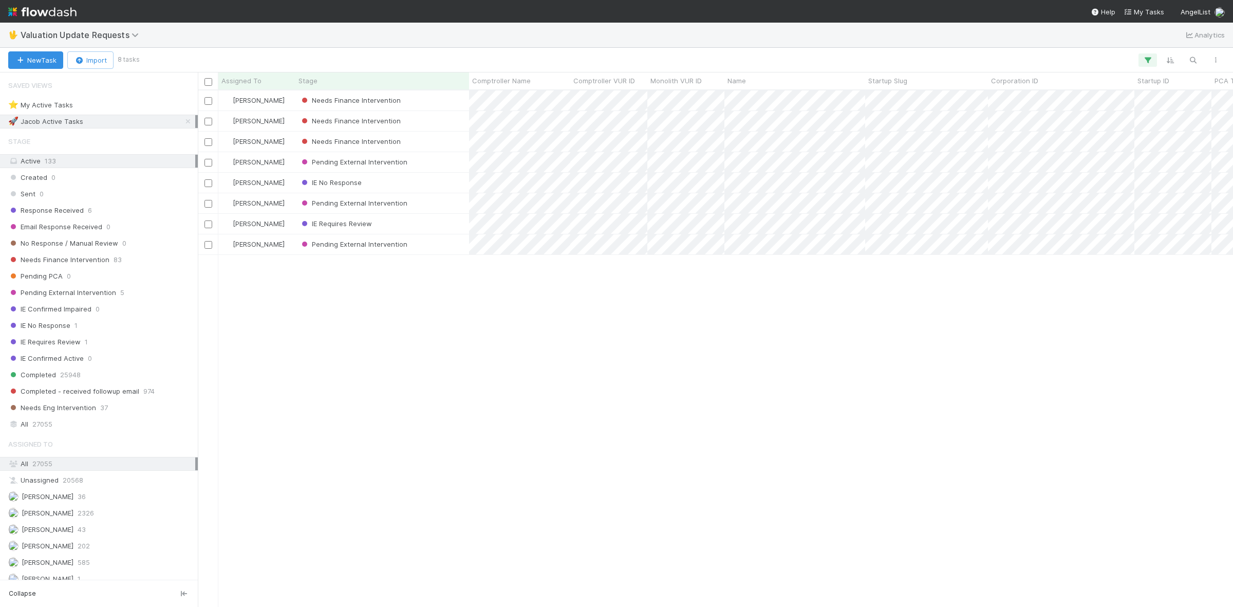
scroll to position [506, 1025]
click at [108, 263] on div "Needs Finance Intervention 83" at bounding box center [101, 259] width 187 height 13
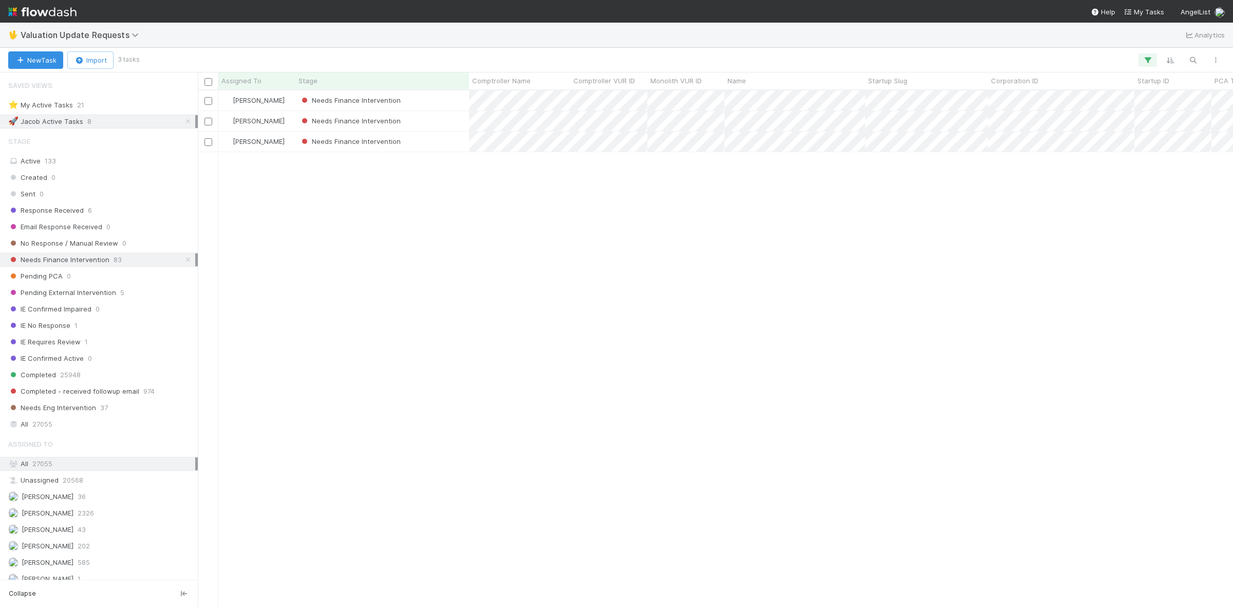
scroll to position [506, 1025]
click at [183, 122] on icon at bounding box center [188, 121] width 10 height 7
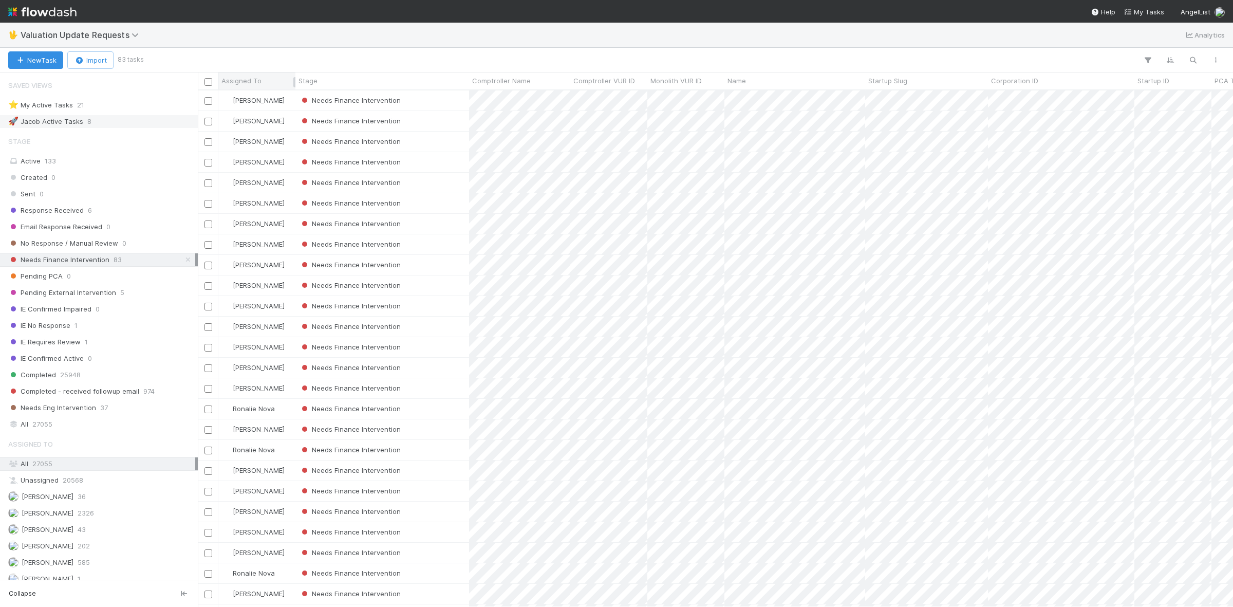
scroll to position [506, 1025]
click at [250, 77] on span "Assigned To" at bounding box center [241, 80] width 40 height 10
click at [252, 100] on div "Sort A → Z" at bounding box center [280, 99] width 117 height 15
click at [441, 529] on div "Needs Finance Intervention" at bounding box center [382, 532] width 174 height 20
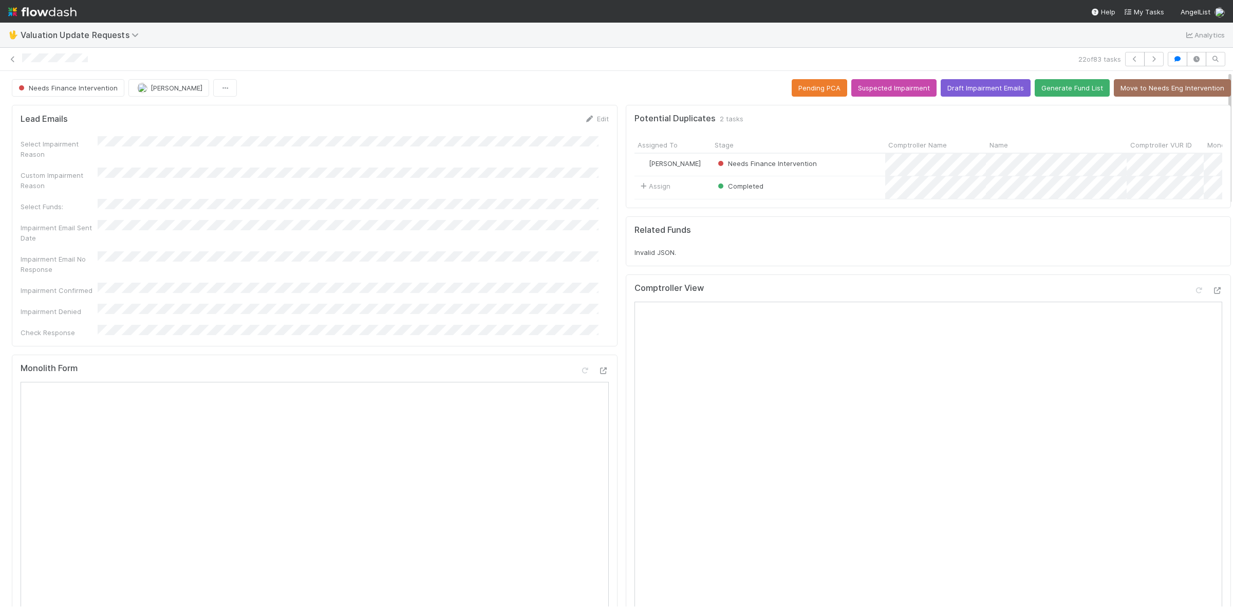
click at [1232, 203] on div at bounding box center [1233, 338] width 1 height 535
drag, startPoint x: 1219, startPoint y: 196, endPoint x: 1205, endPoint y: 135, distance: 63.2
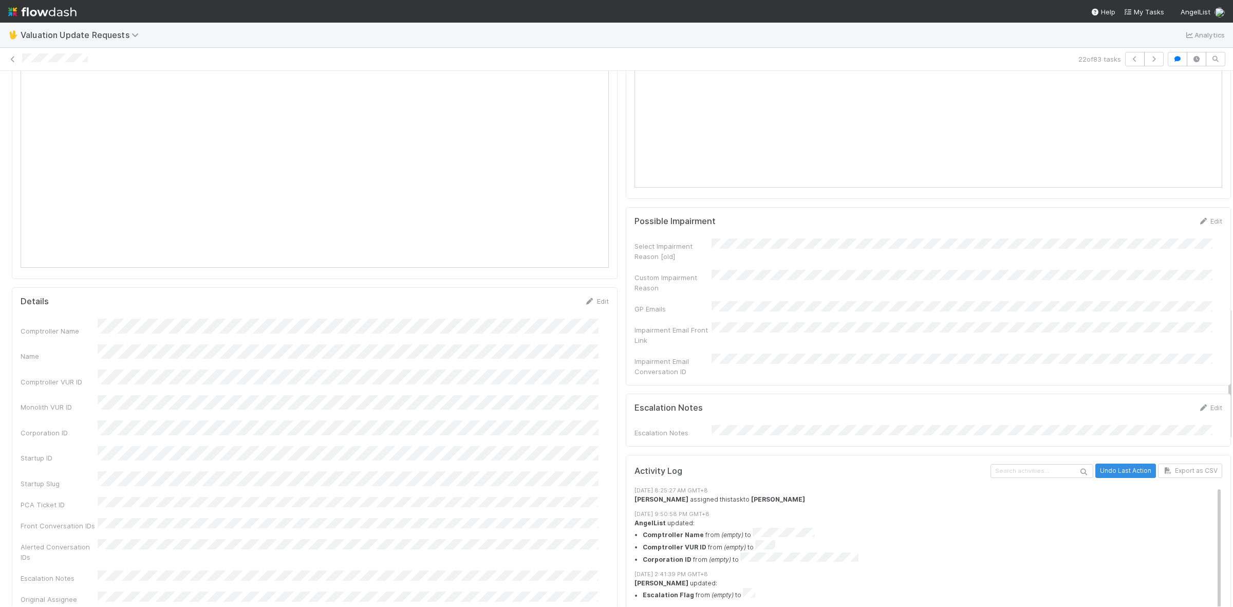
scroll to position [959, 0]
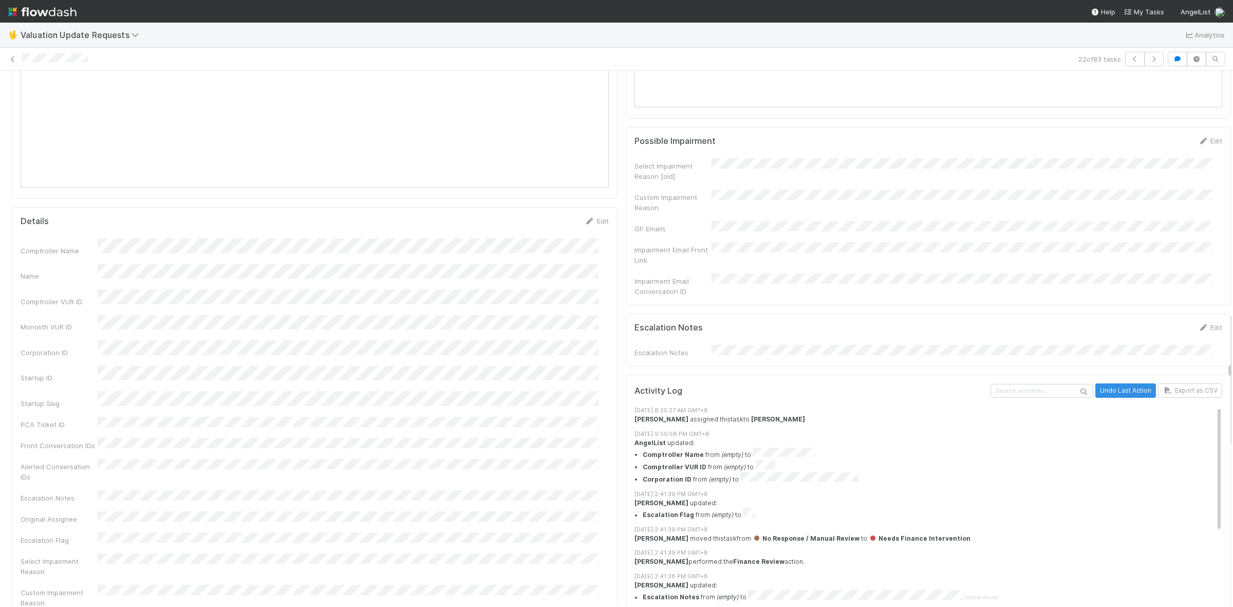
drag, startPoint x: 1219, startPoint y: 192, endPoint x: 1227, endPoint y: 432, distance: 241.0
click at [1227, 432] on div "🖖 Valuation Update Requests Analytics 22 of 83 tasks Needs Finance Intervention…" at bounding box center [616, 315] width 1233 height 584
click at [1232, 330] on div at bounding box center [1233, 338] width 1 height 535
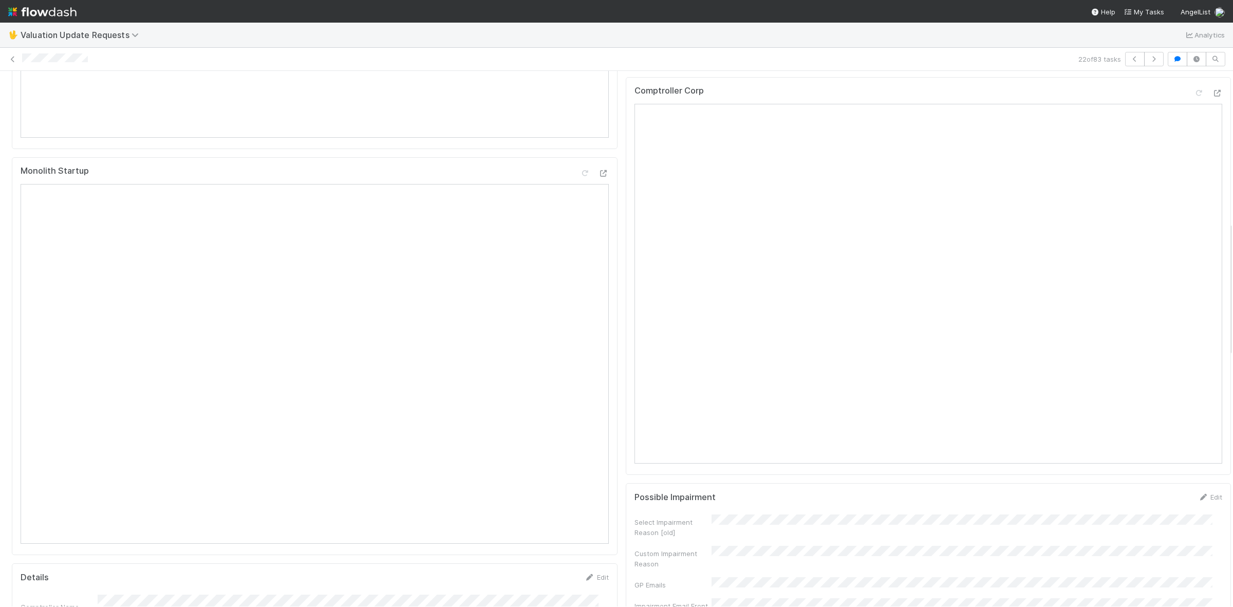
scroll to position [601, 0]
drag, startPoint x: 1220, startPoint y: 325, endPoint x: 1228, endPoint y: 235, distance: 90.2
click at [1228, 235] on div "🖖 Valuation Update Requests Analytics 22 of 83 tasks Needs Finance Intervention…" at bounding box center [616, 315] width 1233 height 584
click at [1212, 99] on icon at bounding box center [1217, 95] width 10 height 7
drag, startPoint x: 1218, startPoint y: 236, endPoint x: 1218, endPoint y: 276, distance: 40.1
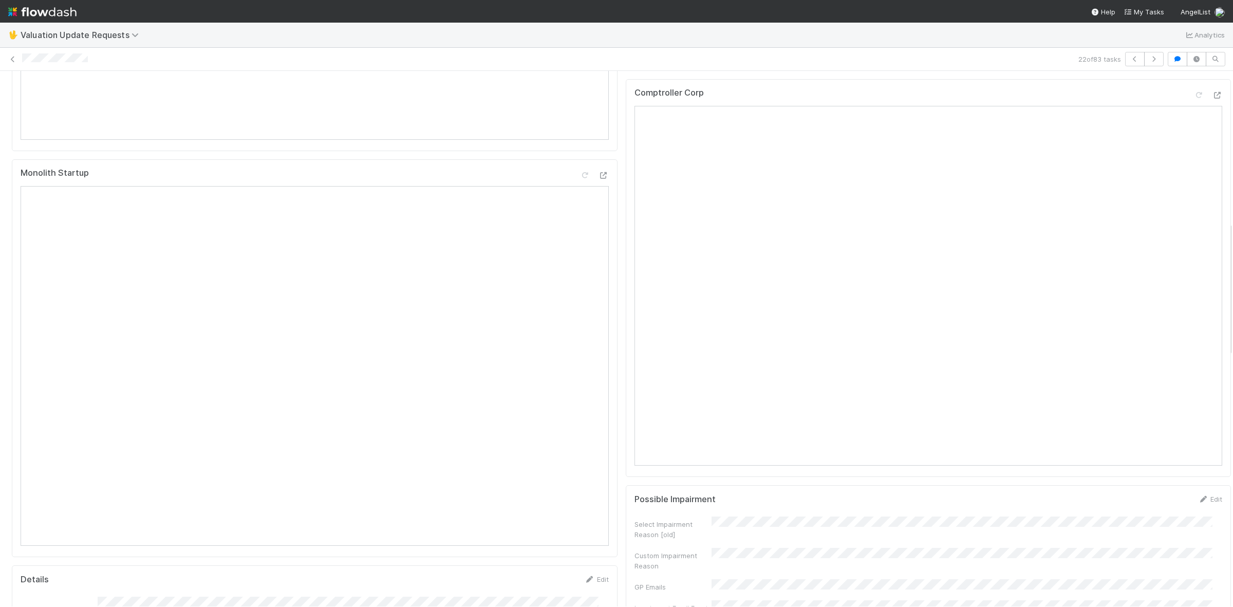
click at [1218, 276] on div "Lead Emails Edit Select Impairment Reason Custom Impairment Reason Select Funds…" at bounding box center [621, 596] width 1242 height 2194
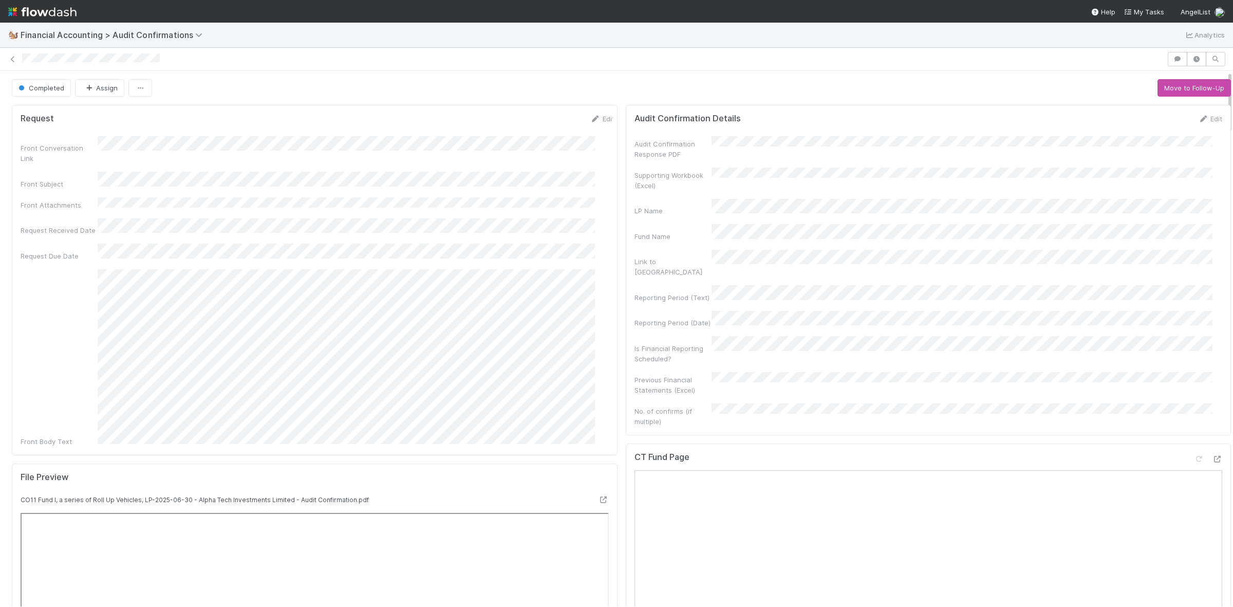
click at [9, 8] on img at bounding box center [42, 11] width 68 height 17
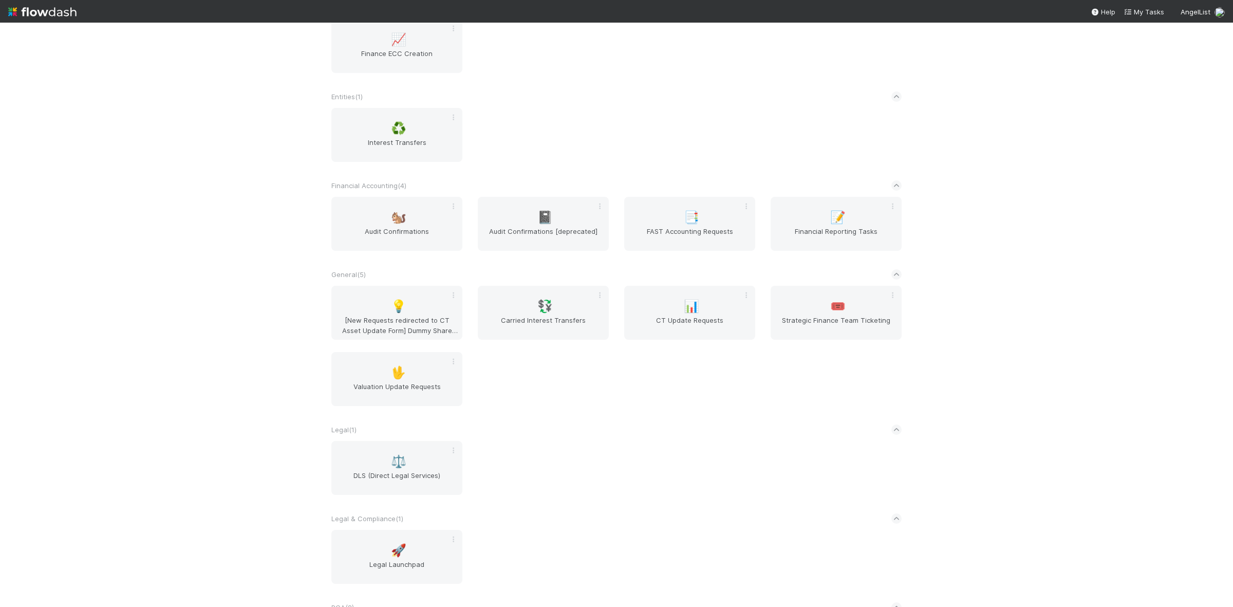
scroll to position [438, 0]
click at [410, 400] on div "🖖 Valuation Update Requests" at bounding box center [396, 373] width 131 height 54
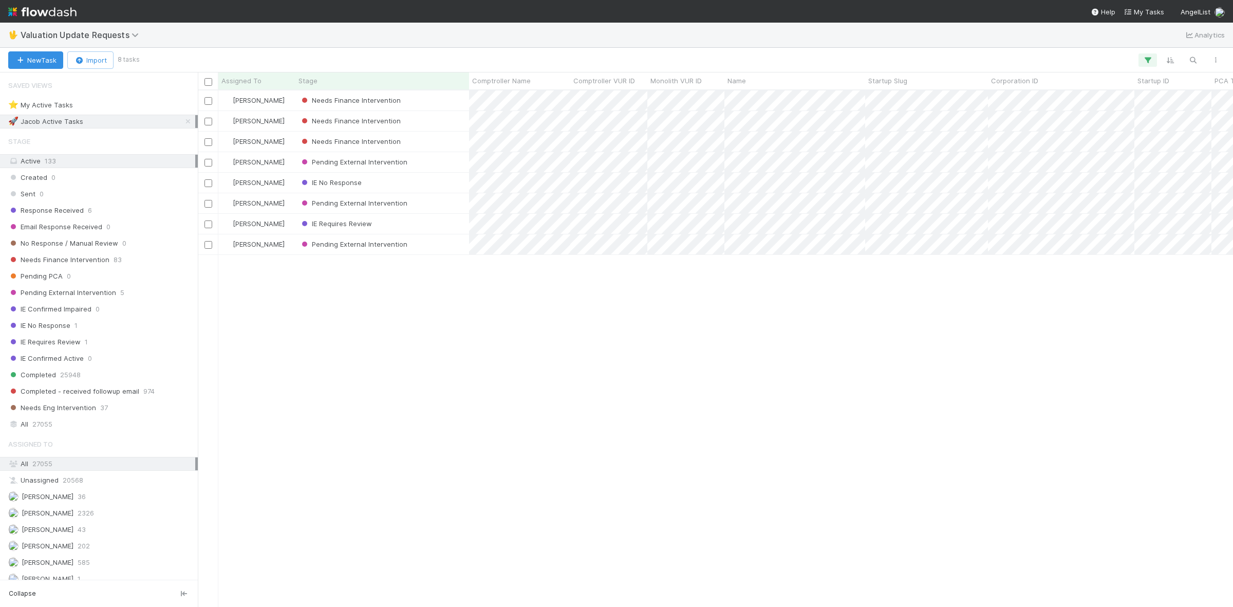
scroll to position [506, 1025]
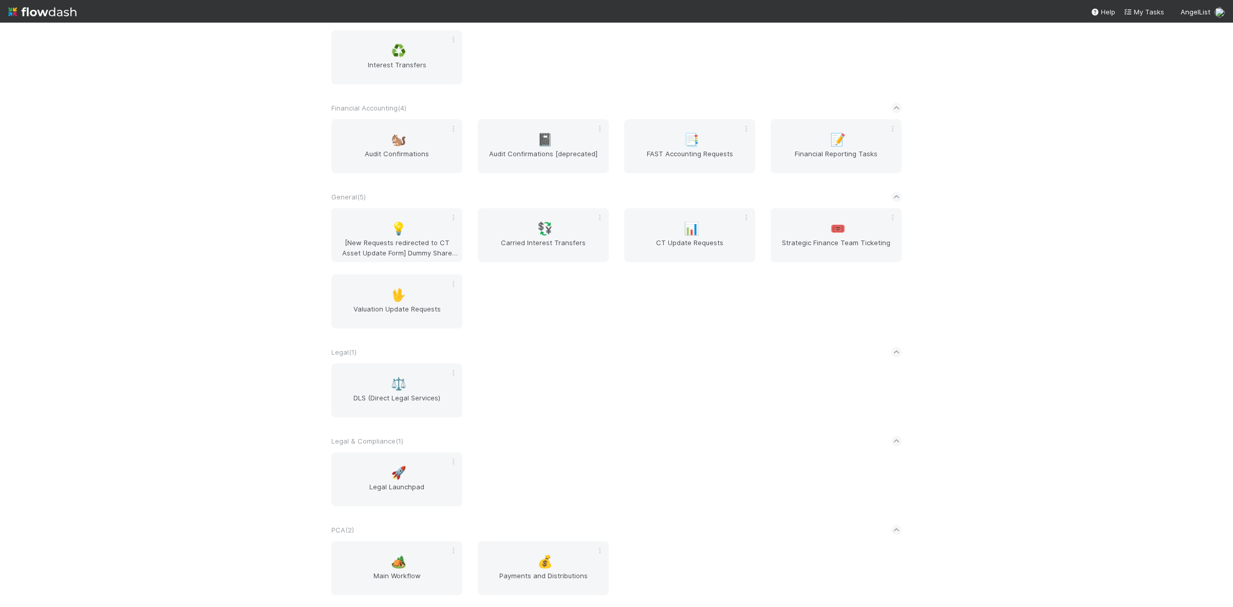
scroll to position [518, 0]
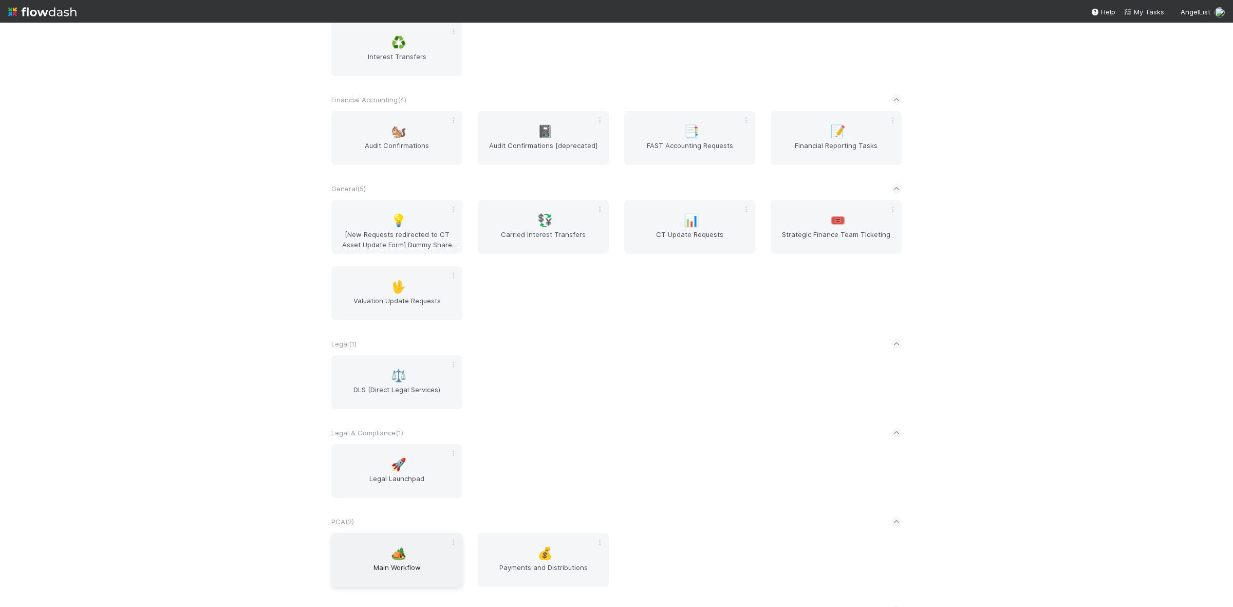
click at [452, 581] on span "Main Workflow" at bounding box center [396, 572] width 123 height 21
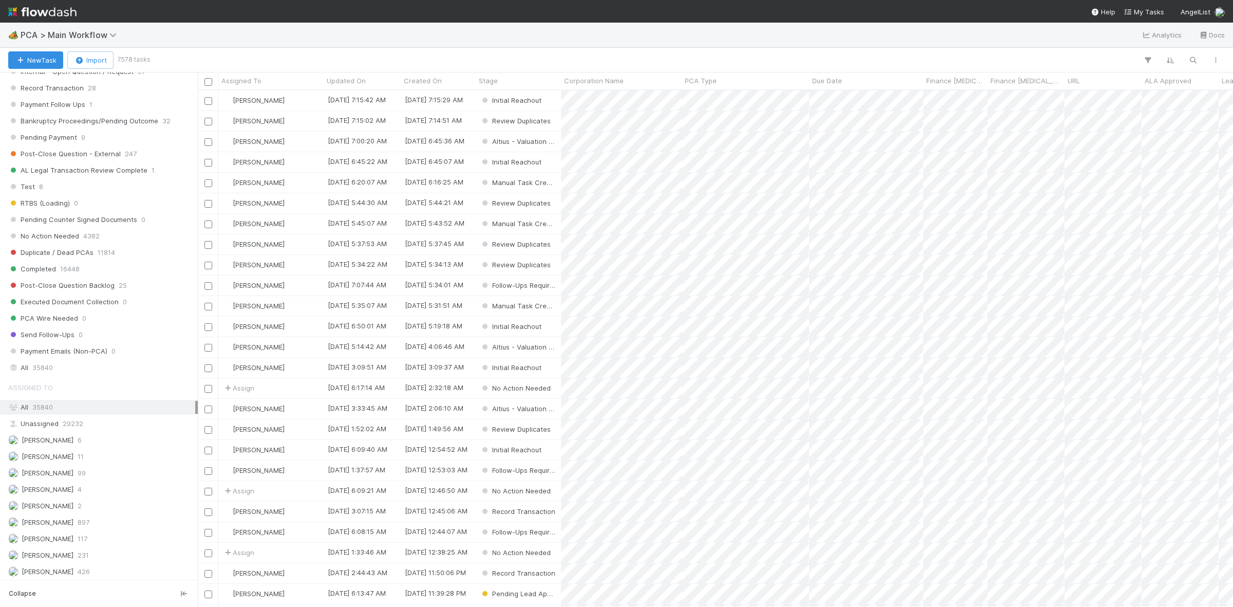
scroll to position [945, 0]
click at [39, 356] on span "35840" at bounding box center [42, 350] width 21 height 13
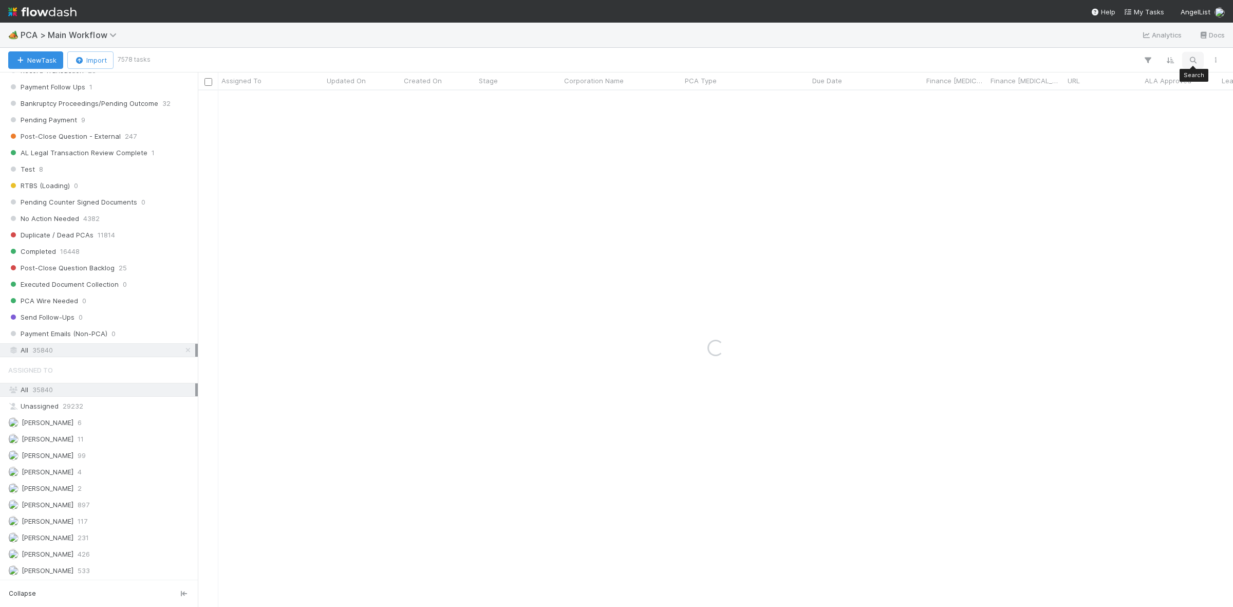
click at [1191, 60] on icon "button" at bounding box center [1192, 59] width 10 height 9
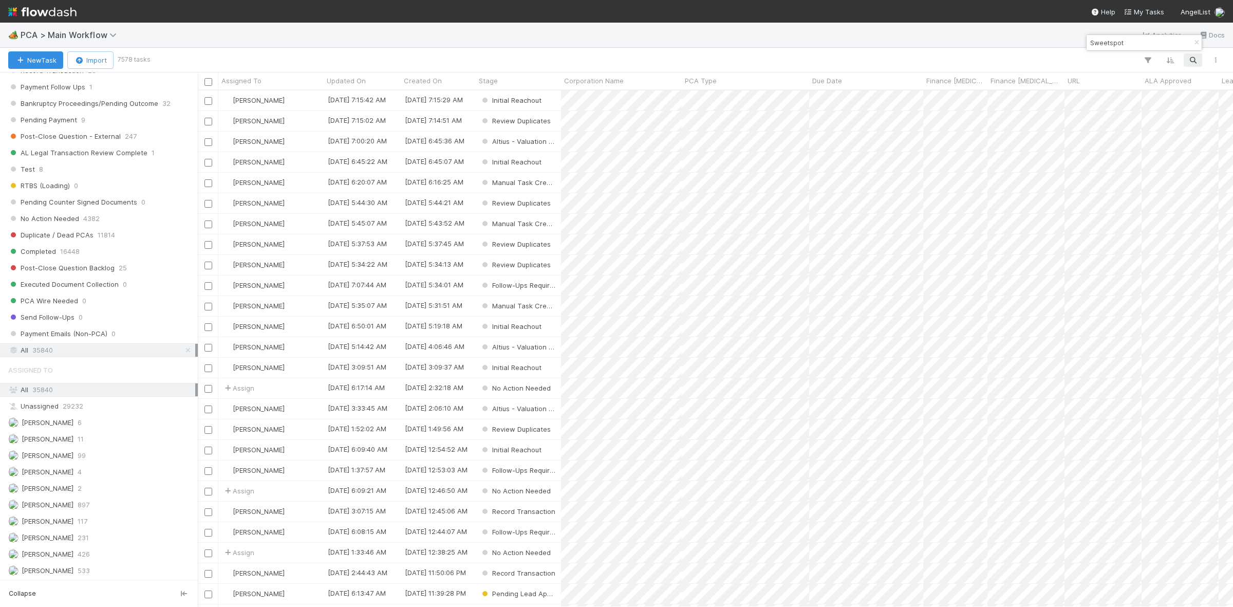
click at [1109, 44] on input "Sweetspot" at bounding box center [1139, 42] width 103 height 12
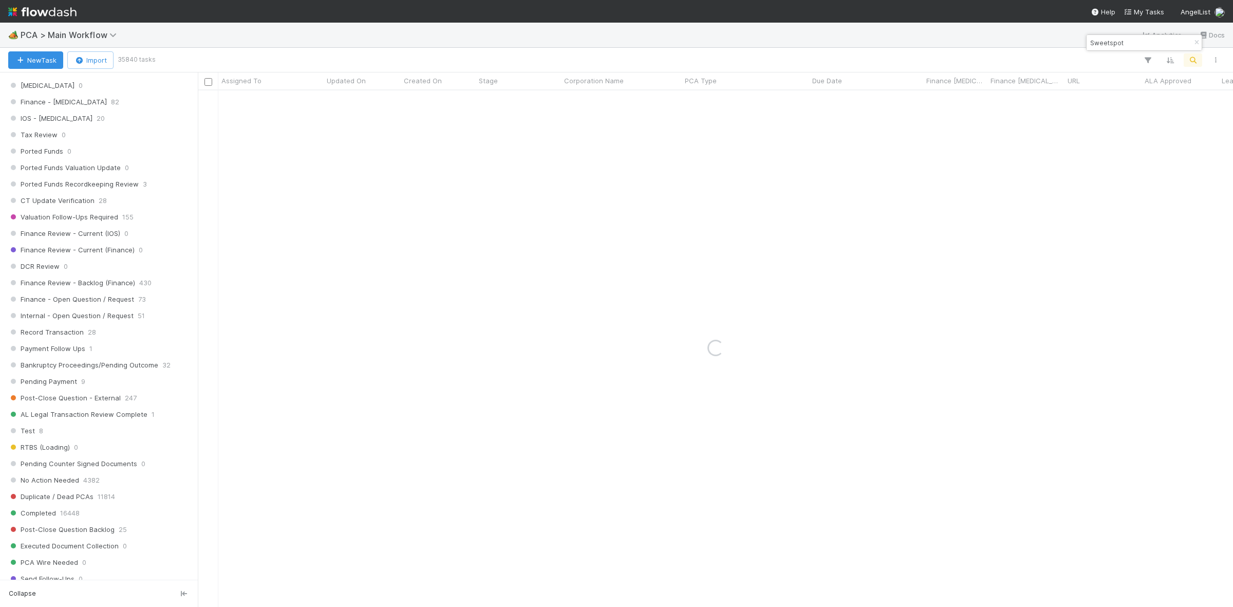
scroll to position [890, 0]
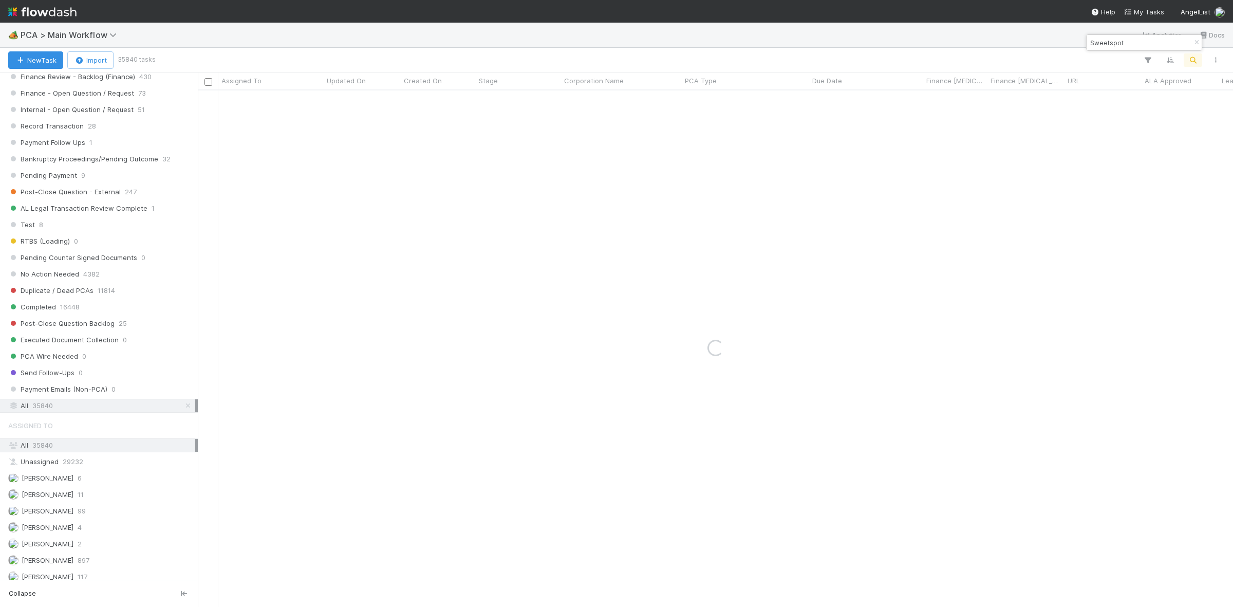
type input "Sweetspot"
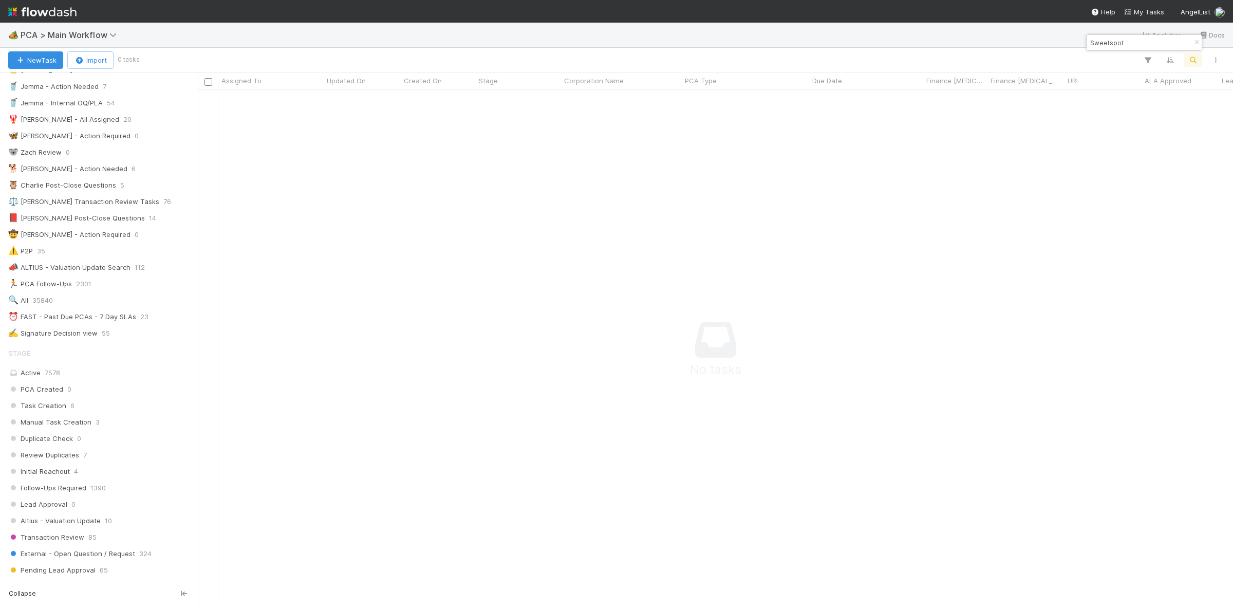
scroll to position [0, 0]
